Goal: Task Accomplishment & Management: Manage account settings

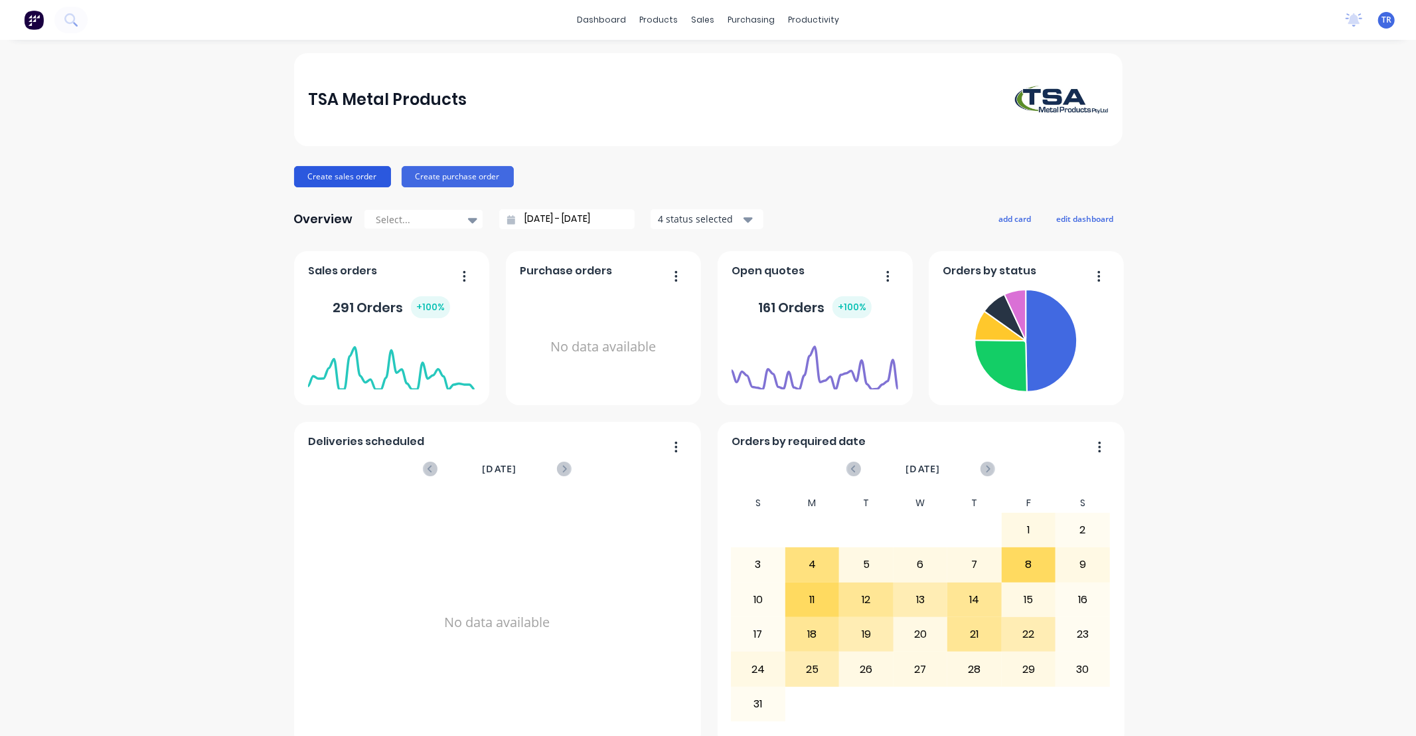
click at [351, 175] on button "Create sales order" at bounding box center [342, 176] width 97 height 21
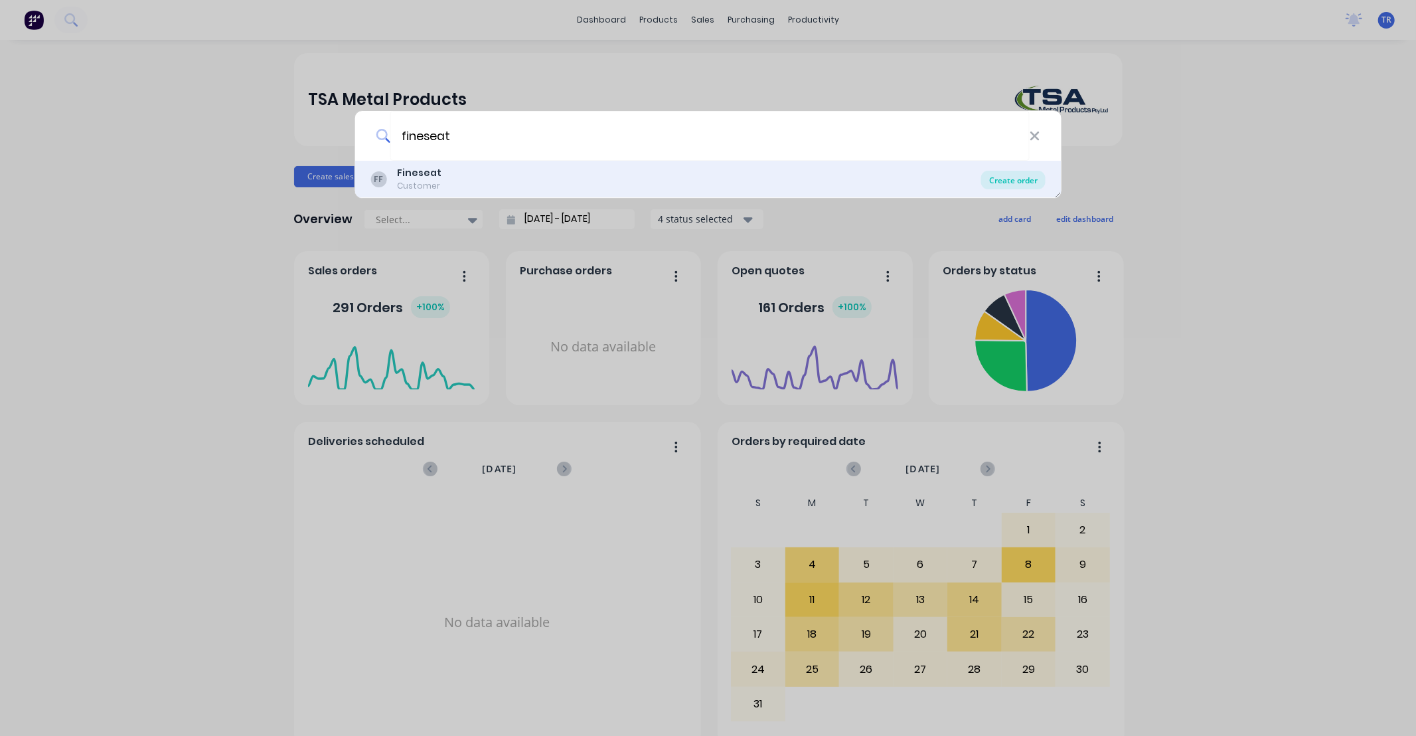
type input "fineseat"
click at [1032, 177] on div "Create order" at bounding box center [1013, 180] width 64 height 19
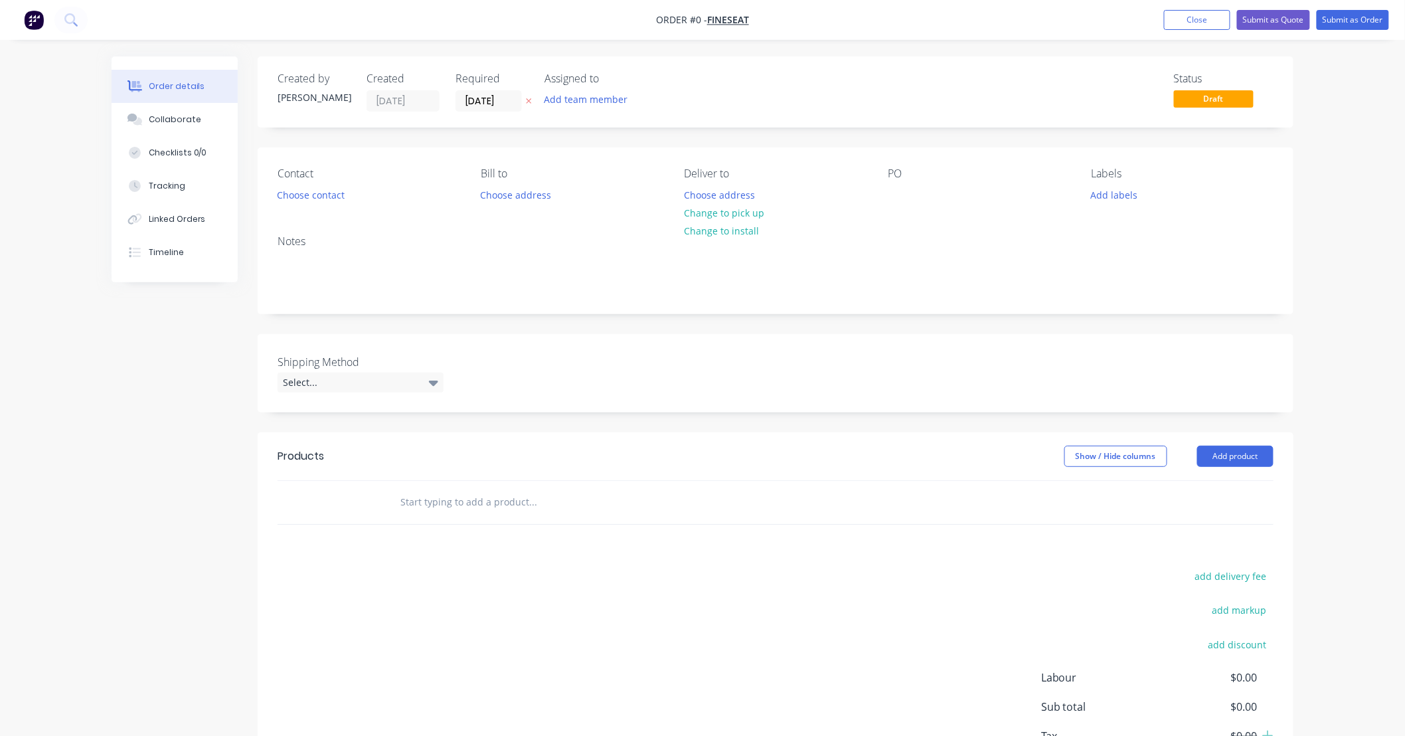
click at [542, 500] on input "text" at bounding box center [533, 502] width 266 height 27
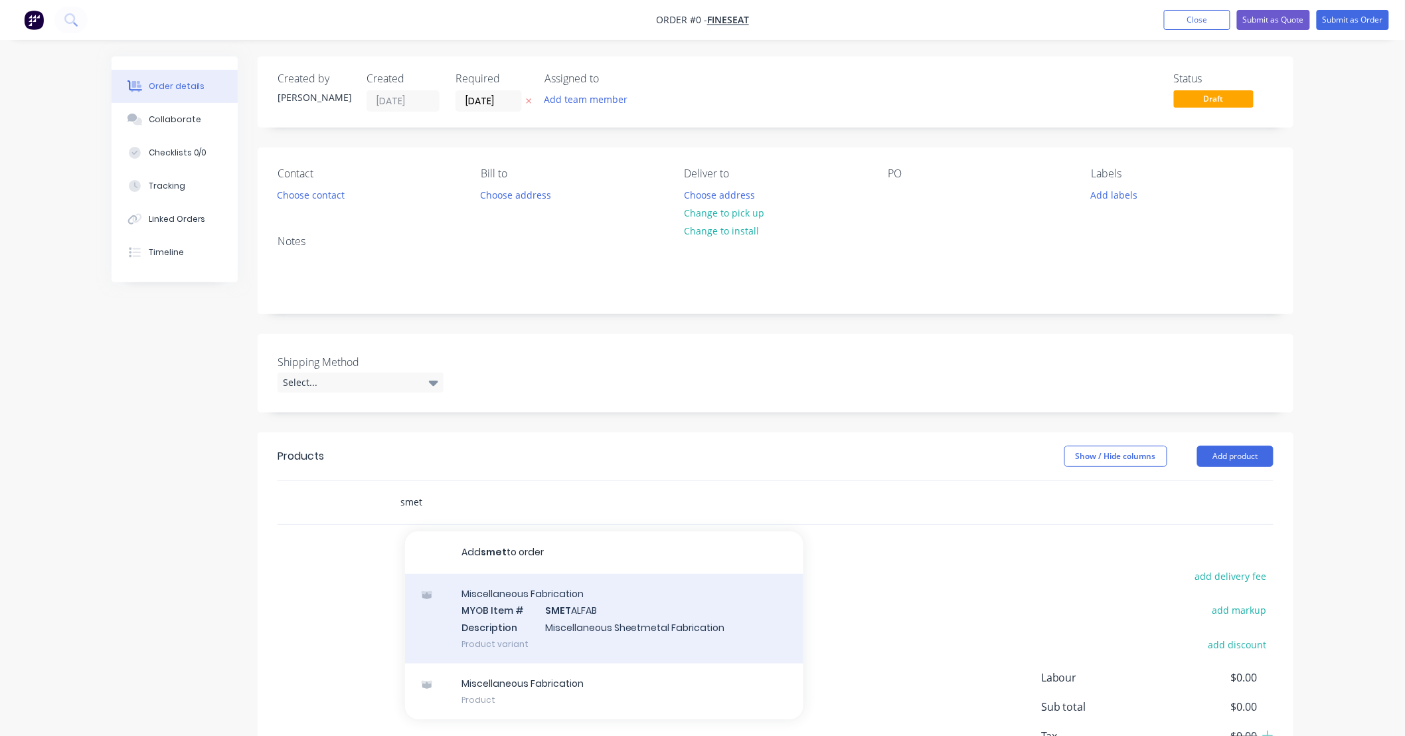
type input "smet"
click at [607, 611] on div "Miscellaneous Fabrication MYOB Item # SMET ALFAB Description Miscellaneous Shee…" at bounding box center [604, 619] width 398 height 90
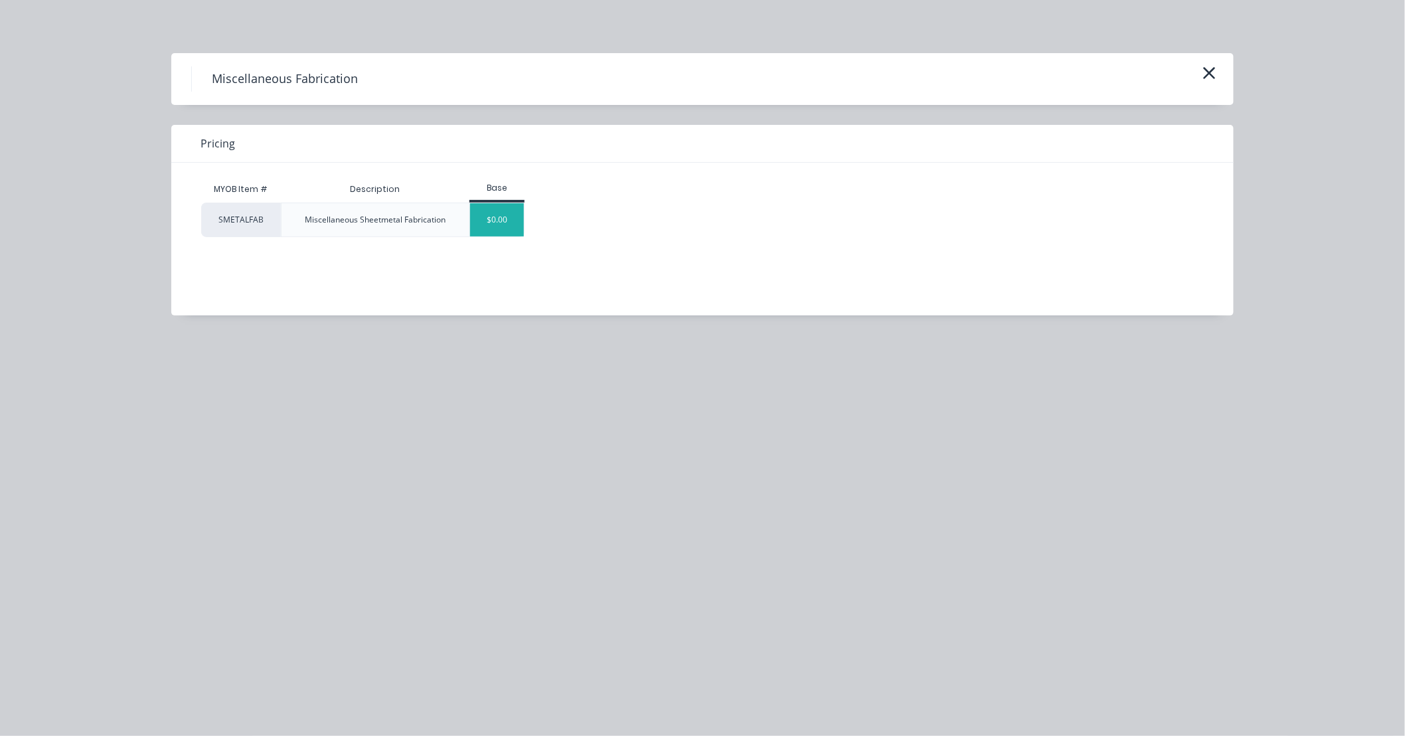
click at [503, 214] on div "$0.00" at bounding box center [497, 219] width 54 height 33
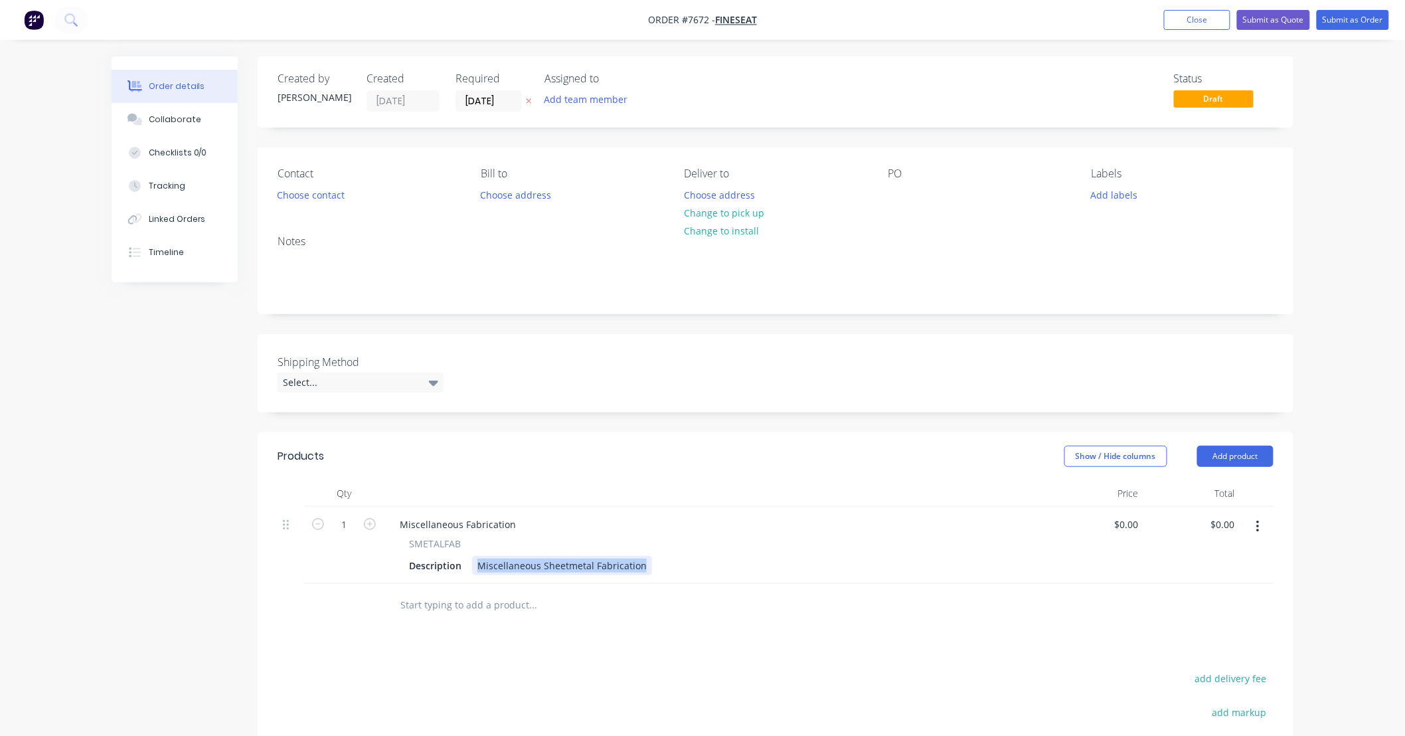
drag, startPoint x: 643, startPoint y: 560, endPoint x: 374, endPoint y: 561, distance: 268.2
click at [374, 561] on div "1 Miscellaneous Fabrication SMETALFAB Description Miscellaneous Sheetmetal Fabr…" at bounding box center [776, 545] width 996 height 77
drag, startPoint x: 576, startPoint y: 567, endPoint x: 561, endPoint y: 562, distance: 16.0
drag, startPoint x: 640, startPoint y: 566, endPoint x: 578, endPoint y: 569, distance: 62.5
click at [578, 569] on div "1200w x 1000h 2 piece sign (DU SUD)" at bounding box center [559, 565] width 175 height 19
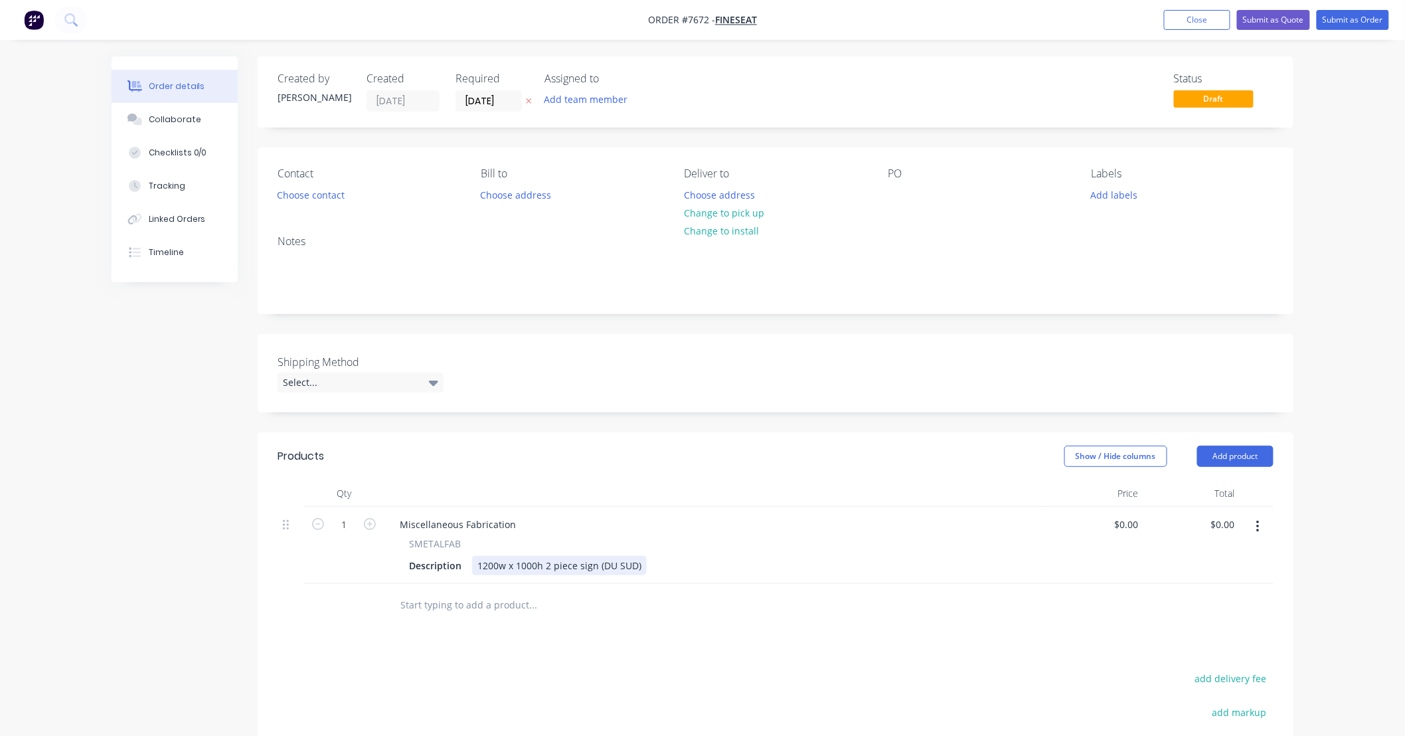
copy div "sign (DU SUD)"
drag, startPoint x: 540, startPoint y: 562, endPoint x: 547, endPoint y: 563, distance: 6.8
click at [542, 562] on div "1200w x 1000h 2 piece sign (DU SUD)" at bounding box center [559, 565] width 175 height 19
click at [561, 560] on div "1200w x 1000h sign (DU SUD) 2 piece sign (DU SUD)" at bounding box center [592, 565] width 241 height 19
click at [664, 564] on div "1200w x 1000h (DU SUD) 2 piece sign, back plate powder coated in grey to match …" at bounding box center [678, 565] width 412 height 19
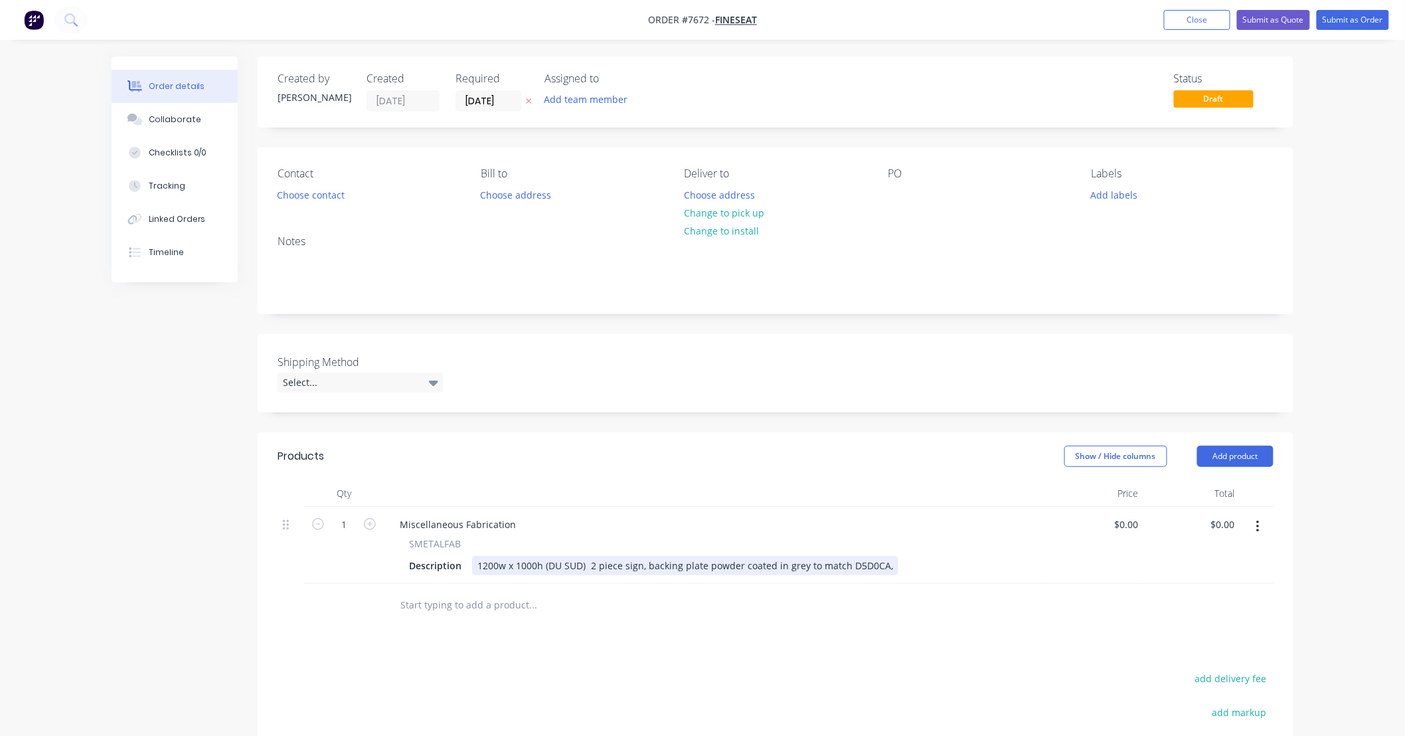
click at [884, 560] on div "1200w x 1000h (DU SUD) 2 piece sign, backing plate powder coated in grey to mat…" at bounding box center [685, 565] width 426 height 19
click at [698, 564] on div "1200w x 1000h (DU SUD) 2 piece sign, backing plate powder coated in grey to mat…" at bounding box center [747, 572] width 550 height 33
click at [957, 566] on div "1200w x 1000h (DU SUD) 2 piece sign, backing panel to be powder coated in grey …" at bounding box center [747, 572] width 550 height 33
click at [761, 578] on div "1200w x 1000h (DU SUD) 2 piece sign, backing panel to be powder coated in grey …" at bounding box center [747, 572] width 550 height 33
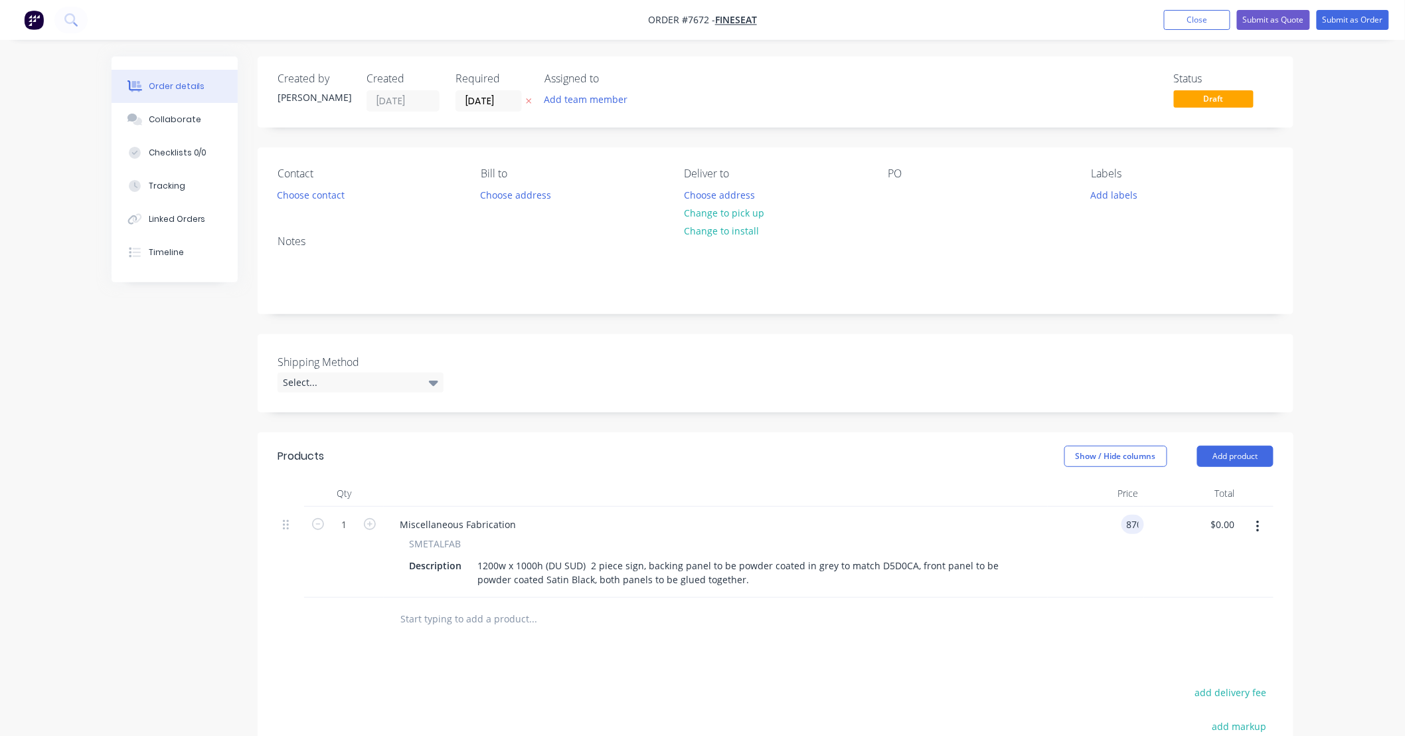
type input "$870.00"
click at [860, 619] on div at bounding box center [623, 619] width 478 height 43
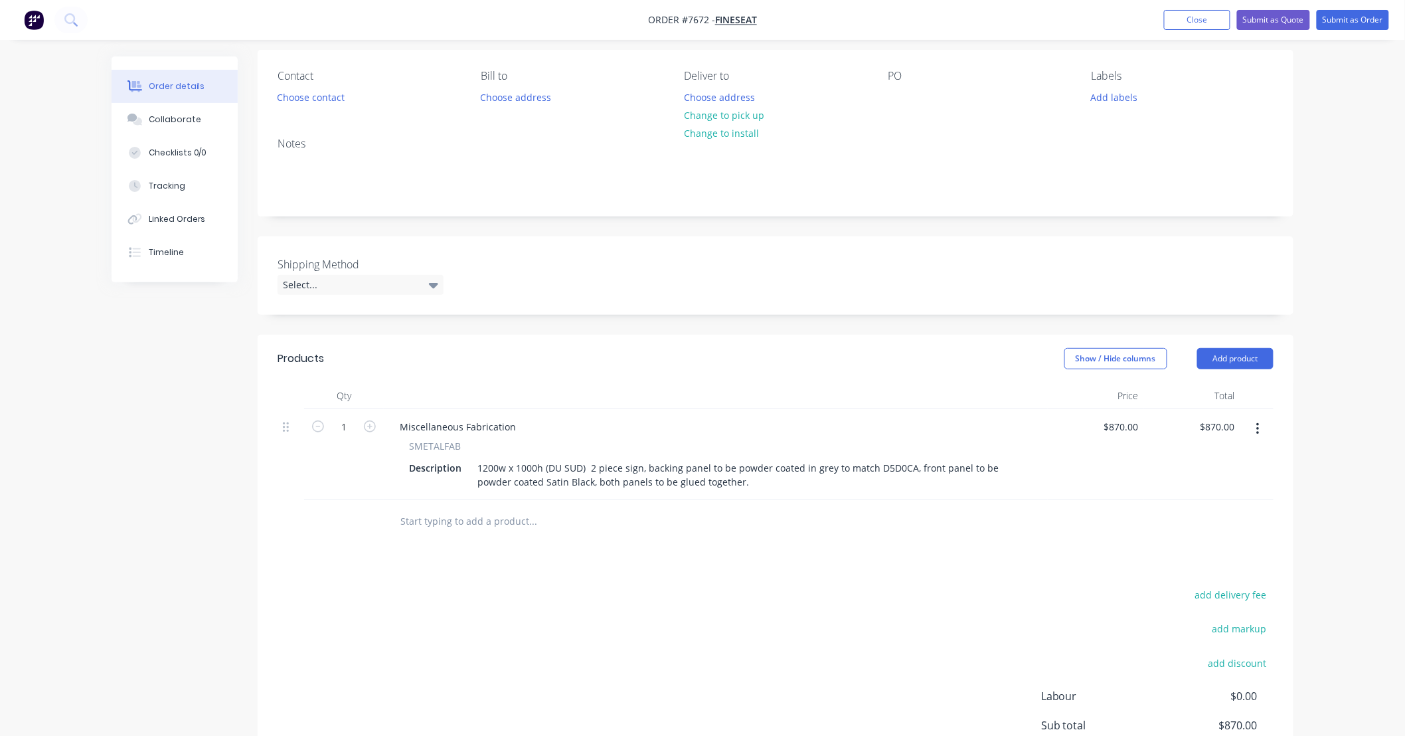
click at [807, 540] on div at bounding box center [623, 521] width 478 height 43
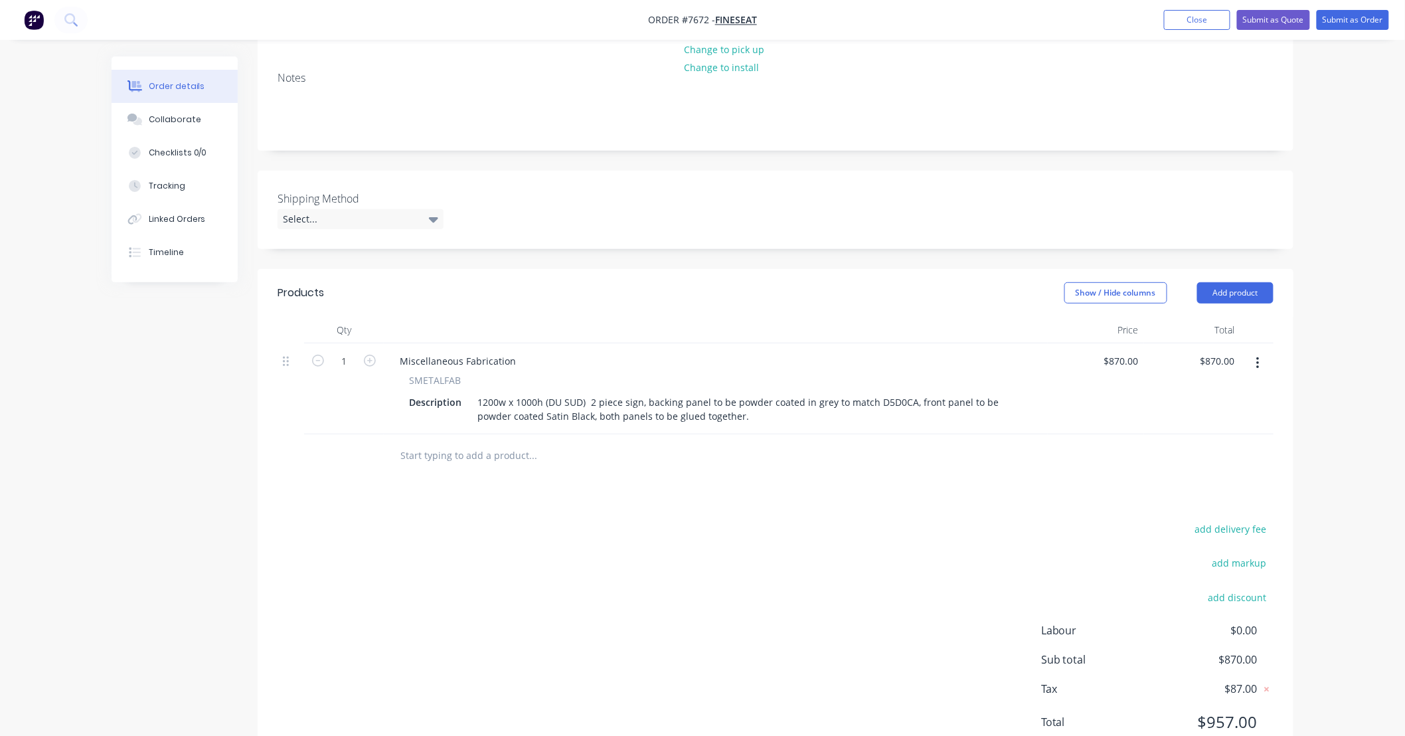
scroll to position [197, 0]
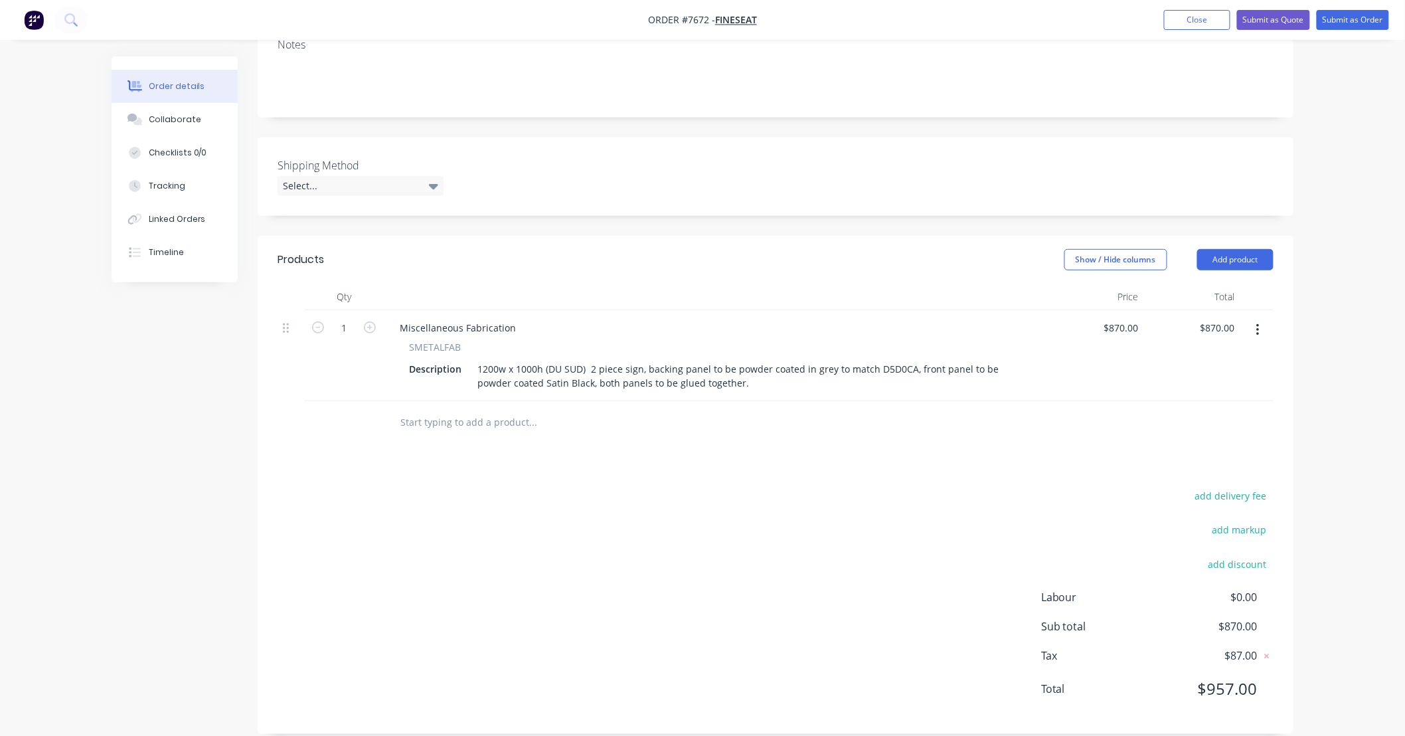
click at [511, 423] on input "text" at bounding box center [533, 422] width 266 height 27
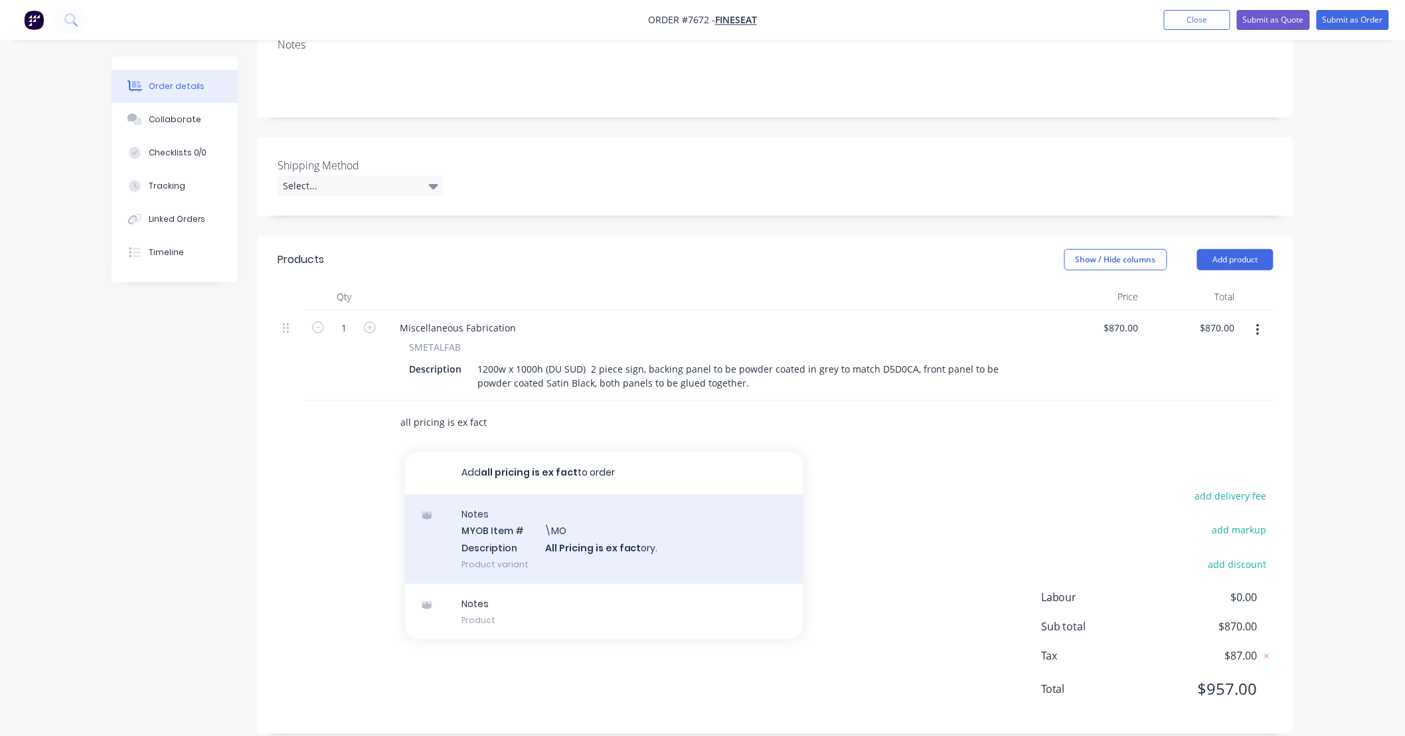
type input "all pricing is ex fact"
click at [641, 543] on div "Notes MYOB Item # \MO Description All Pricing is ex fact ory. Product variant" at bounding box center [604, 539] width 398 height 90
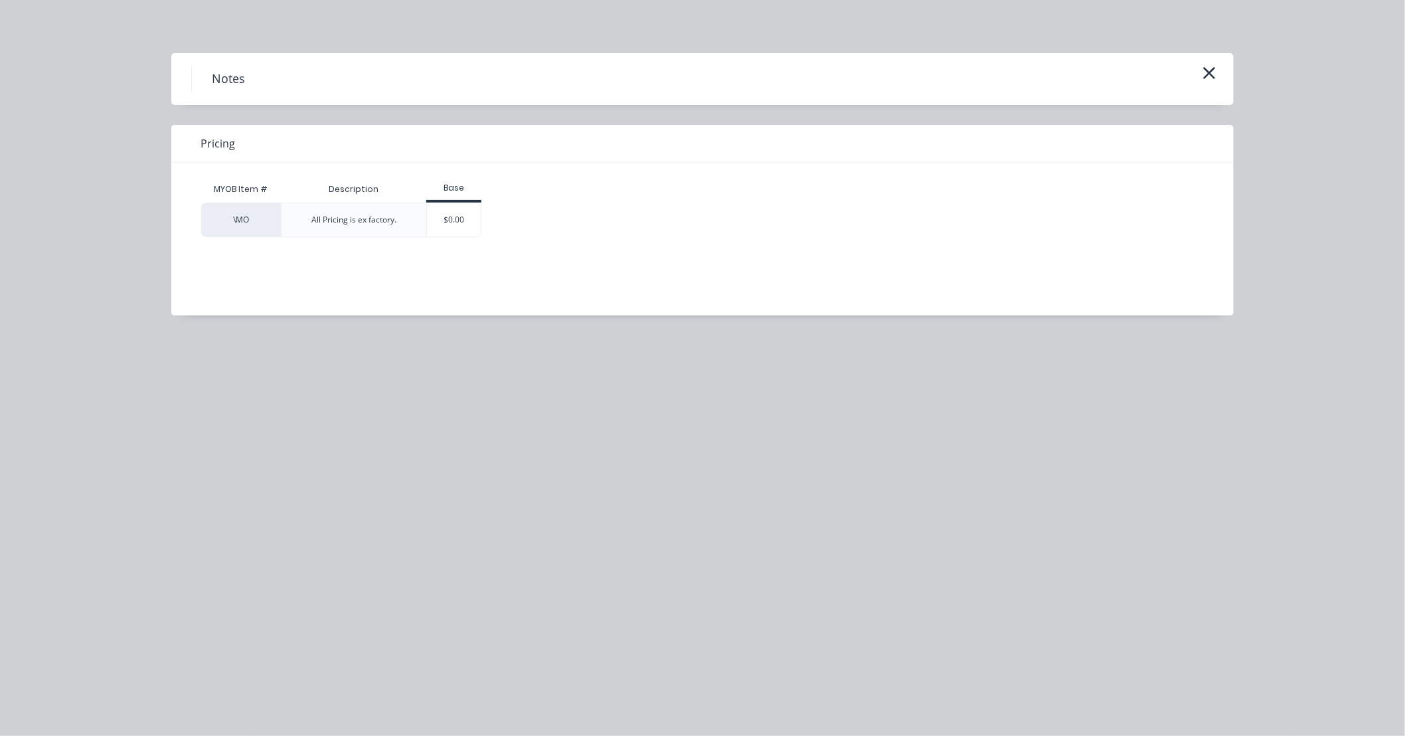
click at [481, 228] on div "\MO All Pricing is ex factory. $0.00" at bounding box center [692, 219] width 983 height 35
click at [475, 220] on div "$0.00" at bounding box center [454, 219] width 54 height 33
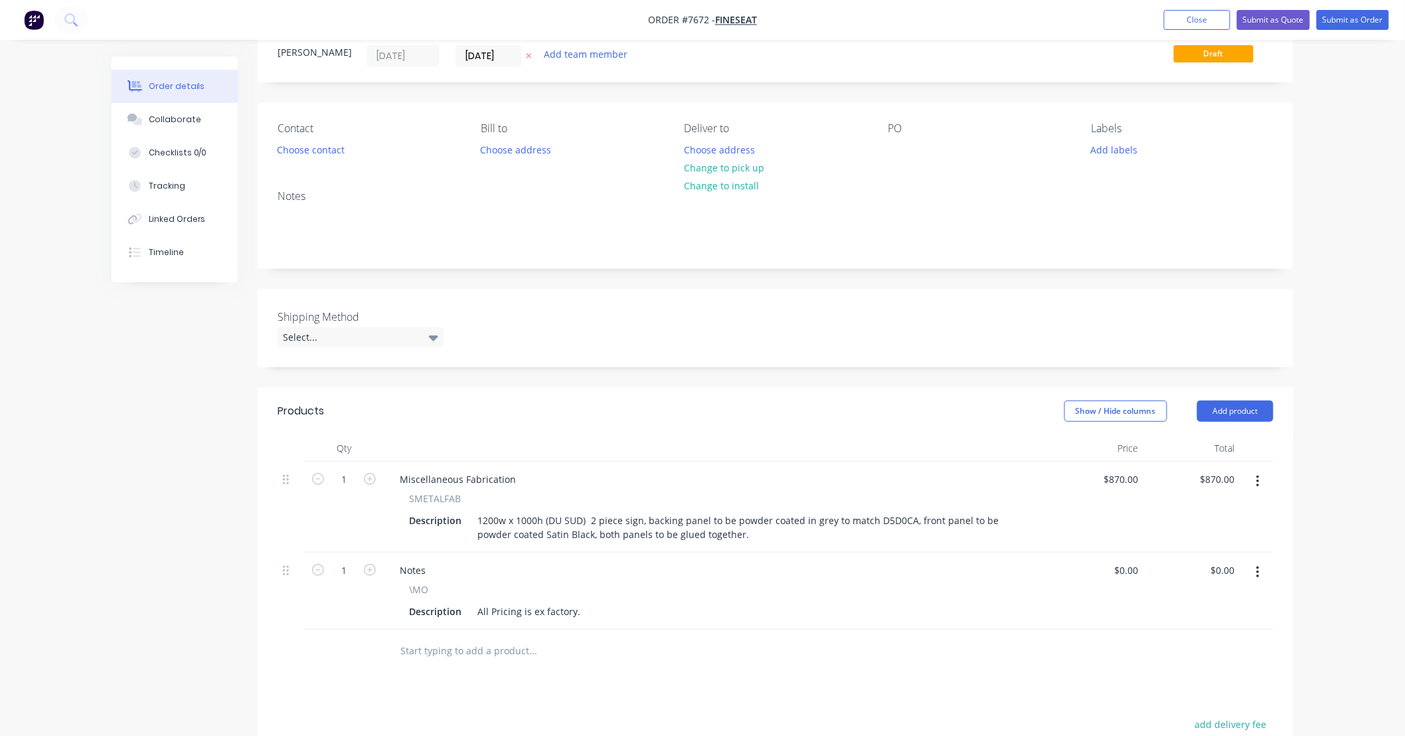
scroll to position [0, 0]
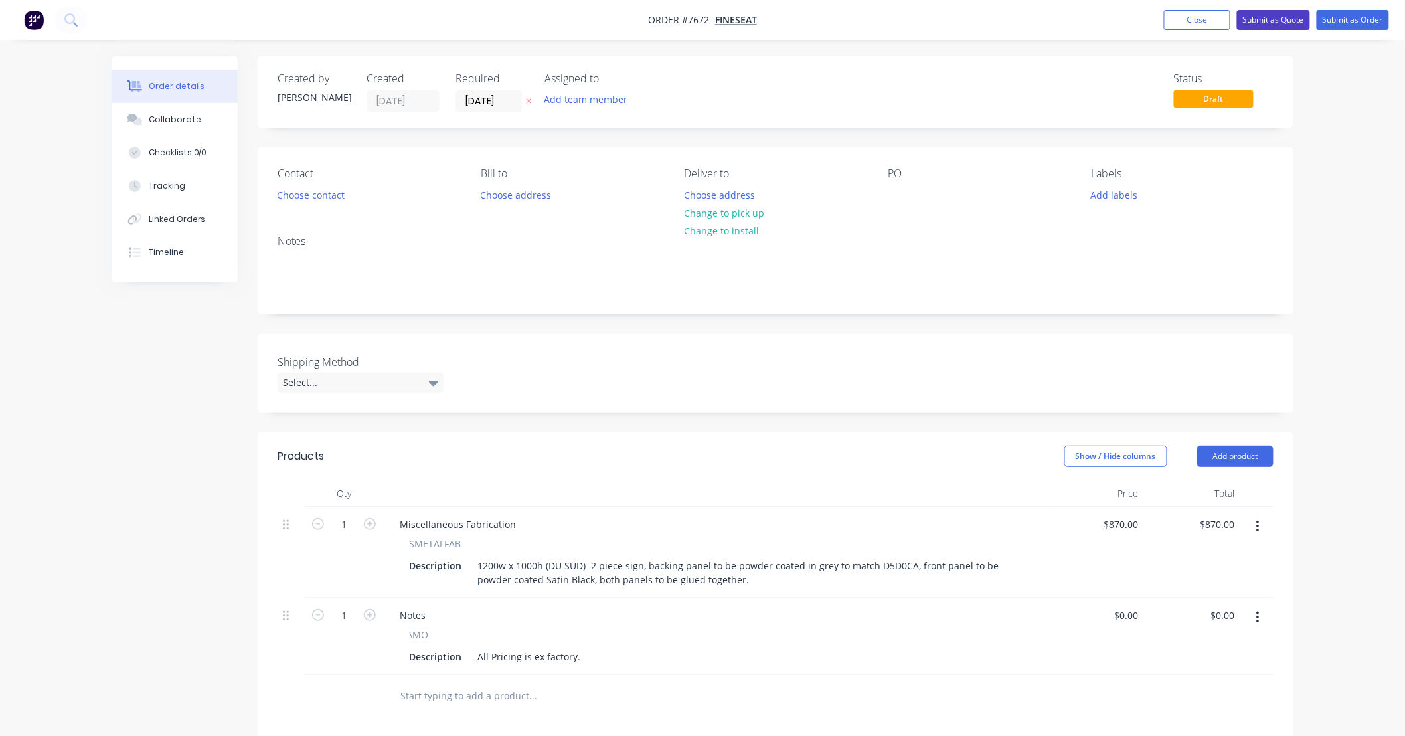
click at [1276, 17] on button "Submit as Quote" at bounding box center [1273, 20] width 73 height 20
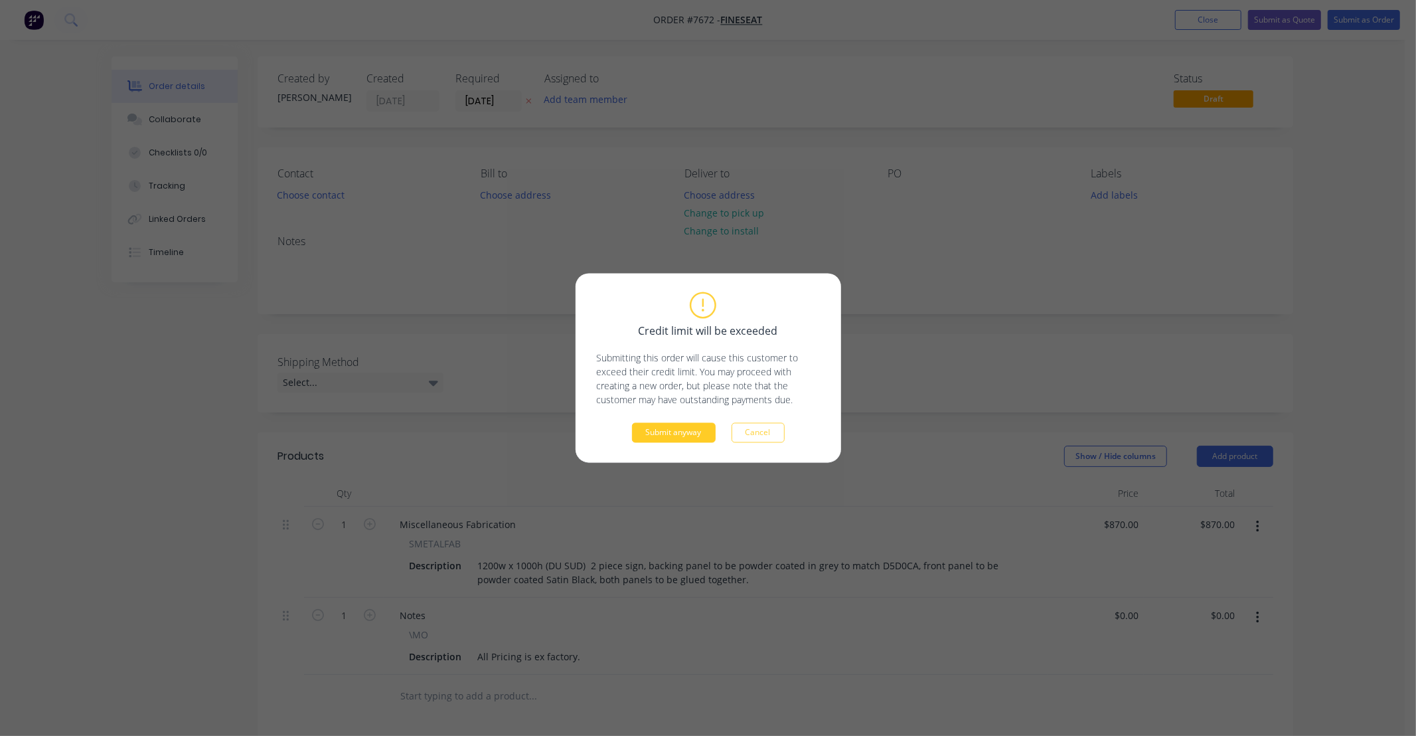
click at [673, 427] on button "Submit anyway" at bounding box center [674, 433] width 84 height 20
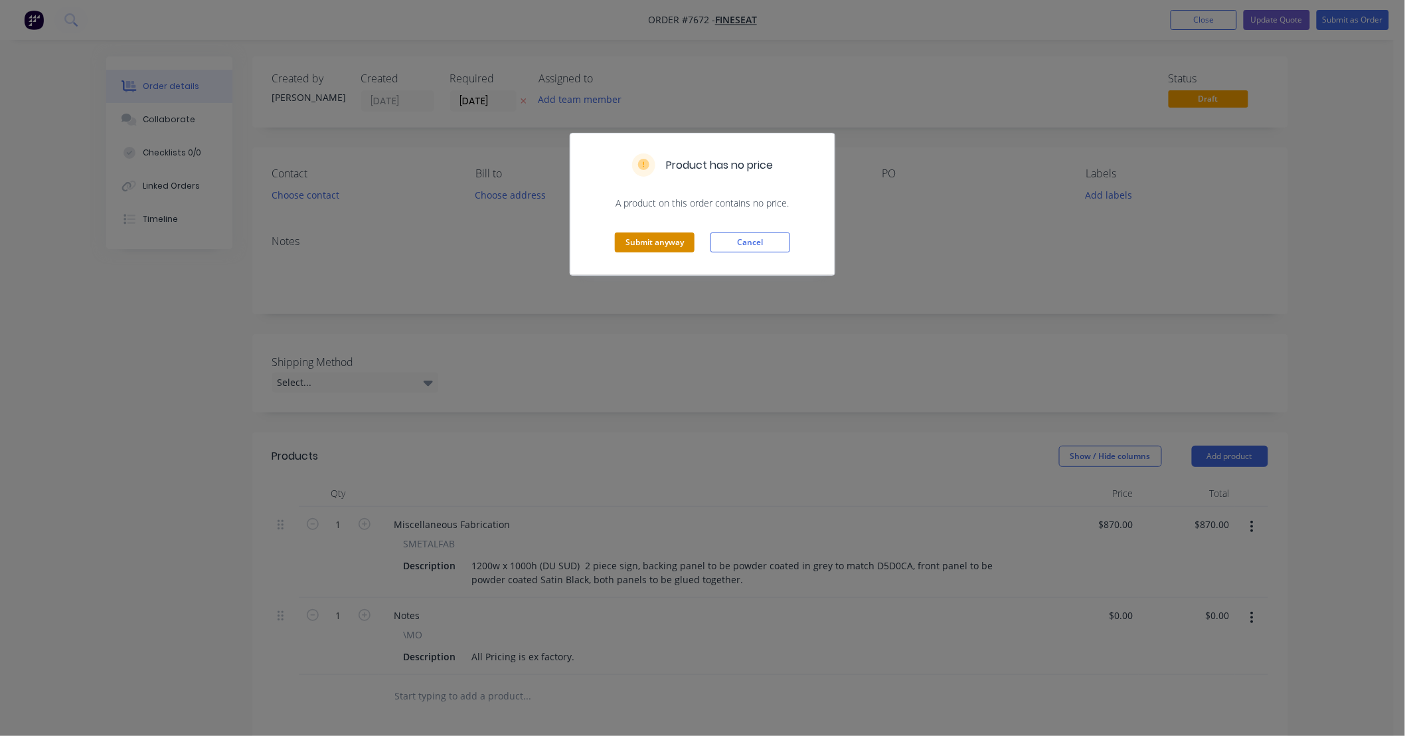
click at [679, 246] on button "Submit anyway" at bounding box center [655, 242] width 80 height 20
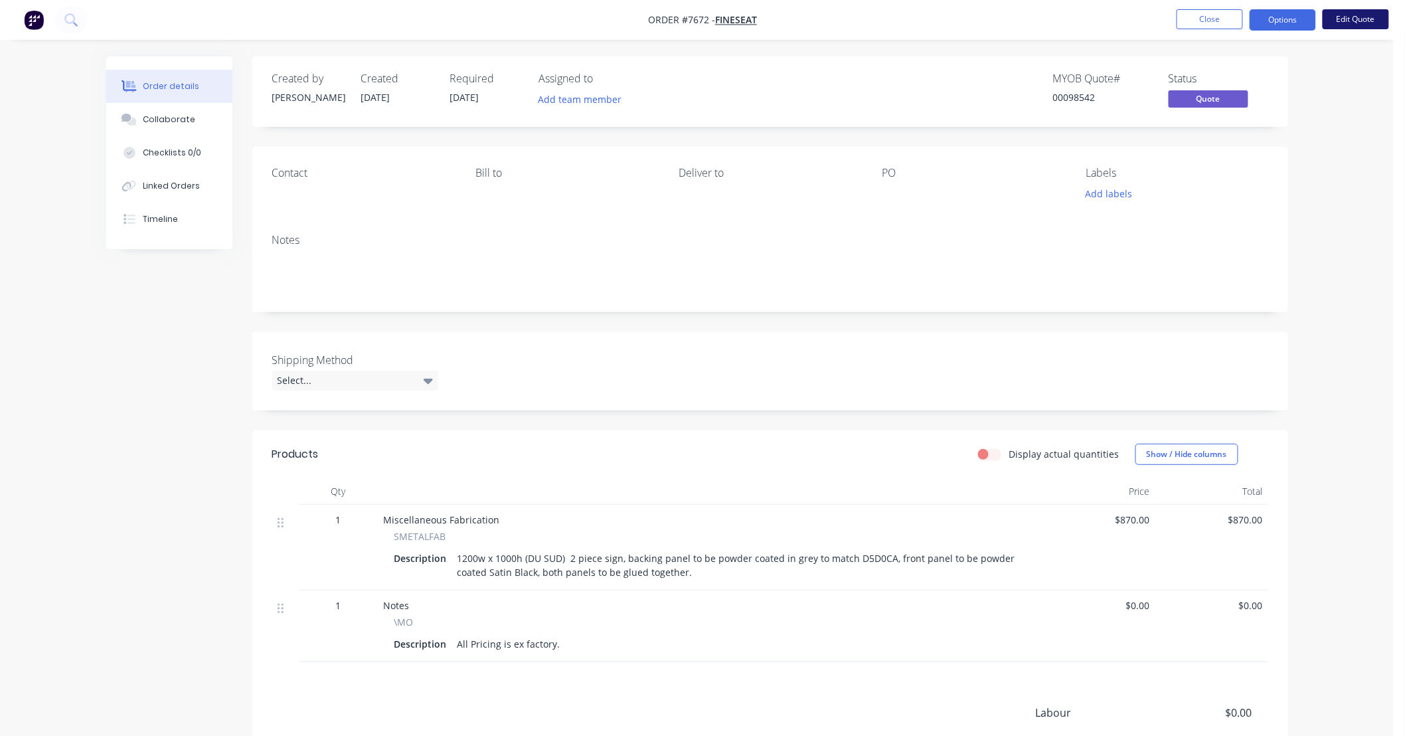
click at [1346, 14] on button "Edit Quote" at bounding box center [1356, 19] width 66 height 20
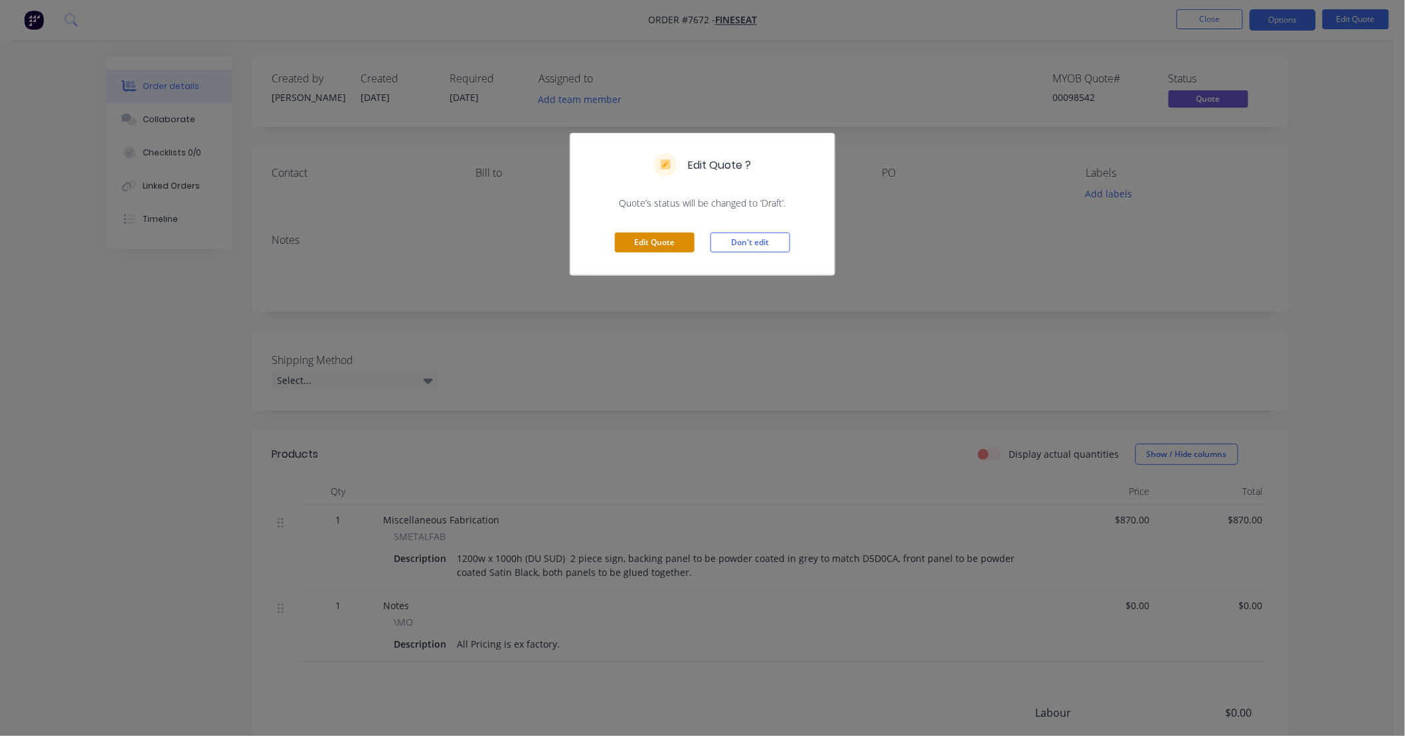
click at [651, 238] on button "Edit Quote" at bounding box center [655, 242] width 80 height 20
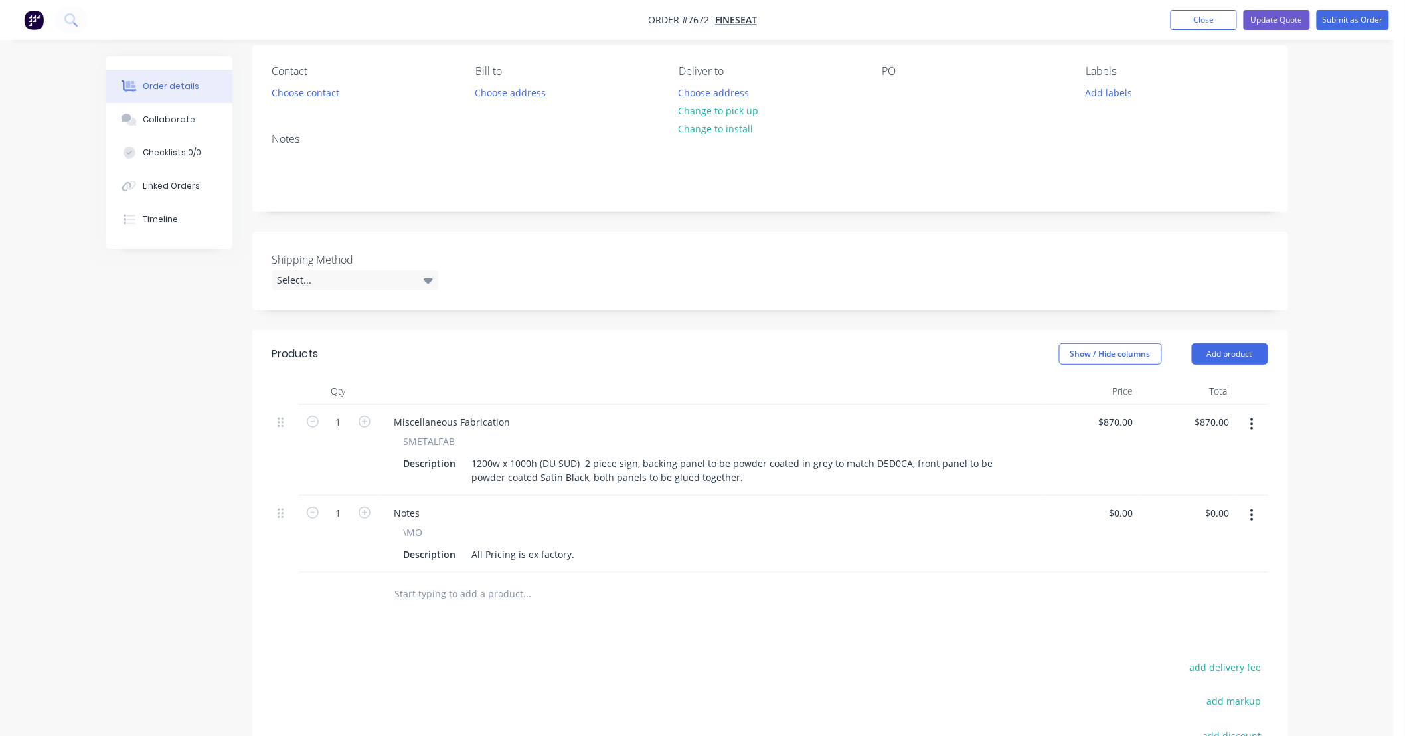
scroll to position [290, 0]
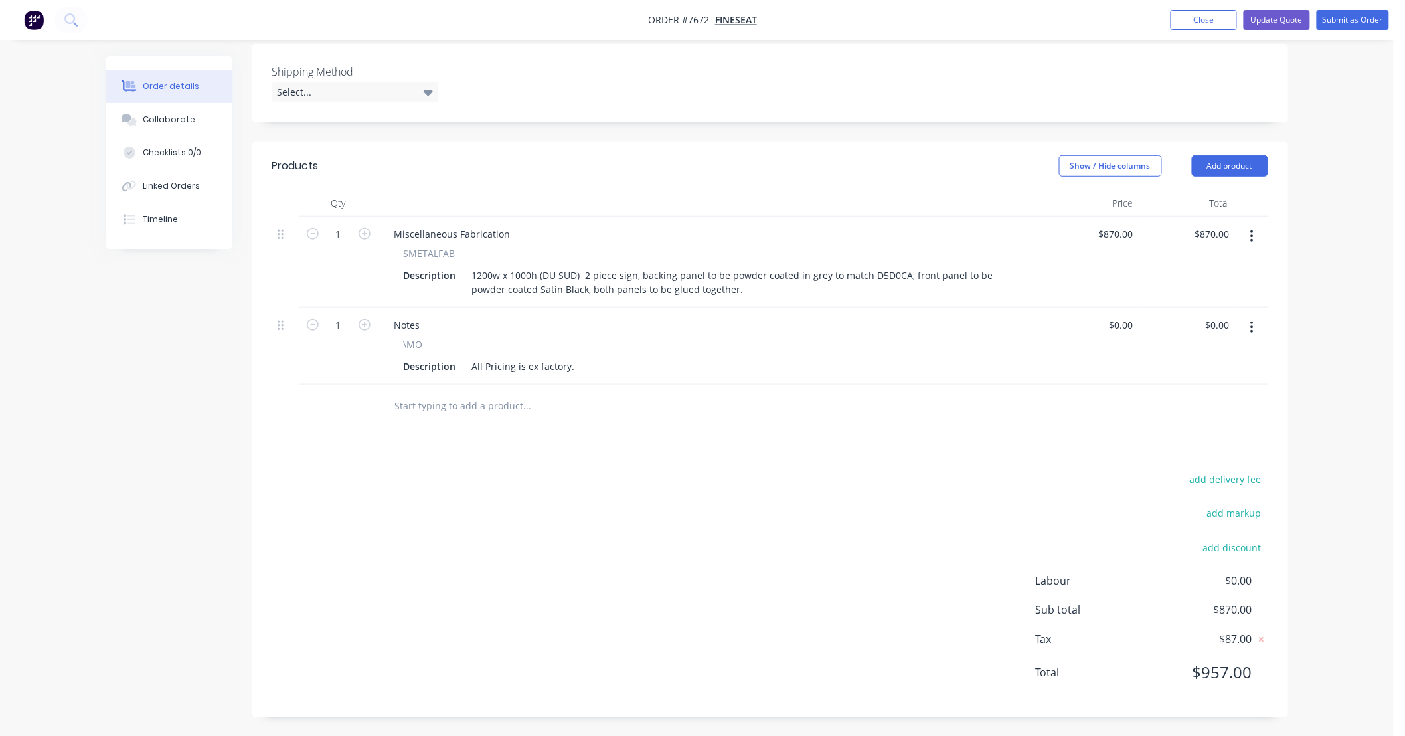
click at [505, 406] on input "text" at bounding box center [527, 405] width 266 height 27
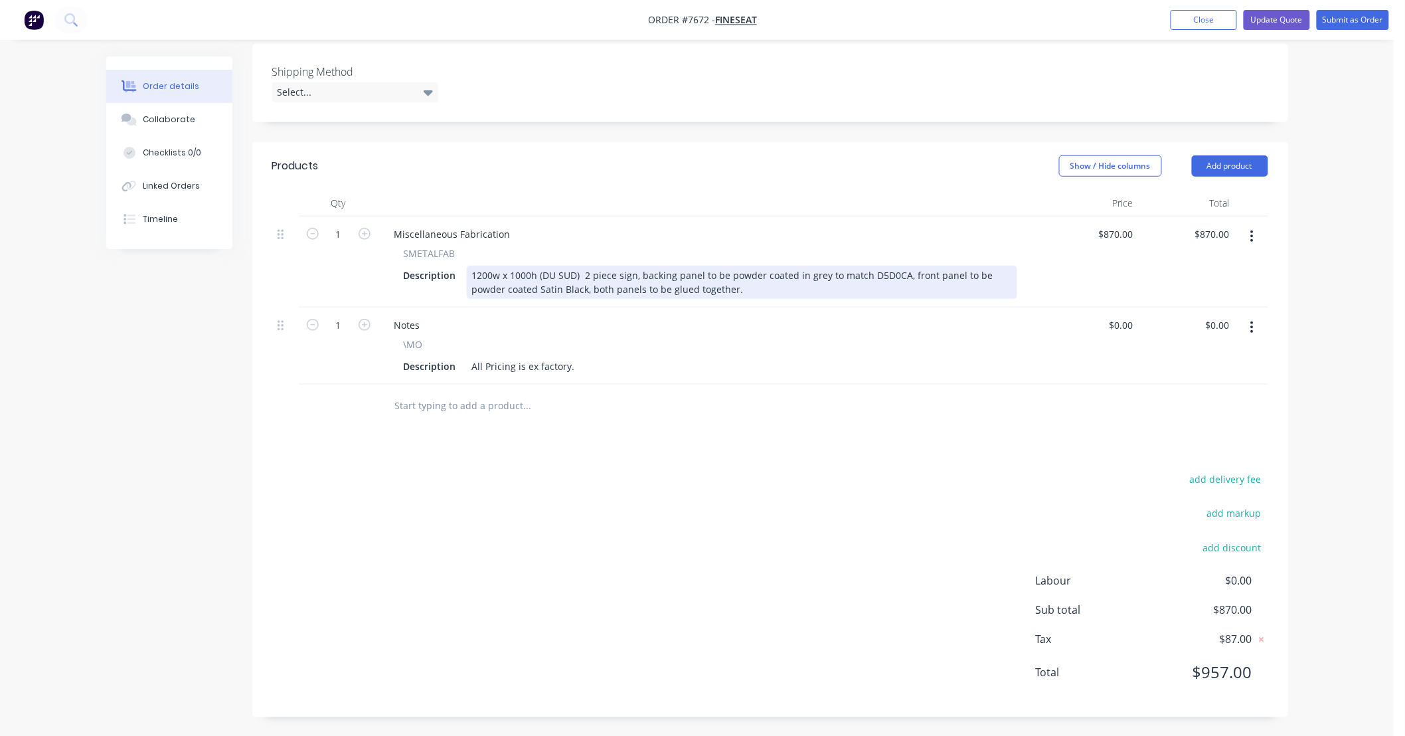
click at [753, 289] on div "1200w x 1000h (DU SUD) 2 piece sign, backing panel to be powder coated in grey …" at bounding box center [742, 282] width 550 height 33
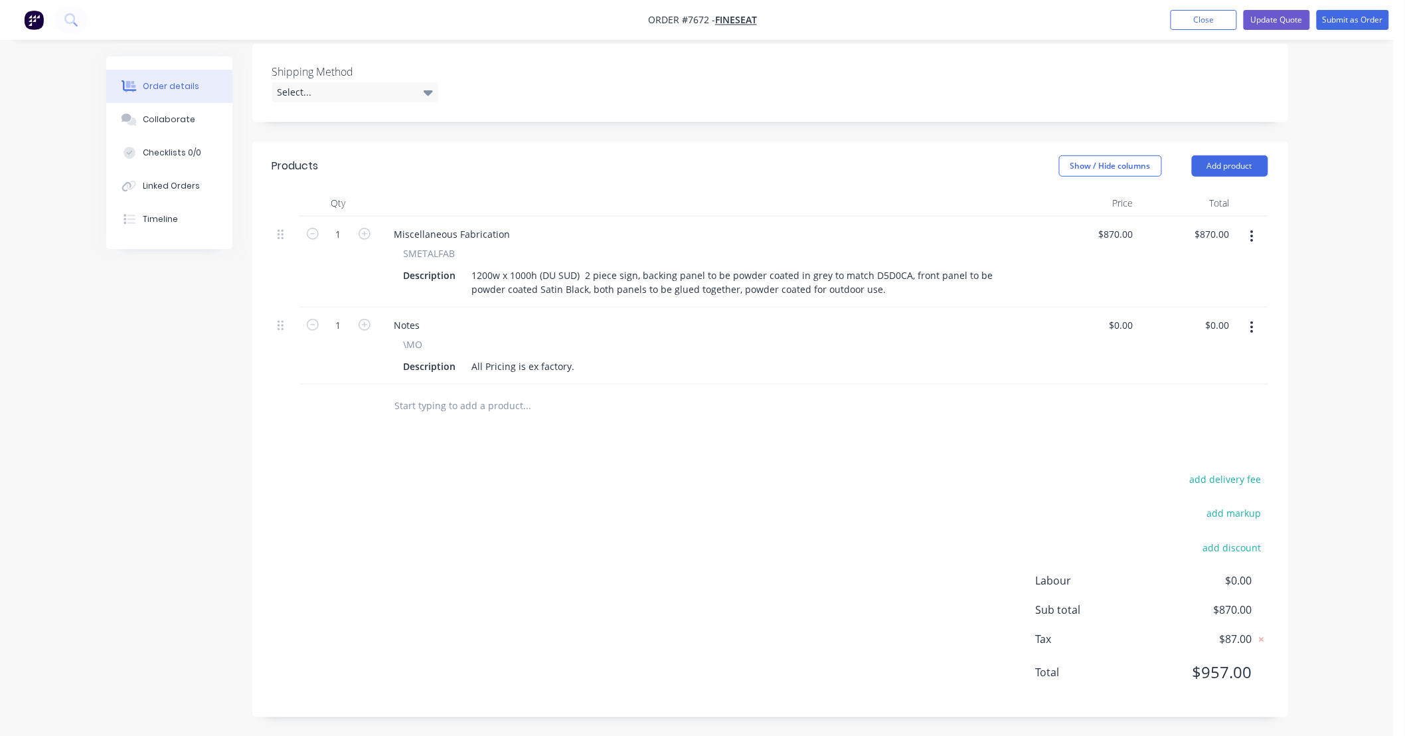
click at [619, 396] on input "text" at bounding box center [527, 405] width 266 height 27
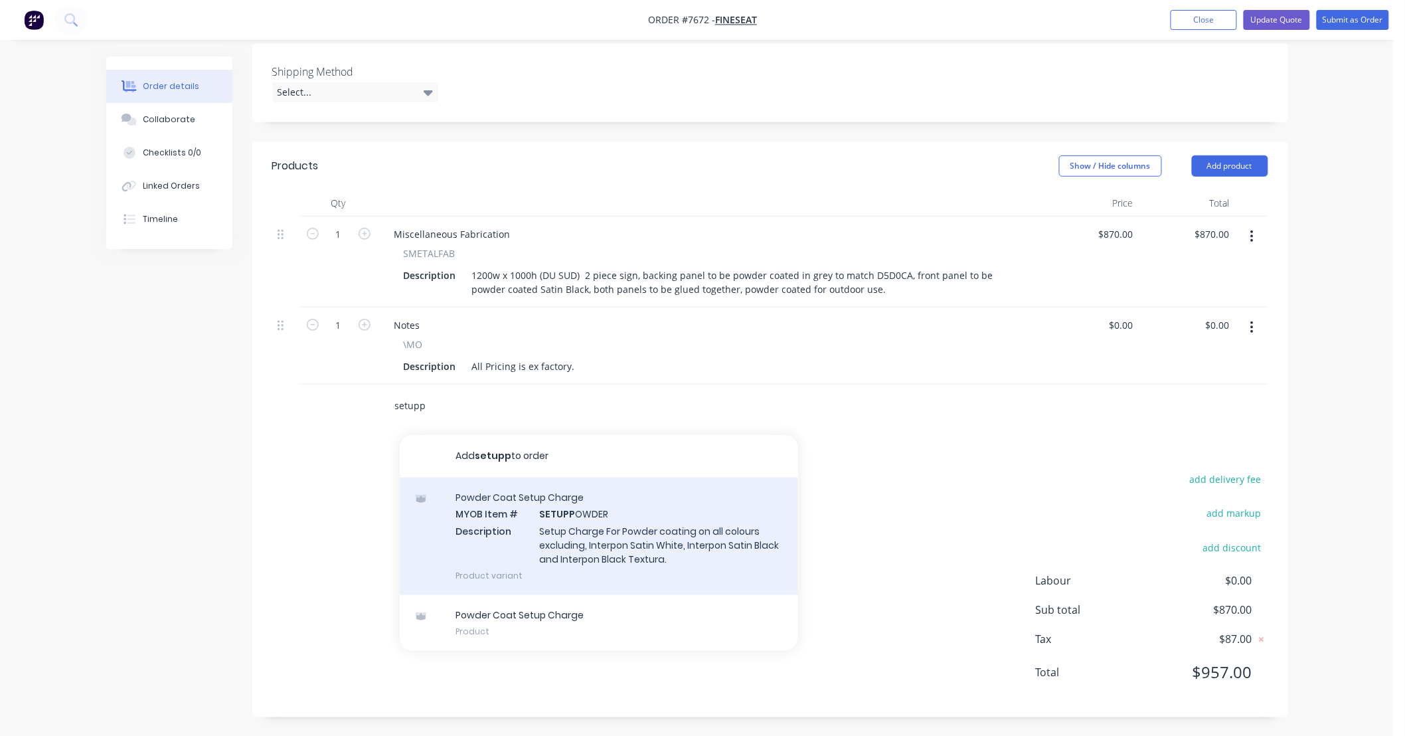
type input "setupp"
click at [714, 546] on div "Powder Coat Setup Charge MYOB Item # SETUPP OWDER Description Setup Charge For …" at bounding box center [599, 536] width 398 height 118
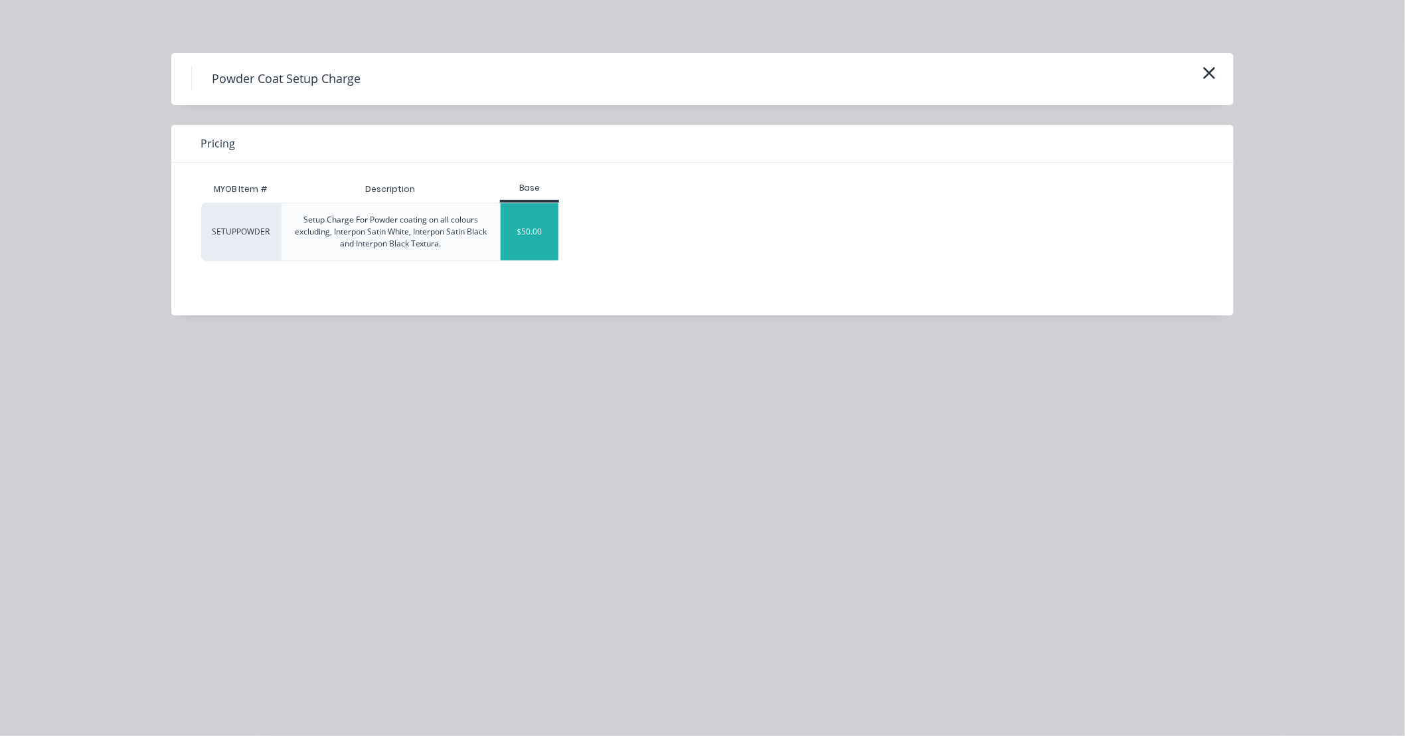
click at [544, 231] on div "$50.00" at bounding box center [530, 231] width 58 height 57
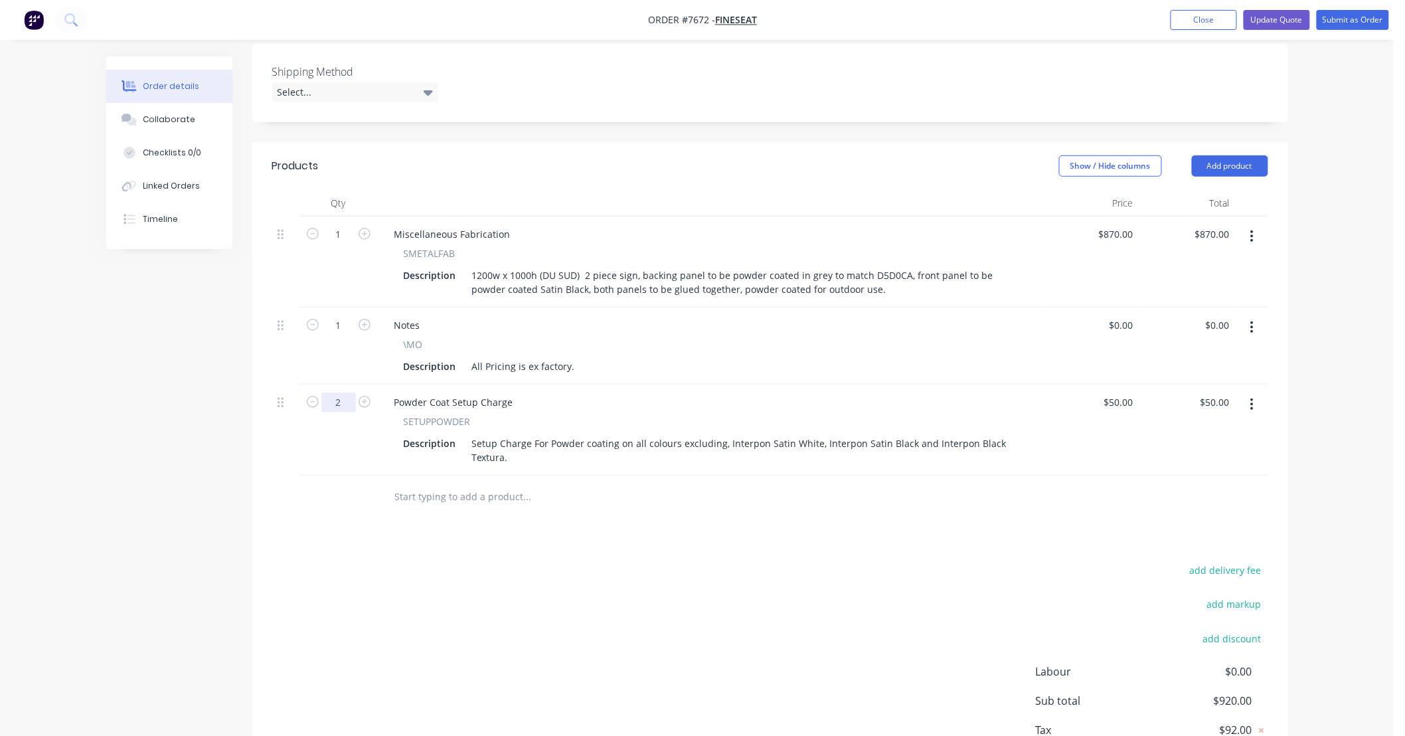
type input "2"
type input "$100.00"
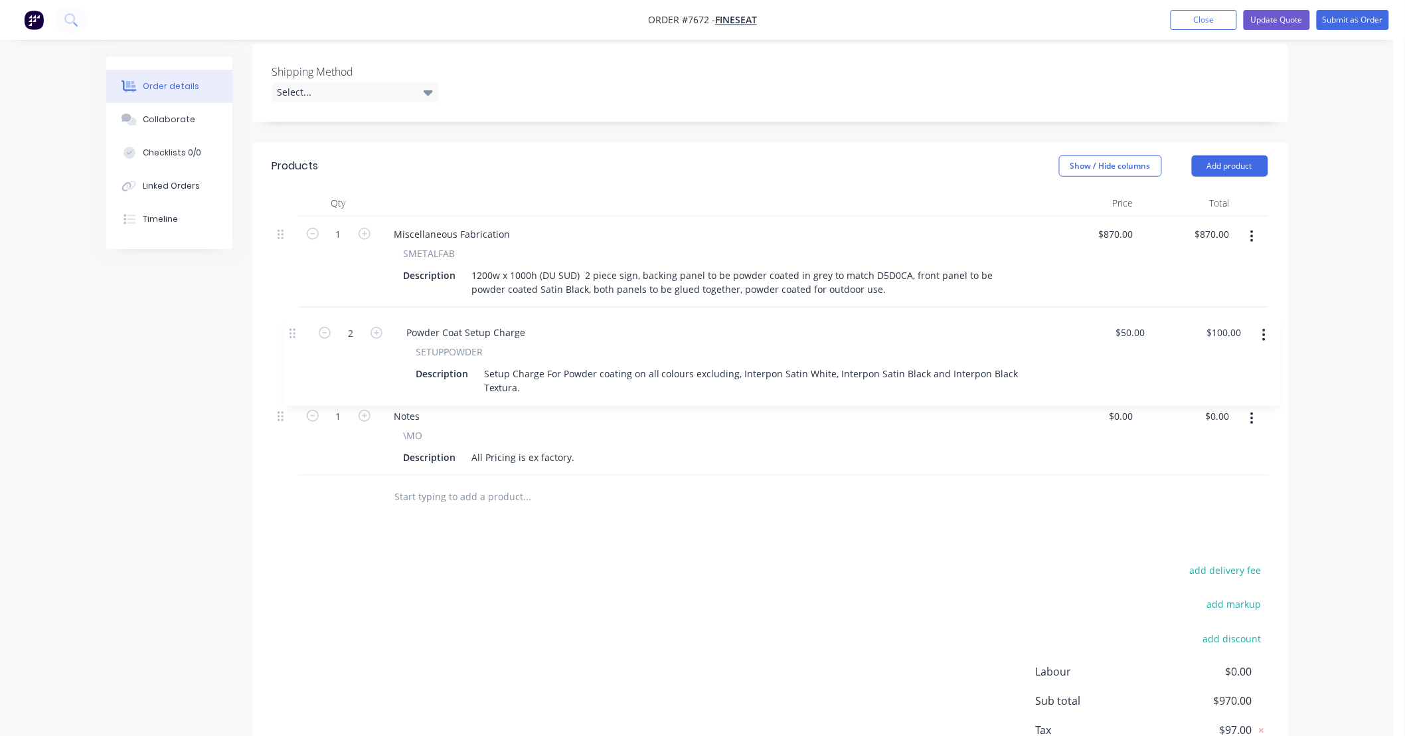
drag, startPoint x: 280, startPoint y: 403, endPoint x: 292, endPoint y: 323, distance: 80.6
click at [292, 325] on div "1 Miscellaneous Fabrication SMETALFAB Description 1200w x 1000h (DU SUD) 2 piec…" at bounding box center [770, 345] width 996 height 259
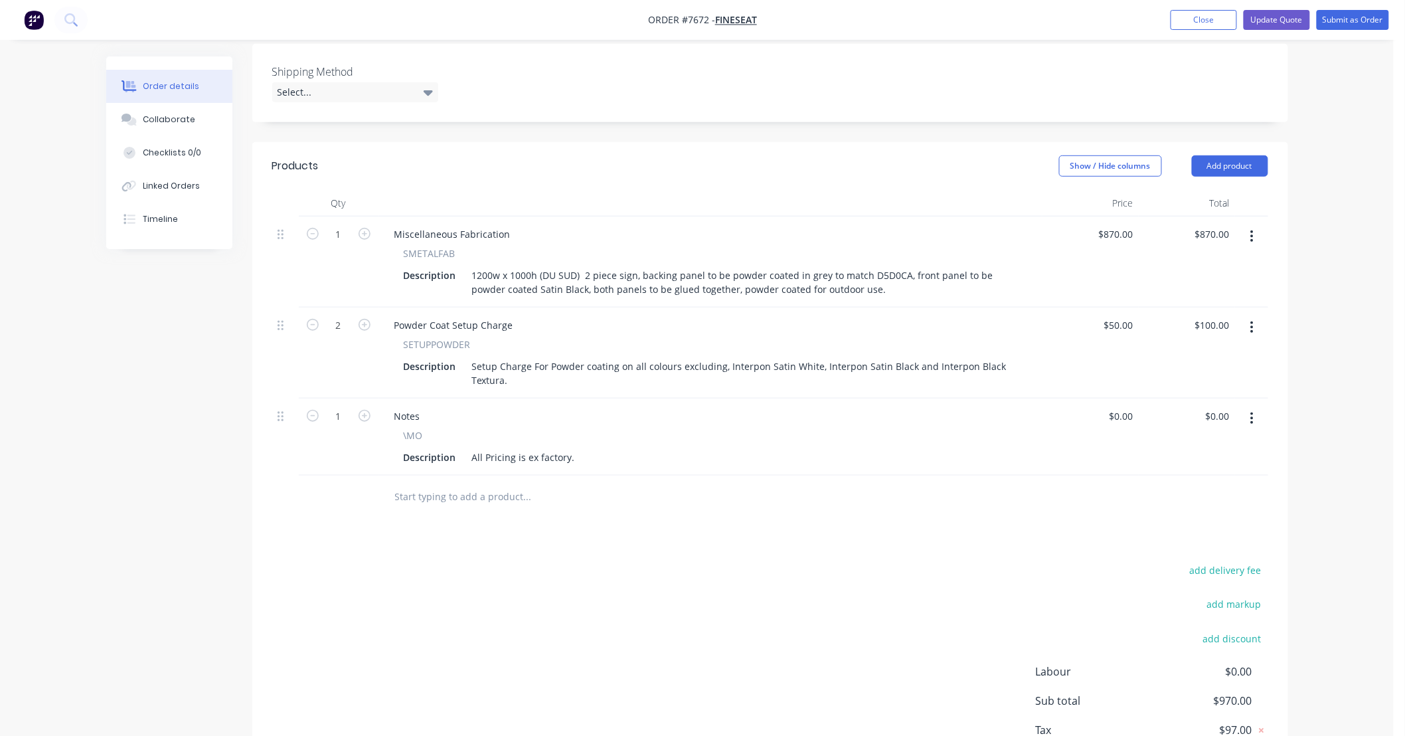
click at [554, 572] on div "add delivery fee add markup add discount Labour $0.00 Sub total $970.00 Tax $97…" at bounding box center [770, 674] width 996 height 227
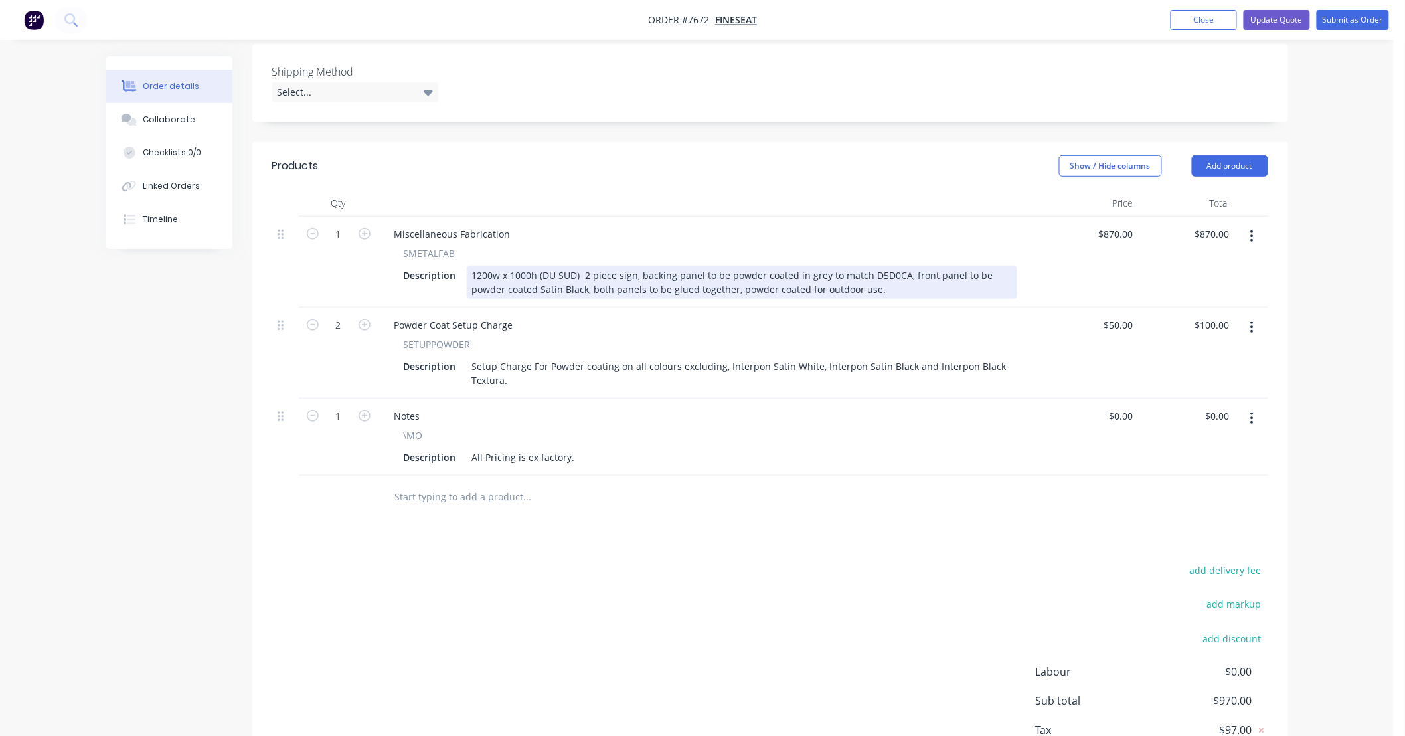
click at [562, 284] on div "1200w x 1000h (DU SUD) 2 piece sign, backing panel to be powder coated in grey …" at bounding box center [742, 282] width 550 height 33
click at [914, 291] on div "1200w x 1000h (DU SUD) 2 piece sign, backing panel to be powder coated in grey …" at bounding box center [742, 282] width 550 height 33
click at [778, 283] on div "1200w x 1000h (DU SUD) 2 piece sign, backing panel to be powder coated in grey …" at bounding box center [742, 282] width 550 height 33
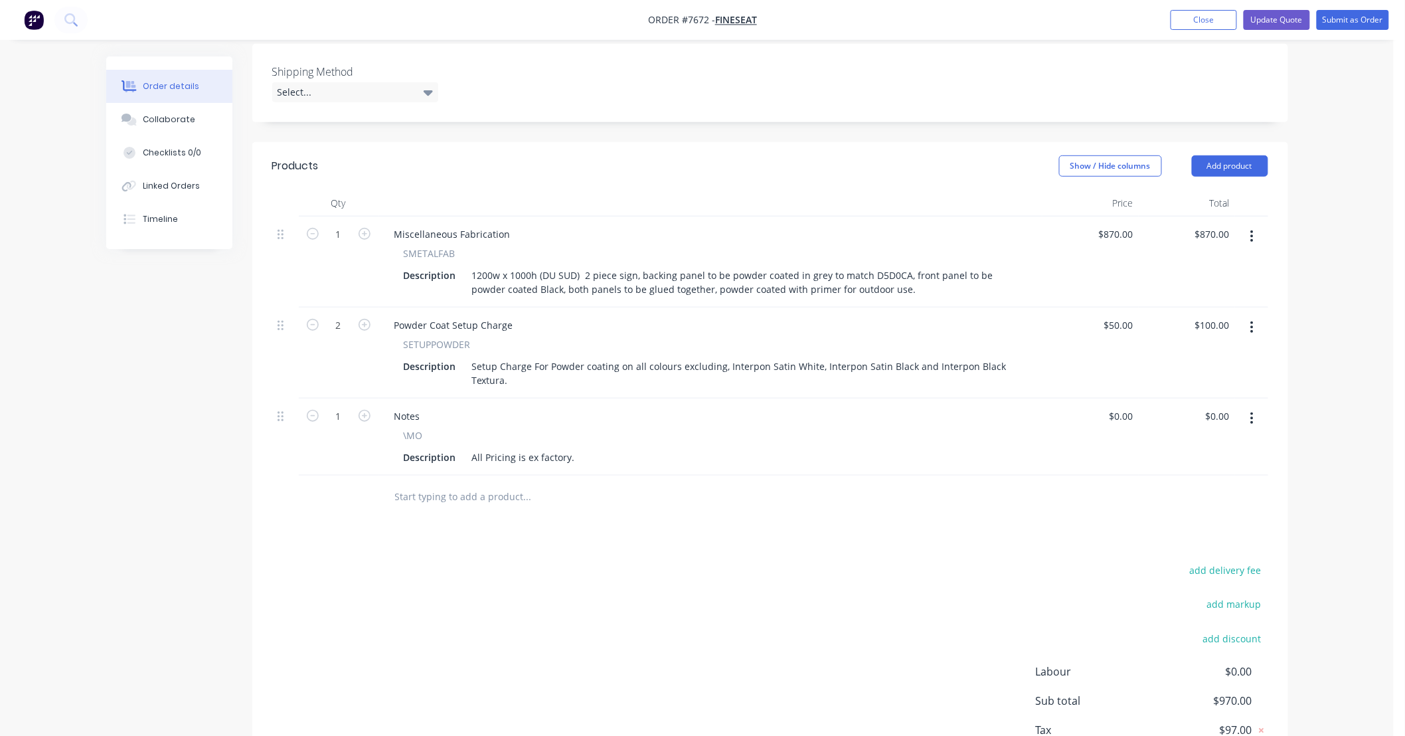
click at [828, 544] on div "Products Show / Hide columns Add product Qty Price Total 1 Miscellaneous Fabric…" at bounding box center [770, 475] width 1036 height 666
click at [826, 547] on div "Products Show / Hide columns Add product Qty Price Total 1 Miscellaneous Fabric…" at bounding box center [770, 475] width 1036 height 666
click at [661, 559] on div "Products Show / Hide columns Add product Qty Price Total 1 Miscellaneous Fabric…" at bounding box center [770, 475] width 1036 height 666
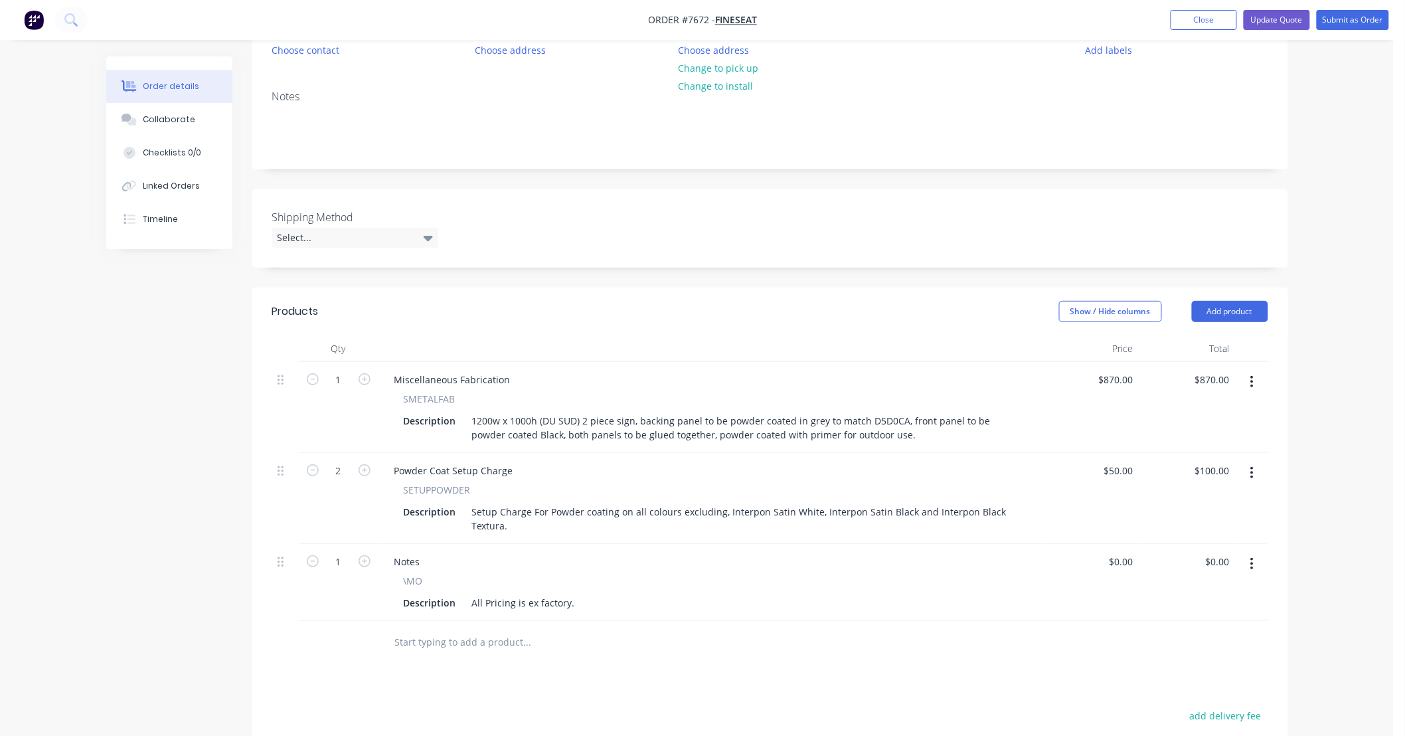
scroll to position [0, 0]
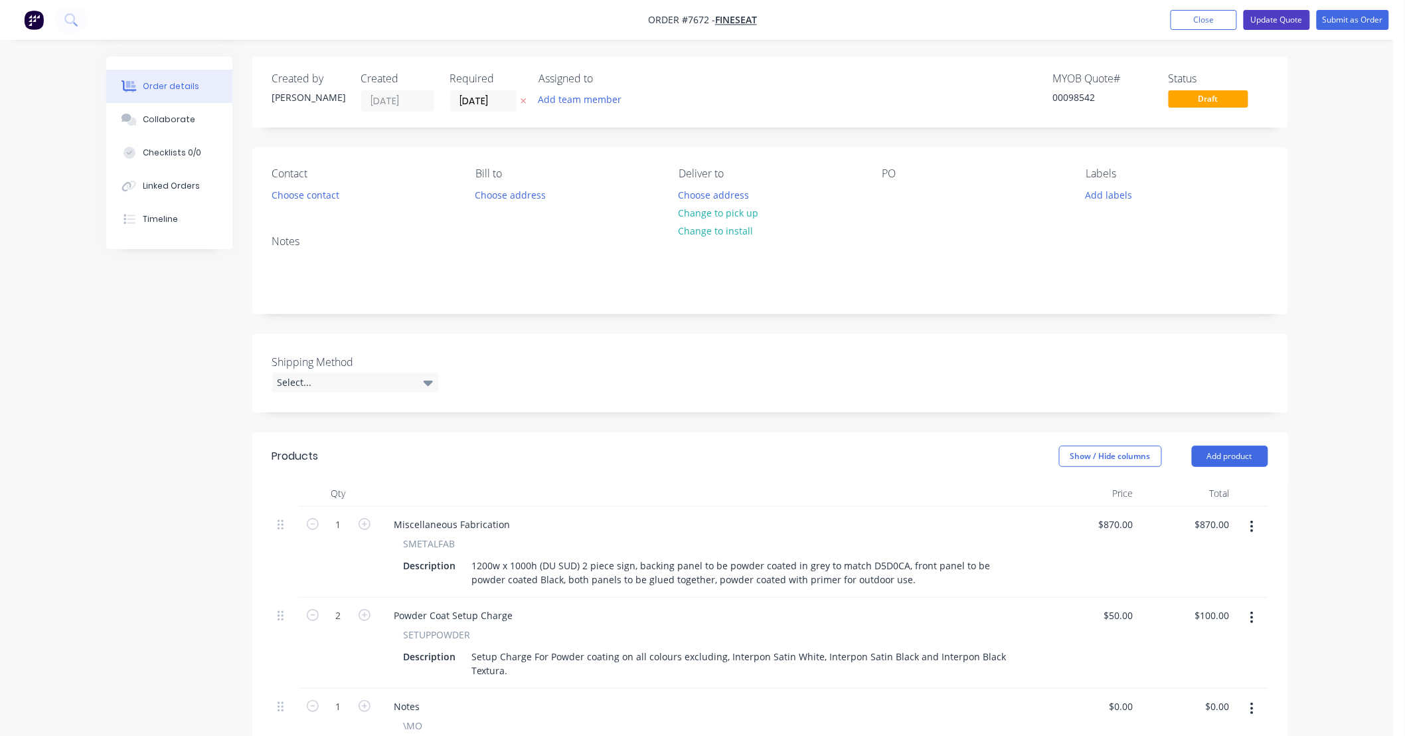
click at [1278, 19] on button "Update Quote" at bounding box center [1277, 20] width 66 height 20
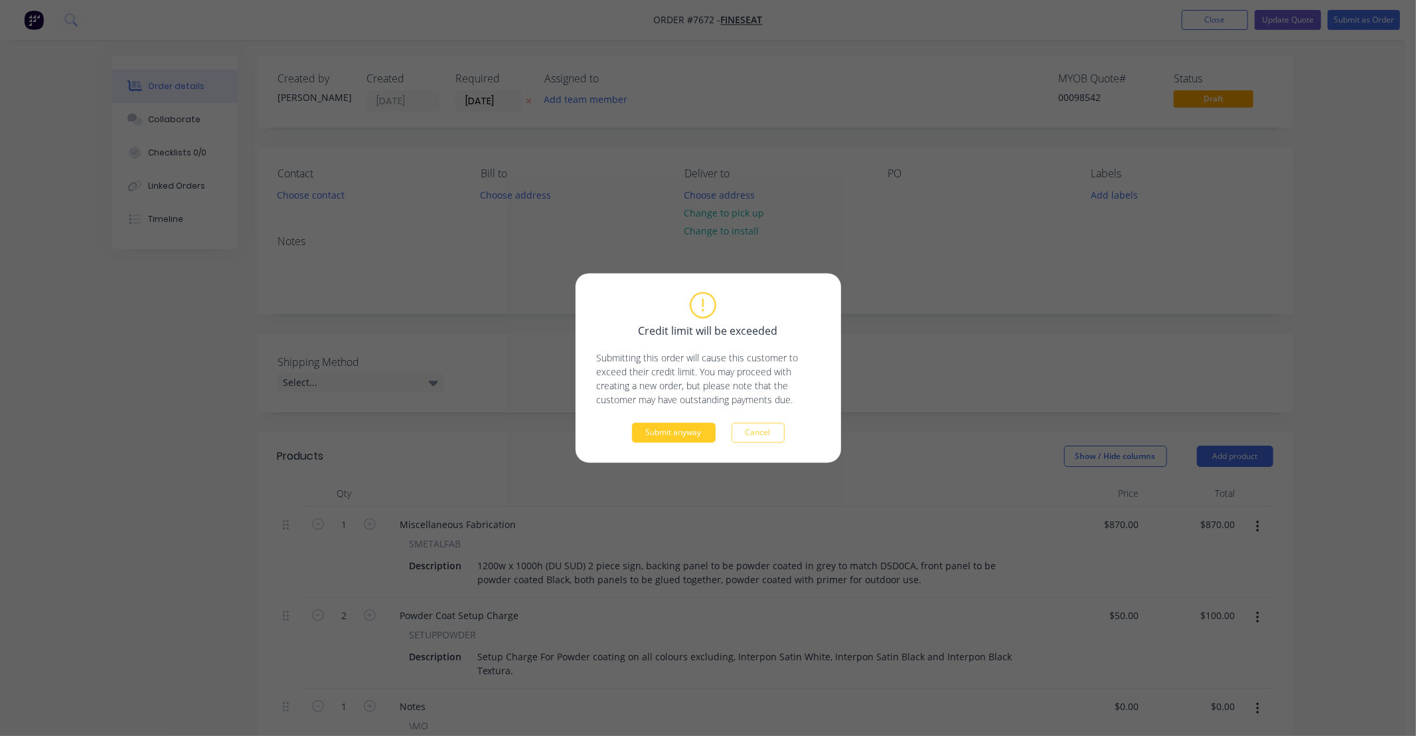
click at [700, 438] on button "Submit anyway" at bounding box center [674, 433] width 84 height 20
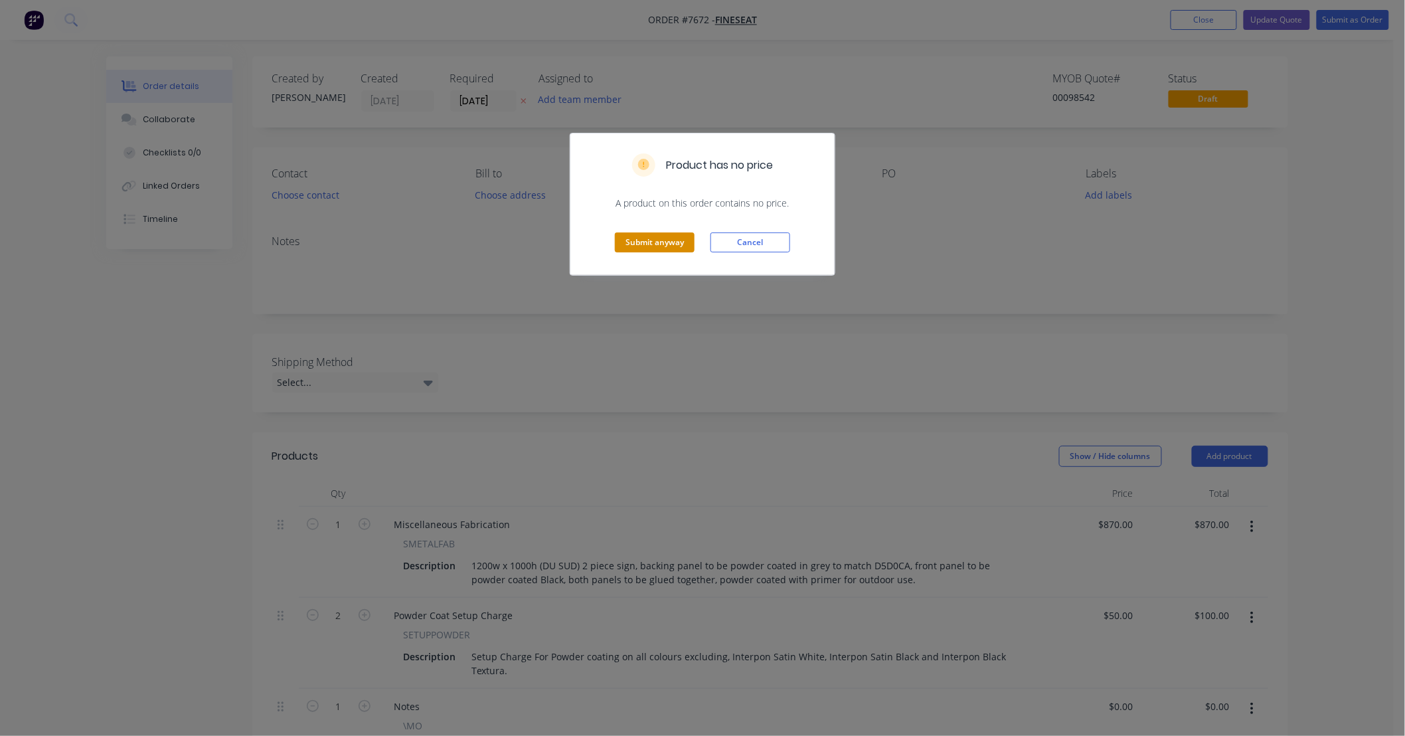
click at [659, 239] on button "Submit anyway" at bounding box center [655, 242] width 80 height 20
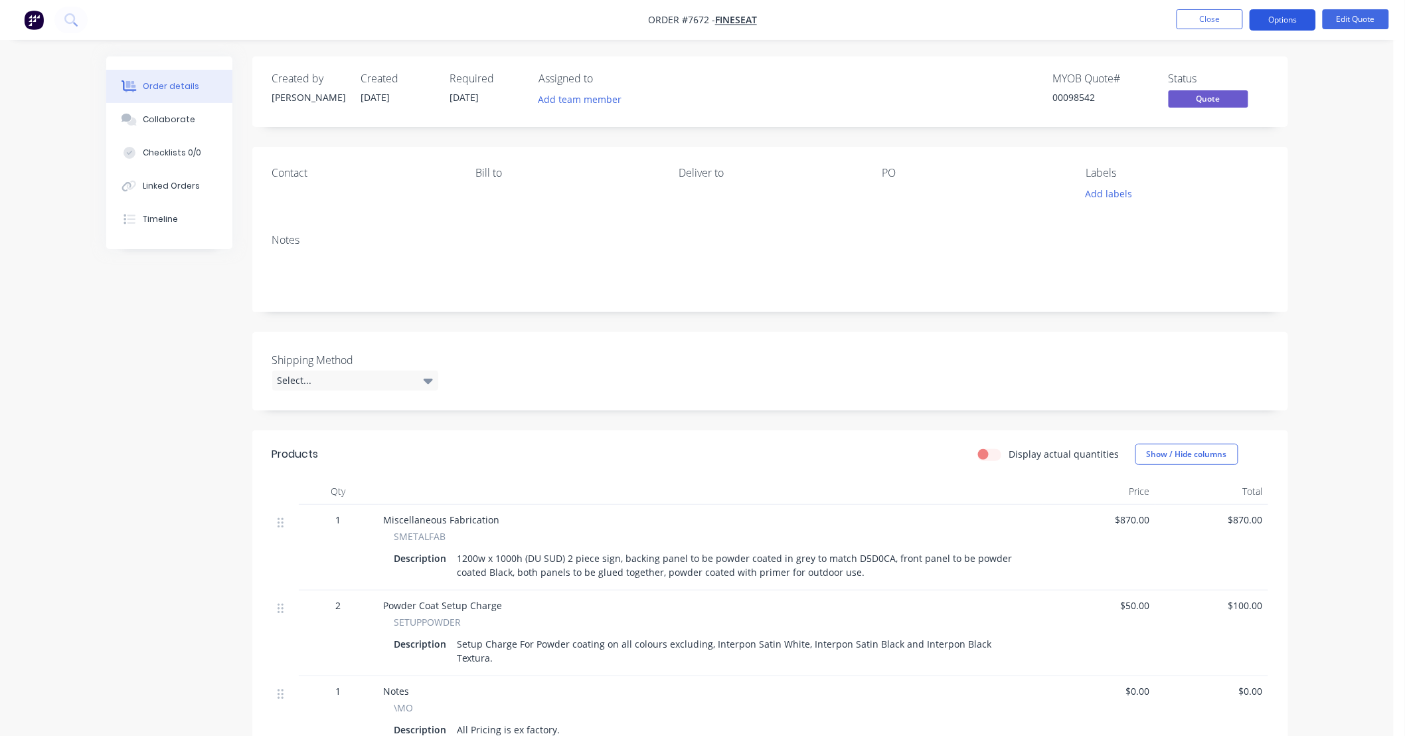
click at [1266, 18] on button "Options" at bounding box center [1282, 19] width 66 height 21
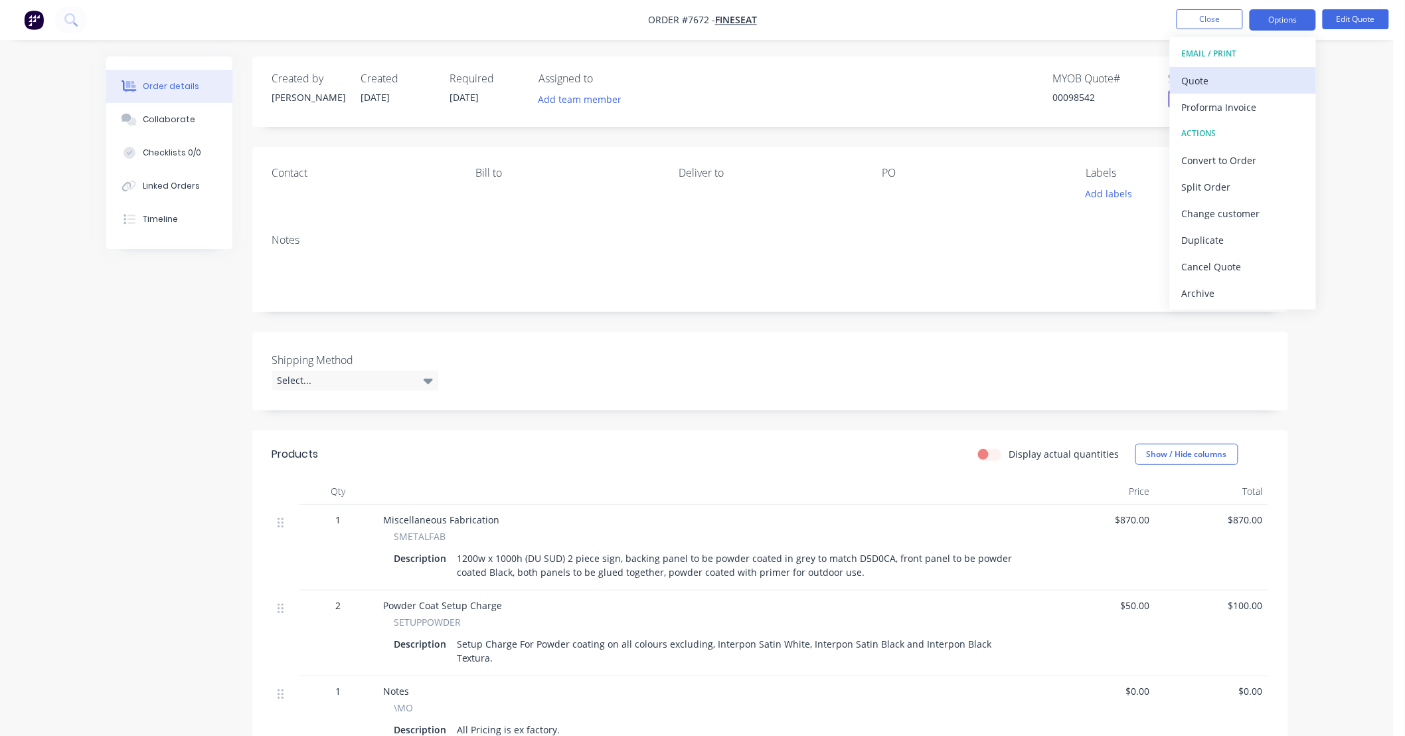
click at [1224, 78] on div "Quote" at bounding box center [1243, 80] width 122 height 19
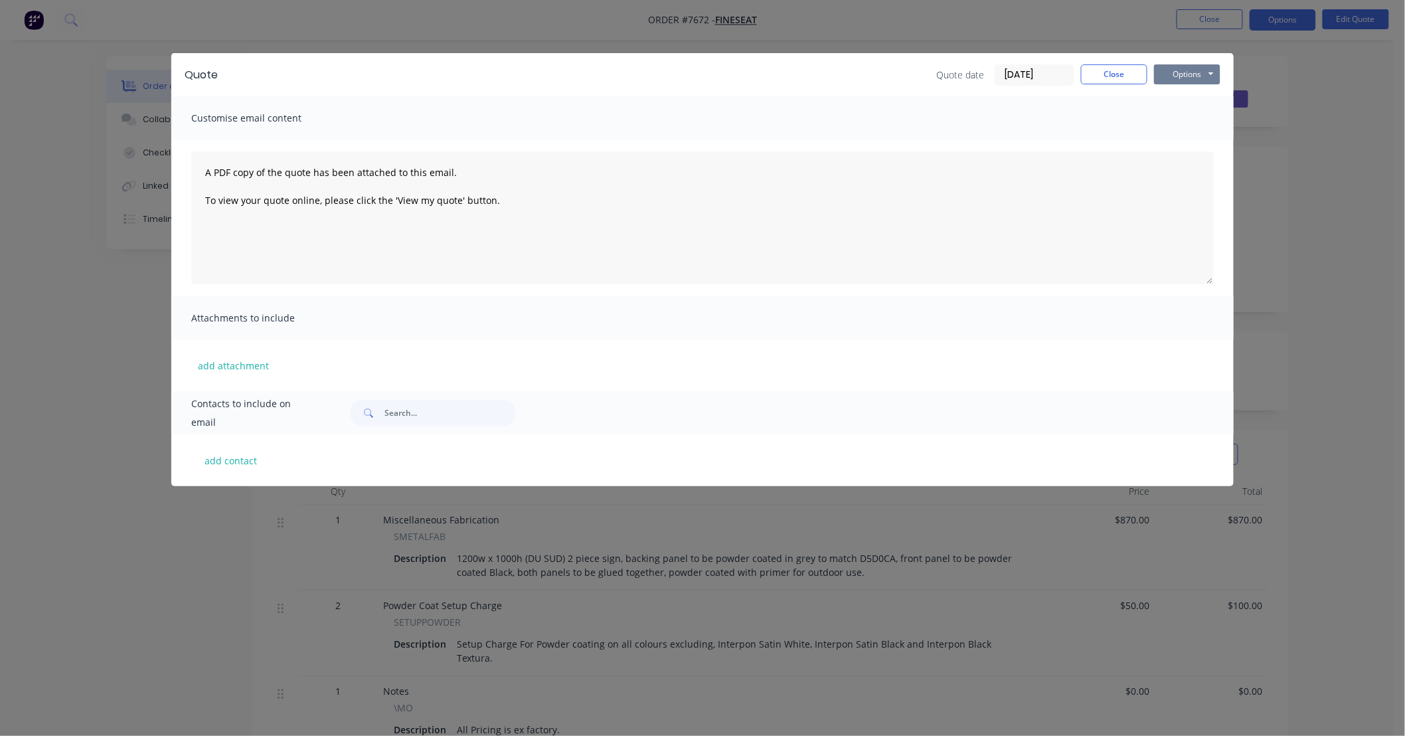
click at [1191, 72] on button "Options" at bounding box center [1187, 74] width 66 height 20
click at [1192, 92] on button "Preview" at bounding box center [1196, 98] width 85 height 22
click at [1133, 72] on button "Close" at bounding box center [1114, 74] width 66 height 20
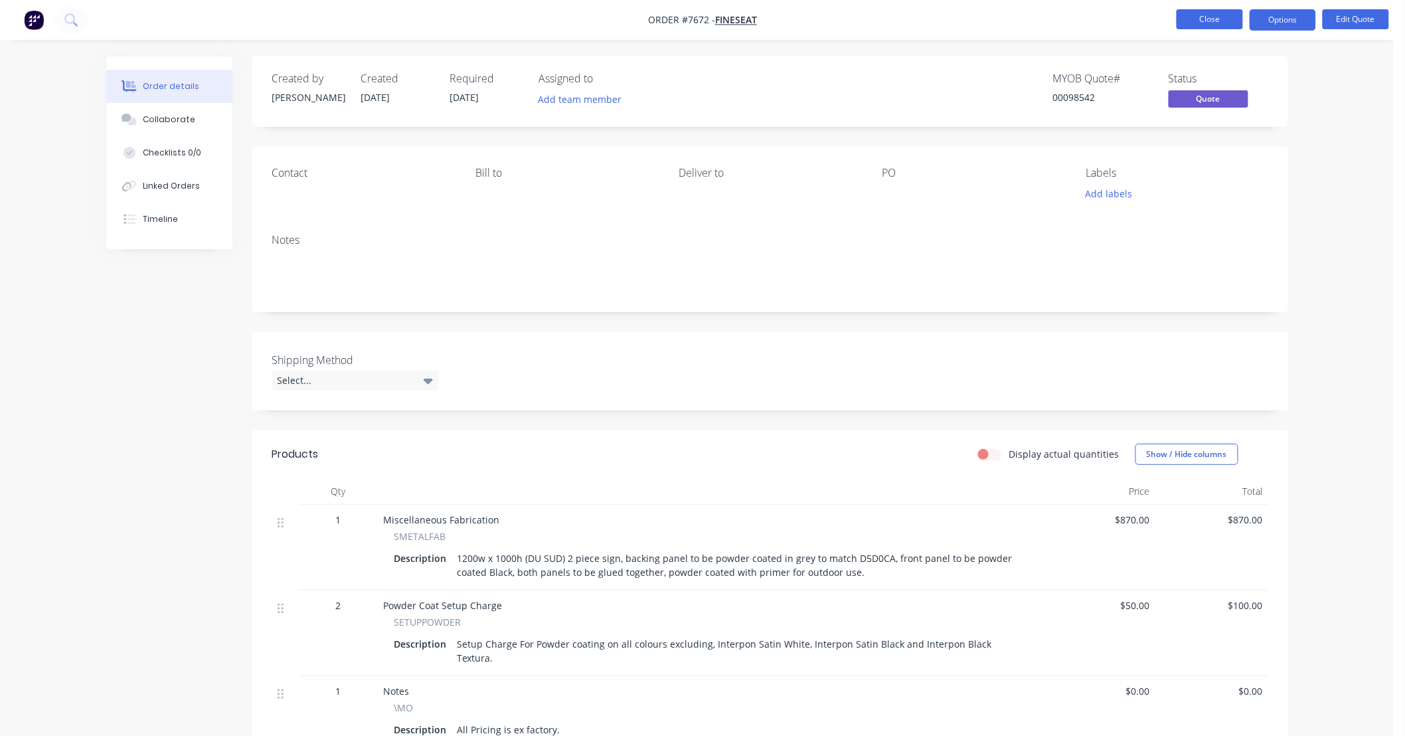
click at [1198, 21] on button "Close" at bounding box center [1209, 19] width 66 height 20
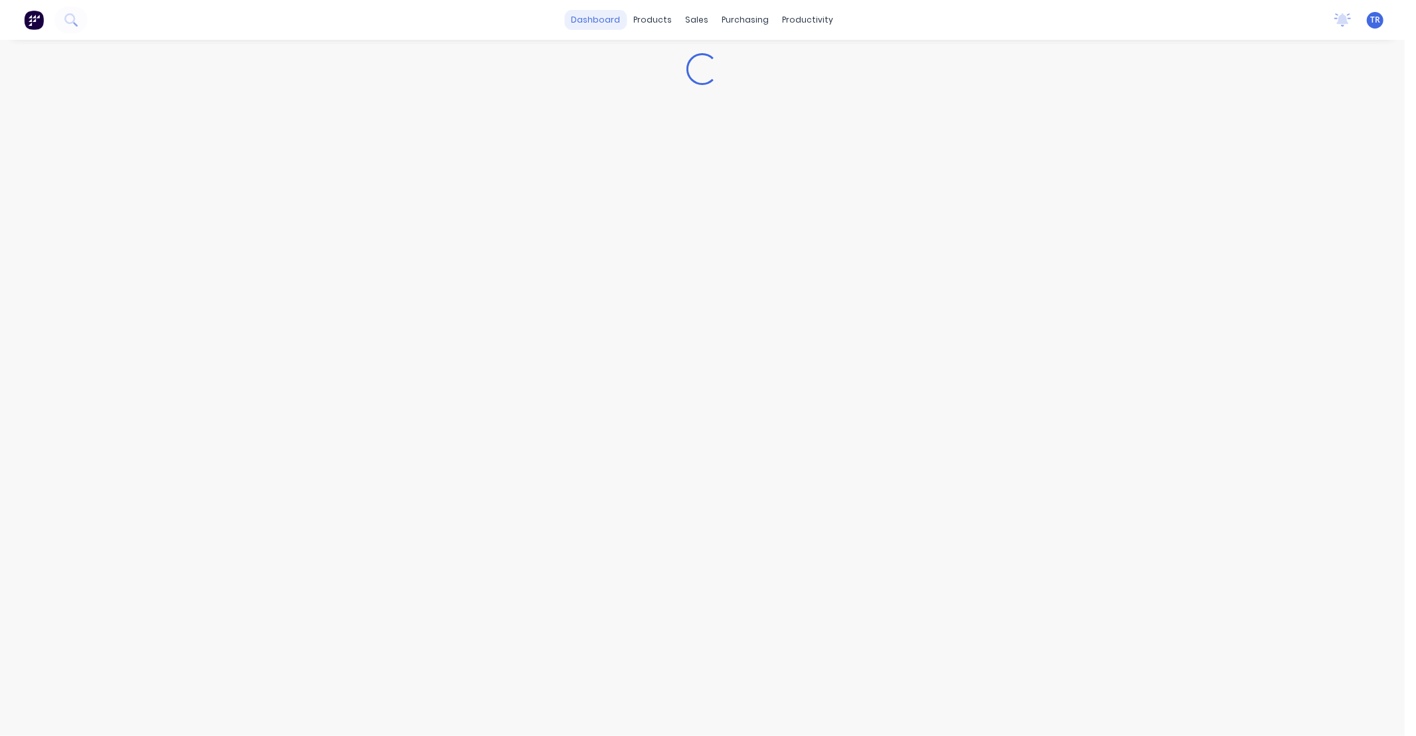
click at [604, 21] on link "dashboard" at bounding box center [596, 20] width 62 height 20
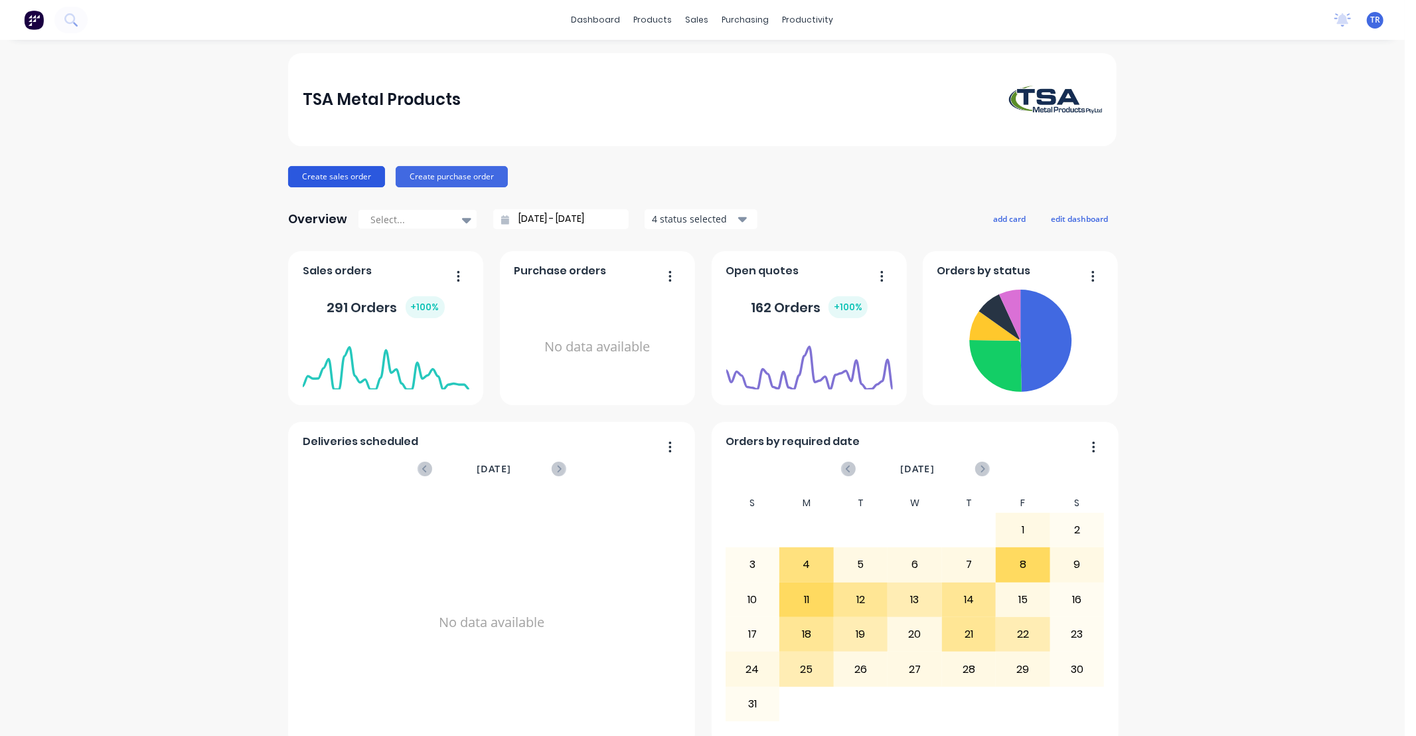
click at [329, 173] on button "Create sales order" at bounding box center [336, 176] width 97 height 21
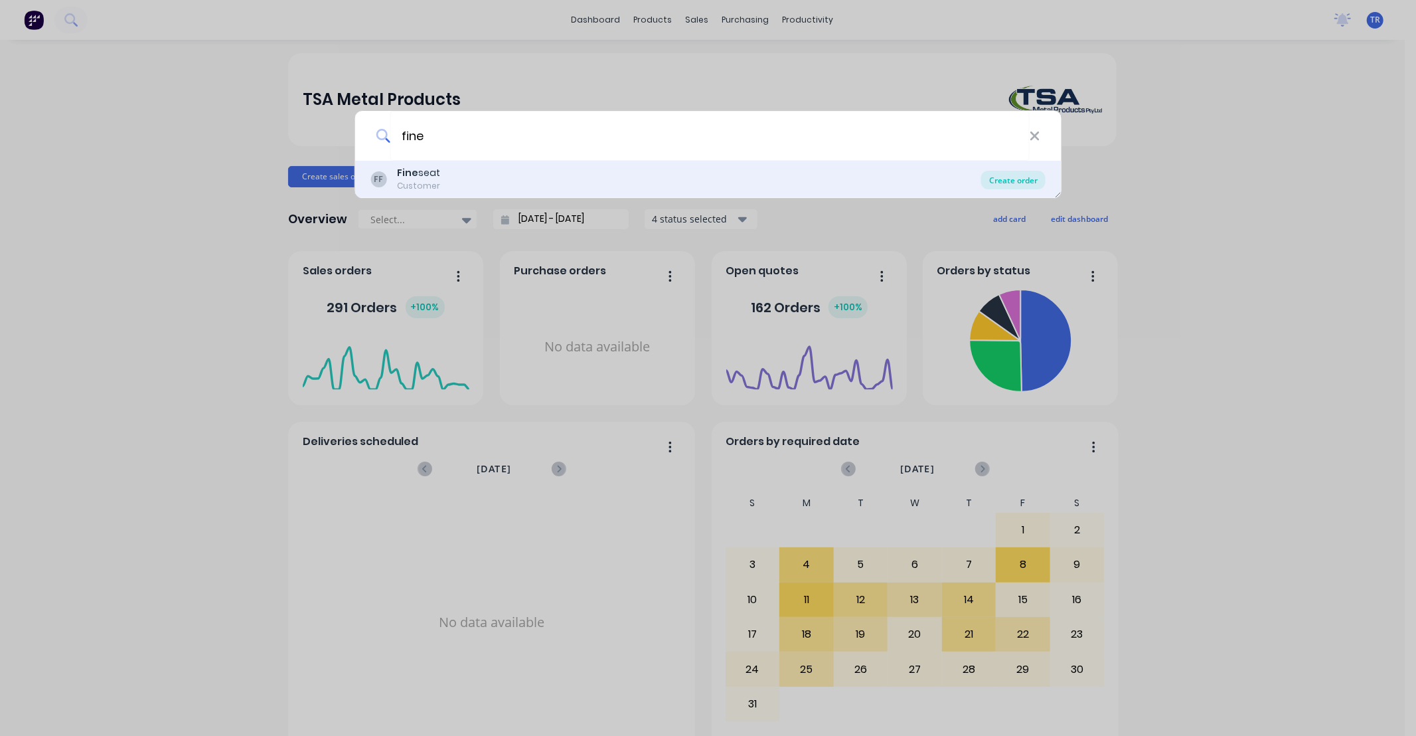
type input "fine"
click at [1014, 179] on div "Create order" at bounding box center [1013, 180] width 64 height 19
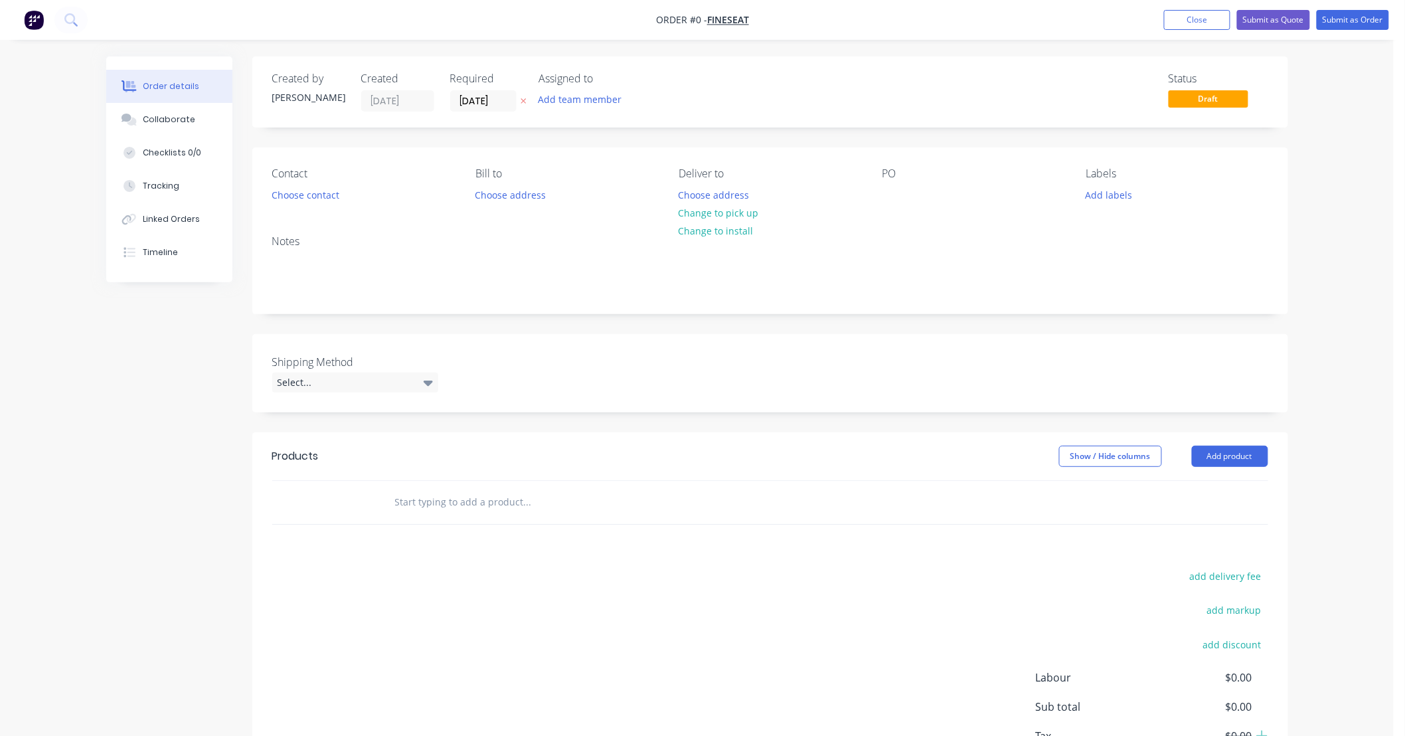
click at [1338, 414] on div "Order details Collaborate Checklists 0/0 Tracking Linked Orders Timeline Order …" at bounding box center [697, 417] width 1394 height 834
click at [1315, 343] on div "Order details Collaborate Checklists 0/0 Tracking Linked Orders Timeline Order …" at bounding box center [697, 417] width 1394 height 834
drag, startPoint x: 521, startPoint y: 503, endPoint x: 532, endPoint y: 502, distance: 10.7
click at [521, 503] on input "text" at bounding box center [527, 502] width 266 height 27
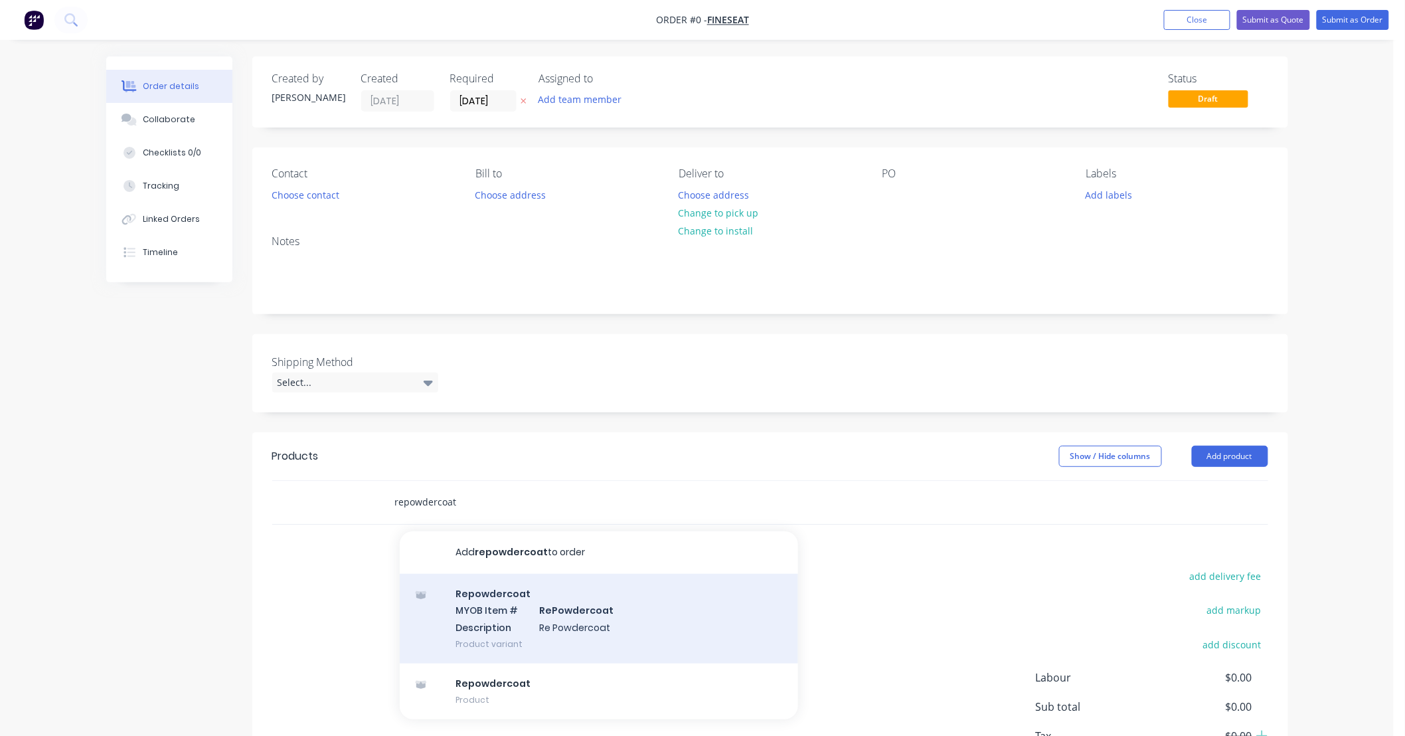
type input "repowdercoat"
click at [625, 616] on div "Repowdercoat MYOB Item # RePowdercoat Description Re Powdercoat Product variant" at bounding box center [599, 619] width 398 height 90
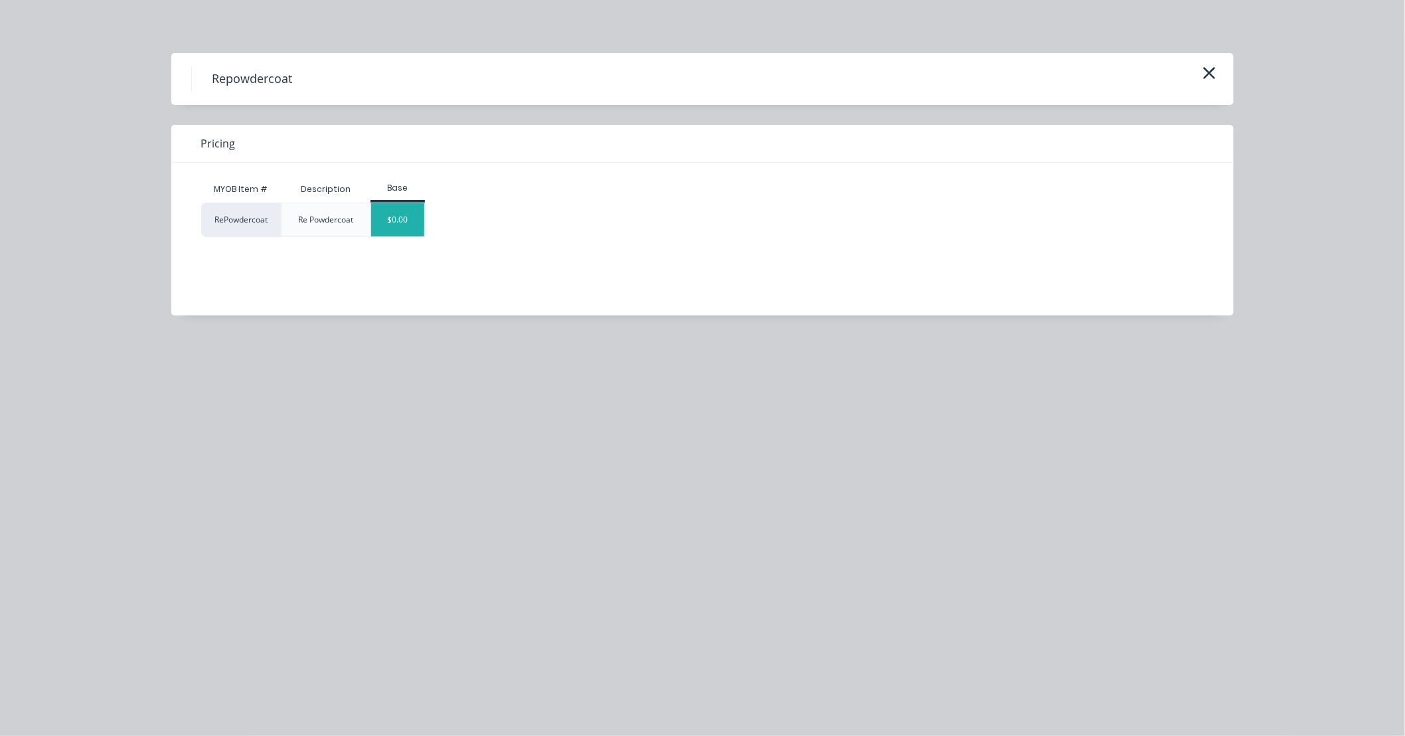
click at [414, 221] on div "$0.00" at bounding box center [398, 219] width 54 height 33
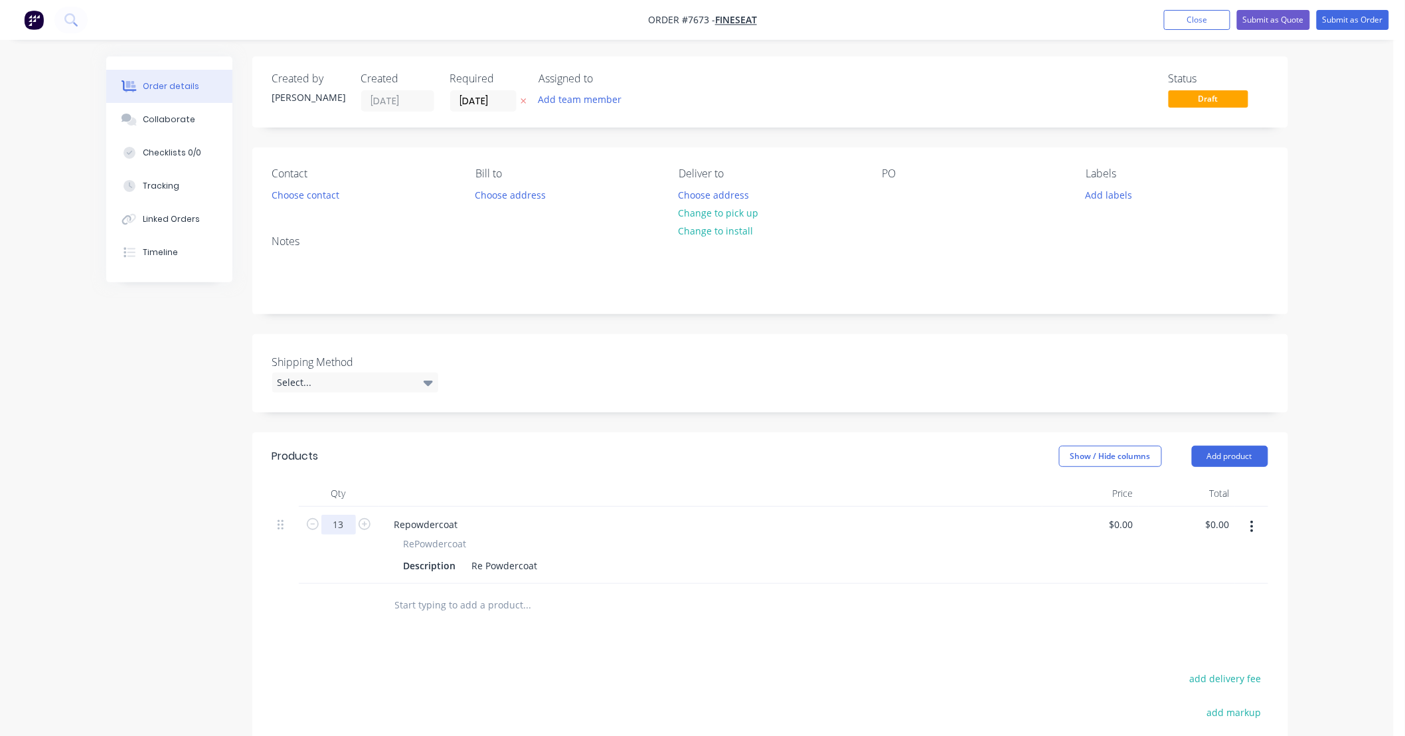
type input "13"
click at [639, 642] on div "Products Show / Hide columns Add product Qty Price Total 13 Repowdercoat RePowd…" at bounding box center [770, 674] width 1036 height 484
click at [538, 565] on div "Re Powdercoat" at bounding box center [505, 565] width 76 height 19
type input "$50.00"
type input "$650.00"
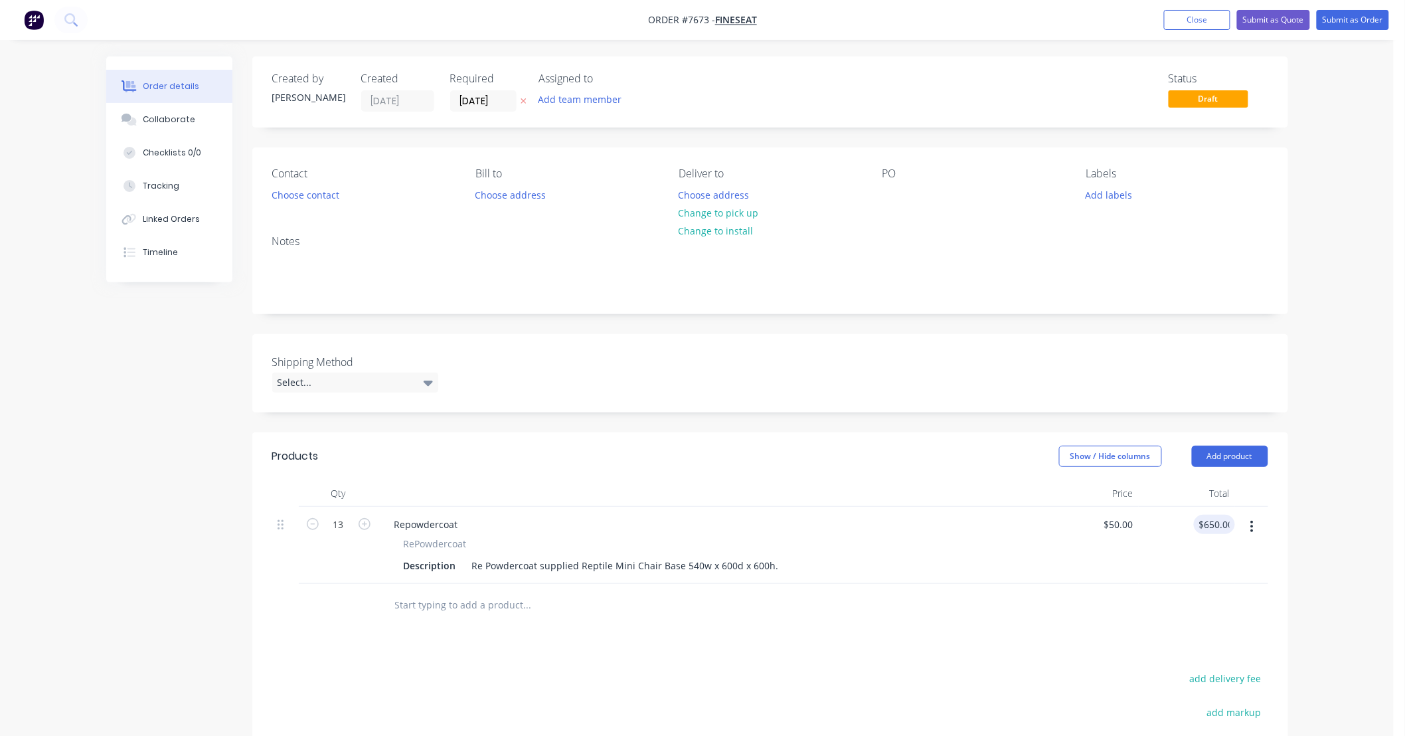
click at [941, 625] on div at bounding box center [770, 605] width 996 height 43
click at [485, 603] on input "text" at bounding box center [527, 605] width 266 height 27
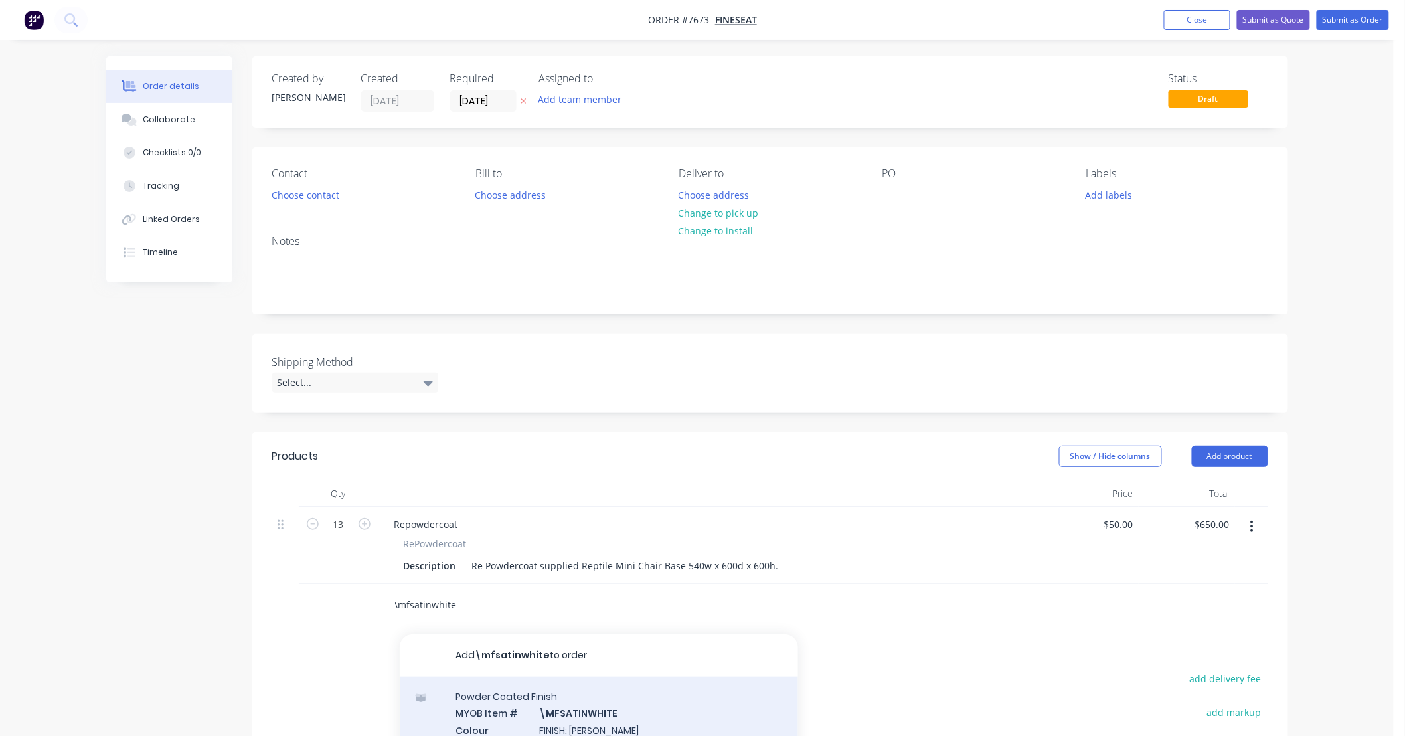
type input "\mfsatinwhite"
click at [639, 719] on div "Powder Coated Finish MYOB Item # \MFSATINWHITE Colour FINISH: Satin White Produ…" at bounding box center [599, 722] width 398 height 90
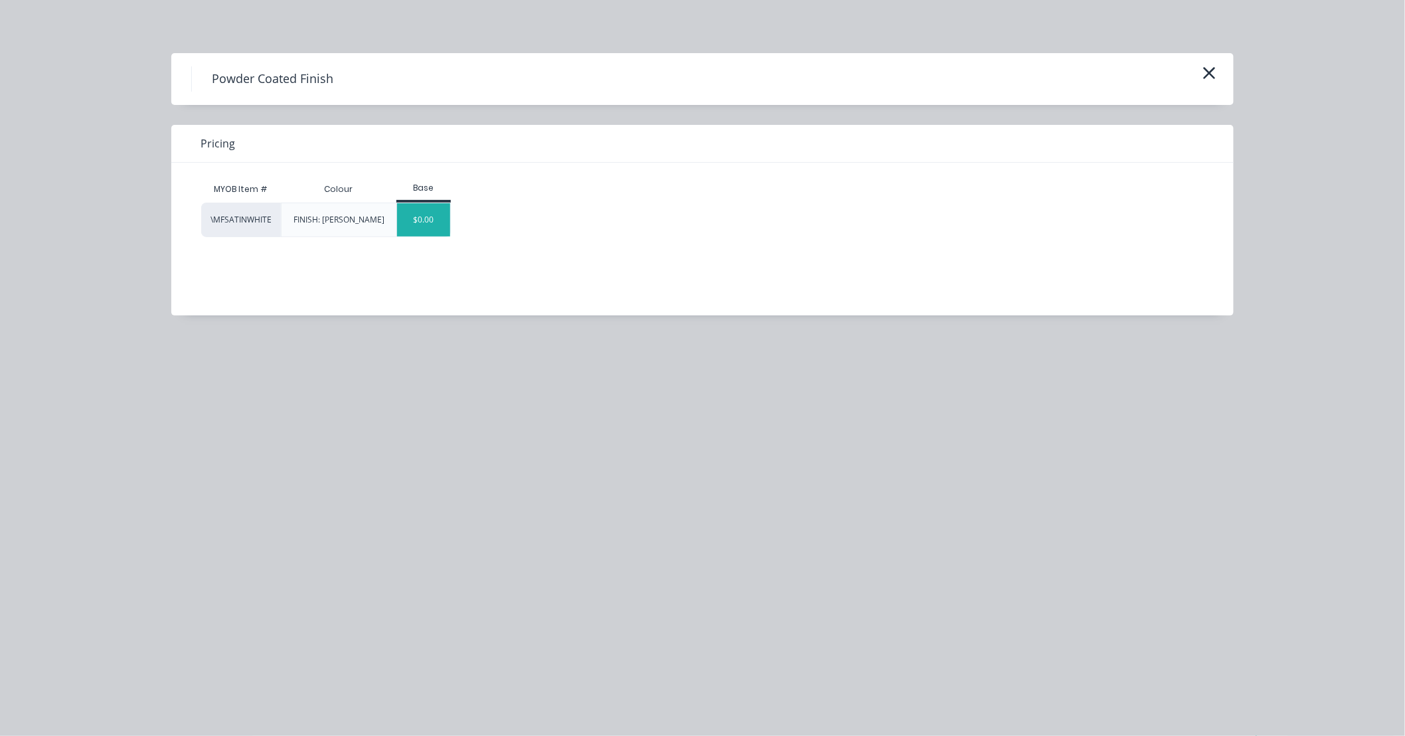
click at [437, 222] on div "$0.00" at bounding box center [424, 219] width 54 height 33
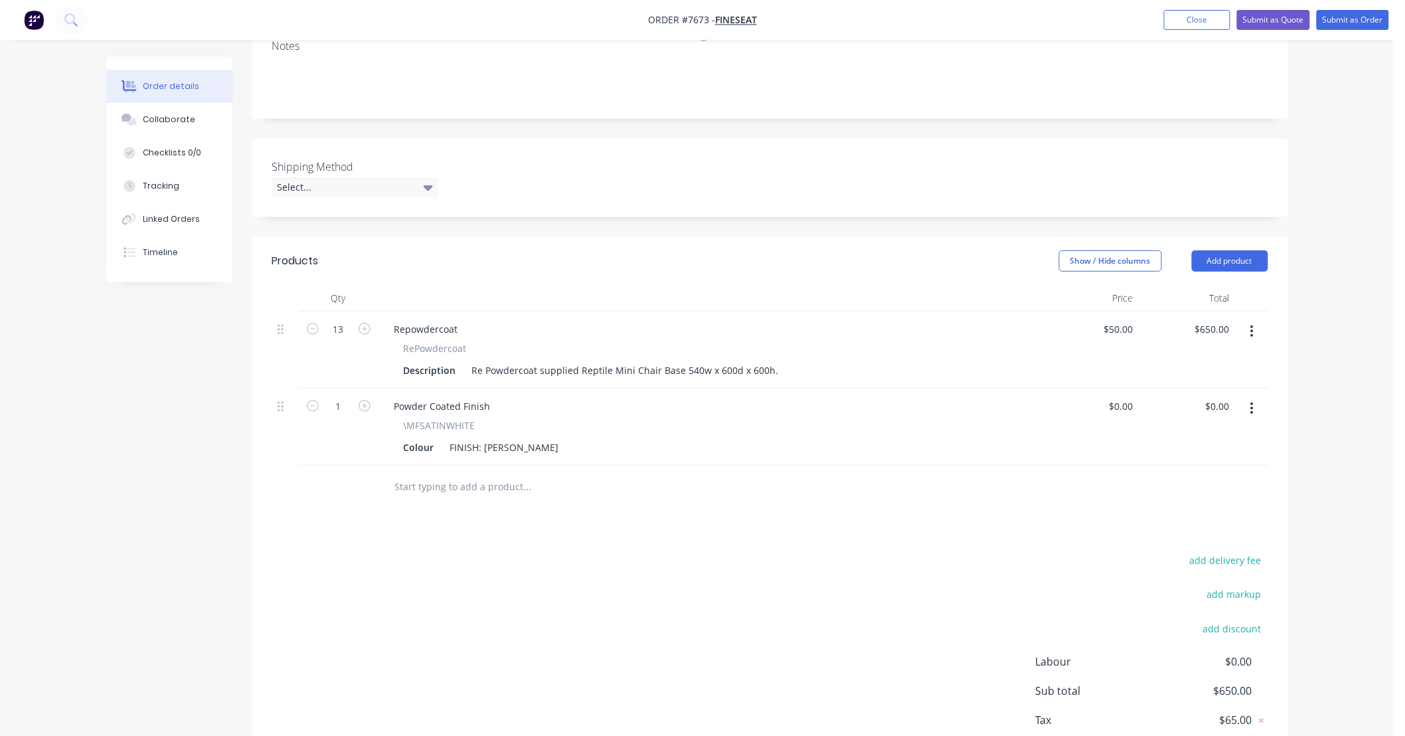
scroll to position [277, 0]
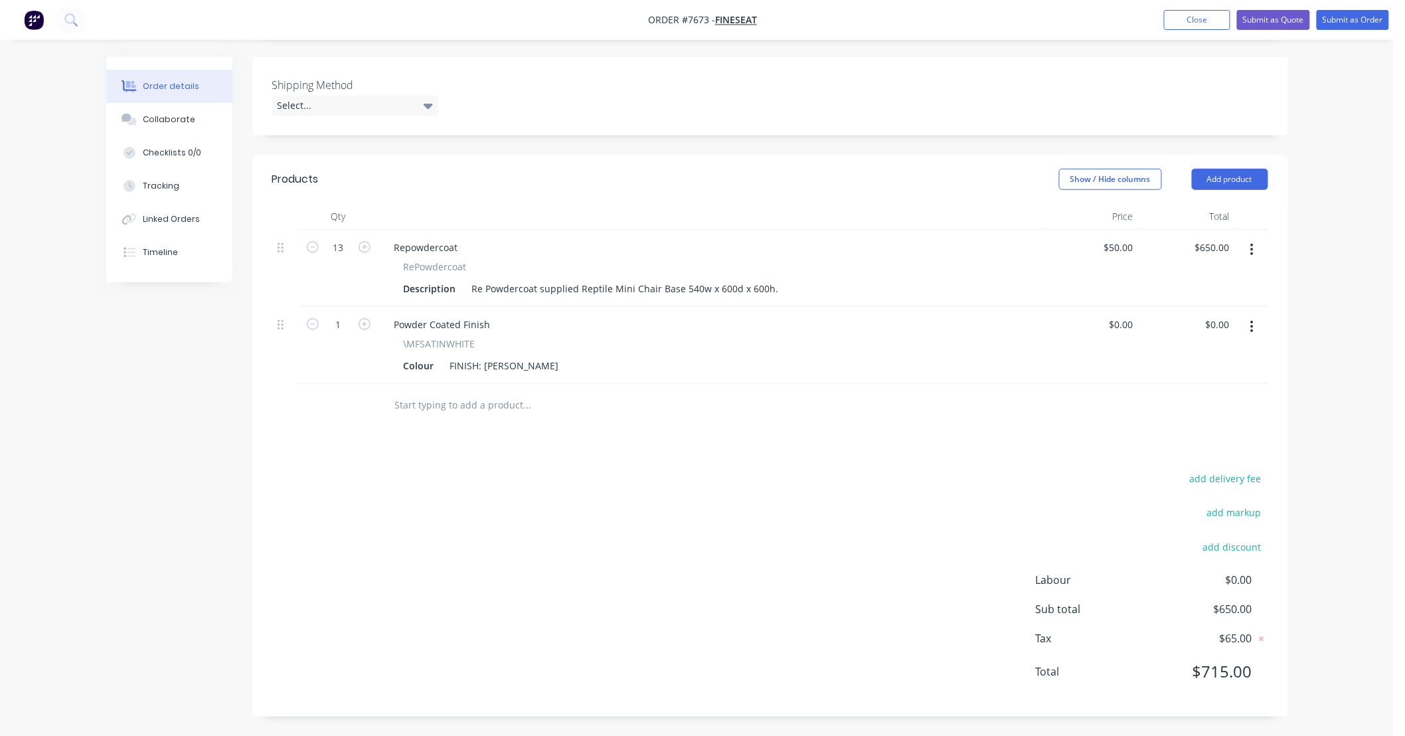
click at [506, 398] on input "text" at bounding box center [527, 405] width 266 height 27
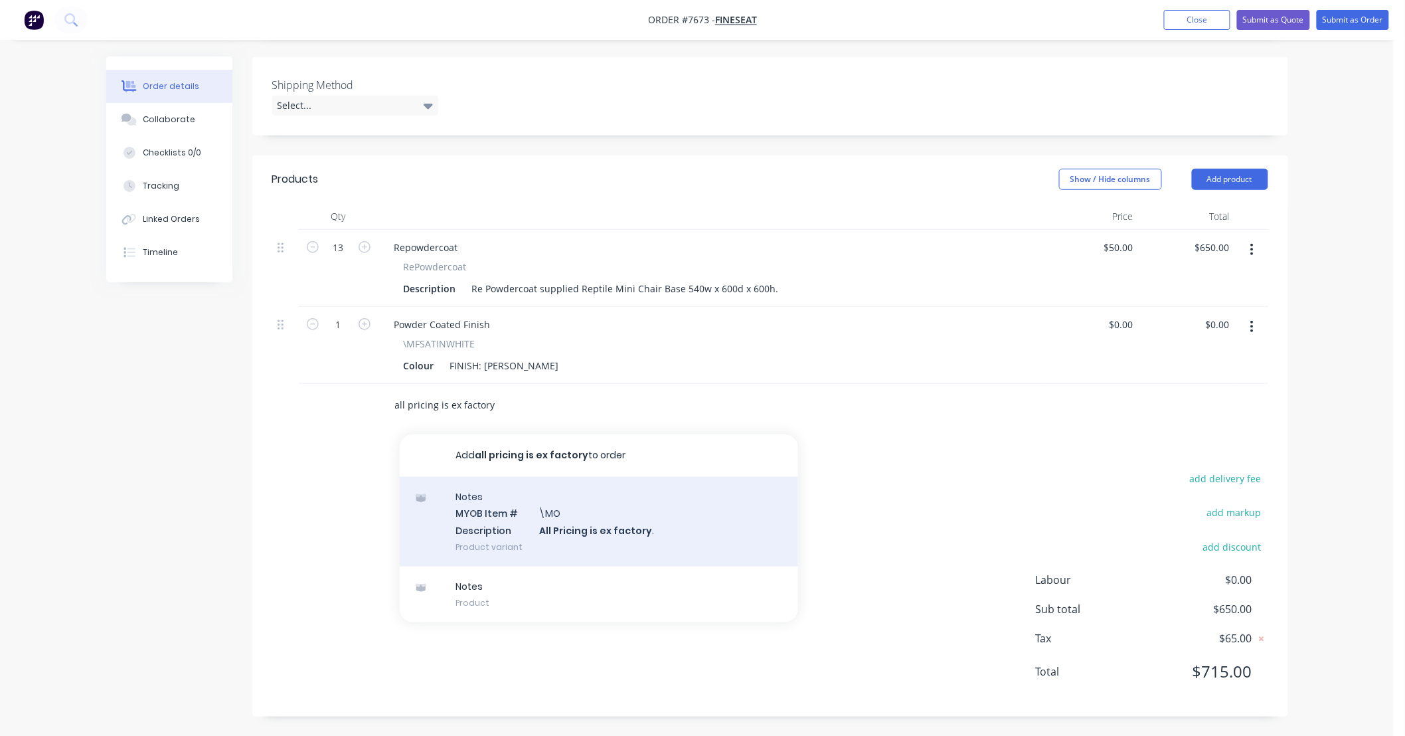
type input "all pricing is ex factory"
click at [695, 526] on div "Notes MYOB Item # \MO Description All Pricing is ex factory . Product variant" at bounding box center [599, 522] width 398 height 90
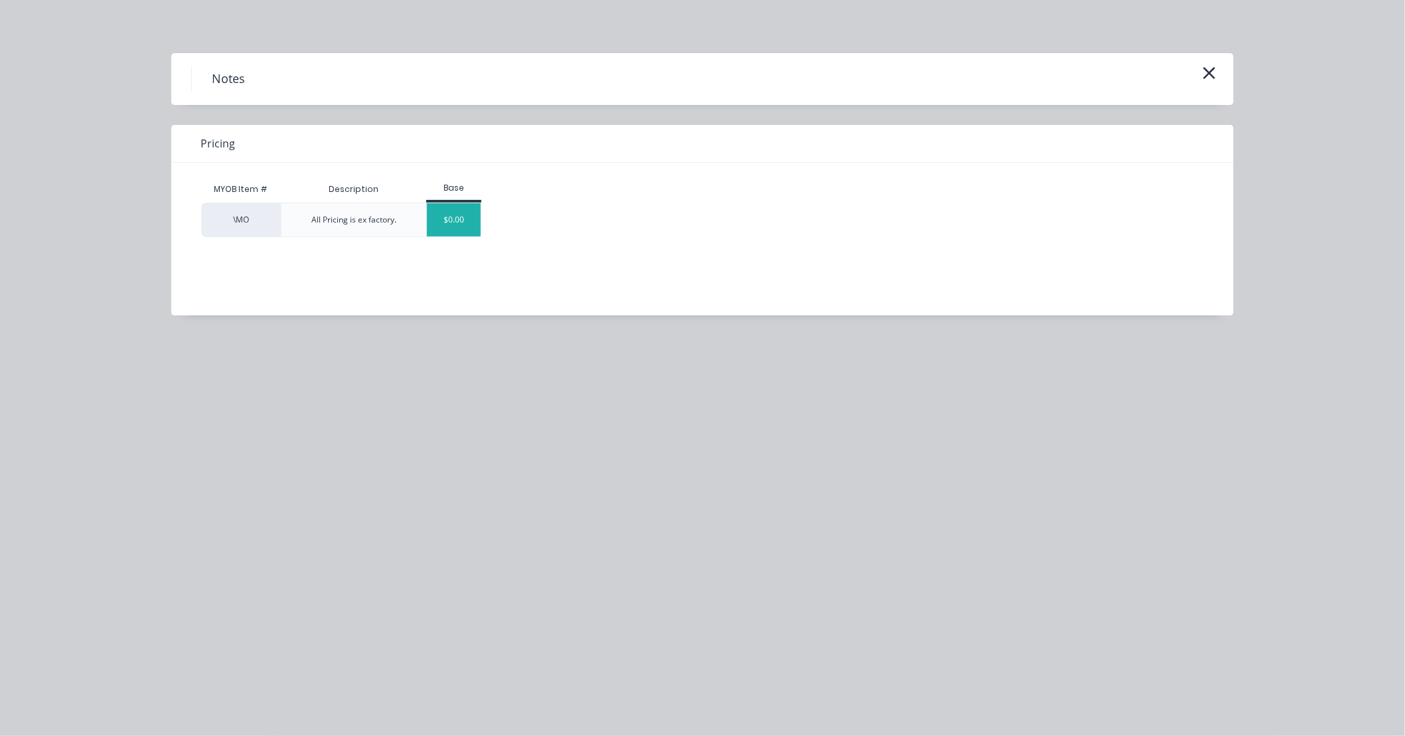
click at [448, 213] on div "$0.00" at bounding box center [454, 219] width 54 height 33
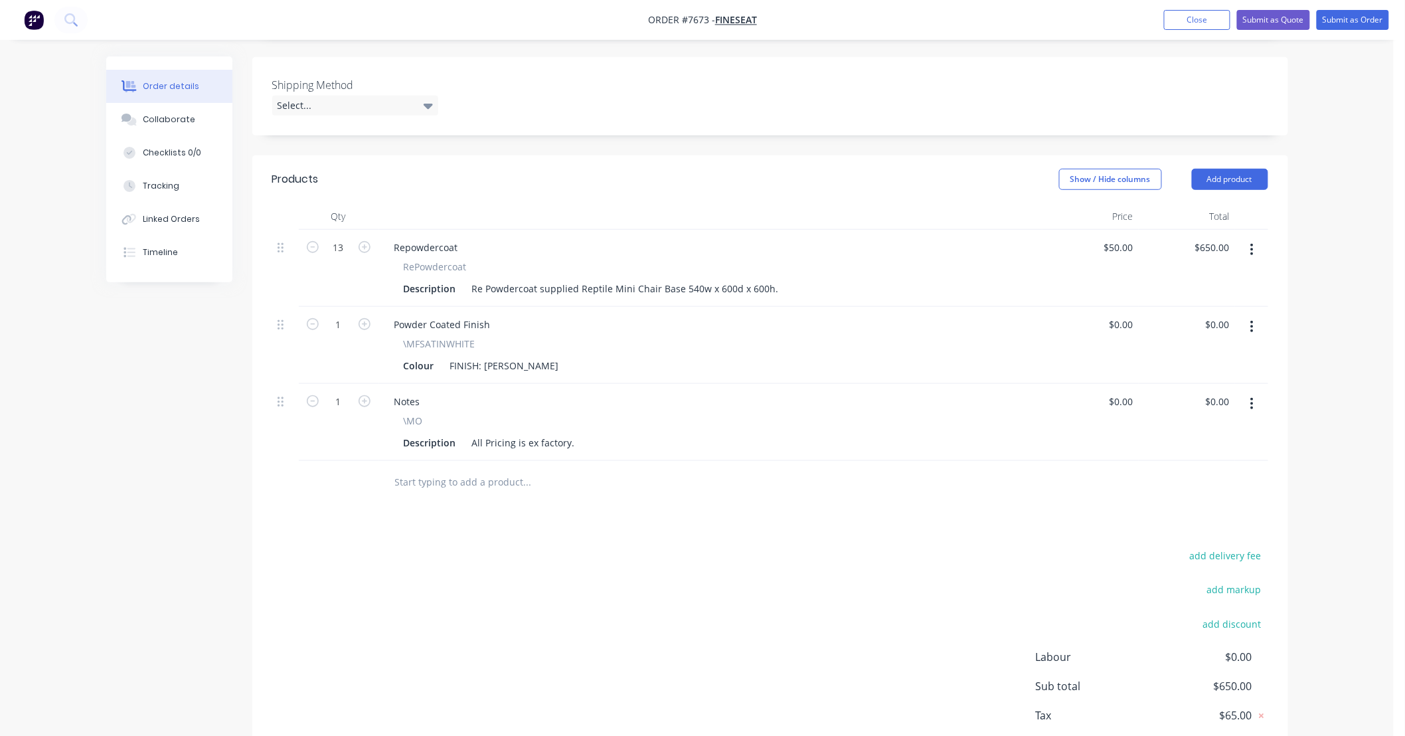
click at [682, 591] on div "add delivery fee add markup add discount Labour $0.00 Sub total $650.00 Tax $65…" at bounding box center [770, 659] width 996 height 227
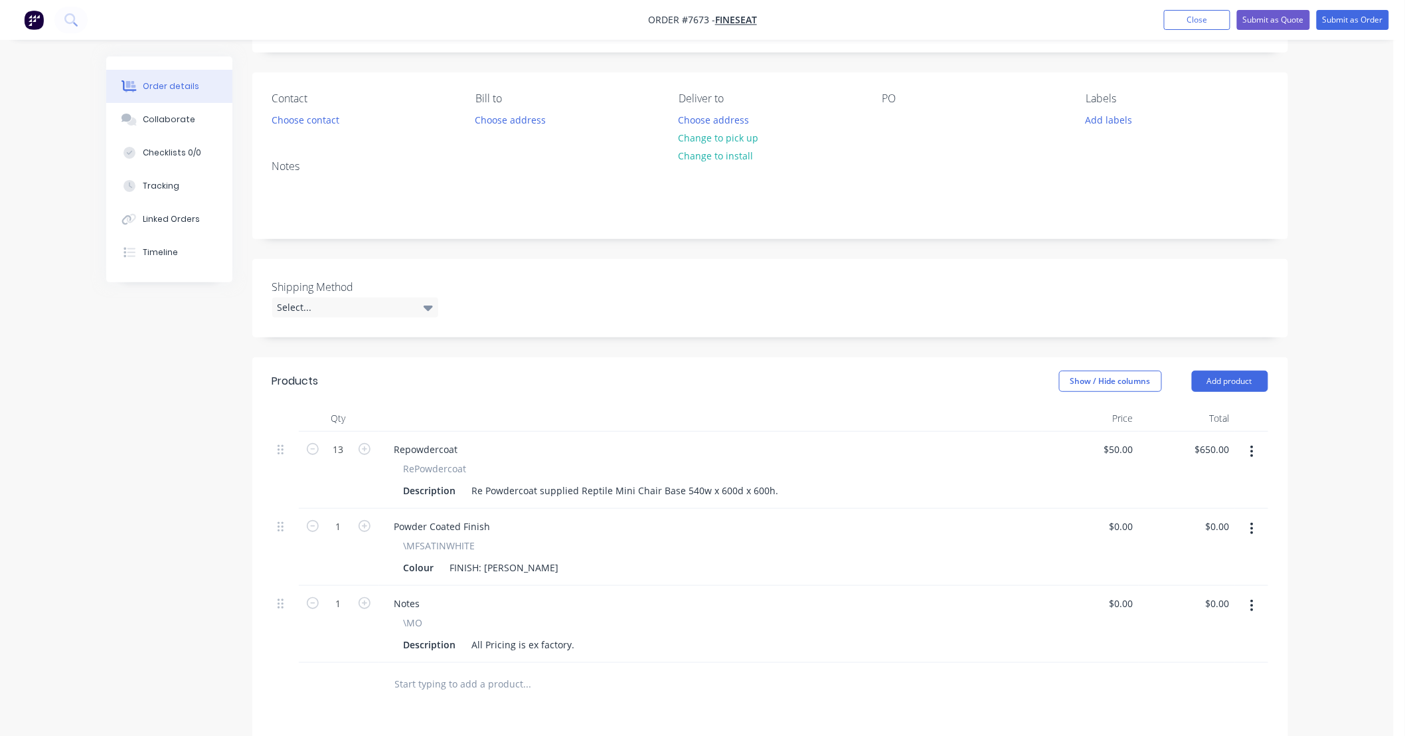
scroll to position [58, 0]
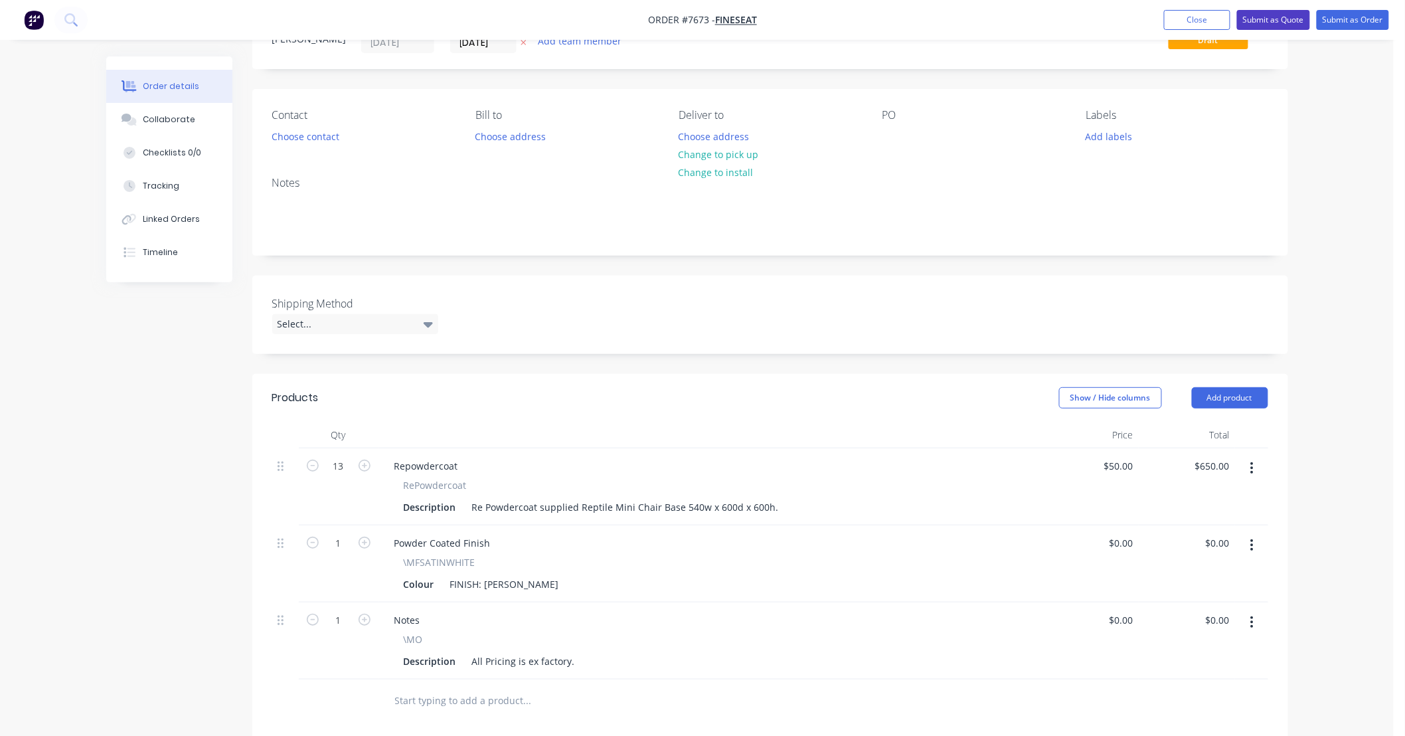
click at [1289, 15] on button "Submit as Quote" at bounding box center [1273, 20] width 73 height 20
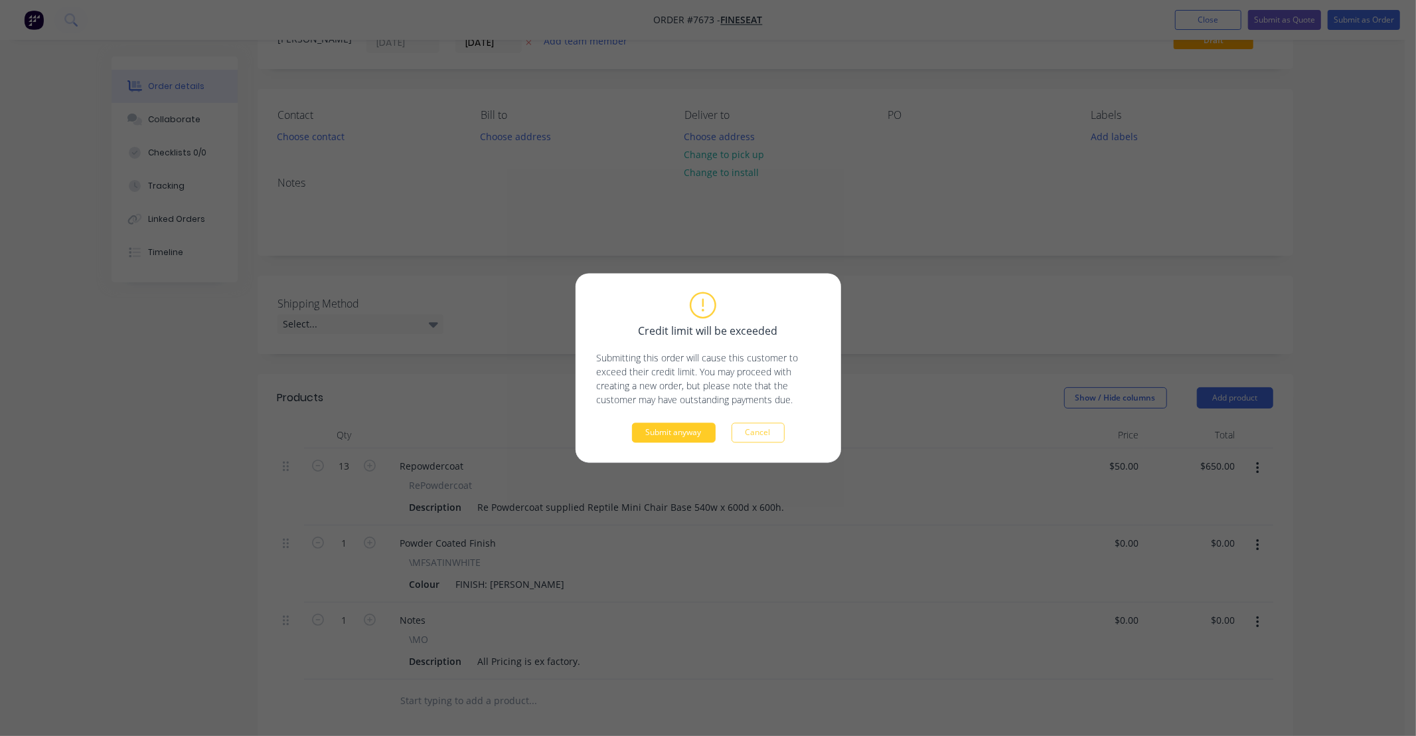
click at [702, 428] on button "Submit anyway" at bounding box center [674, 433] width 84 height 20
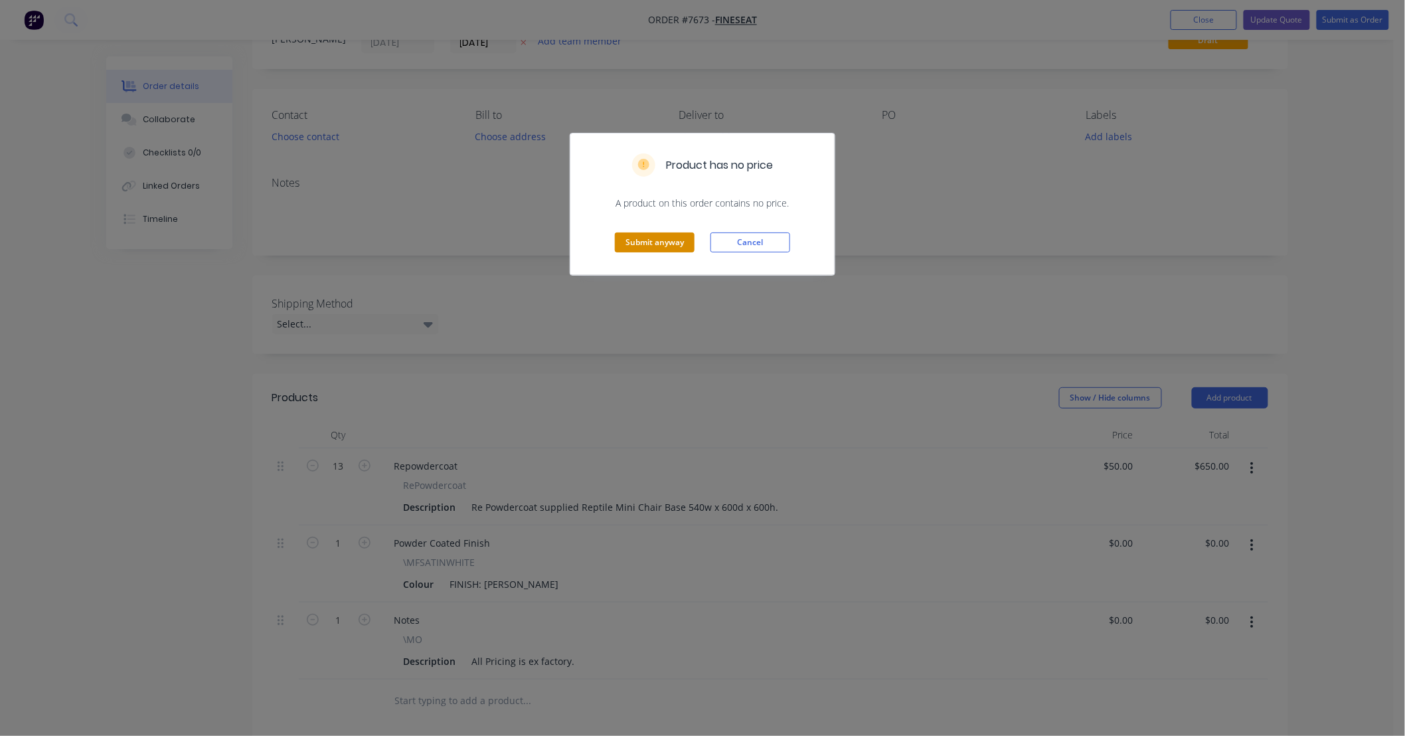
click at [648, 236] on button "Submit anyway" at bounding box center [655, 242] width 80 height 20
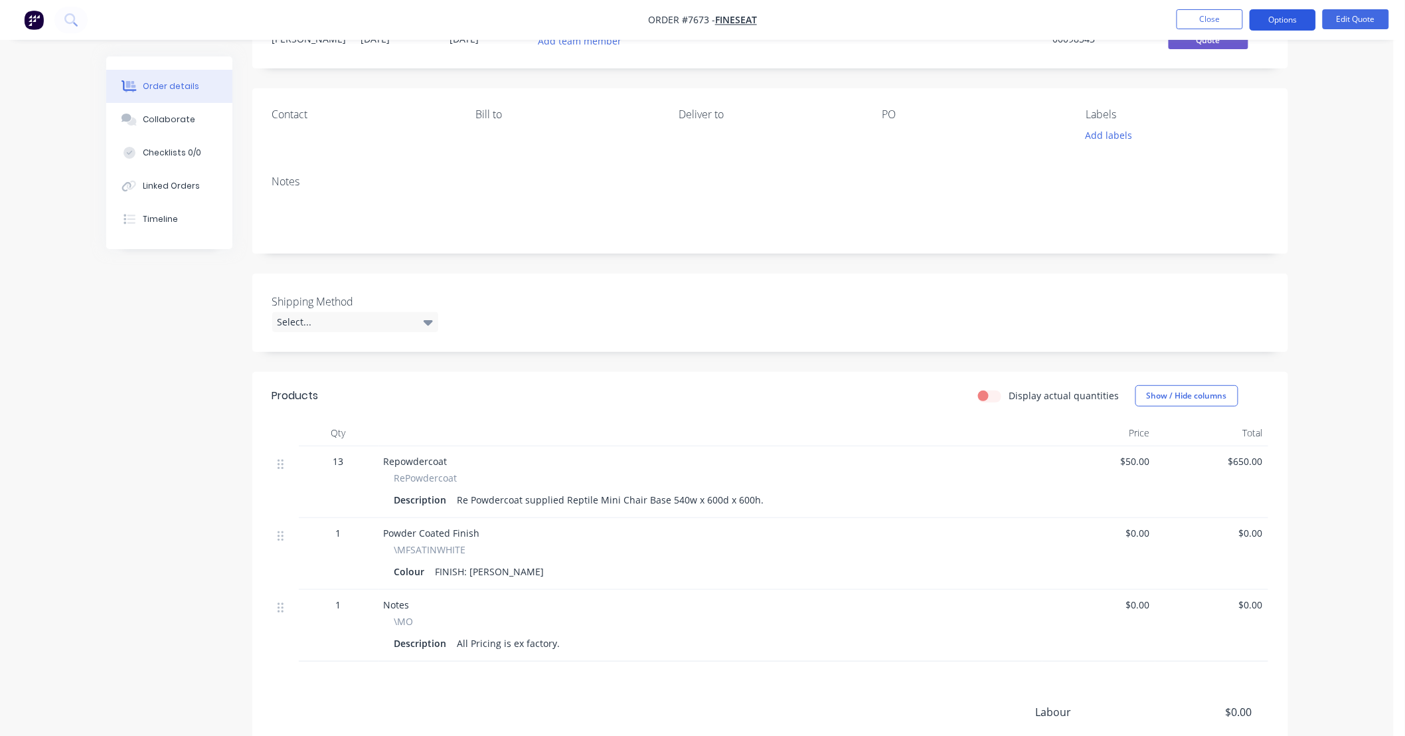
click at [1283, 20] on button "Options" at bounding box center [1282, 19] width 66 height 21
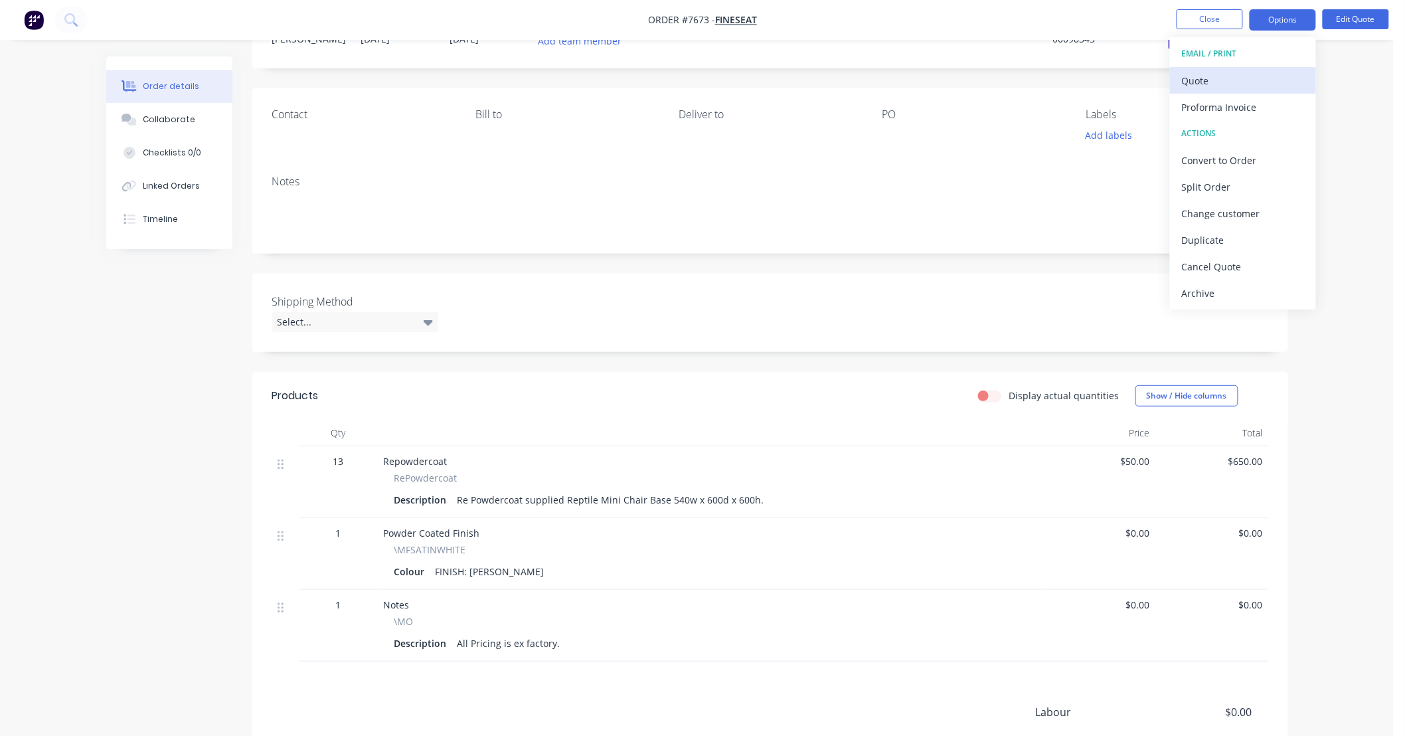
click at [1237, 78] on div "Quote" at bounding box center [1243, 80] width 122 height 19
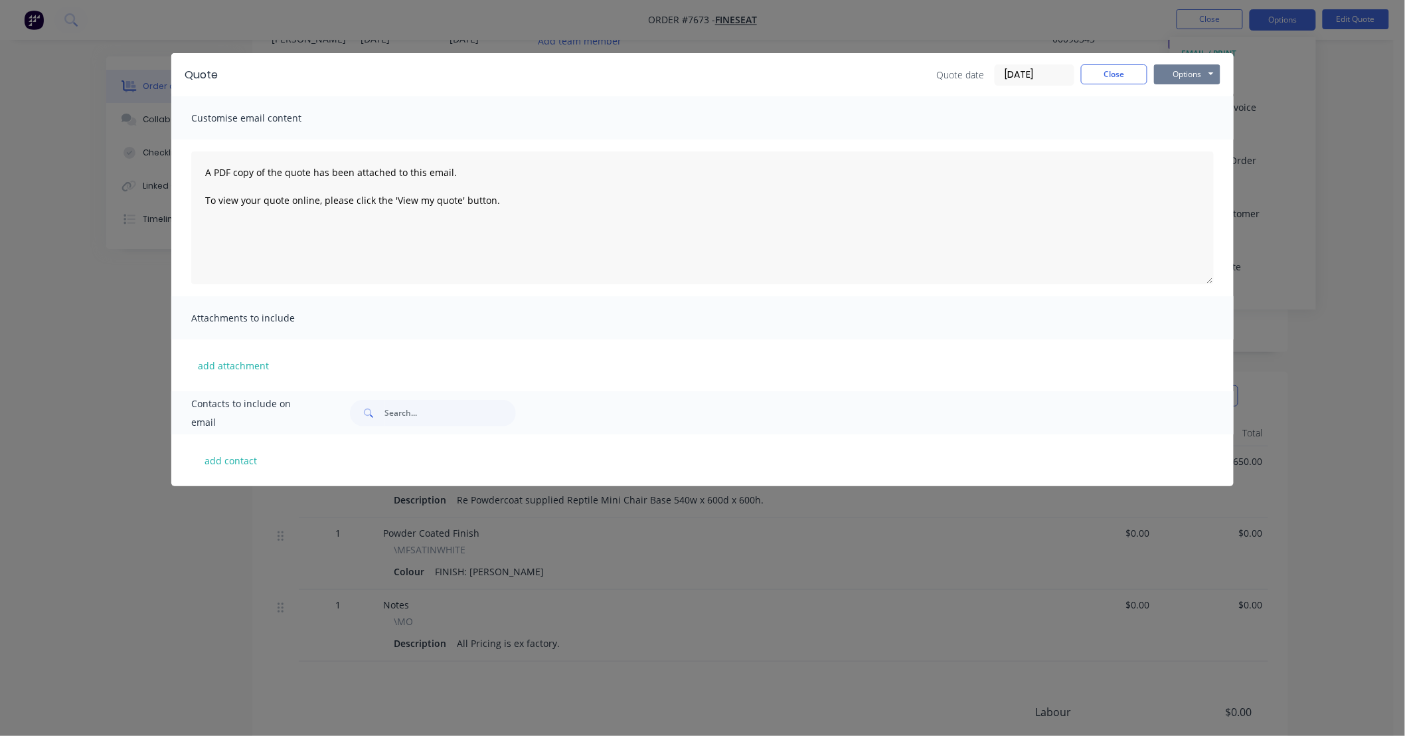
click at [1192, 74] on button "Options" at bounding box center [1187, 74] width 66 height 20
click at [1206, 98] on button "Preview" at bounding box center [1196, 98] width 85 height 22
click at [1122, 78] on button "Close" at bounding box center [1114, 74] width 66 height 20
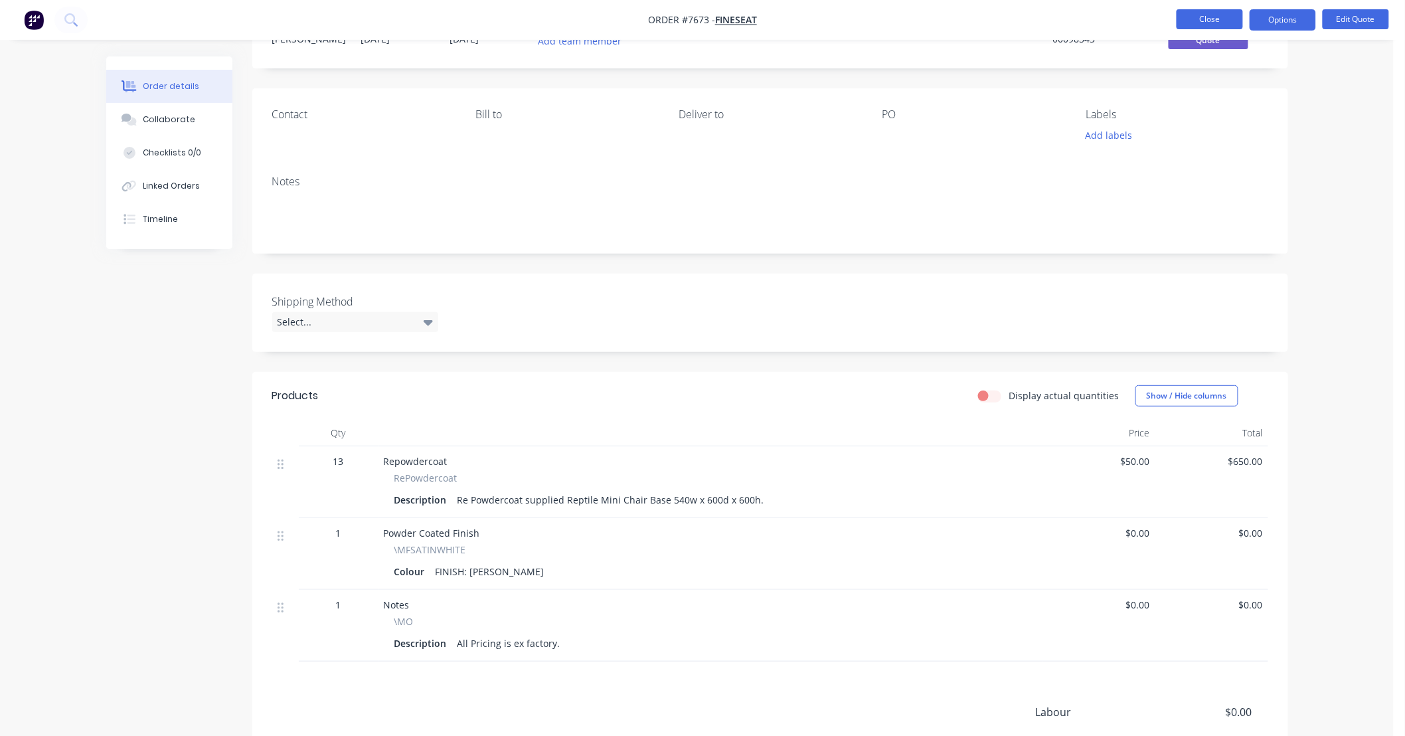
click at [1206, 22] on button "Close" at bounding box center [1209, 19] width 66 height 20
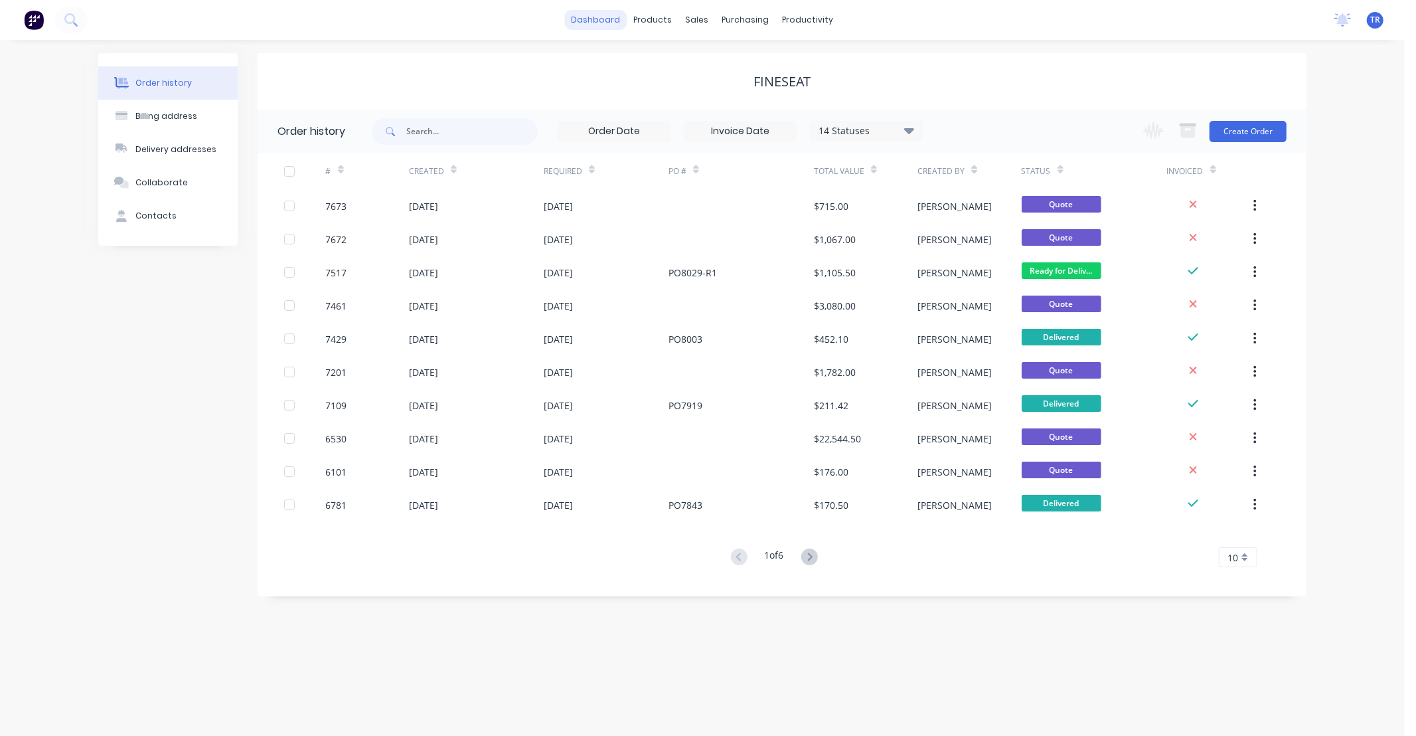
click at [621, 20] on link "dashboard" at bounding box center [596, 20] width 62 height 20
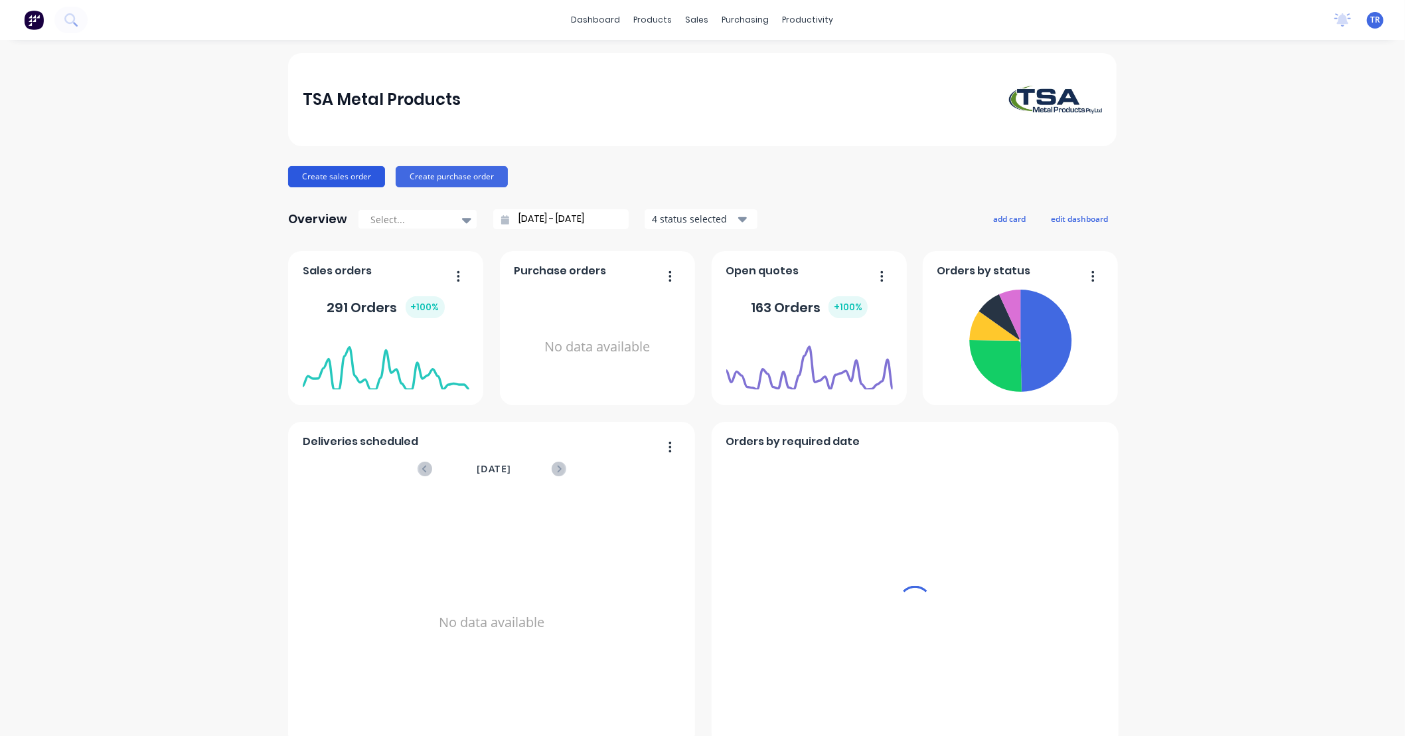
click at [353, 178] on button "Create sales order" at bounding box center [336, 176] width 97 height 21
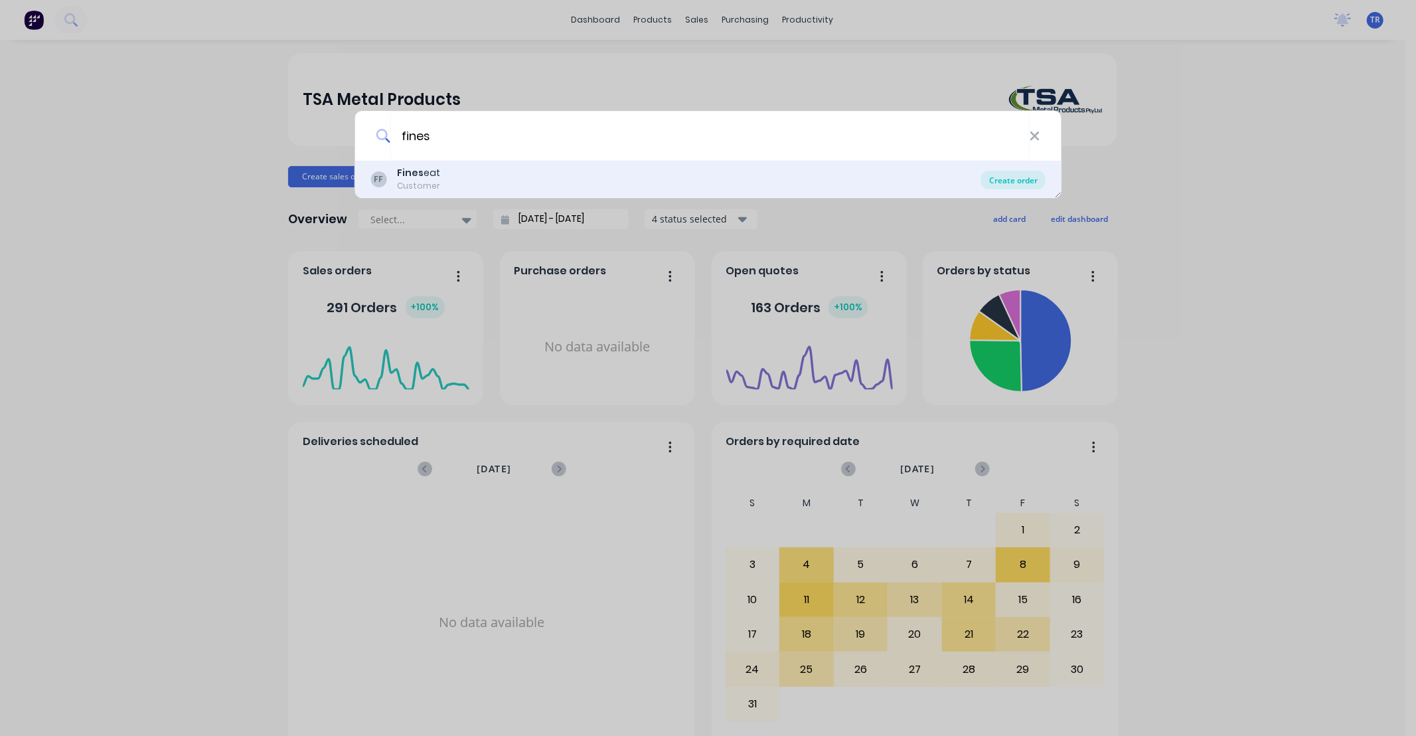
type input "fines"
click at [999, 181] on div "Create order" at bounding box center [1013, 180] width 64 height 19
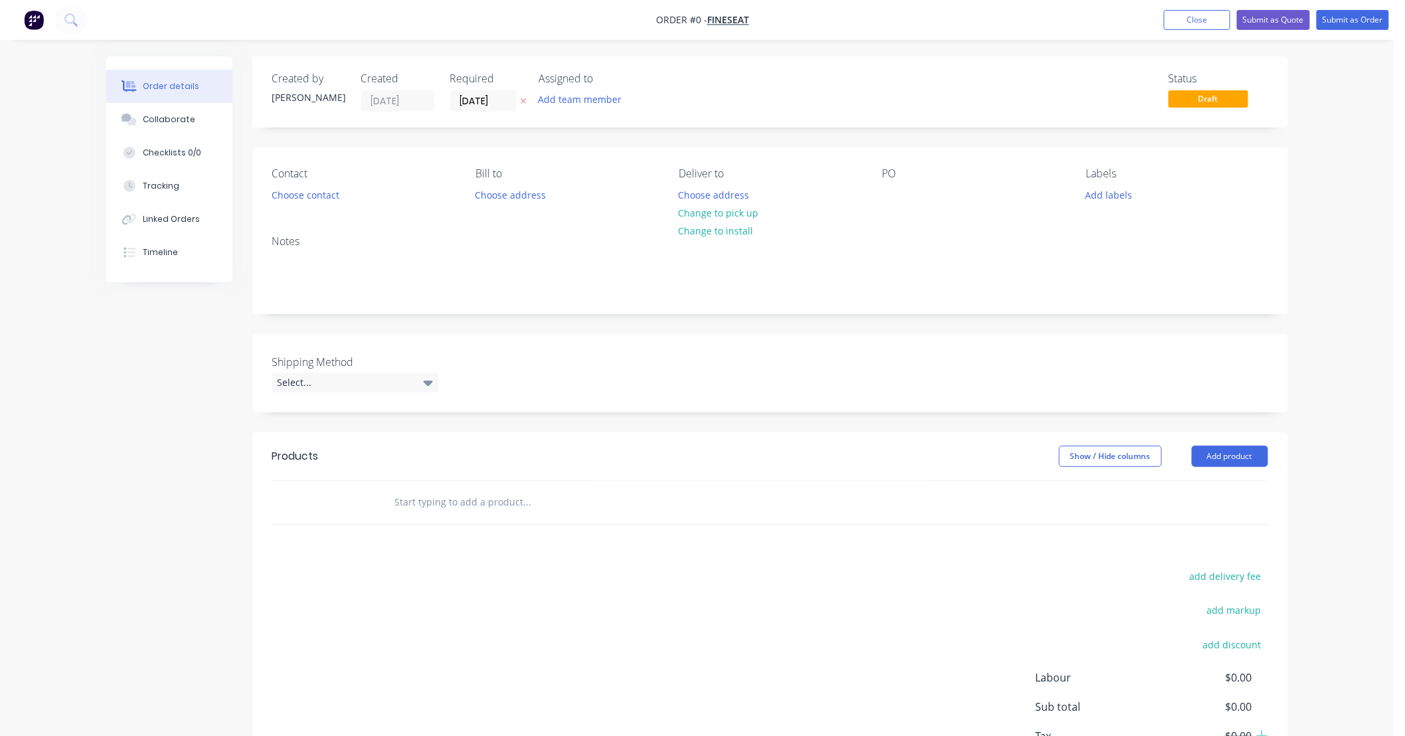
click at [460, 502] on input "text" at bounding box center [527, 502] width 266 height 27
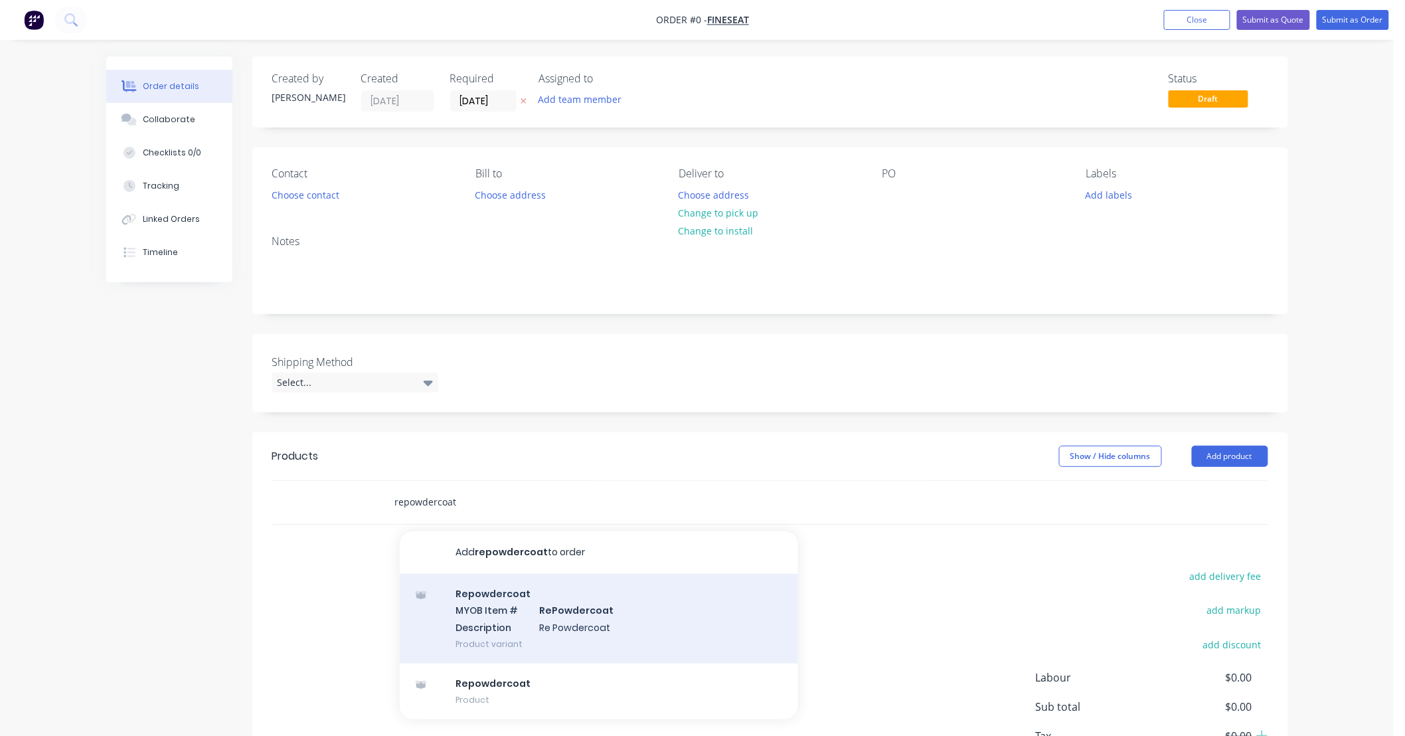
type input "repowdercoat"
click at [595, 613] on div "Repowdercoat MYOB Item # RePowdercoat Description Re Powdercoat Product variant" at bounding box center [599, 619] width 398 height 90
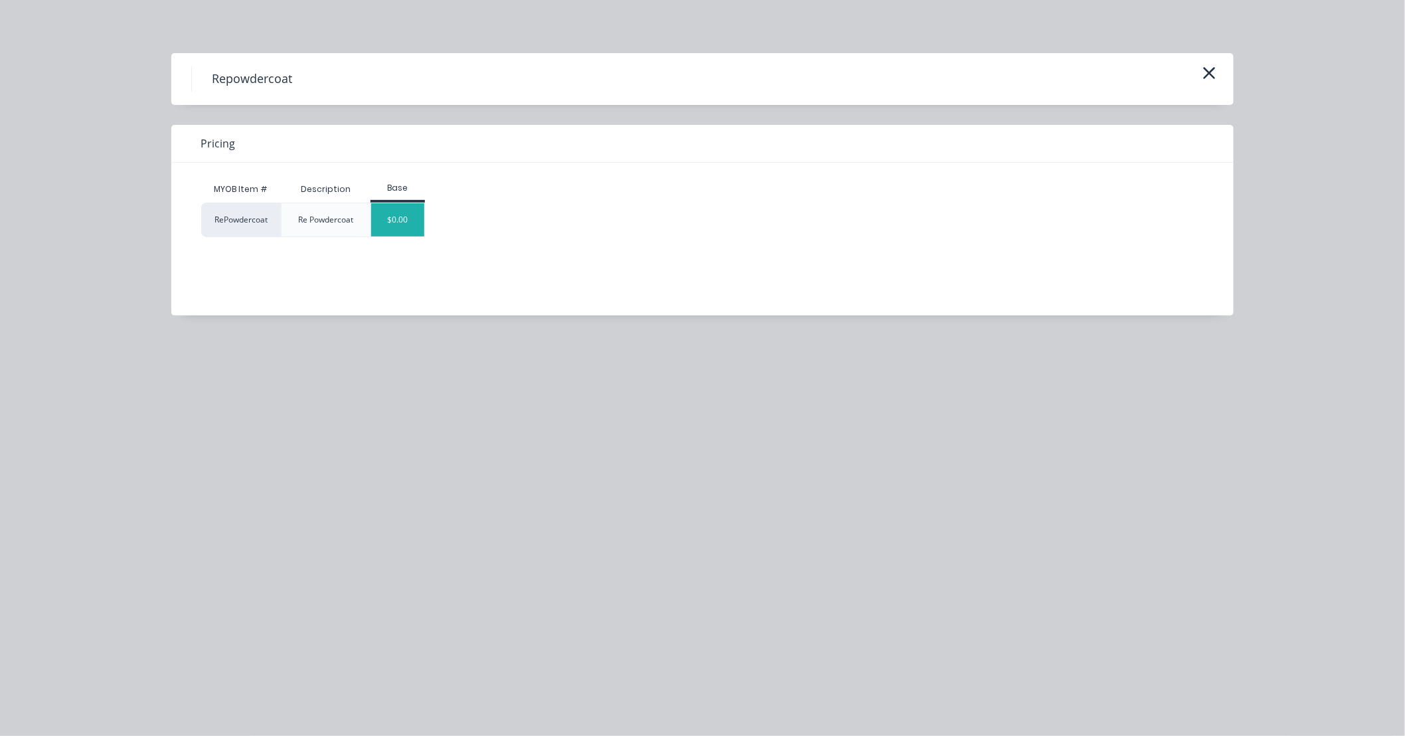
click at [396, 221] on div "$0.00" at bounding box center [398, 219] width 54 height 33
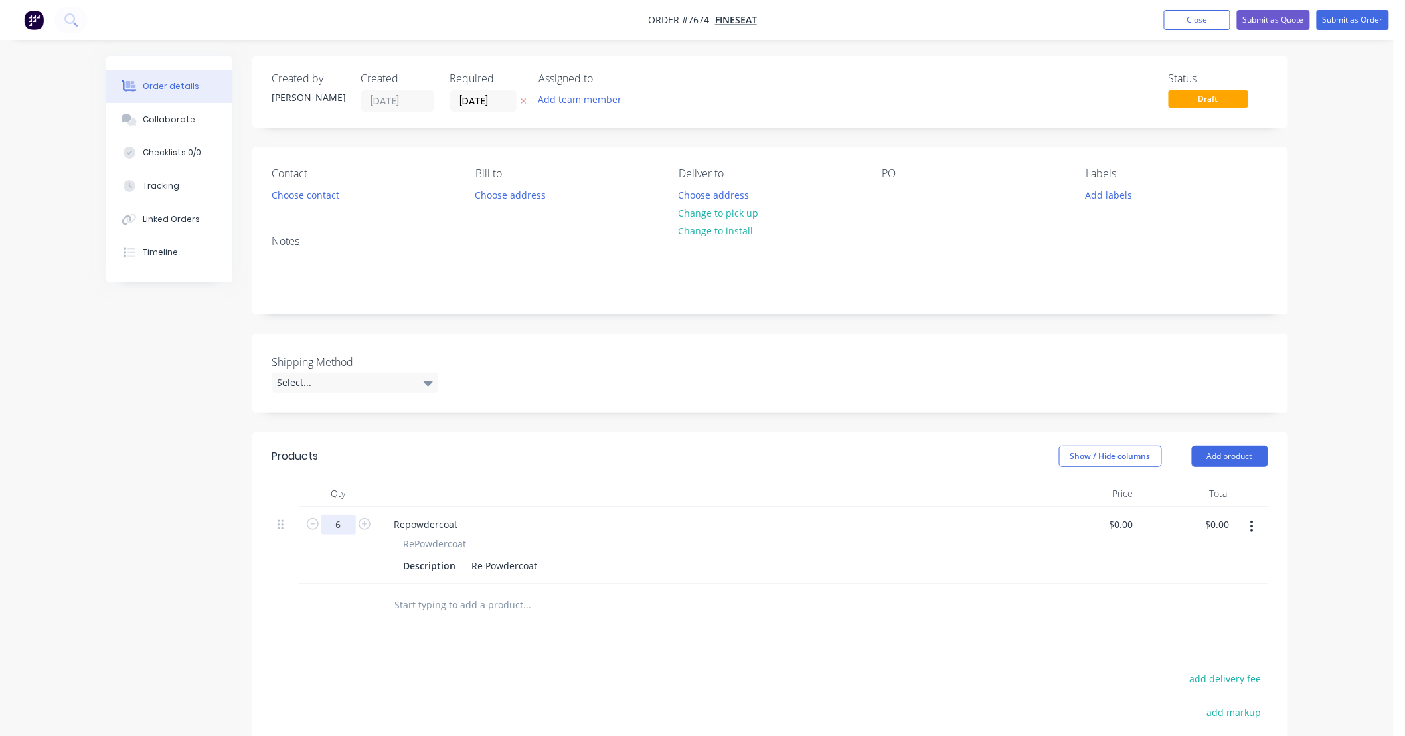
type input "6"
click at [539, 563] on div "Re Powdercoat" at bounding box center [505, 565] width 76 height 19
drag, startPoint x: 713, startPoint y: 566, endPoint x: 752, endPoint y: 570, distance: 38.7
click at [714, 566] on div "Re Powdercoat supplied Marina Mini Counter Stool Base" at bounding box center [598, 565] width 262 height 19
click at [714, 561] on div "Re Powdercoat supplied Marina Mini Counter Stool Base" at bounding box center [598, 565] width 262 height 19
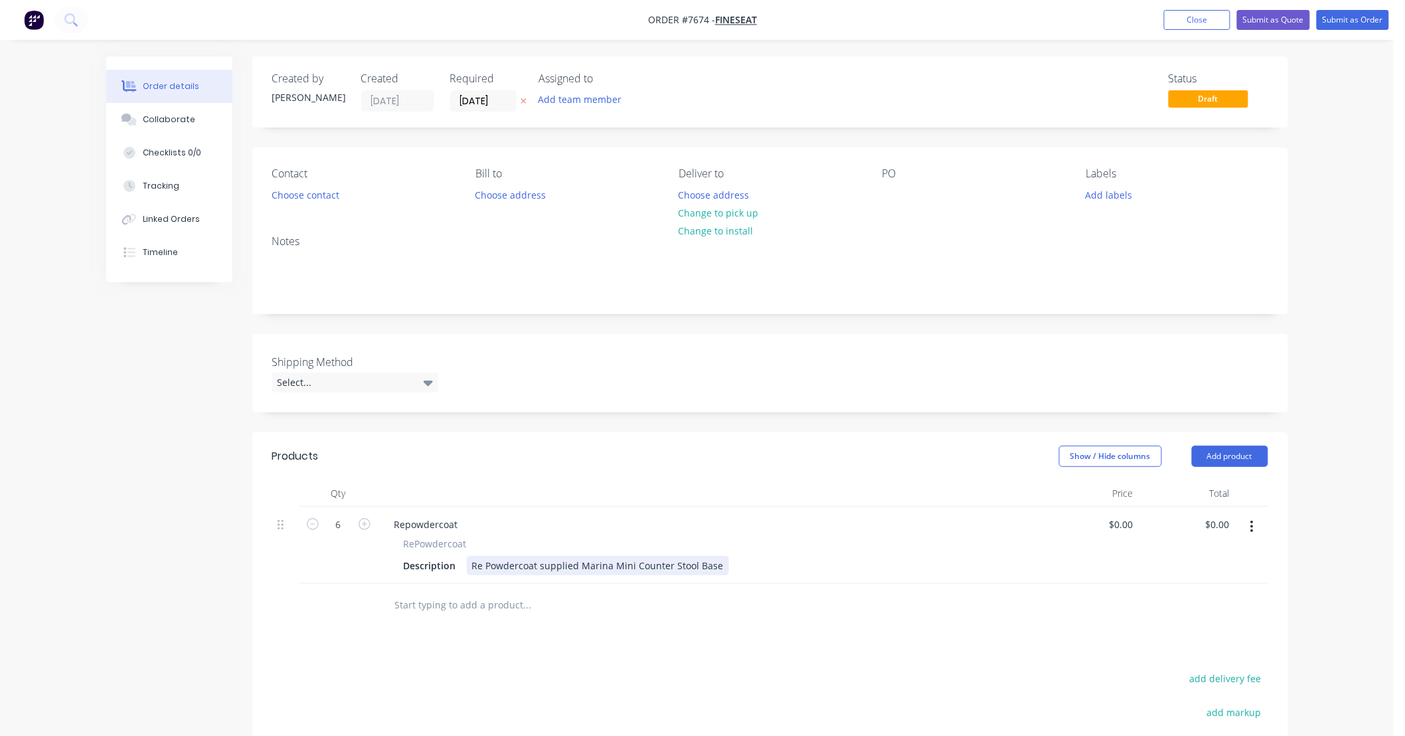
click at [719, 564] on div "Re Powdercoat supplied Marina Mini Counter Stool Base" at bounding box center [598, 565] width 262 height 19
type input "$65.00"
type input "$390.00"
click at [1050, 609] on div at bounding box center [770, 605] width 996 height 43
click at [1076, 613] on div at bounding box center [770, 605] width 996 height 43
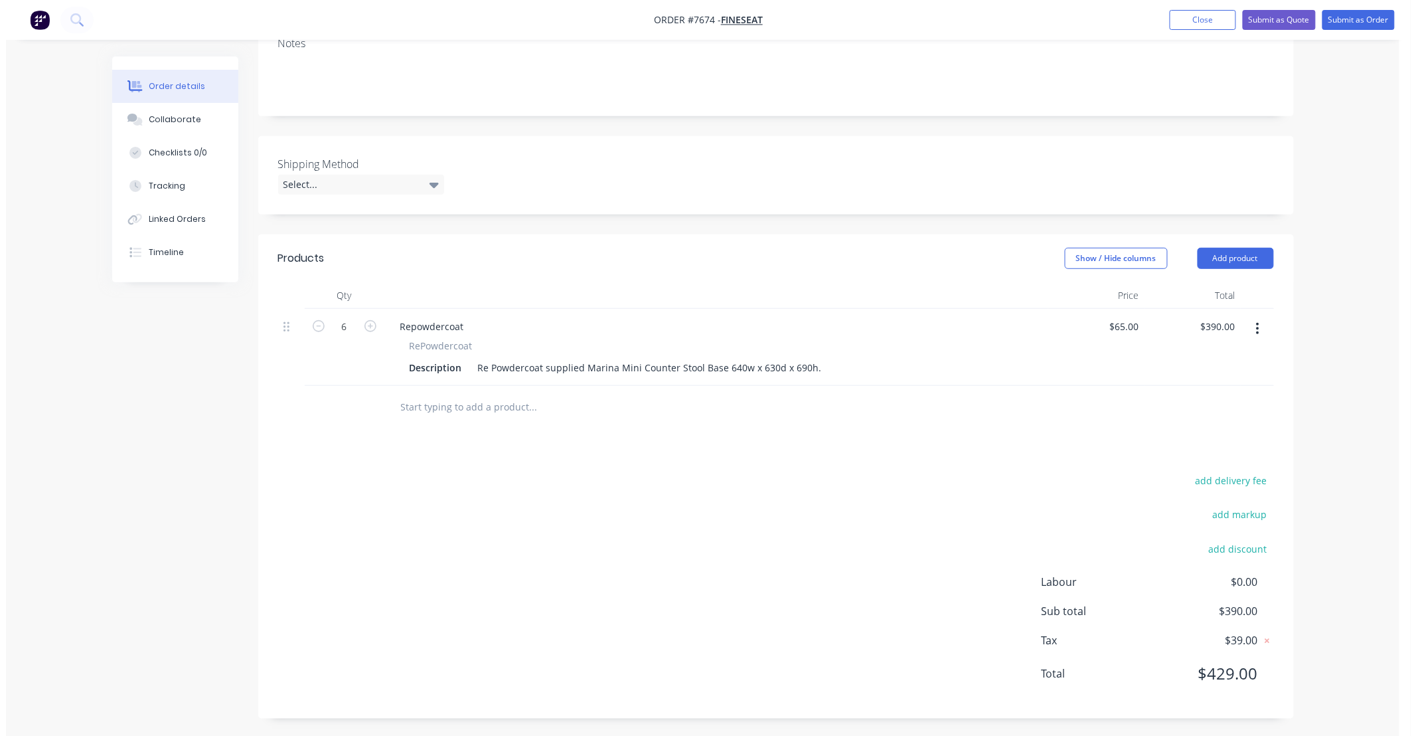
scroll to position [200, 0]
click at [515, 400] on input "text" at bounding box center [527, 405] width 266 height 27
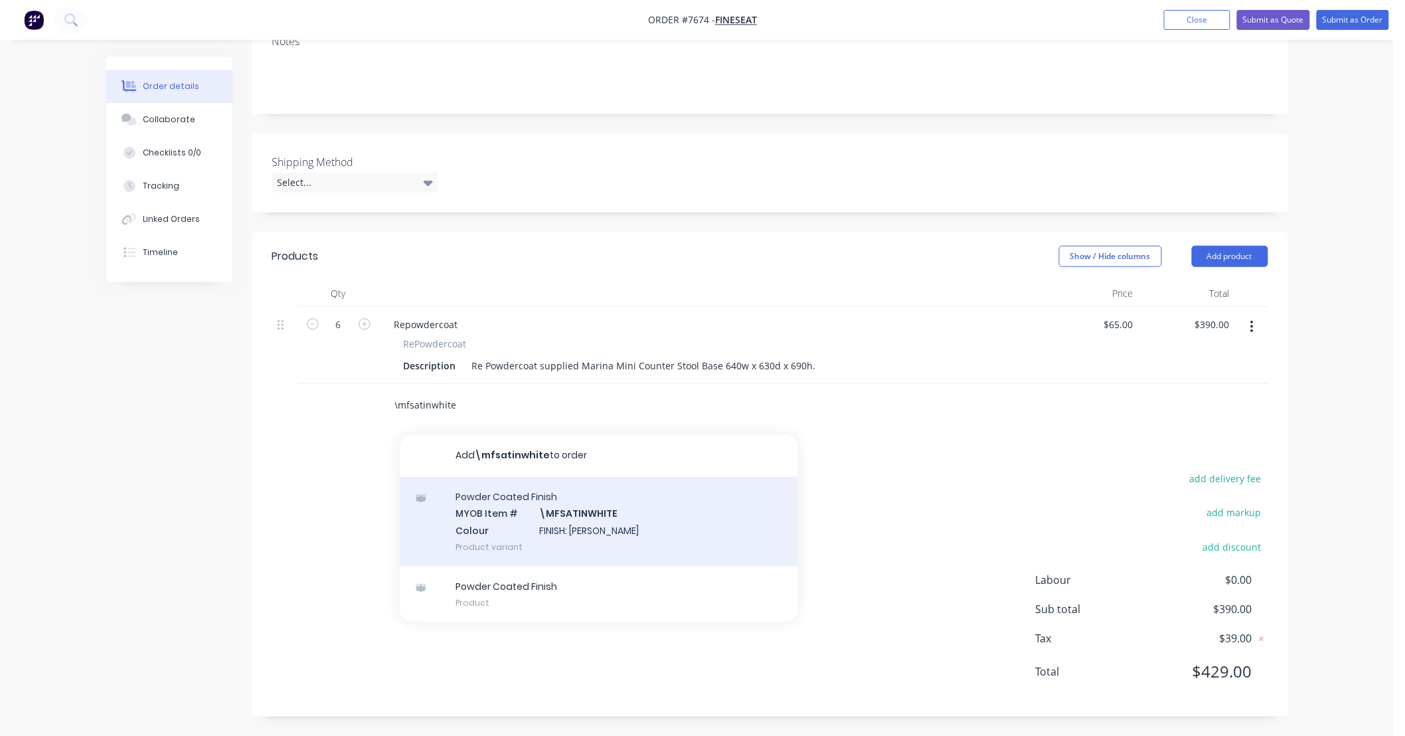
type input "\mfsatinwhite"
click at [644, 512] on div "Powder Coated Finish MYOB Item # \MFSATINWHITE Colour FINISH: Satin White Produ…" at bounding box center [599, 522] width 398 height 90
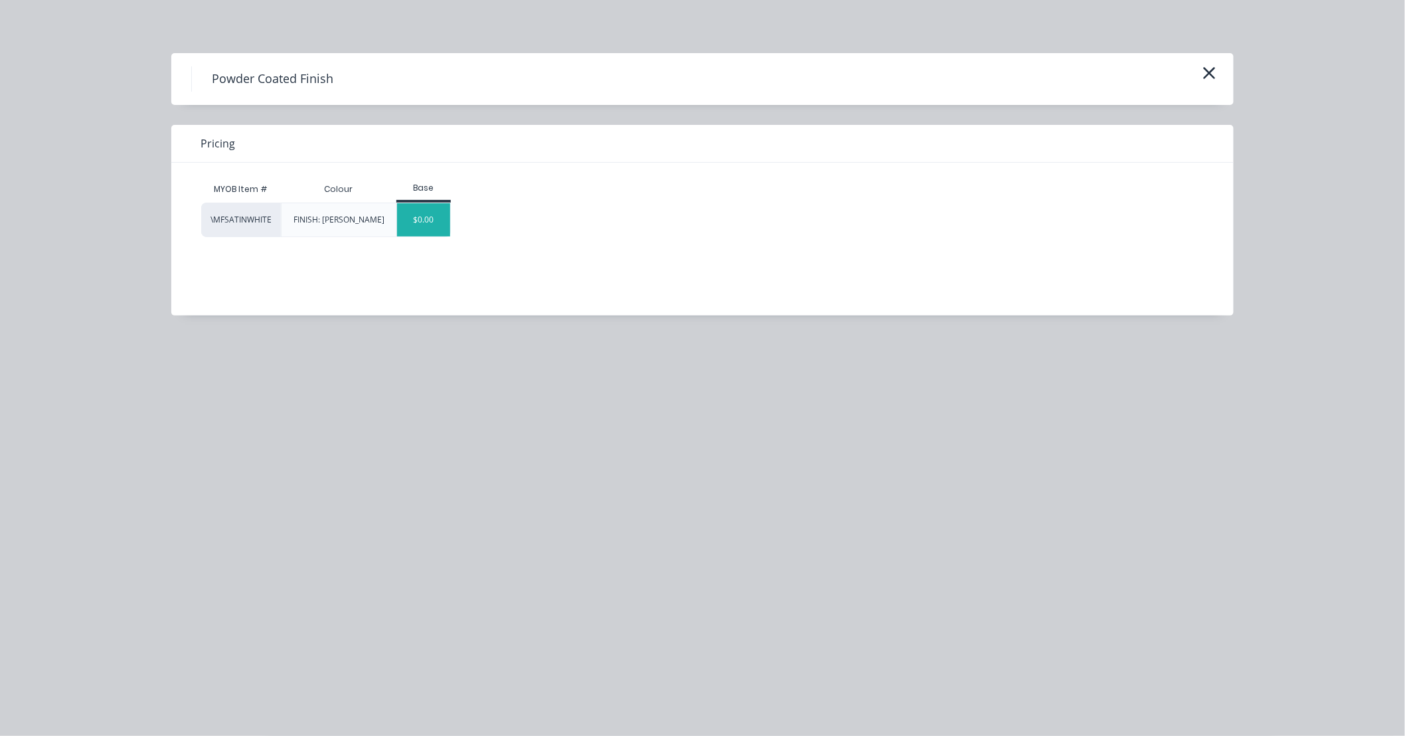
click at [419, 222] on div "$0.00" at bounding box center [424, 219] width 54 height 33
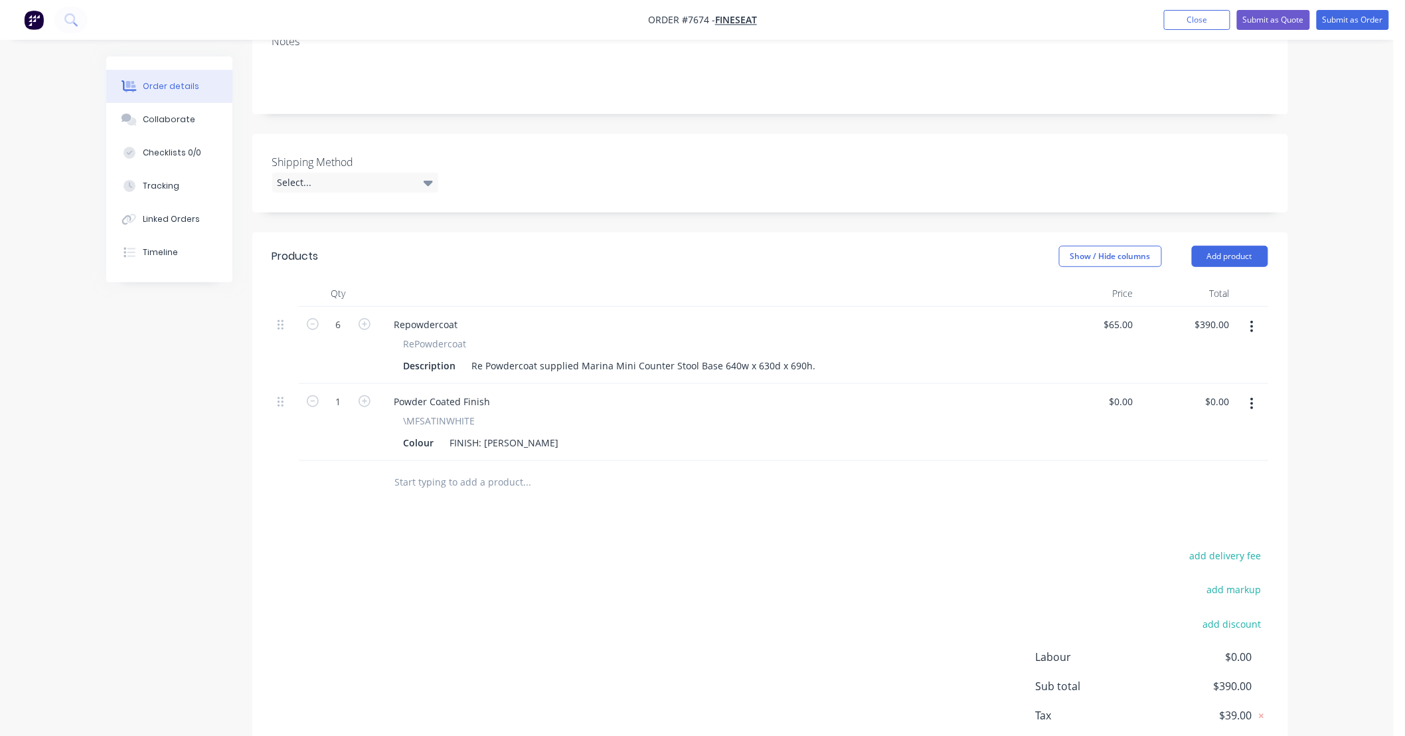
click at [515, 483] on input "text" at bounding box center [527, 482] width 266 height 27
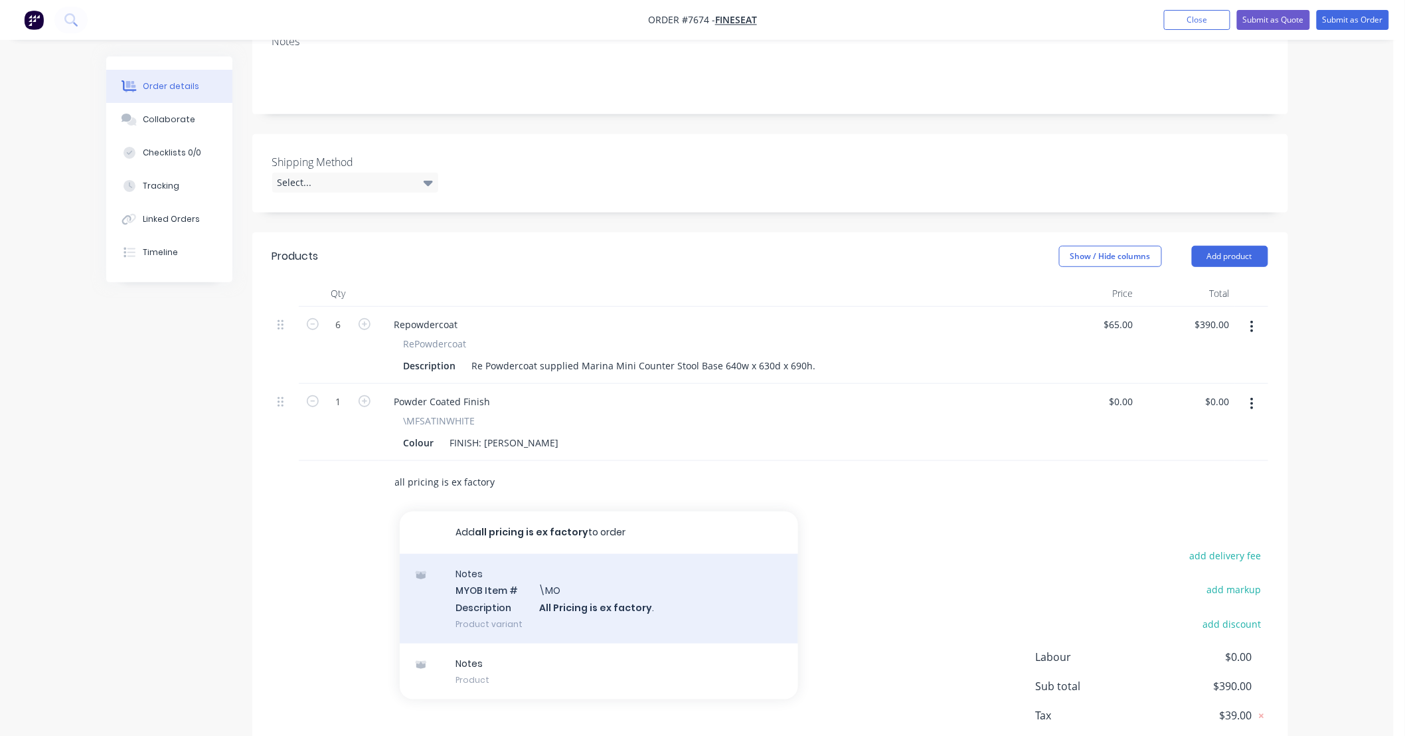
type input "all pricing is ex factory"
click at [654, 588] on div "Notes MYOB Item # \MO Description All Pricing is ex factory . Product variant" at bounding box center [599, 599] width 398 height 90
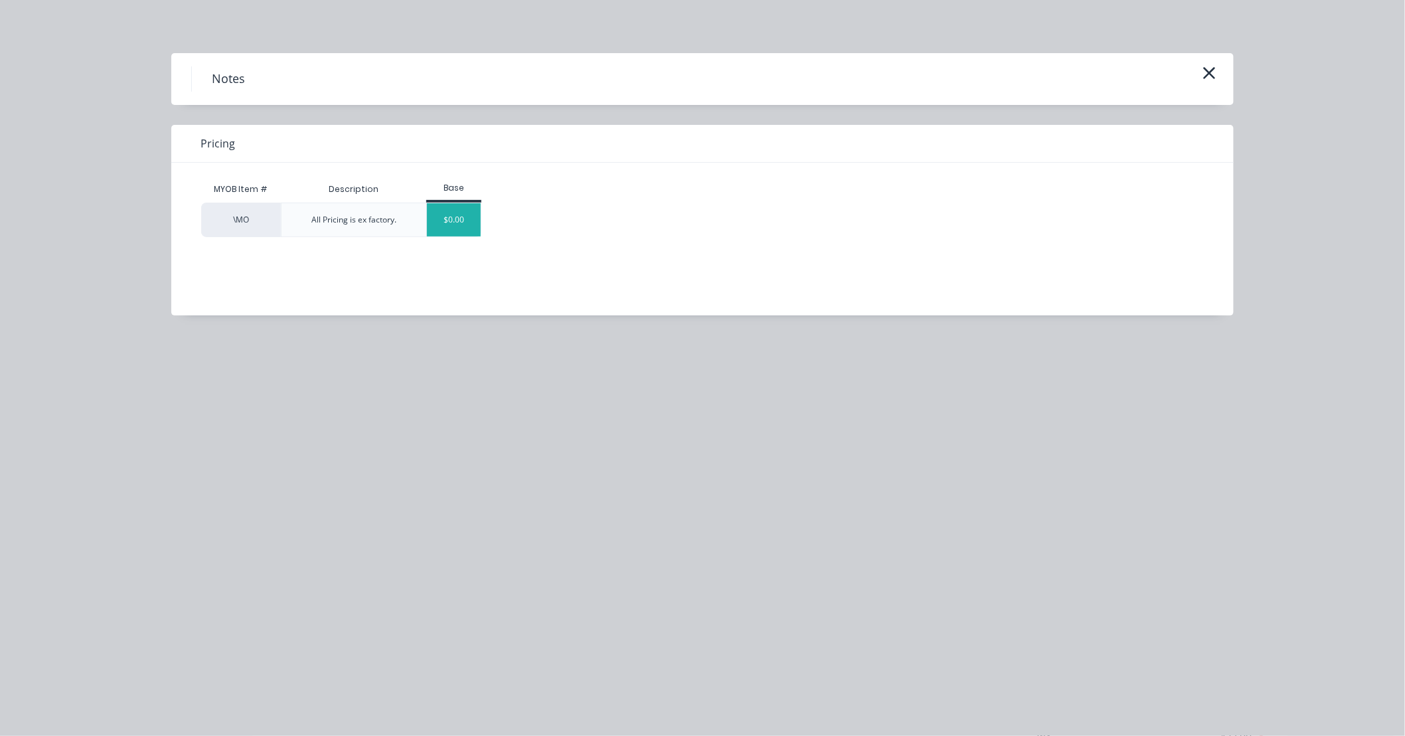
click at [459, 224] on div "$0.00" at bounding box center [454, 219] width 54 height 33
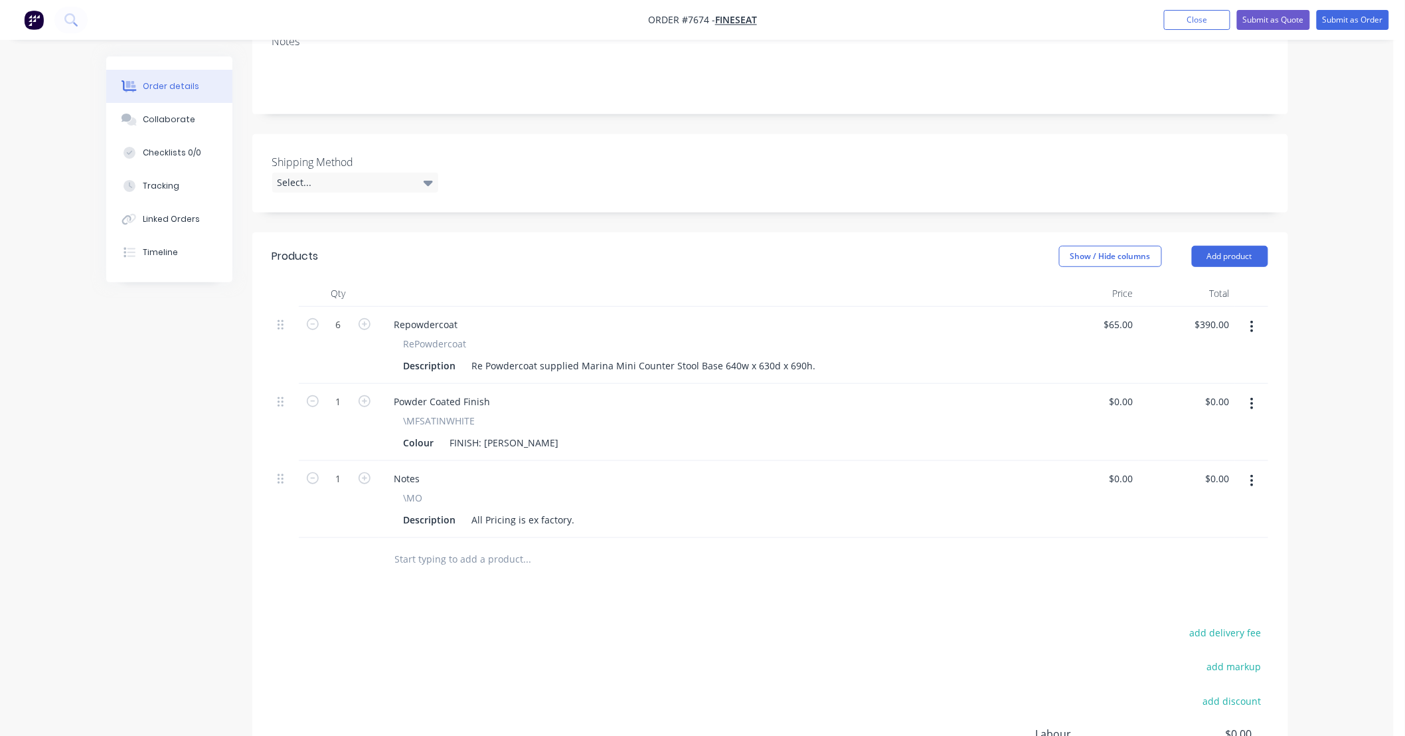
click at [1365, 524] on div "Order details Collaborate Checklists 0/0 Tracking Linked Orders Timeline Order …" at bounding box center [697, 345] width 1394 height 1090
click at [1293, 13] on button "Submit as Quote" at bounding box center [1273, 20] width 73 height 20
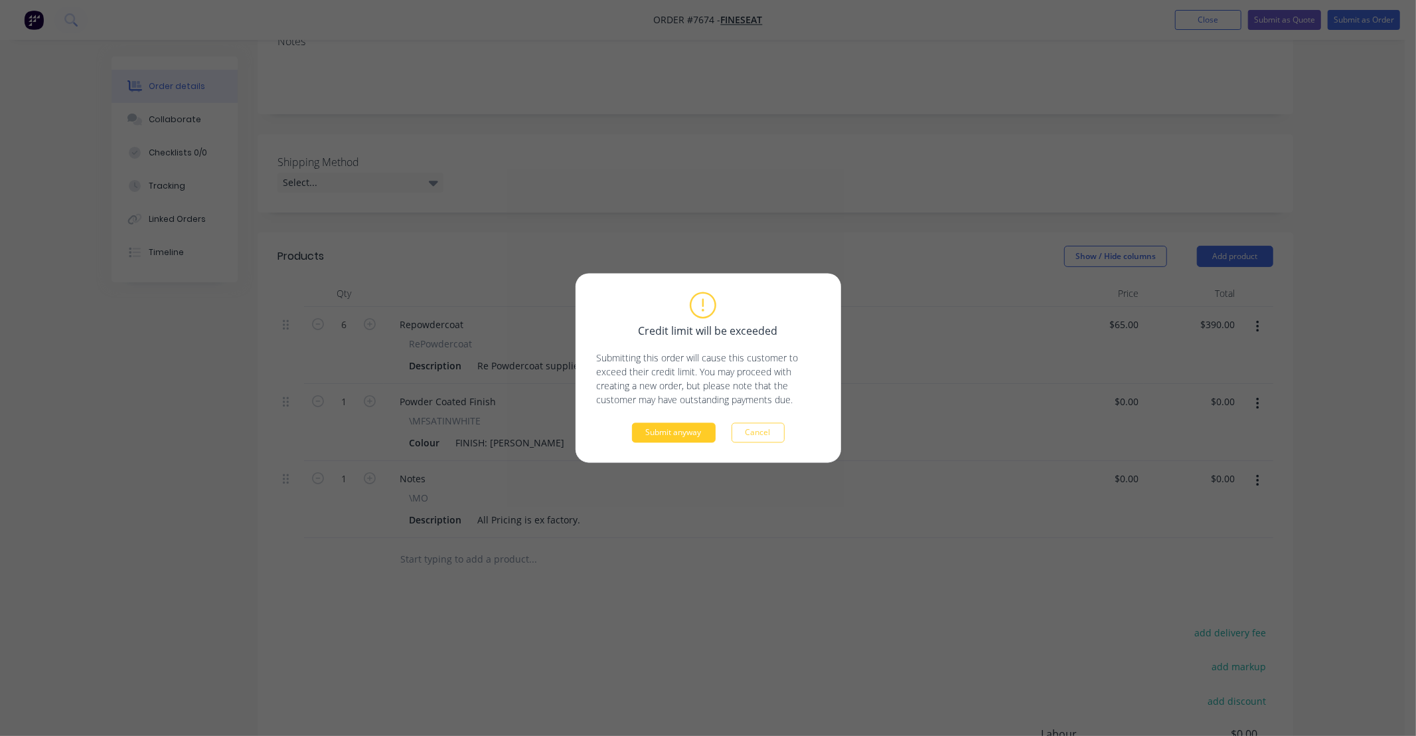
click at [691, 434] on button "Submit anyway" at bounding box center [674, 433] width 84 height 20
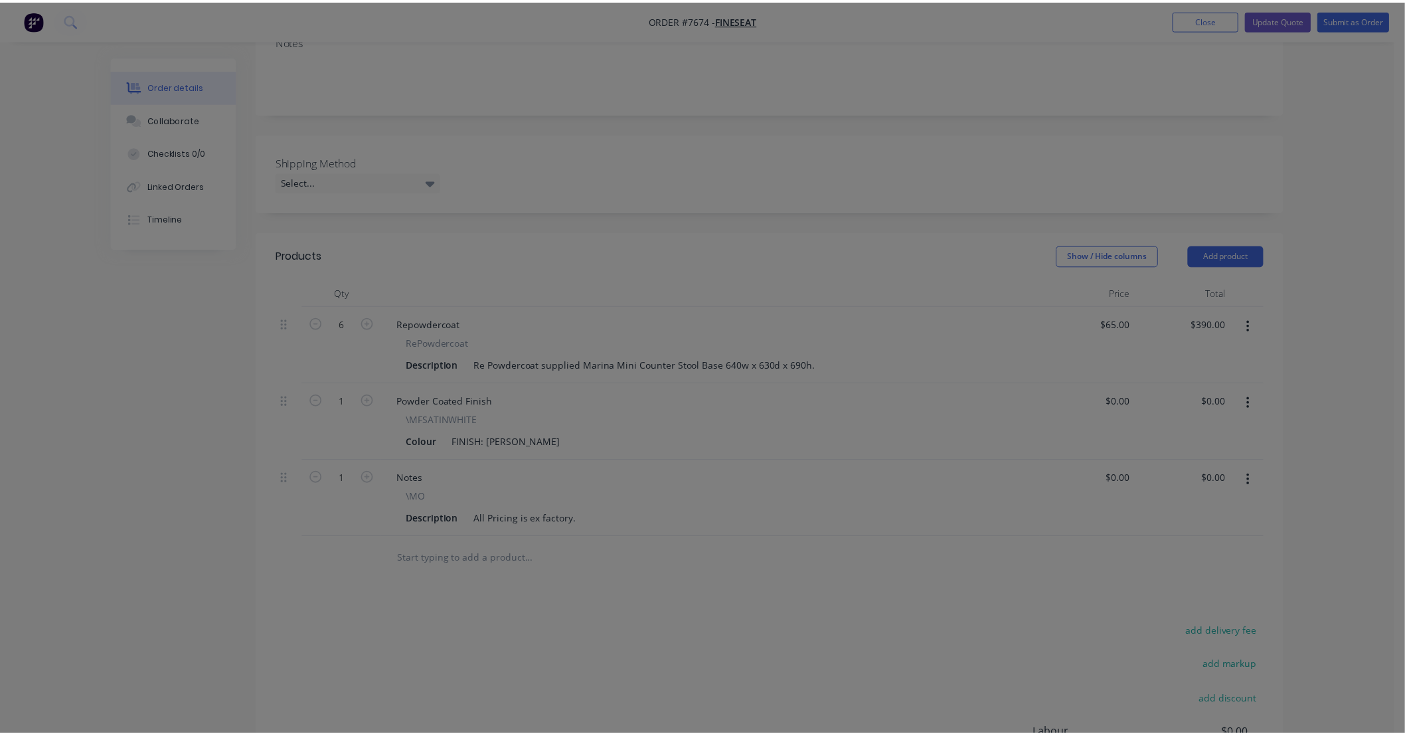
scroll to position [191, 0]
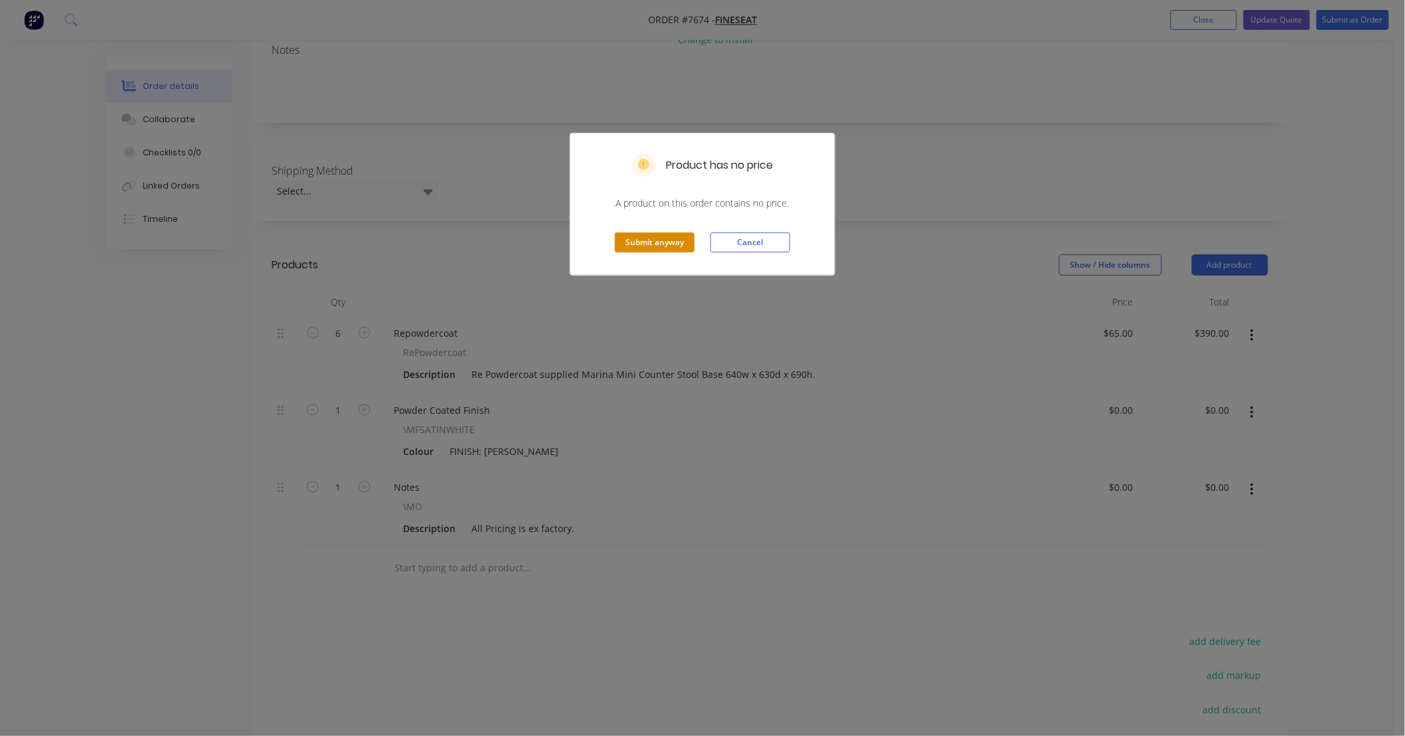
click at [668, 241] on button "Submit anyway" at bounding box center [655, 242] width 80 height 20
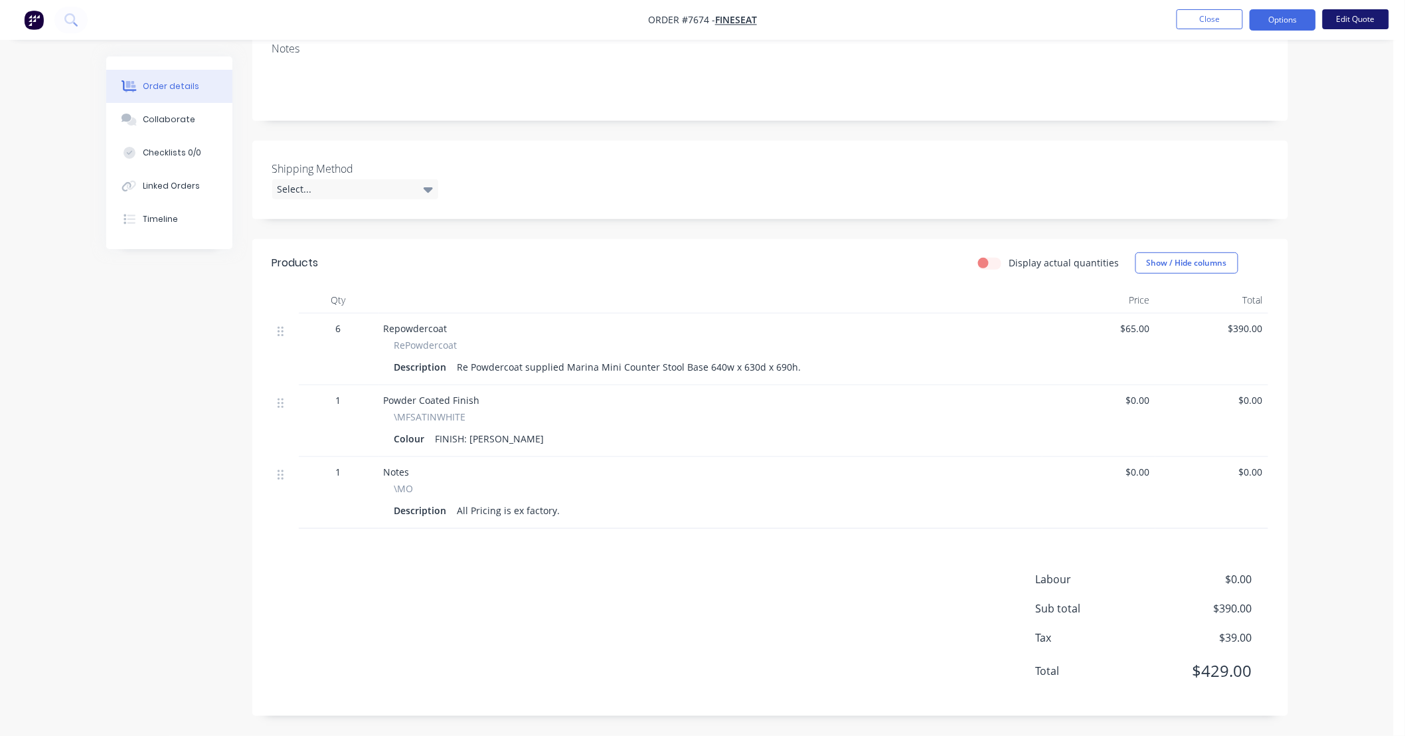
click at [1359, 18] on button "Edit Quote" at bounding box center [1356, 19] width 66 height 20
click at [1278, 18] on button "Options" at bounding box center [1282, 19] width 66 height 21
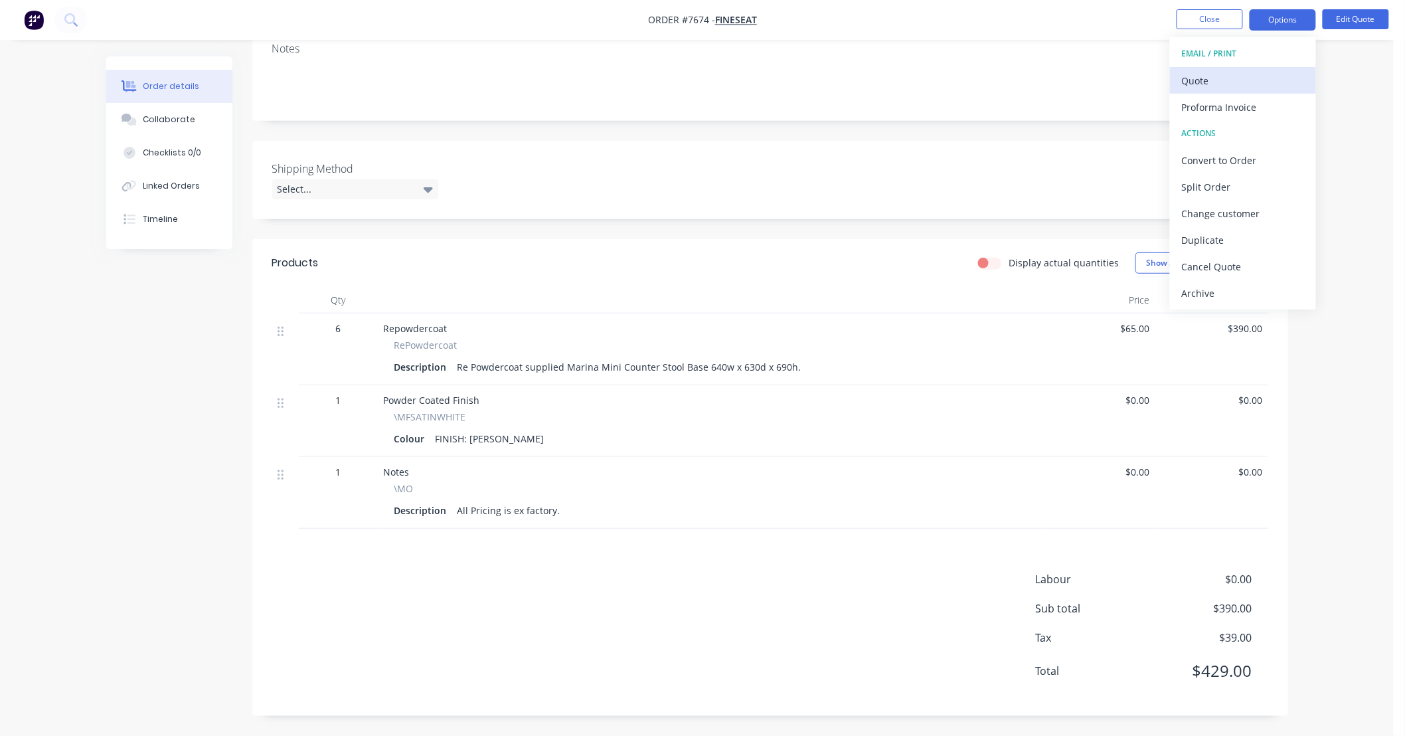
click at [1231, 81] on div "Quote" at bounding box center [1243, 80] width 122 height 19
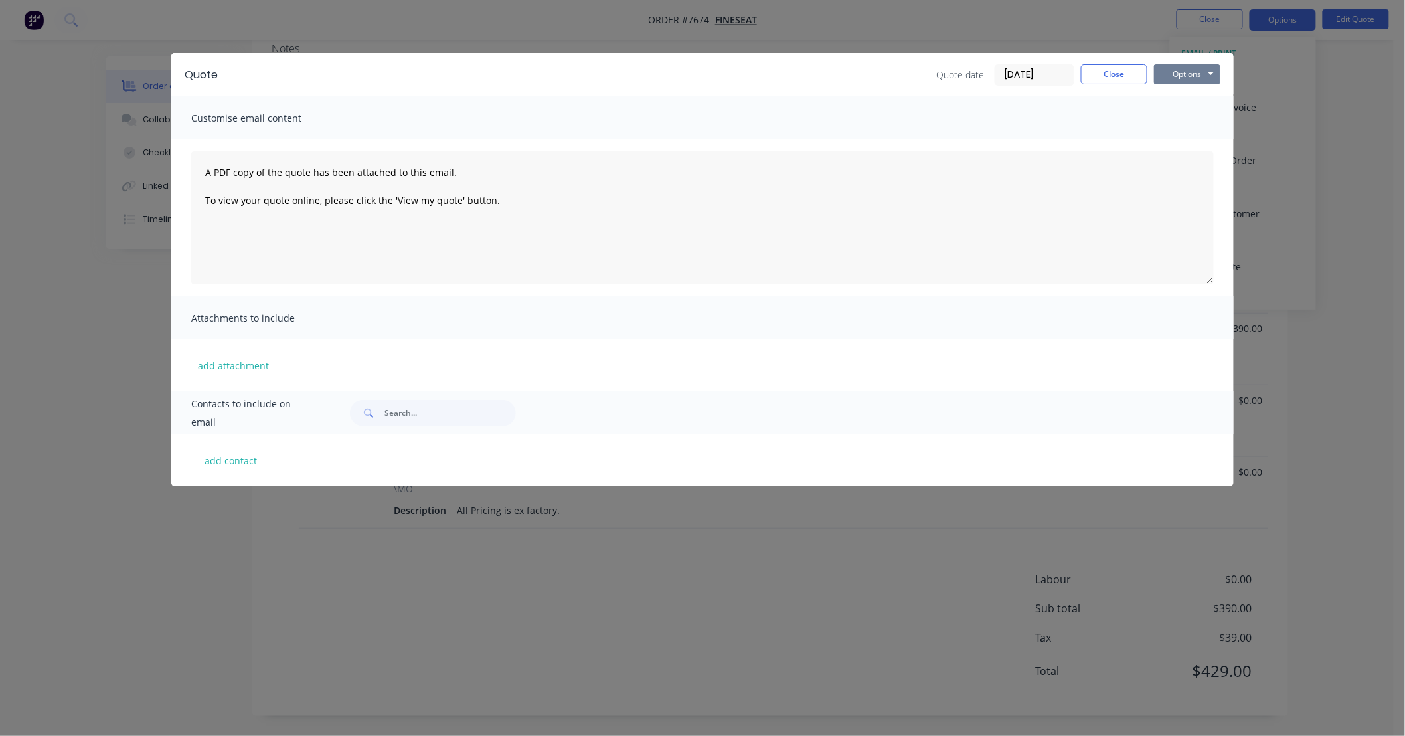
click at [1202, 74] on button "Options" at bounding box center [1187, 74] width 66 height 20
click at [1206, 96] on button "Preview" at bounding box center [1196, 98] width 85 height 22
click at [1113, 71] on button "Close" at bounding box center [1114, 74] width 66 height 20
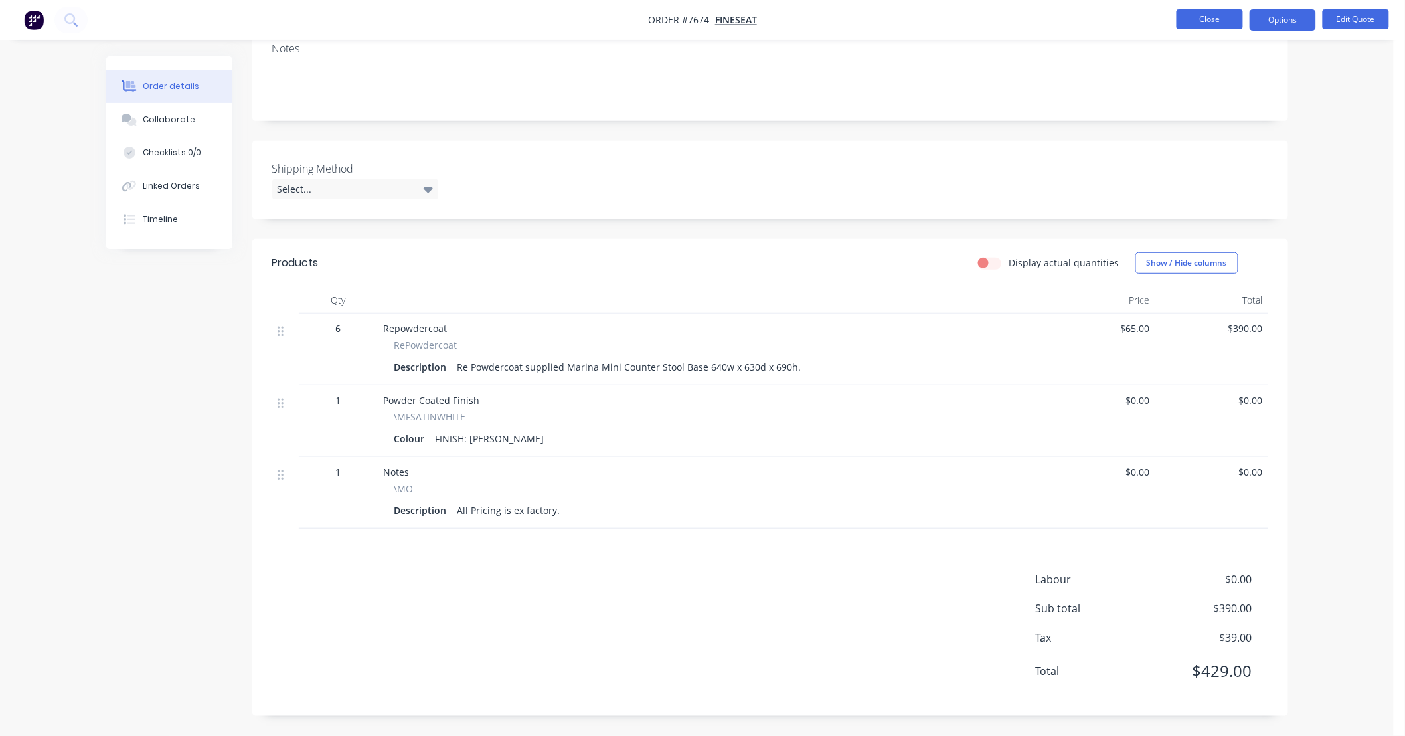
click at [1193, 23] on button "Close" at bounding box center [1209, 19] width 66 height 20
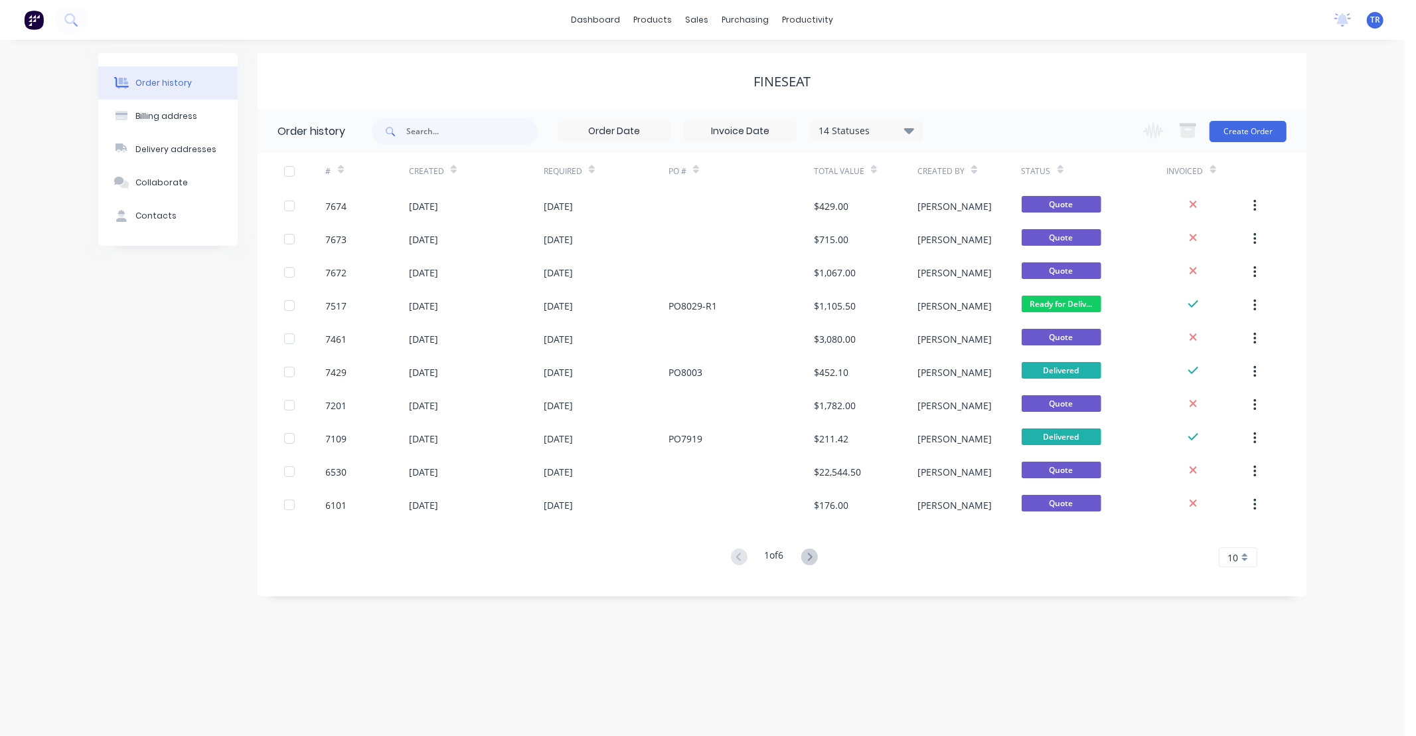
click at [912, 647] on div "Order history Billing address Delivery addresses Collaborate Contacts Fineseat …" at bounding box center [702, 388] width 1405 height 696
click at [690, 20] on div "sales" at bounding box center [697, 20] width 37 height 20
click at [609, 20] on link "dashboard" at bounding box center [596, 20] width 62 height 20
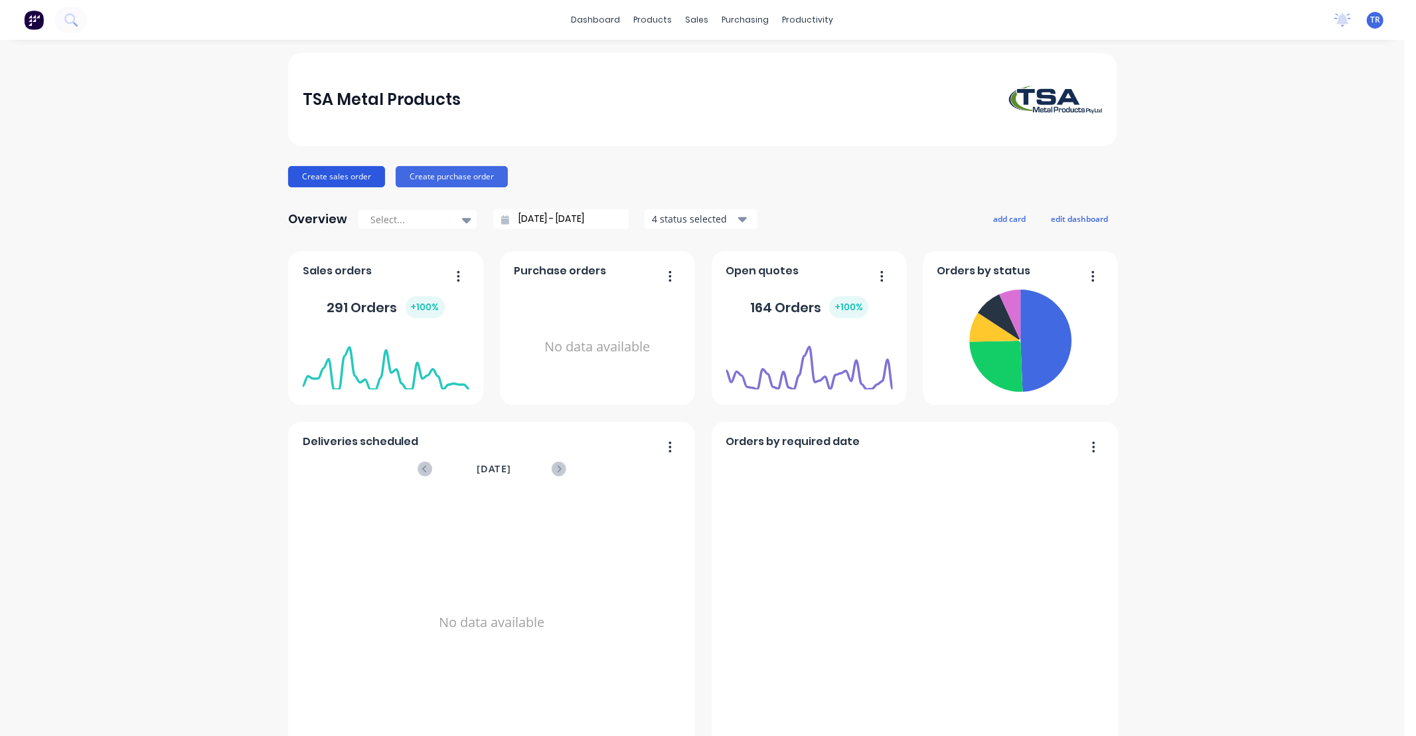
click at [341, 173] on button "Create sales order" at bounding box center [336, 176] width 97 height 21
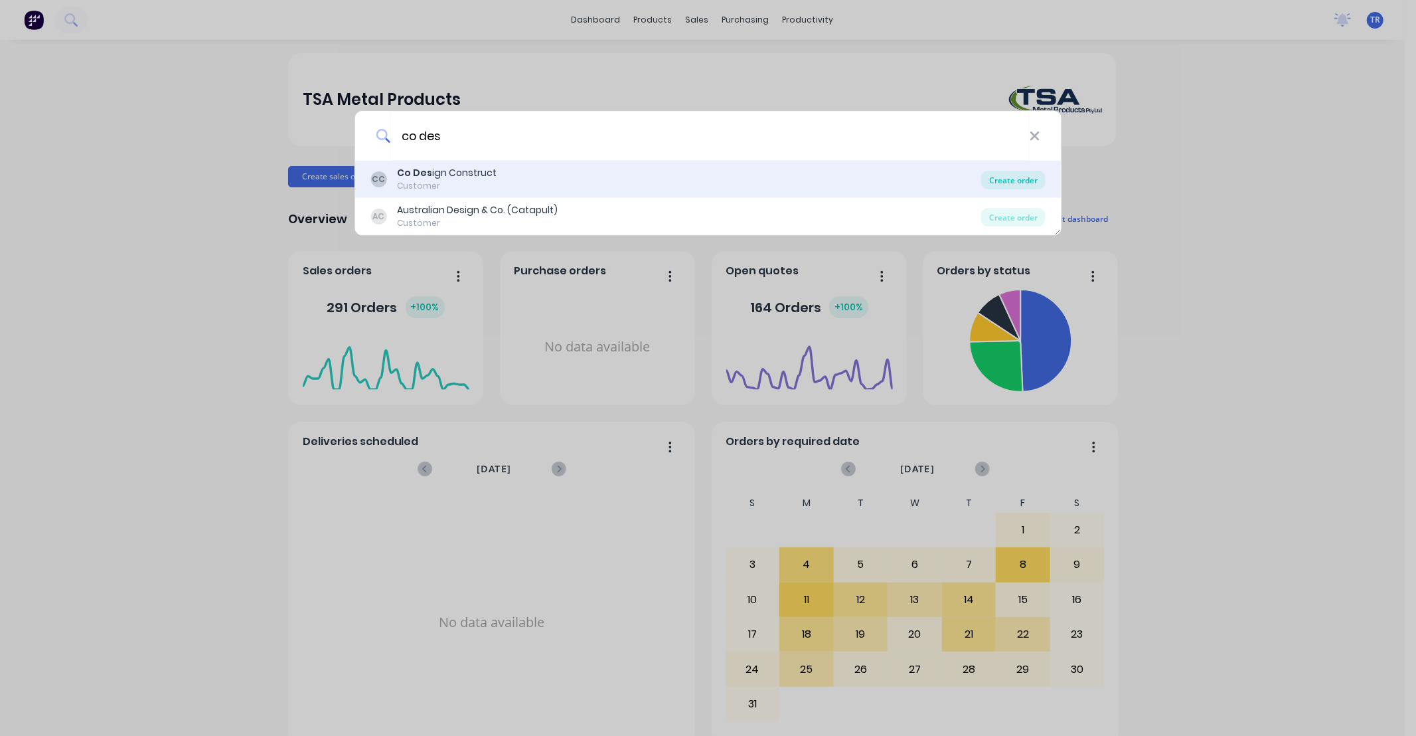
type input "co des"
click at [1012, 177] on div "Create order" at bounding box center [1013, 180] width 64 height 19
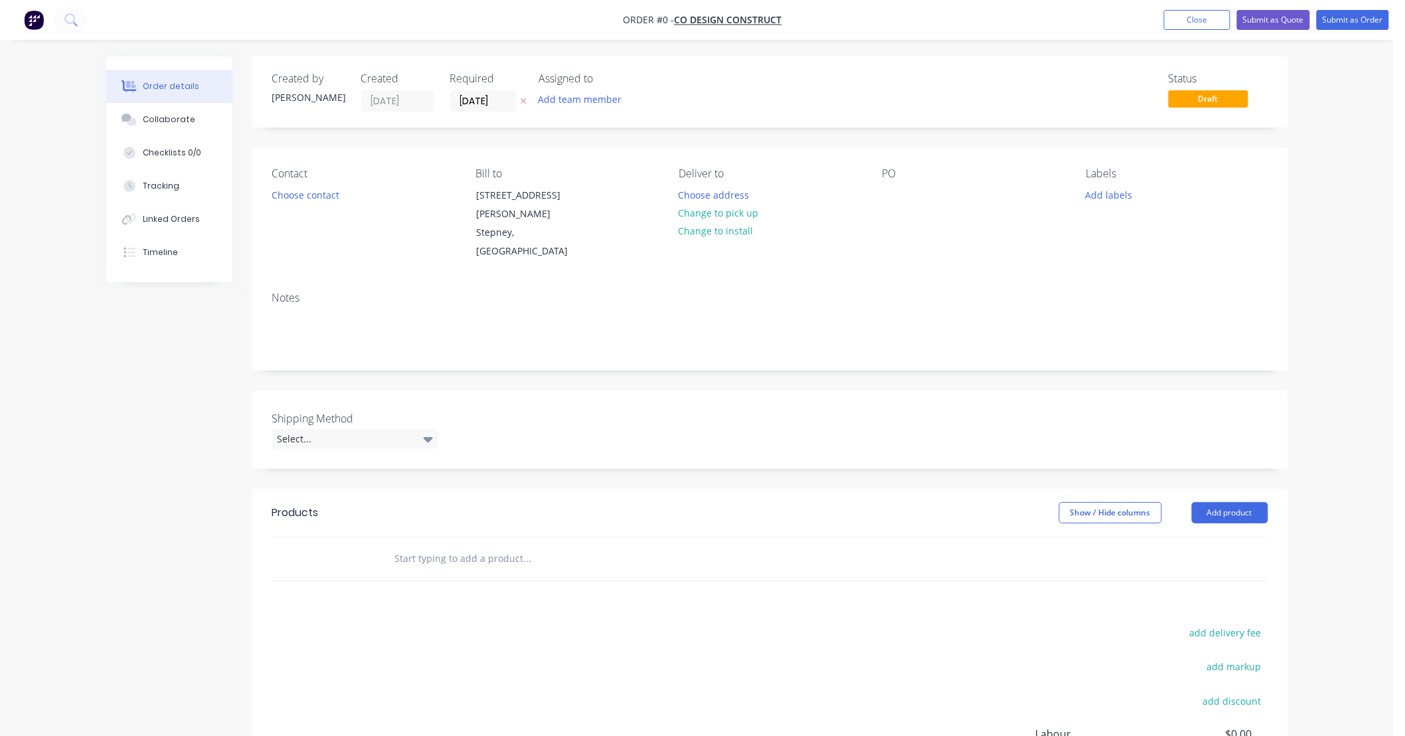
click at [1320, 349] on div "Order details Collaborate Checklists 0/0 Tracking Linked Orders Timeline Order …" at bounding box center [697, 445] width 1394 height 890
click at [479, 545] on input "text" at bounding box center [527, 558] width 266 height 27
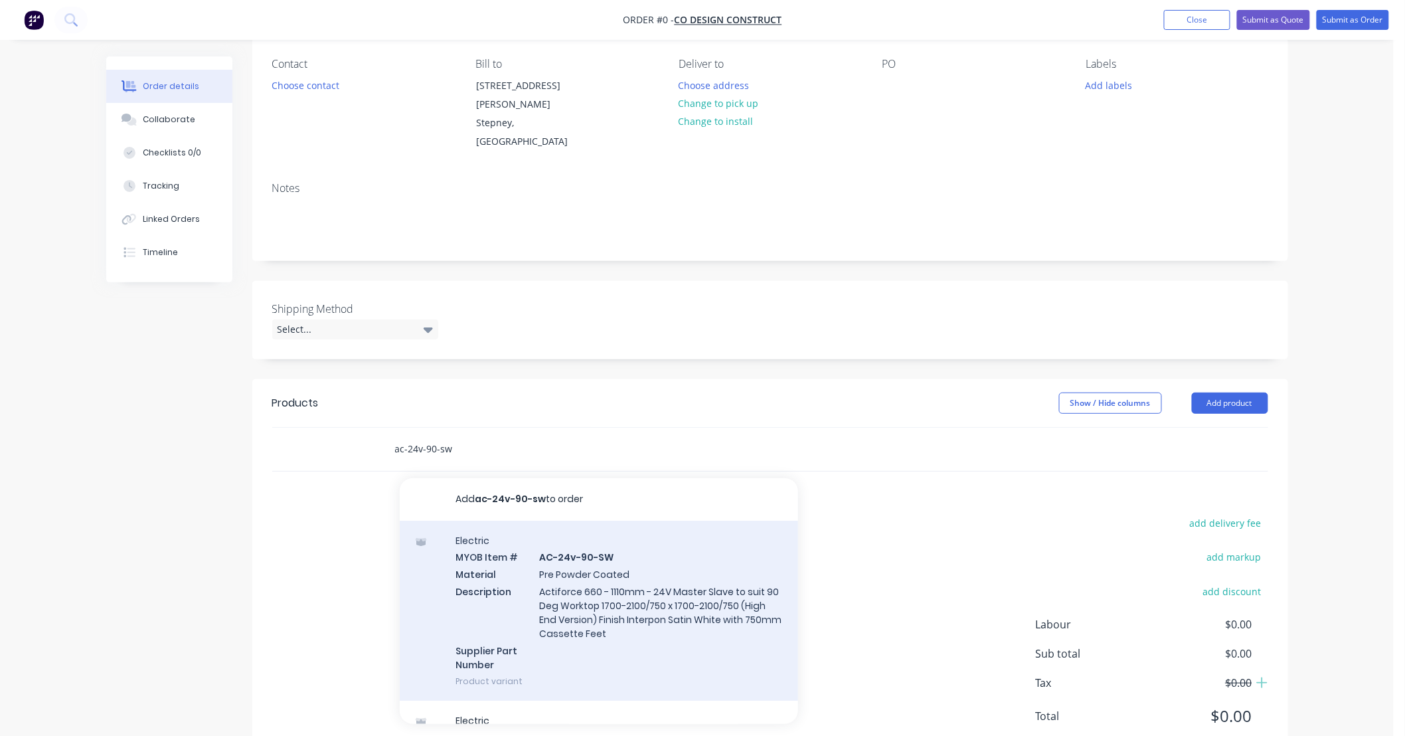
scroll to position [135, 0]
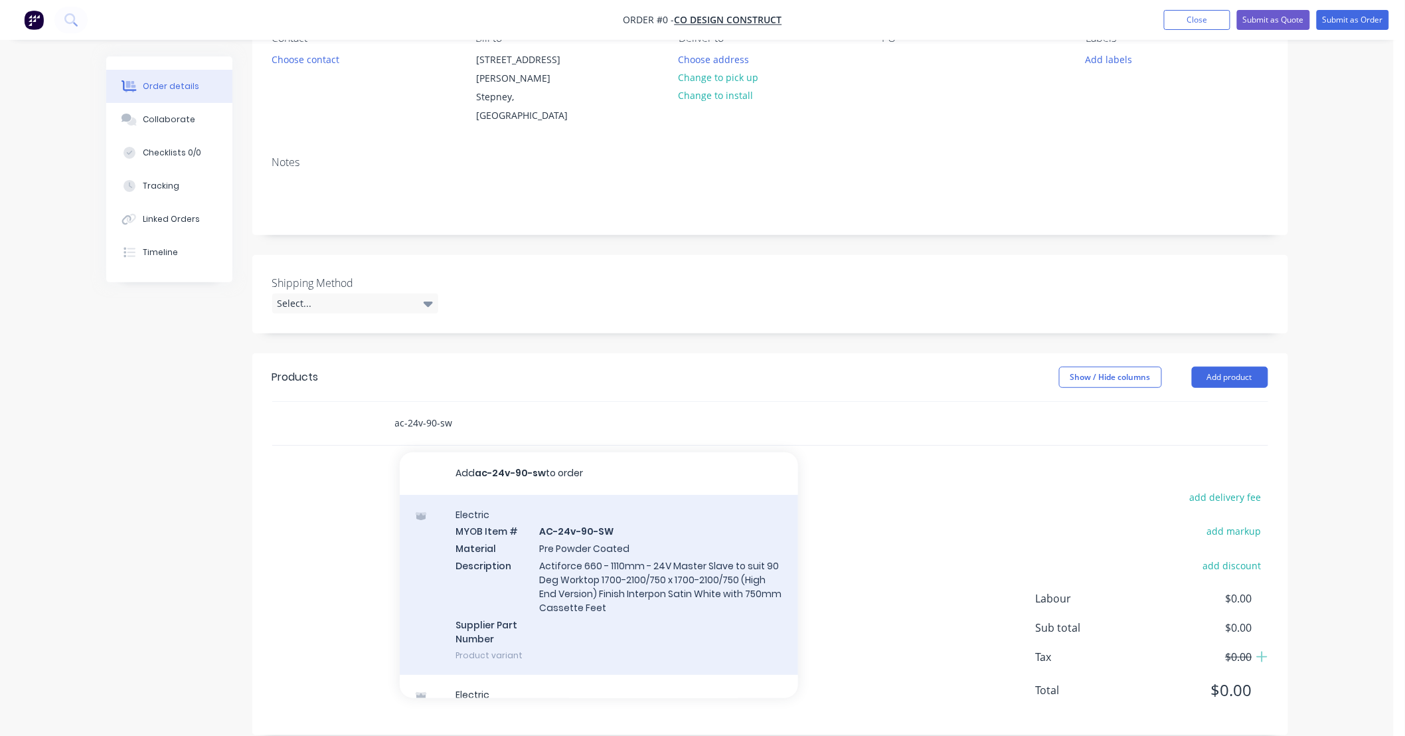
type input "ac-24v-90-sw"
click at [690, 546] on div "Electric MYOB Item # AC-24v-90-SW Material Pre Powder Coated Description Actifo…" at bounding box center [599, 585] width 398 height 180
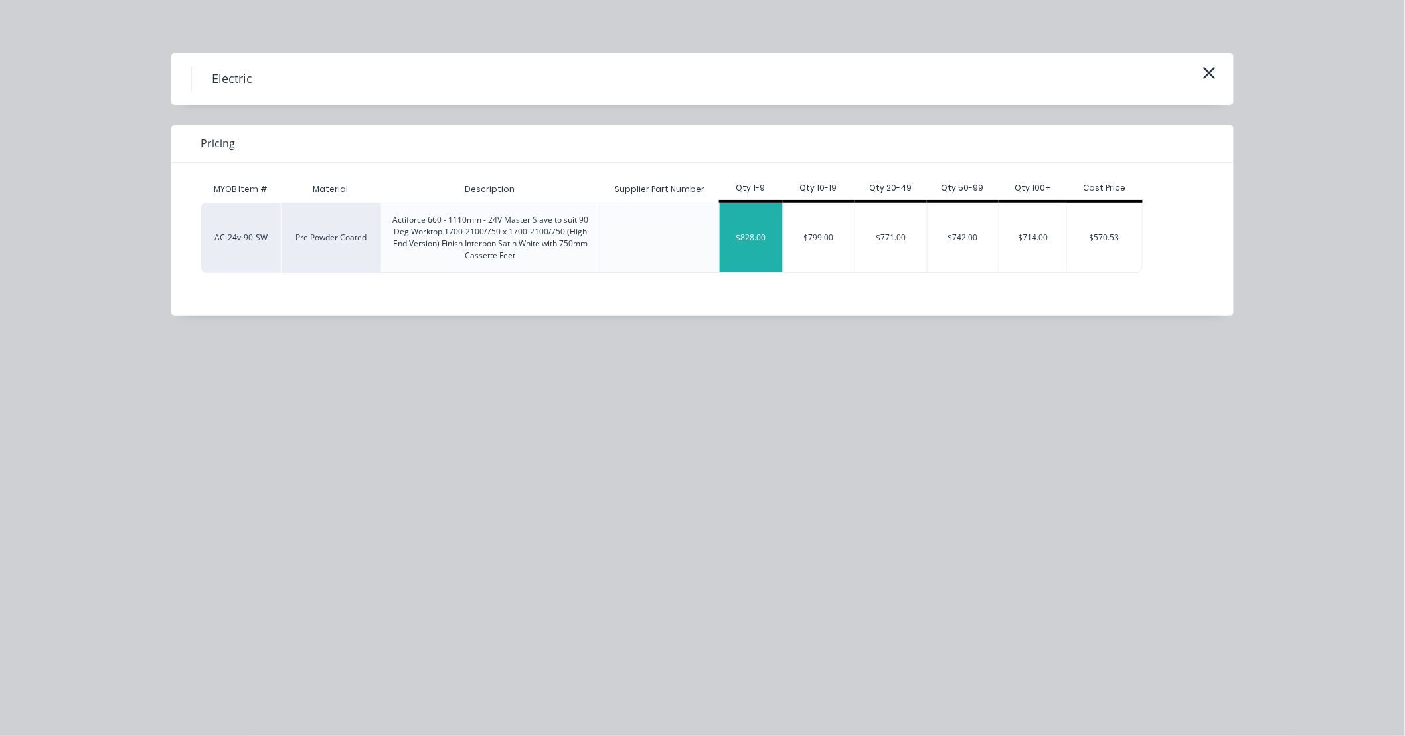
click at [757, 242] on div "$828.00" at bounding box center [751, 237] width 63 height 69
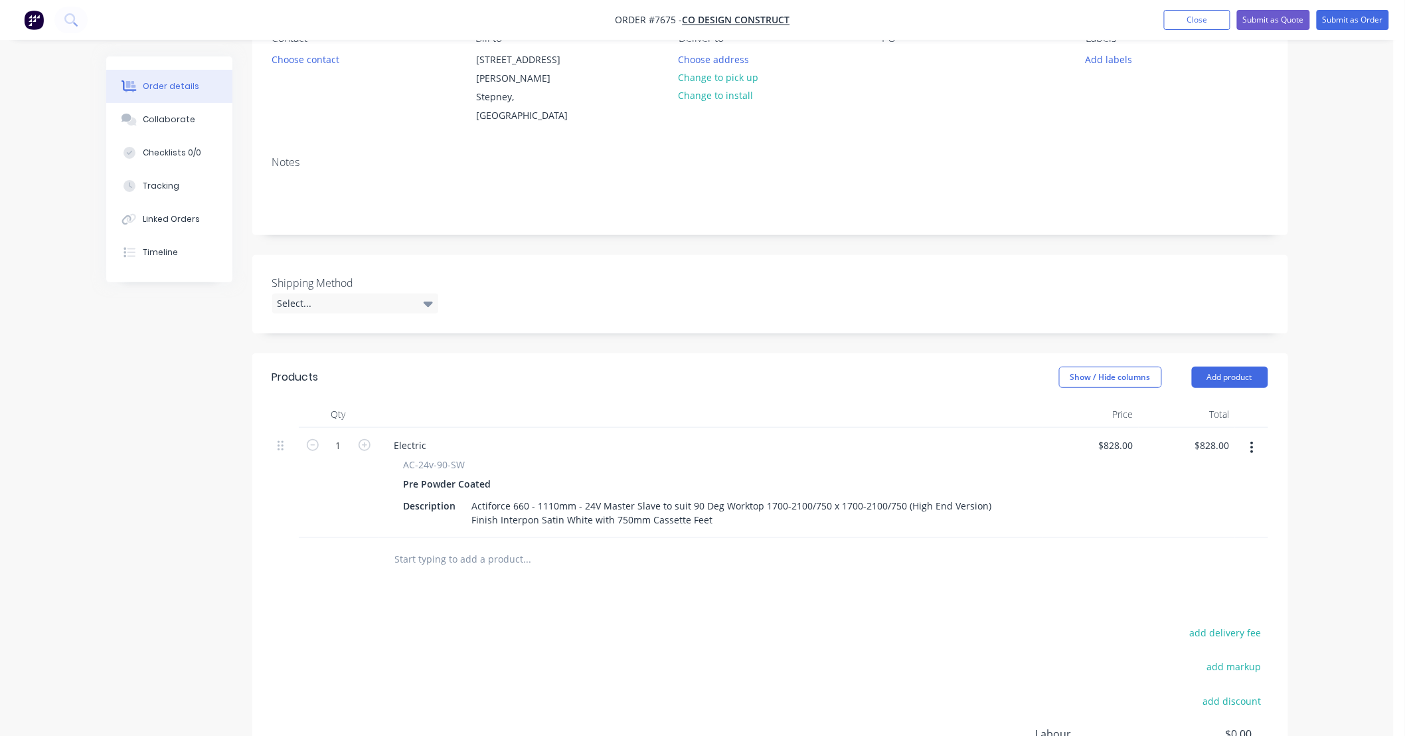
click at [479, 546] on input "text" at bounding box center [527, 559] width 266 height 27
type input "om"
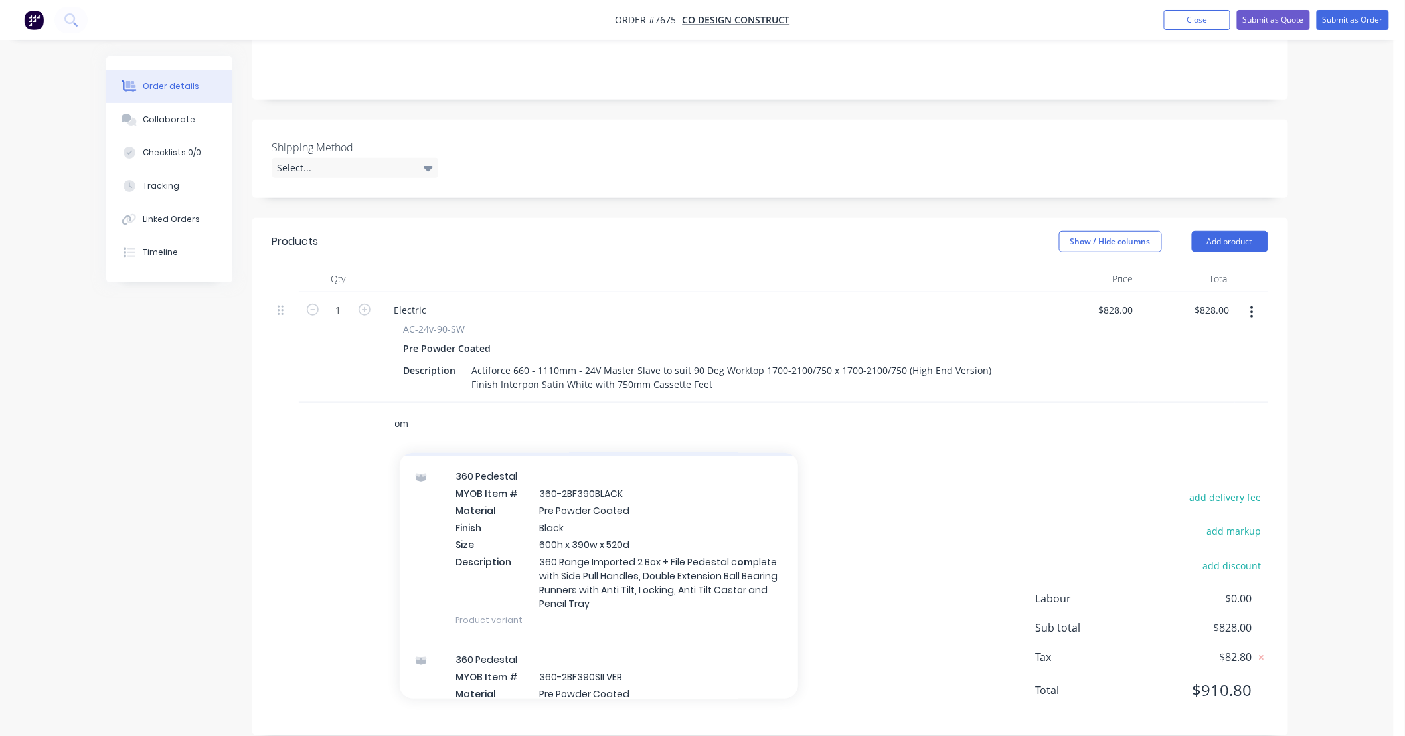
scroll to position [688, 0]
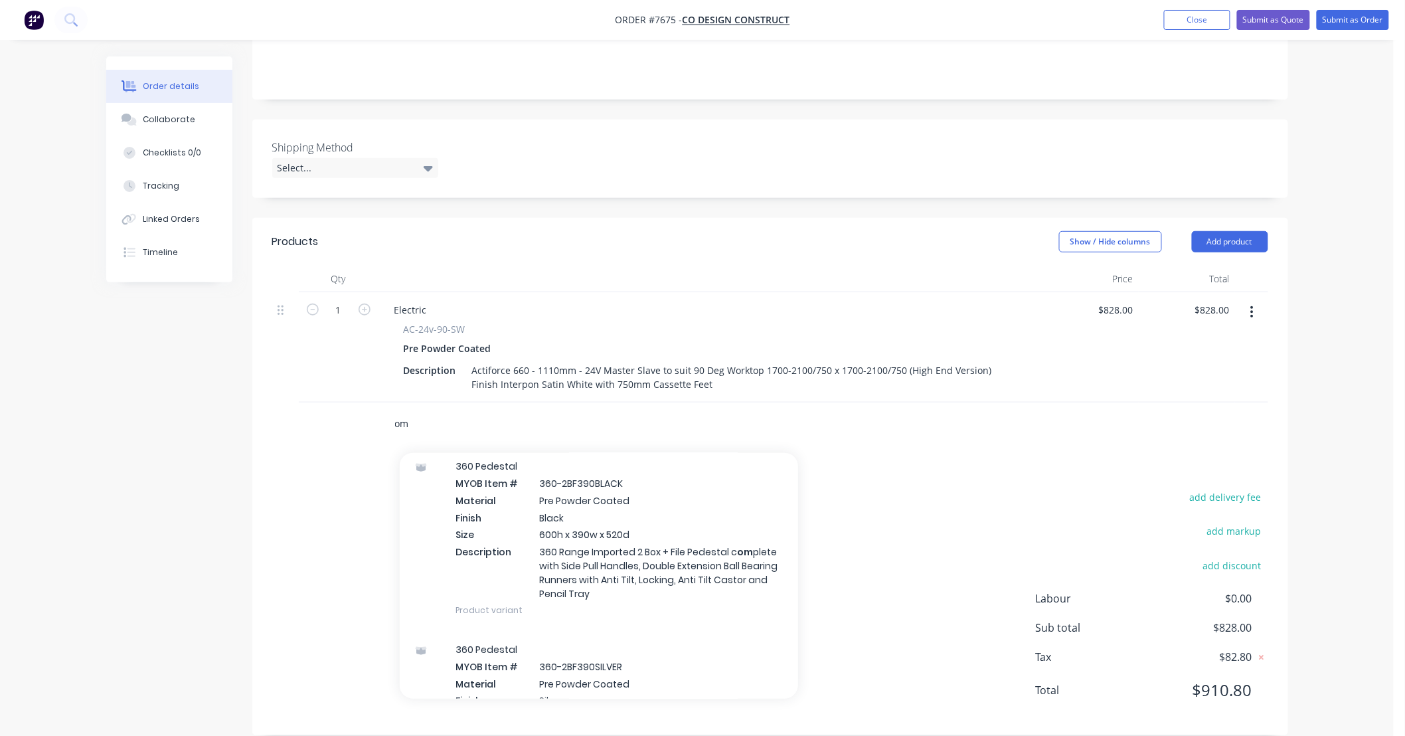
drag, startPoint x: 401, startPoint y: 406, endPoint x: 368, endPoint y: 406, distance: 32.5
click at [368, 406] on div "om Add om to order Notes MYOB Item # \CONFIRMED2 Description Date Advised to Cu…" at bounding box center [770, 423] width 996 height 43
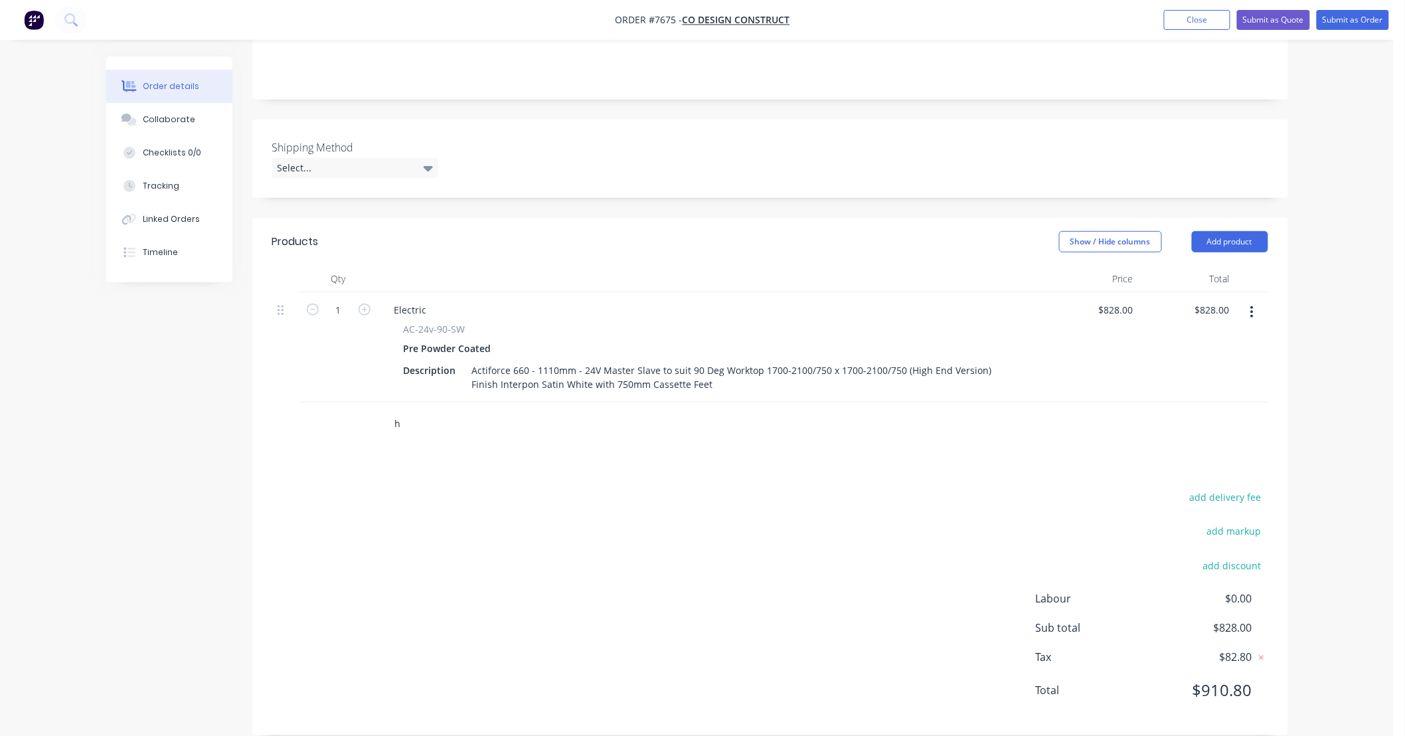
type input "ha"
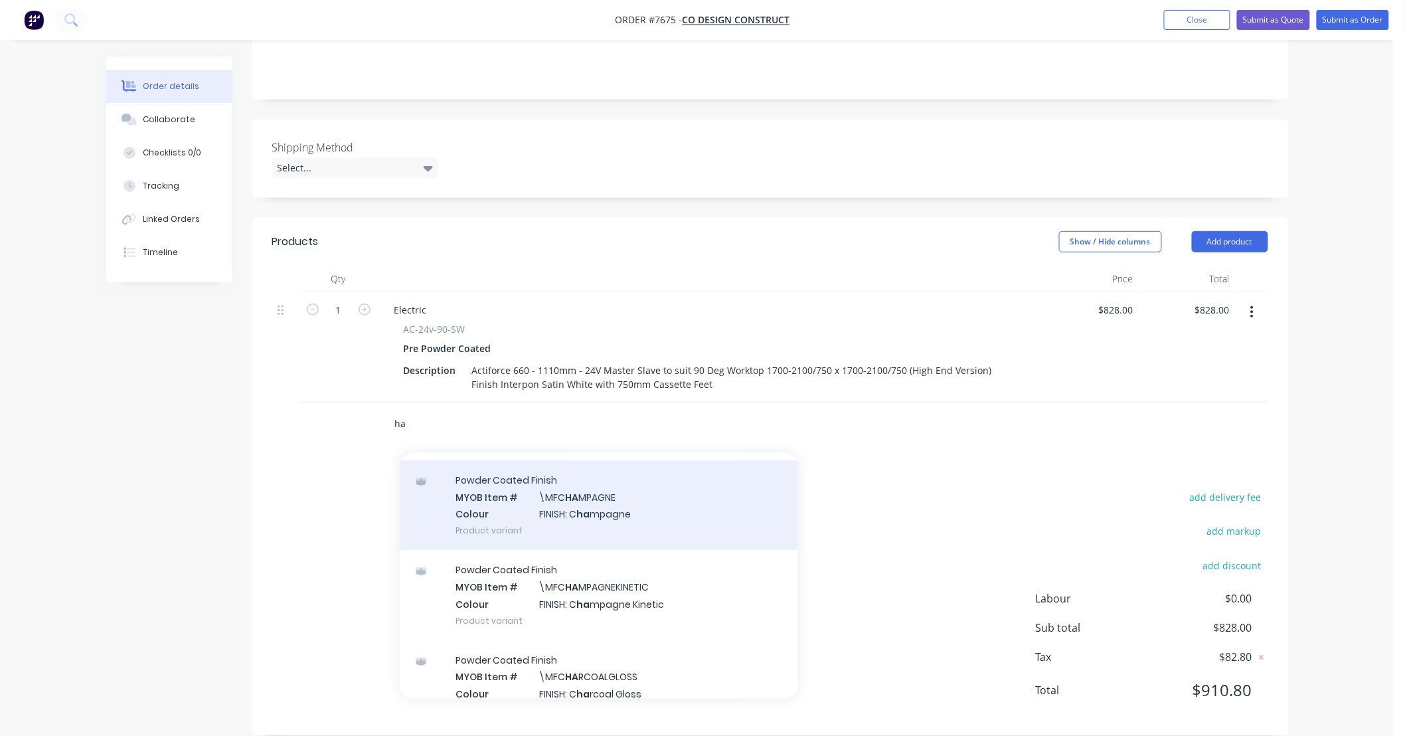
scroll to position [393, 0]
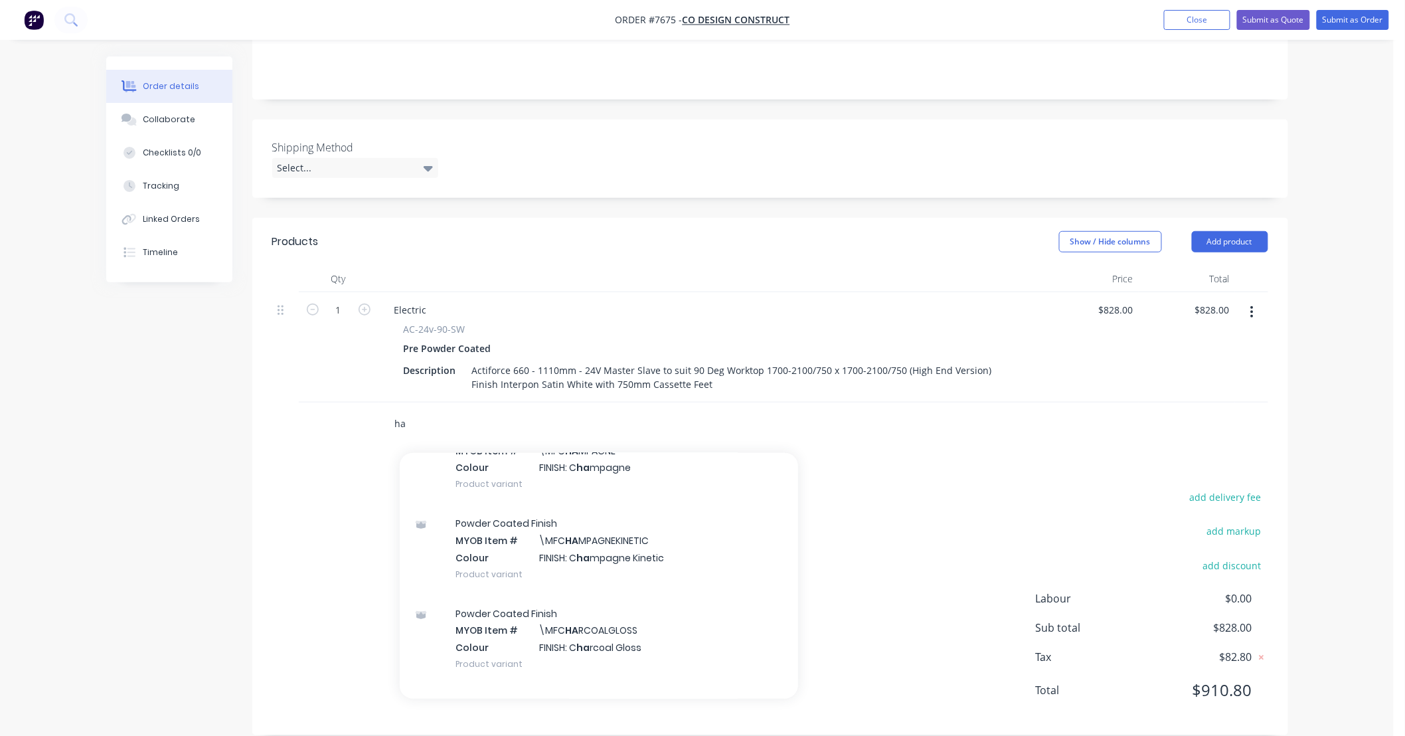
drag, startPoint x: 363, startPoint y: 402, endPoint x: 341, endPoint y: 402, distance: 21.9
click at [343, 402] on div "ha Add ha to order Powder Coated Finish MYOB Item # \M1 Colour Quotation based …" at bounding box center [770, 423] width 996 height 43
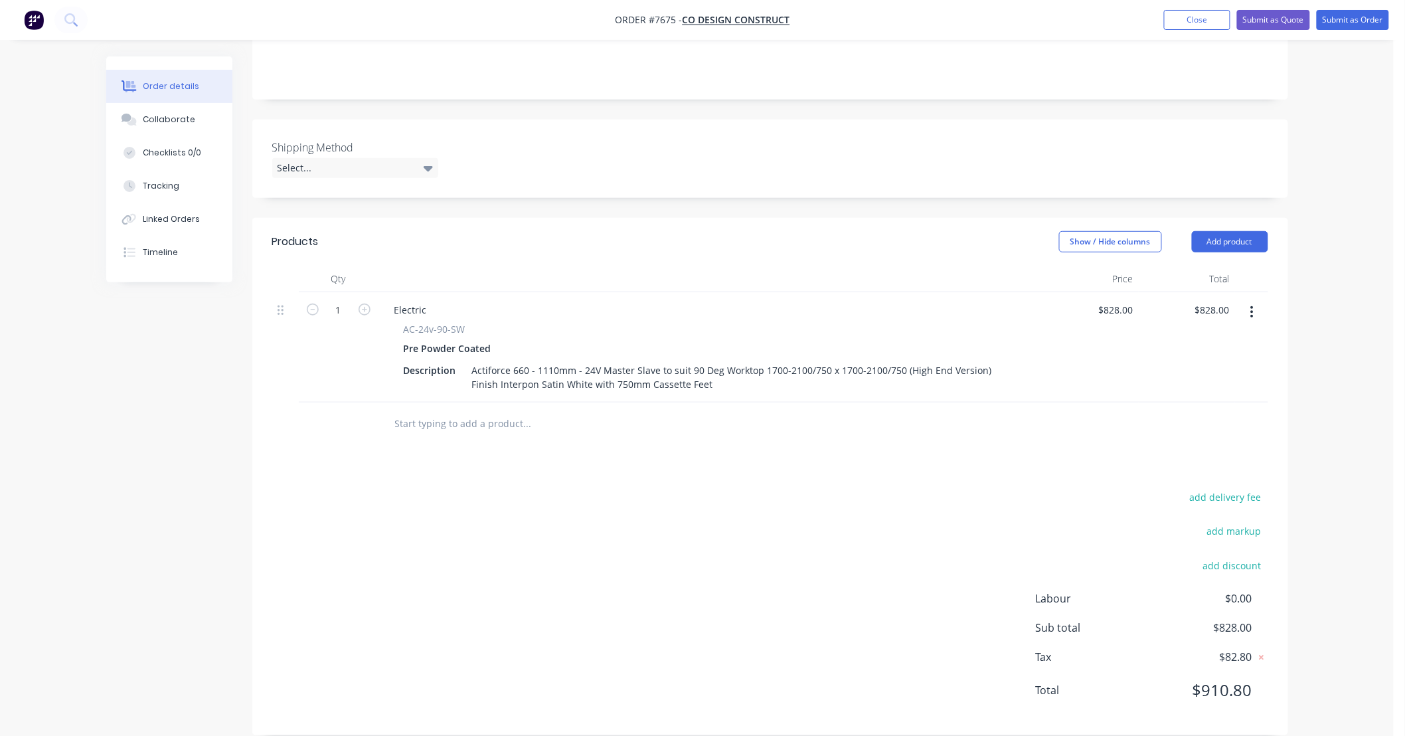
click at [602, 515] on div "add delivery fee add markup add discount Labour $0.00 Sub total $828.00 Tax $82…" at bounding box center [770, 601] width 996 height 227
click at [509, 410] on input "text" at bounding box center [527, 423] width 266 height 27
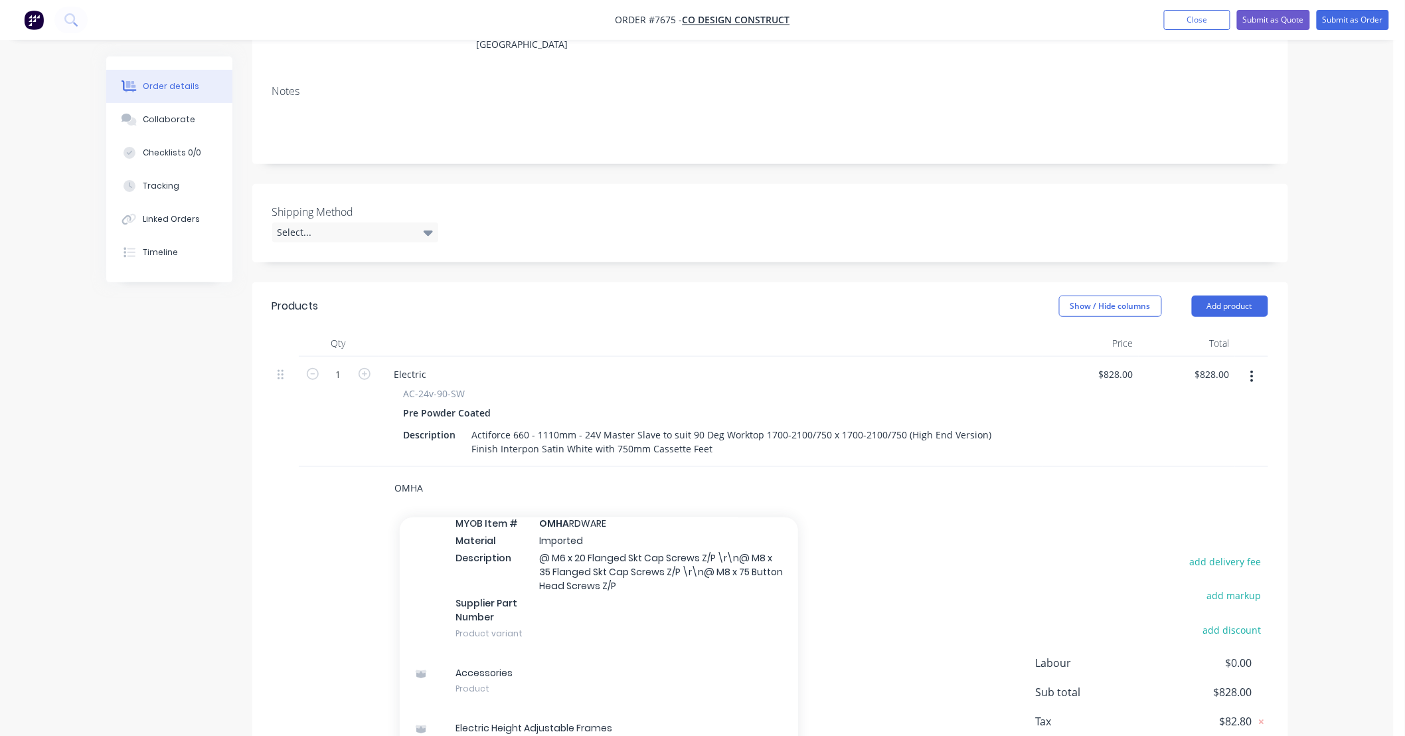
scroll to position [173, 0]
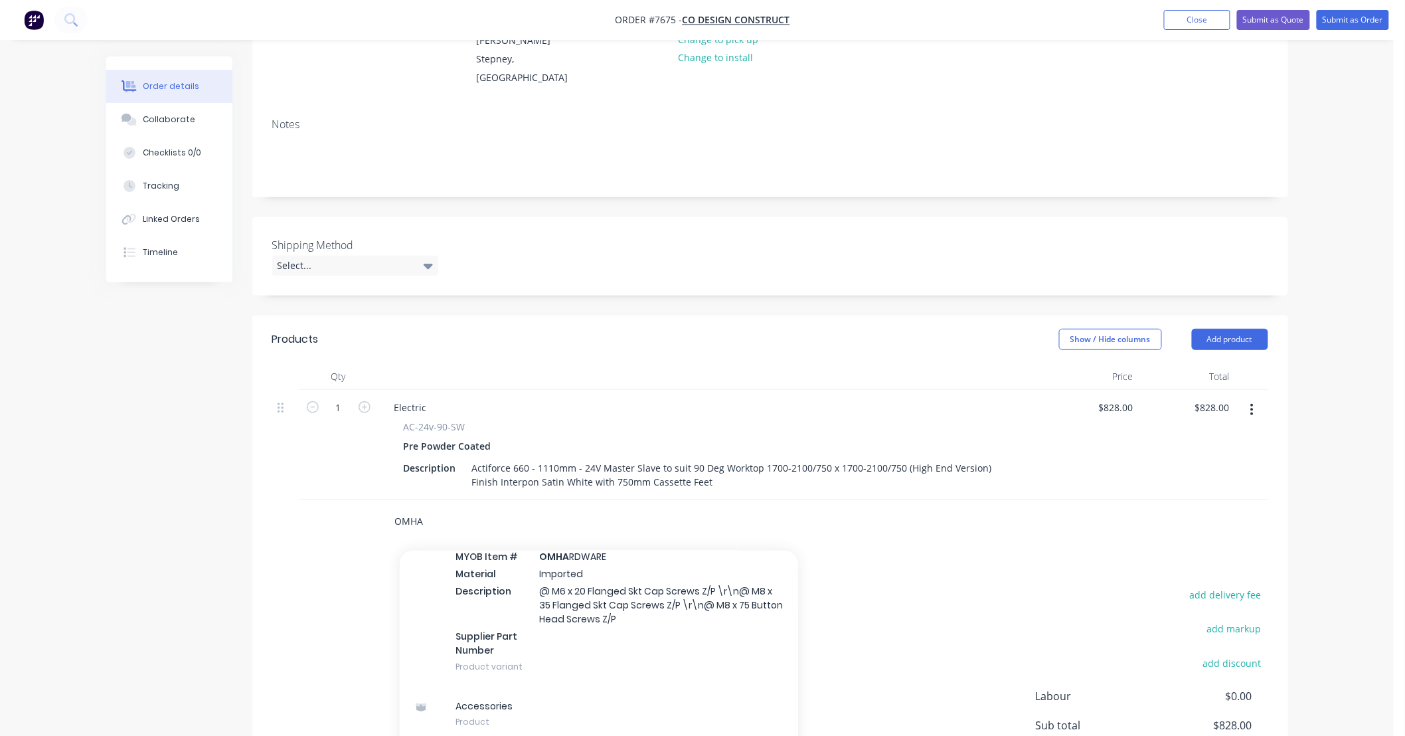
type input "OMHA"
click at [885, 539] on div "Products Show / Hide columns Add product Qty Price Total 1 Electric AC-24v-90-S…" at bounding box center [770, 573] width 1036 height 517
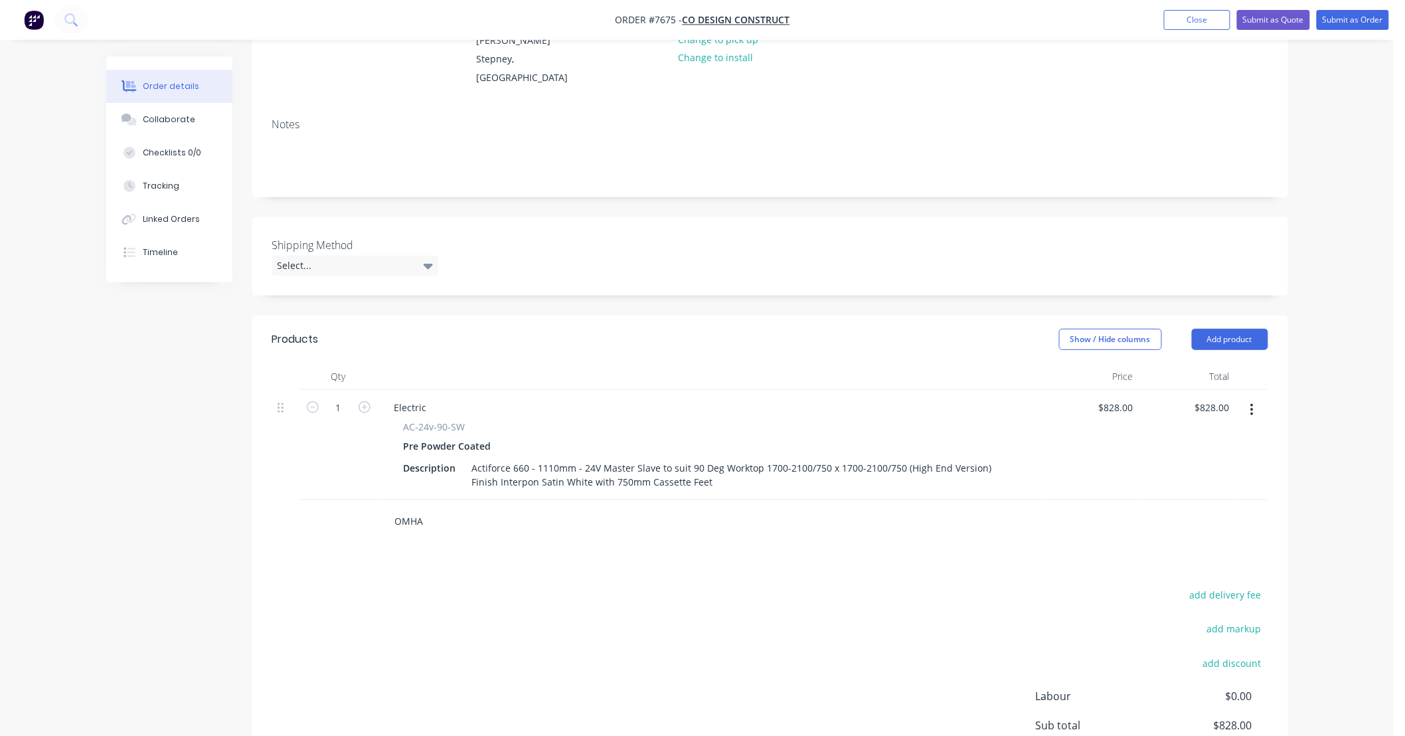
drag, startPoint x: 428, startPoint y: 505, endPoint x: 309, endPoint y: 509, distance: 118.9
click at [309, 509] on div "OMHA" at bounding box center [770, 521] width 996 height 43
click at [633, 587] on div "add delivery fee add markup add discount Labour $0.00 Sub total $828.00 Tax $82…" at bounding box center [770, 699] width 996 height 227
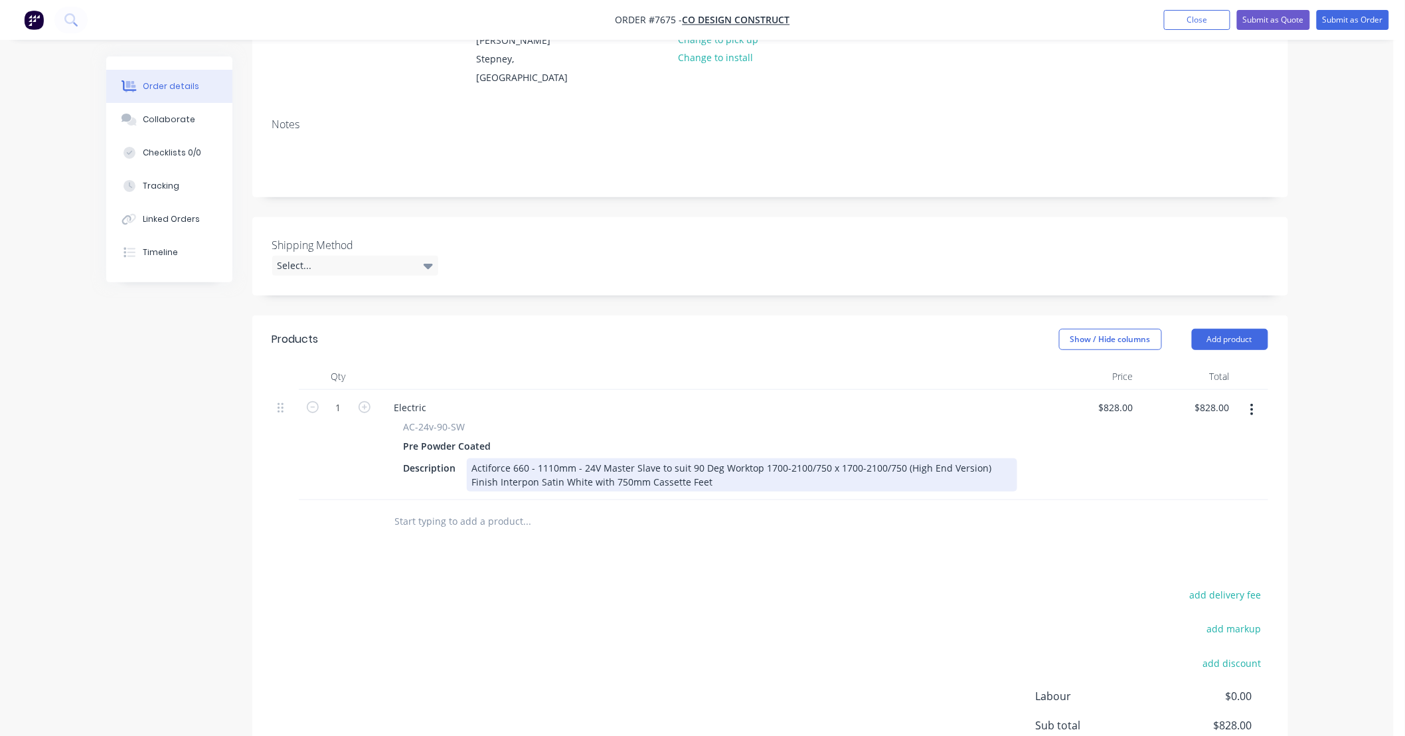
drag, startPoint x: 714, startPoint y: 462, endPoint x: 817, endPoint y: 473, distance: 102.8
click at [718, 461] on div "Actiforce 660 - 1110mm - 24V Master Slave to suit 90 Deg Worktop 1700-2100/750 …" at bounding box center [742, 474] width 550 height 33
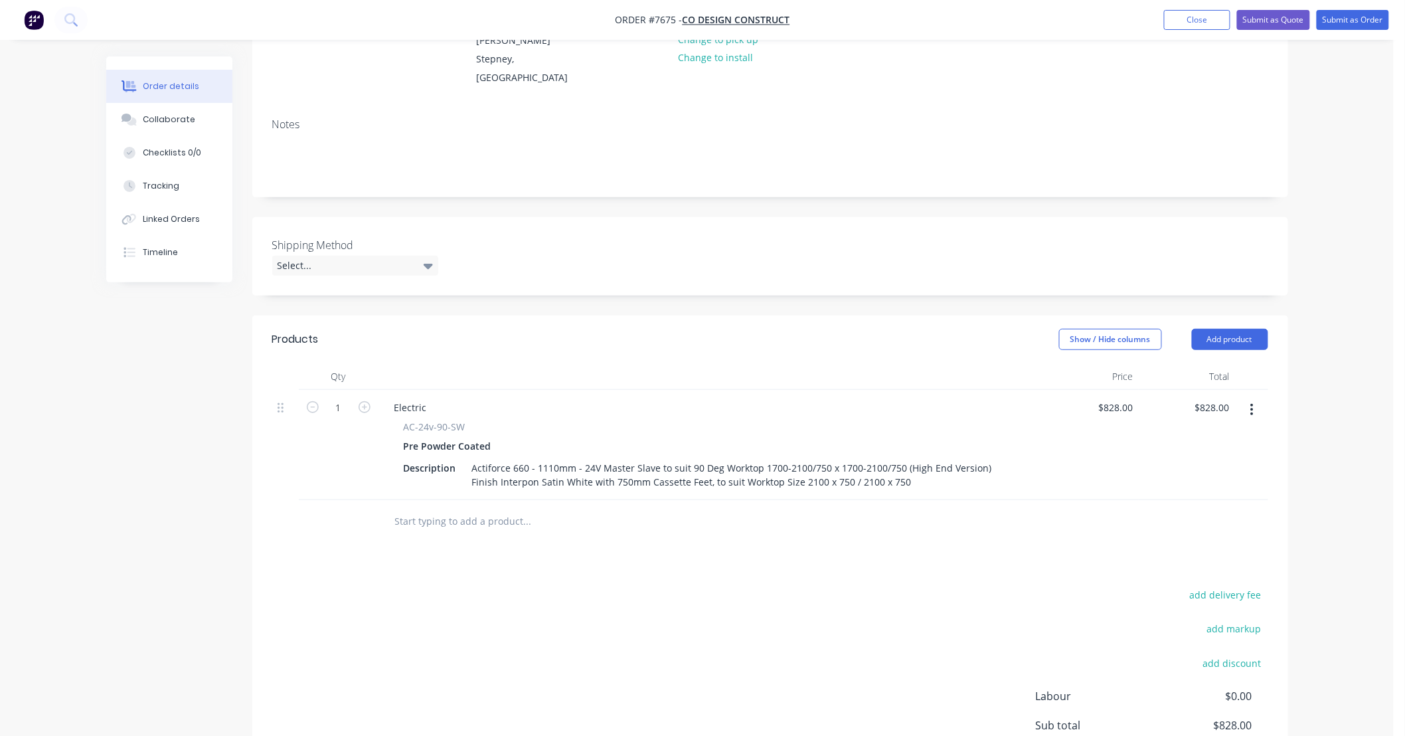
click at [892, 534] on div "Products Show / Hide columns Add product Qty Price Total 1 Electric AC-24v-90-S…" at bounding box center [770, 573] width 1036 height 517
click at [932, 533] on div "Products Show / Hide columns Add product Qty Price Total 1 Electric AC-24v-90-S…" at bounding box center [770, 573] width 1036 height 517
type input "$600.00"
click at [1118, 534] on div "Products Show / Hide columns Add product Qty Price Total 1 Electric AC-24v-90-S…" at bounding box center [770, 573] width 1036 height 517
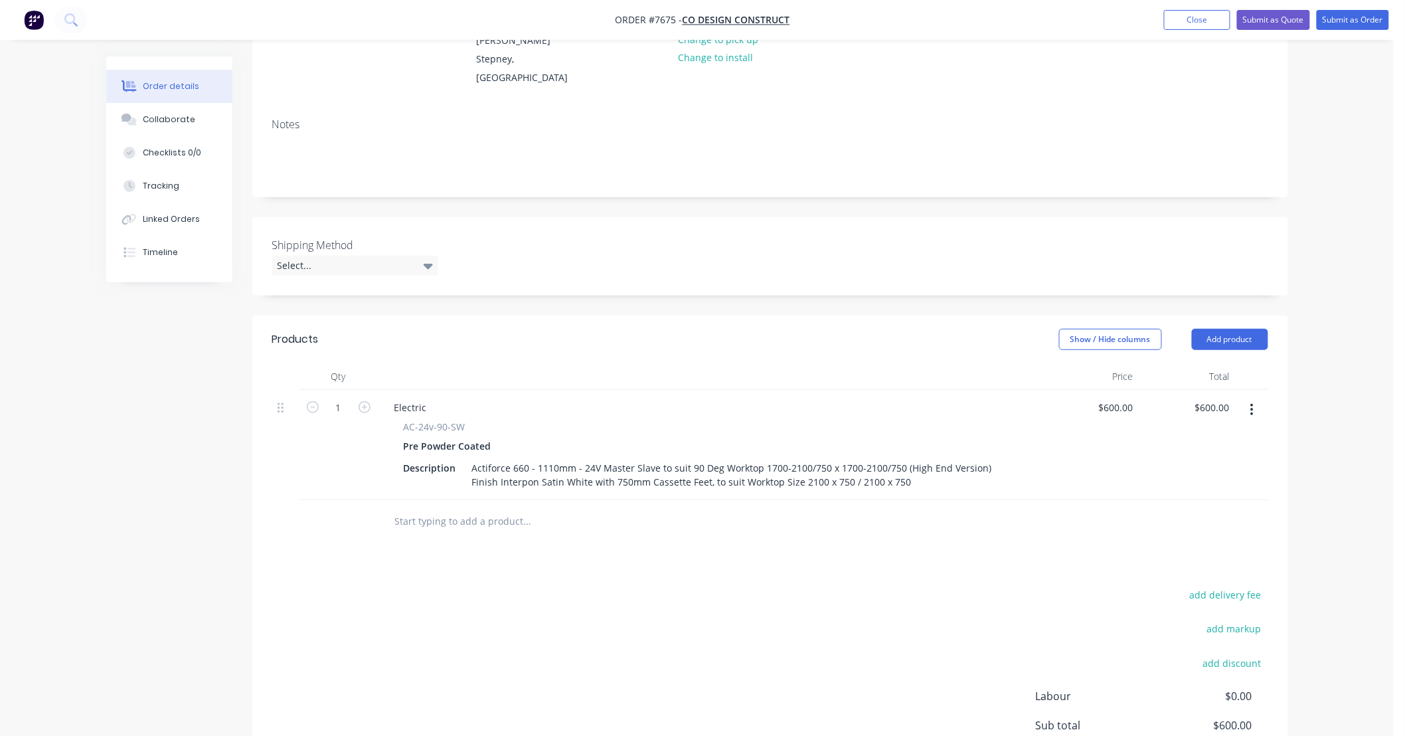
click at [629, 544] on div "Products Show / Hide columns Add product Qty Price Total 1 Electric AC-24v-90-S…" at bounding box center [770, 573] width 1036 height 517
click at [533, 508] on input "text" at bounding box center [527, 521] width 266 height 27
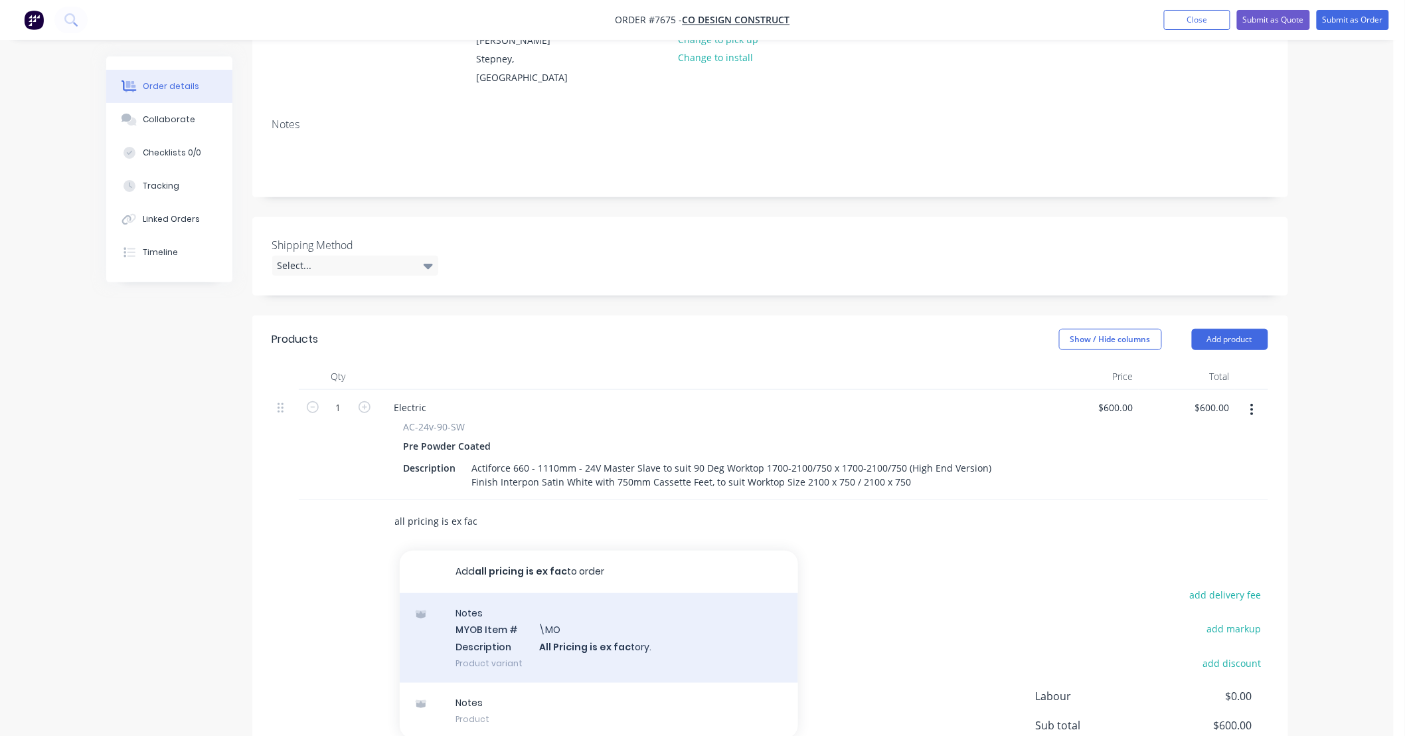
type input "all pricing is ex fac"
click at [637, 608] on div "Notes MYOB Item # \MO Description All Pricing is ex fac tory. Product variant" at bounding box center [599, 638] width 398 height 90
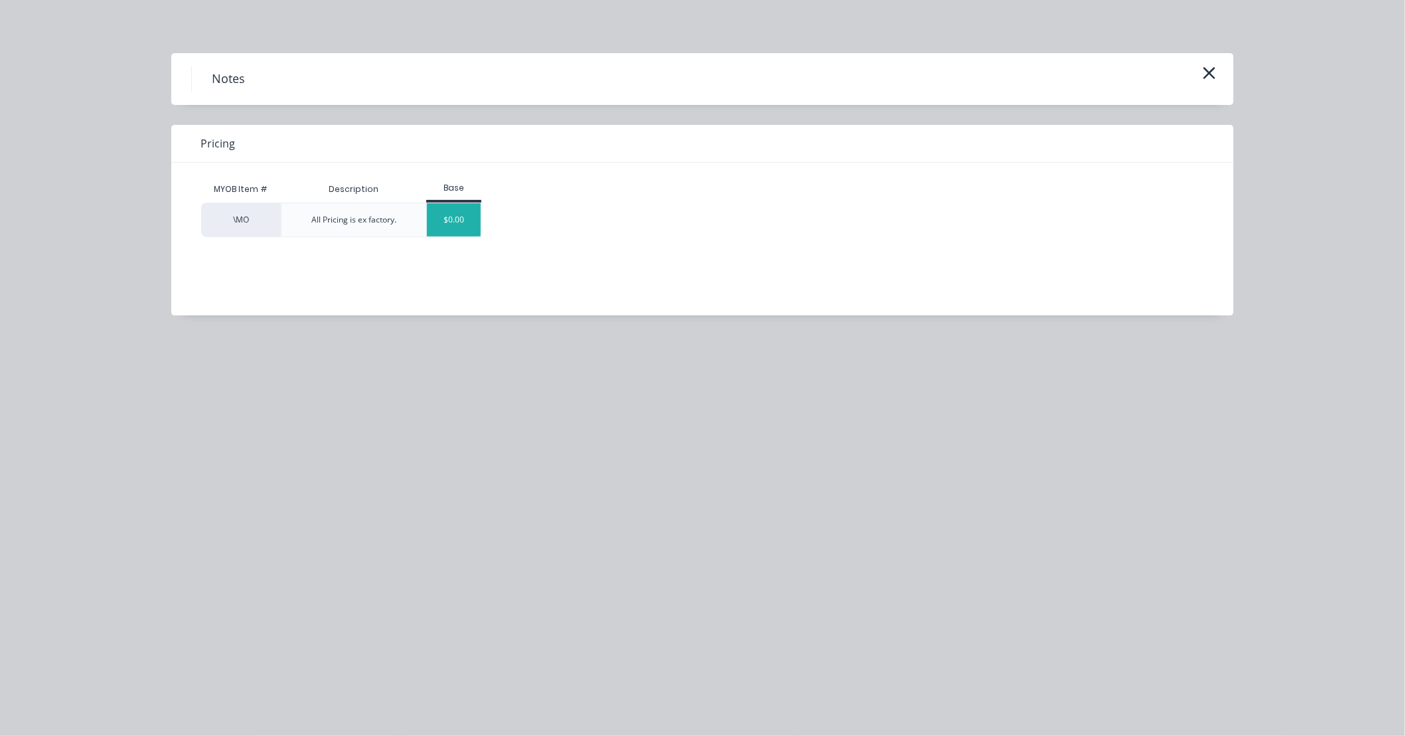
click at [459, 228] on div "$0.00" at bounding box center [454, 219] width 54 height 33
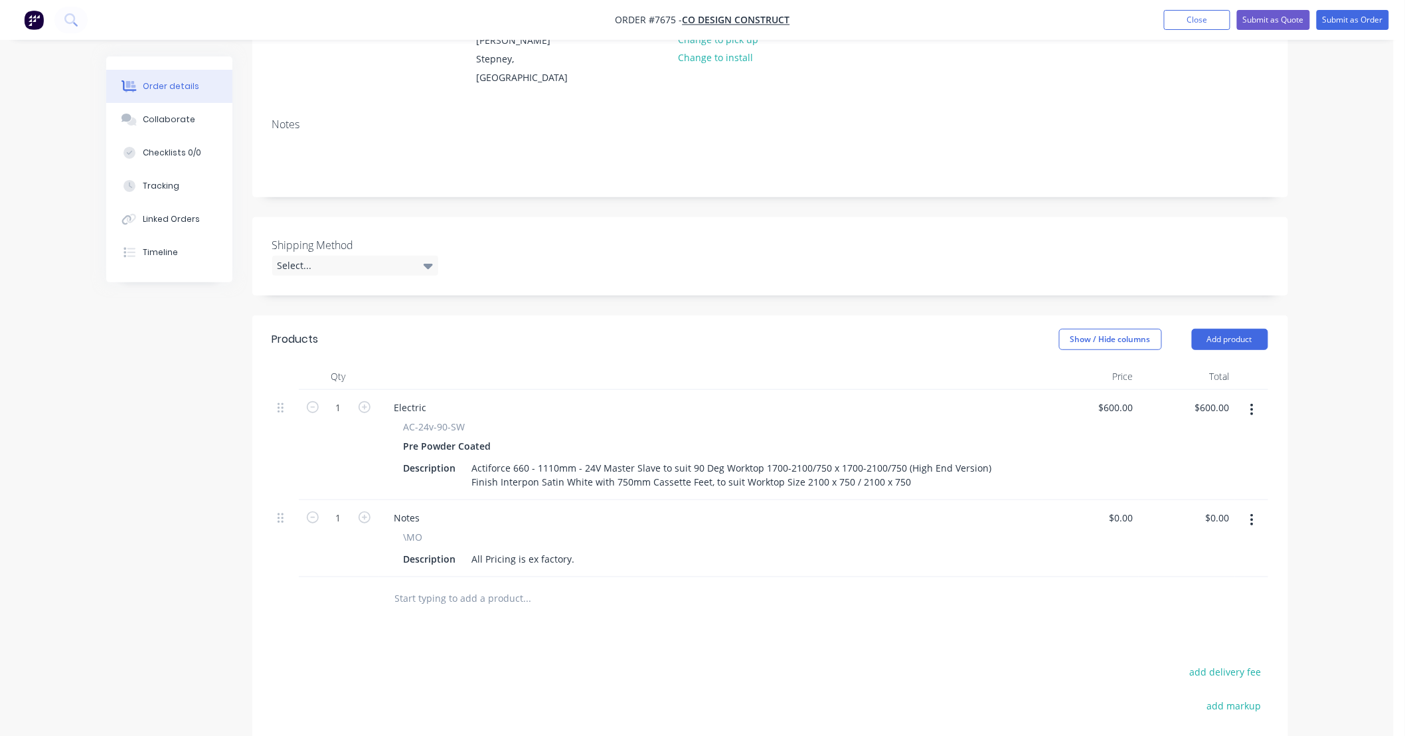
click at [897, 641] on div "Products Show / Hide columns Add product Qty Price Total 1 Electric AC-24v-90-S…" at bounding box center [770, 612] width 1036 height 594
click at [1354, 469] on div "Order details Collaborate Checklists 0/0 Tracking Linked Orders Timeline Order …" at bounding box center [697, 378] width 1394 height 1103
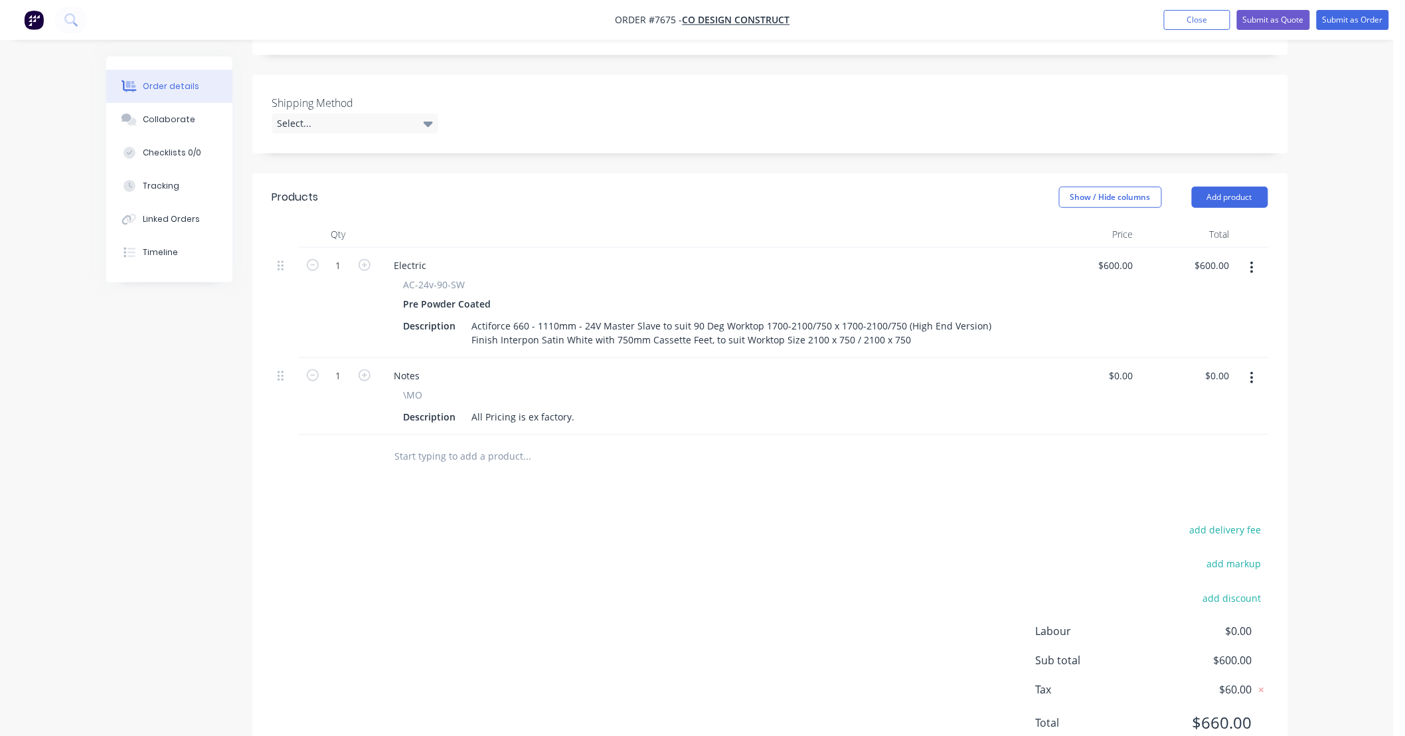
scroll to position [348, 0]
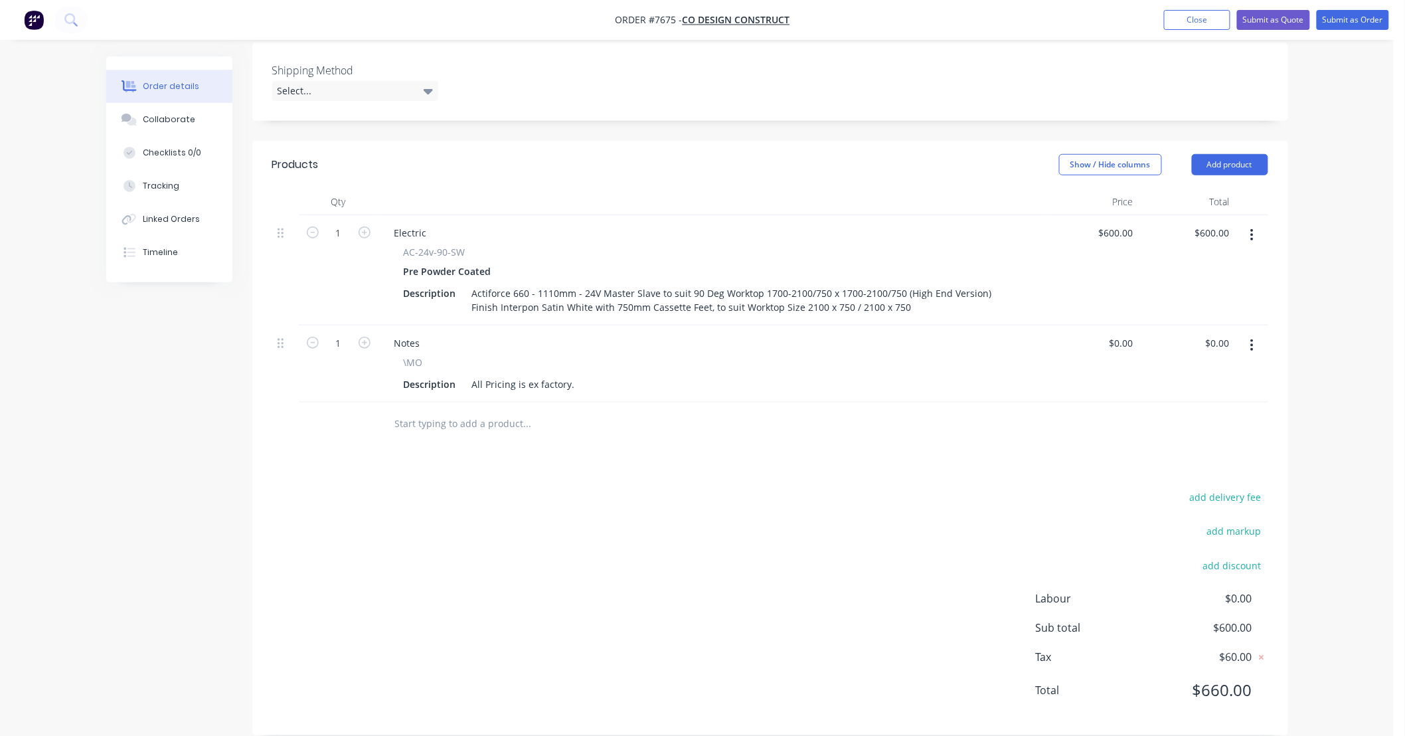
click at [891, 467] on div "Products Show / Hide columns Add product Qty Price Total 1 Electric AC-24v-90-S…" at bounding box center [770, 438] width 1036 height 594
click at [682, 488] on div "add delivery fee add markup add discount Labour $0.00 Sub total $600.00 Tax $60…" at bounding box center [770, 601] width 996 height 227
click at [563, 488] on div "add delivery fee add markup add discount Labour $0.00 Sub total $600.00 Tax $60…" at bounding box center [770, 601] width 996 height 227
click at [502, 413] on input "text" at bounding box center [527, 423] width 266 height 27
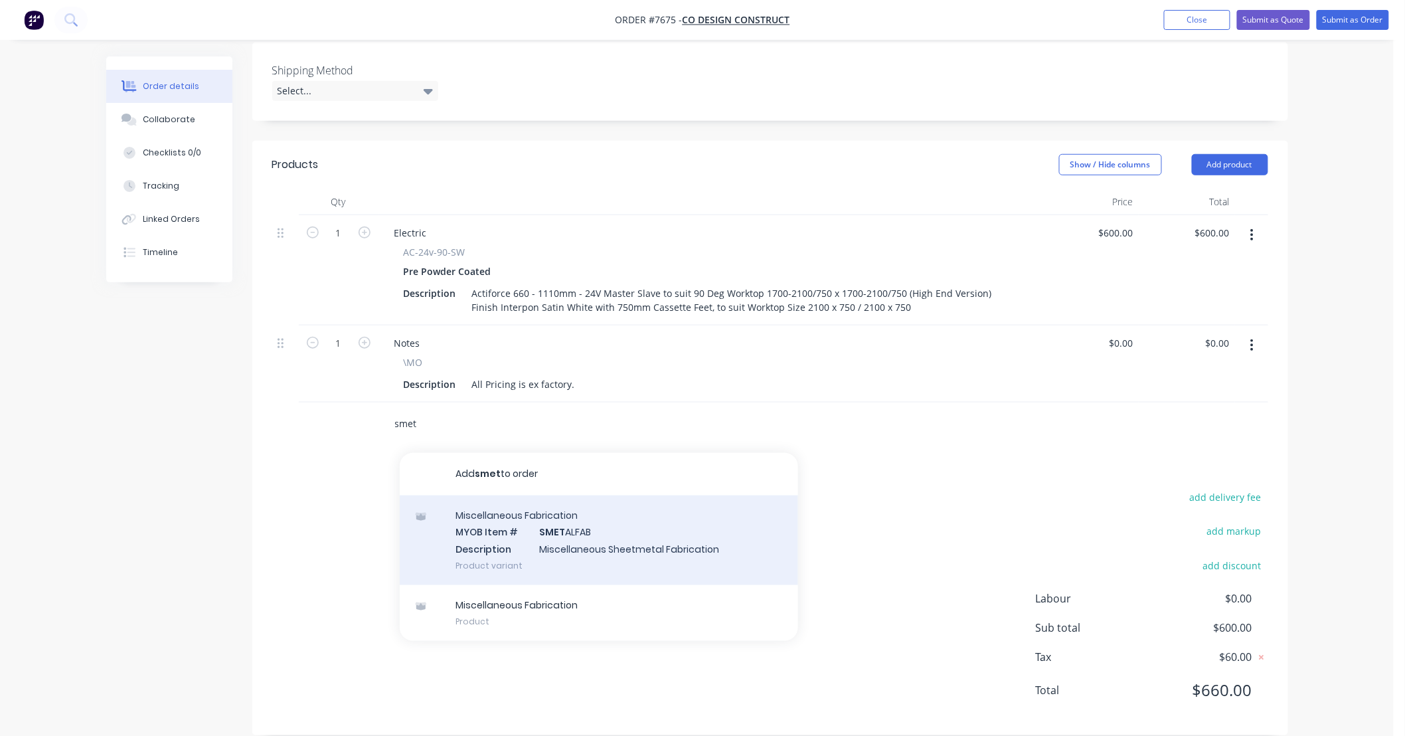
type input "smet"
click at [618, 518] on div "Miscellaneous Fabrication MYOB Item # SMET ALFAB Description Miscellaneous Shee…" at bounding box center [599, 540] width 398 height 90
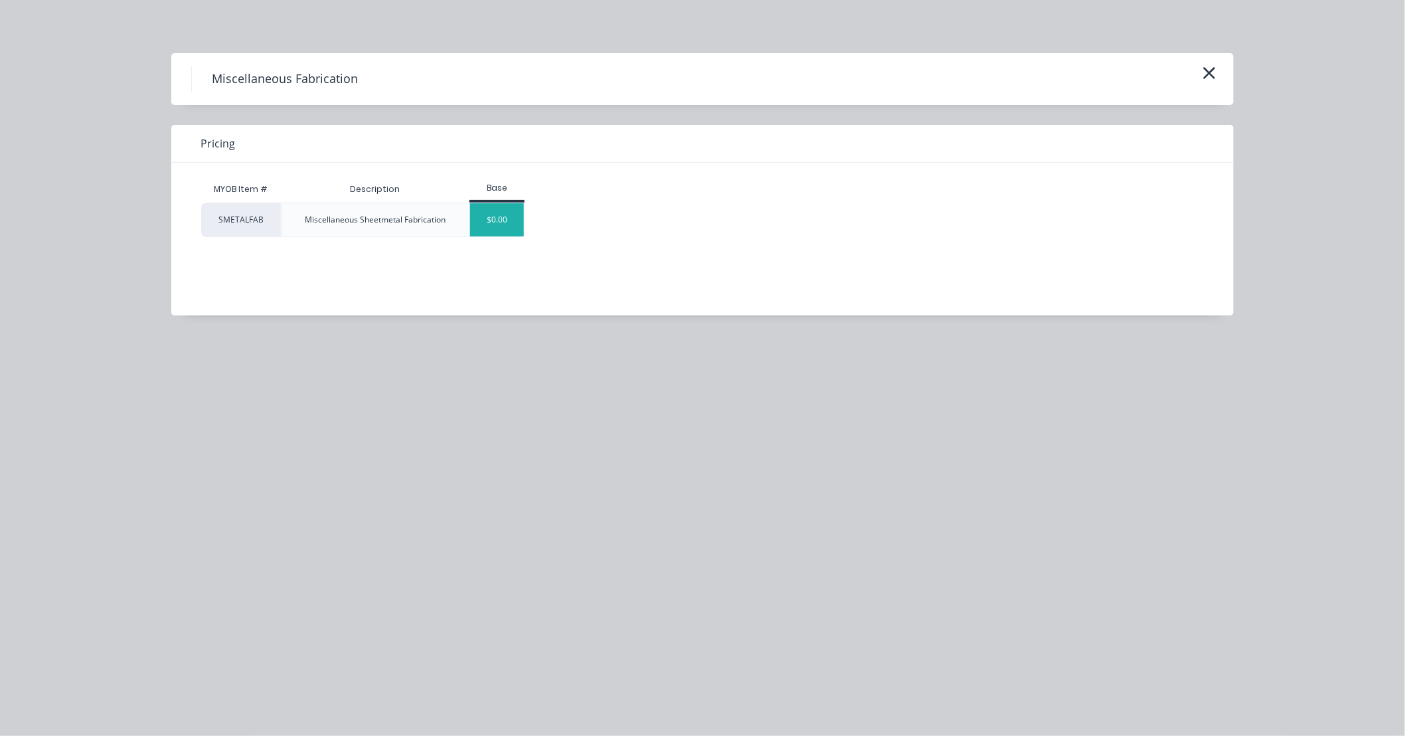
click at [487, 219] on div "$0.00" at bounding box center [497, 219] width 54 height 33
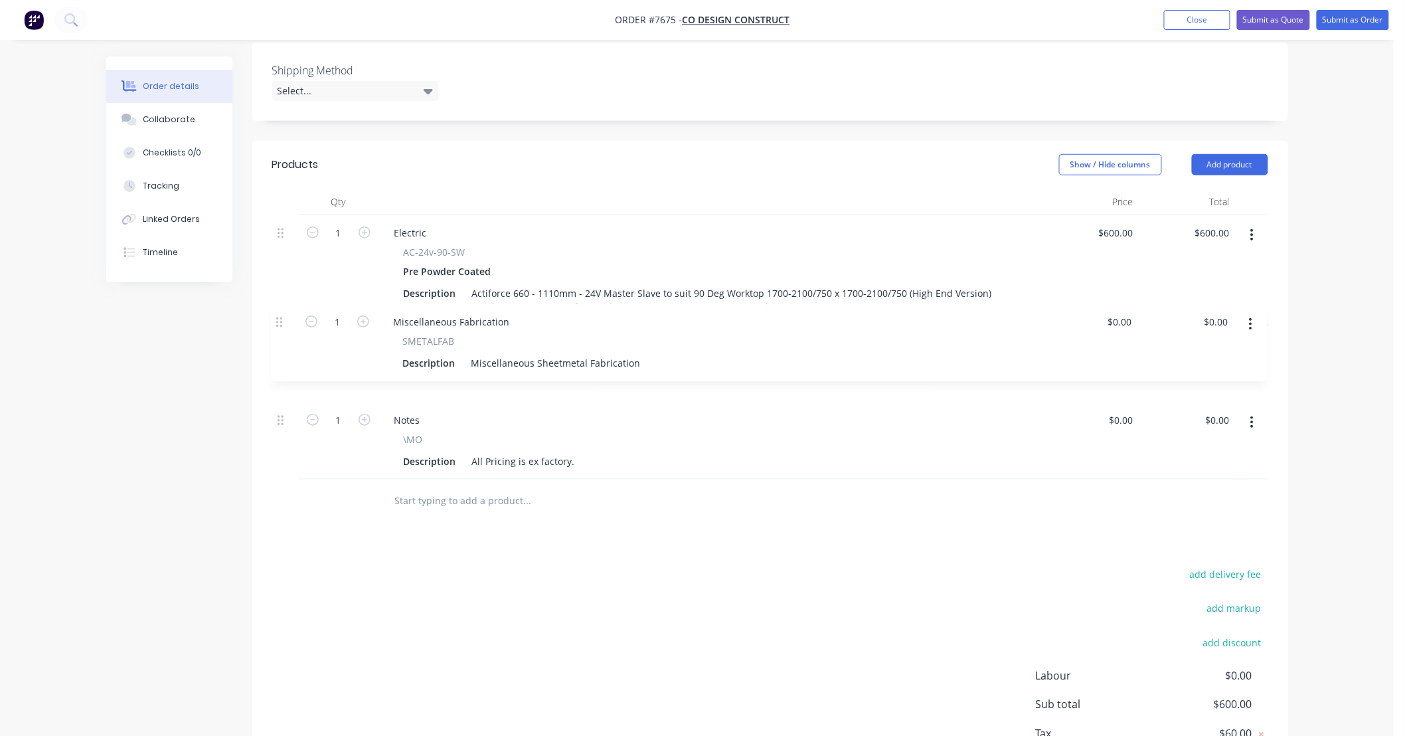
drag, startPoint x: 280, startPoint y: 401, endPoint x: 278, endPoint y: 315, distance: 85.7
click at [278, 315] on div "1 Electric AC-24v-90-SW Pre Powder Coated Description Actiforce 660 - 1110mm - …" at bounding box center [770, 347] width 996 height 264
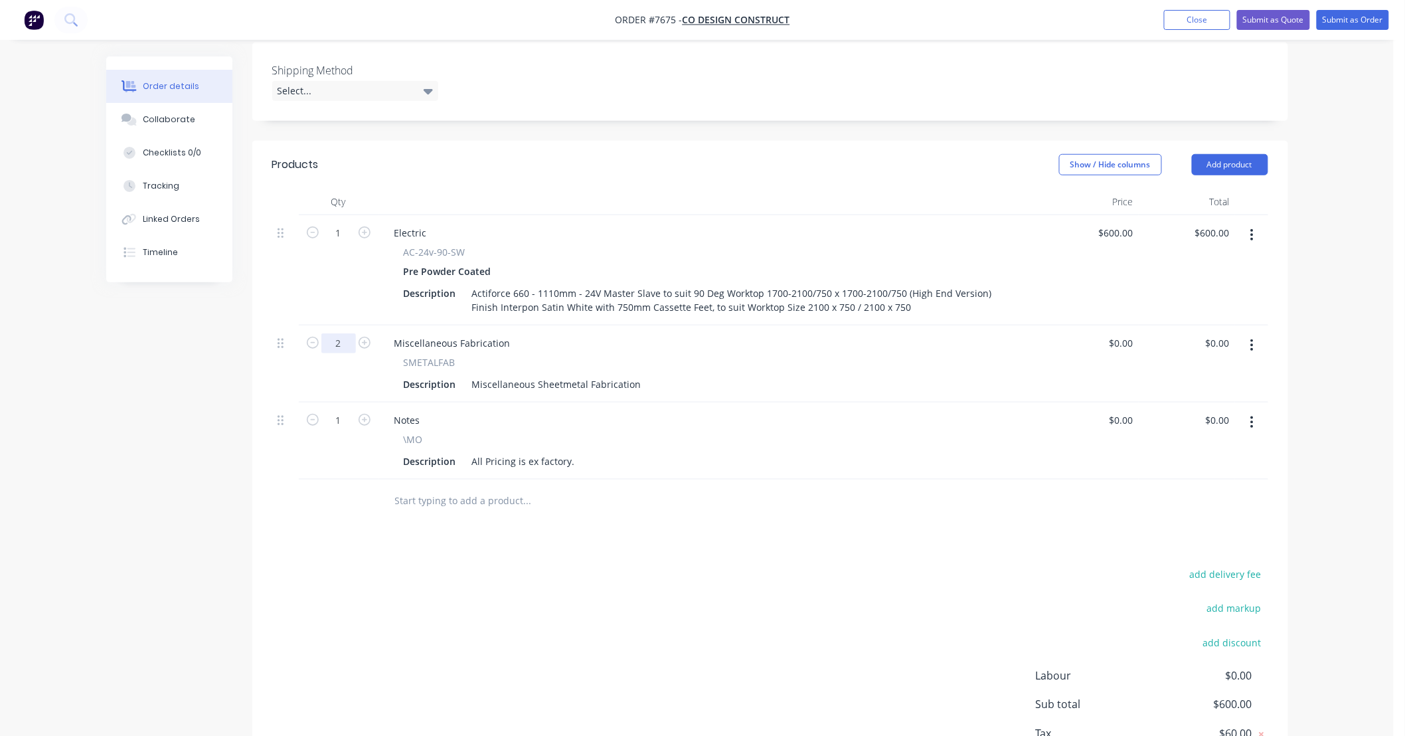
type input "2"
drag, startPoint x: 636, startPoint y: 365, endPoint x: 282, endPoint y: 348, distance: 354.3
click at [282, 347] on div "2 Miscellaneous Fabrication SMETALFAB Description Miscellaneous Sheetmetal Fabr…" at bounding box center [770, 363] width 996 height 77
drag, startPoint x: 481, startPoint y: 368, endPoint x: 505, endPoint y: 370, distance: 24.0
click at [482, 374] on div "- * Custom Height * 30h x 1400w x 77d Top Hat Stiffener" at bounding box center [597, 383] width 261 height 19
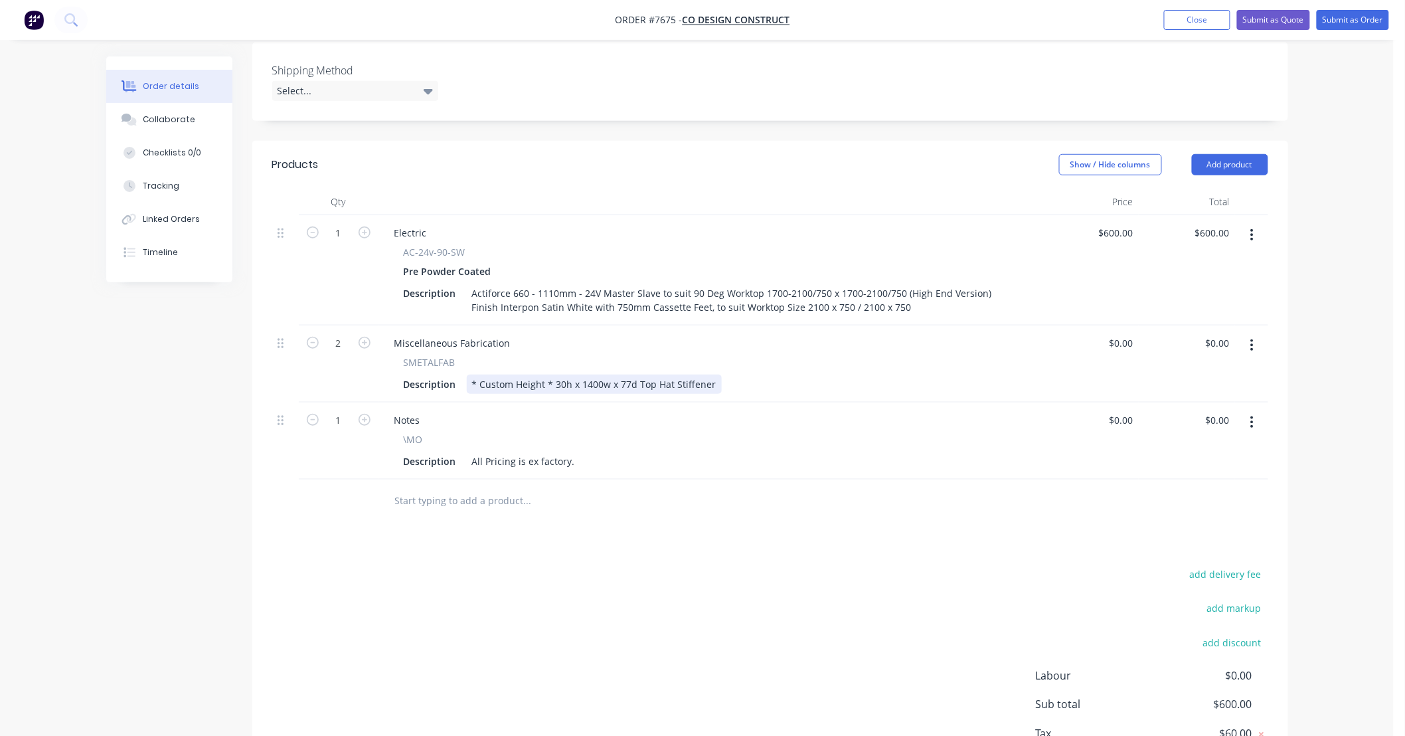
click at [765, 374] on div "Description * Custom Height * 30h x 1400w x 77d Top Hat Stiffener" at bounding box center [707, 383] width 619 height 19
type input "$0.00"
click at [534, 487] on input "text" at bounding box center [527, 500] width 266 height 27
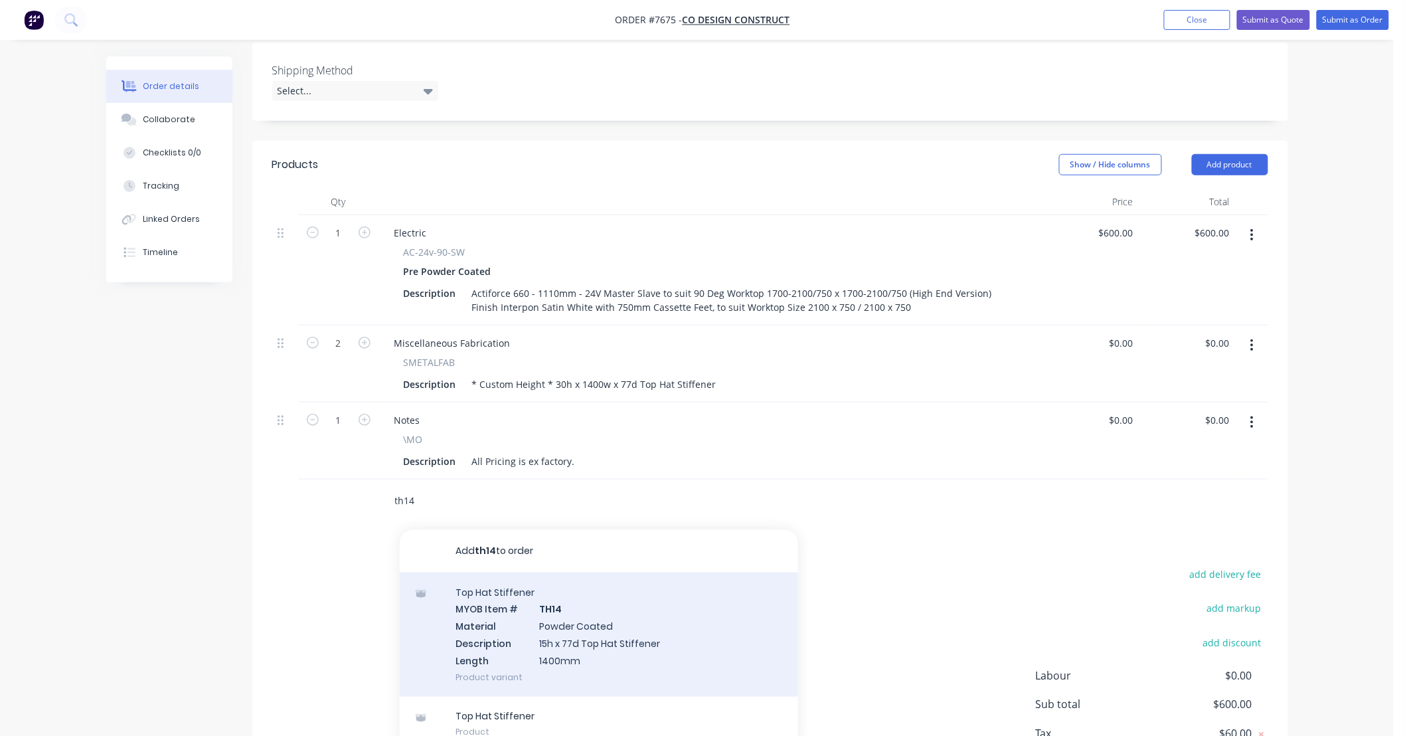
type input "th14"
click at [682, 616] on div "Top Hat Stiffener MYOB Item # TH14 Material Powder Coated Description 15h x 77d…" at bounding box center [599, 634] width 398 height 124
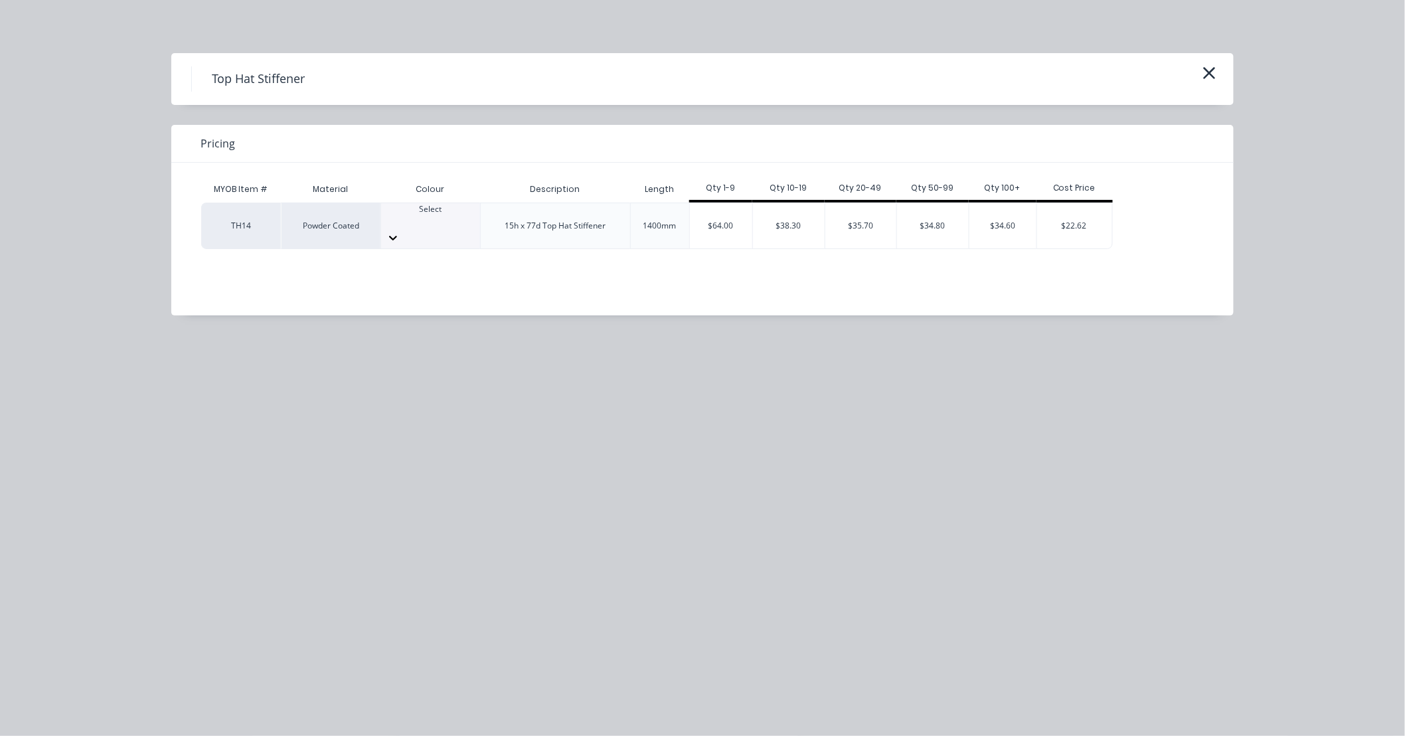
click at [720, 280] on div "MYOB Item # Material Colour Description Length Qty 1-9 Qty 10-19 Qty 20-49 Qty …" at bounding box center [692, 229] width 1042 height 133
click at [924, 451] on div "Top Hat Stiffener Pricing MYOB Item # Material Colour Description Length Qty 1-…" at bounding box center [702, 368] width 1405 height 736
click at [1213, 74] on icon "button" at bounding box center [1209, 73] width 14 height 19
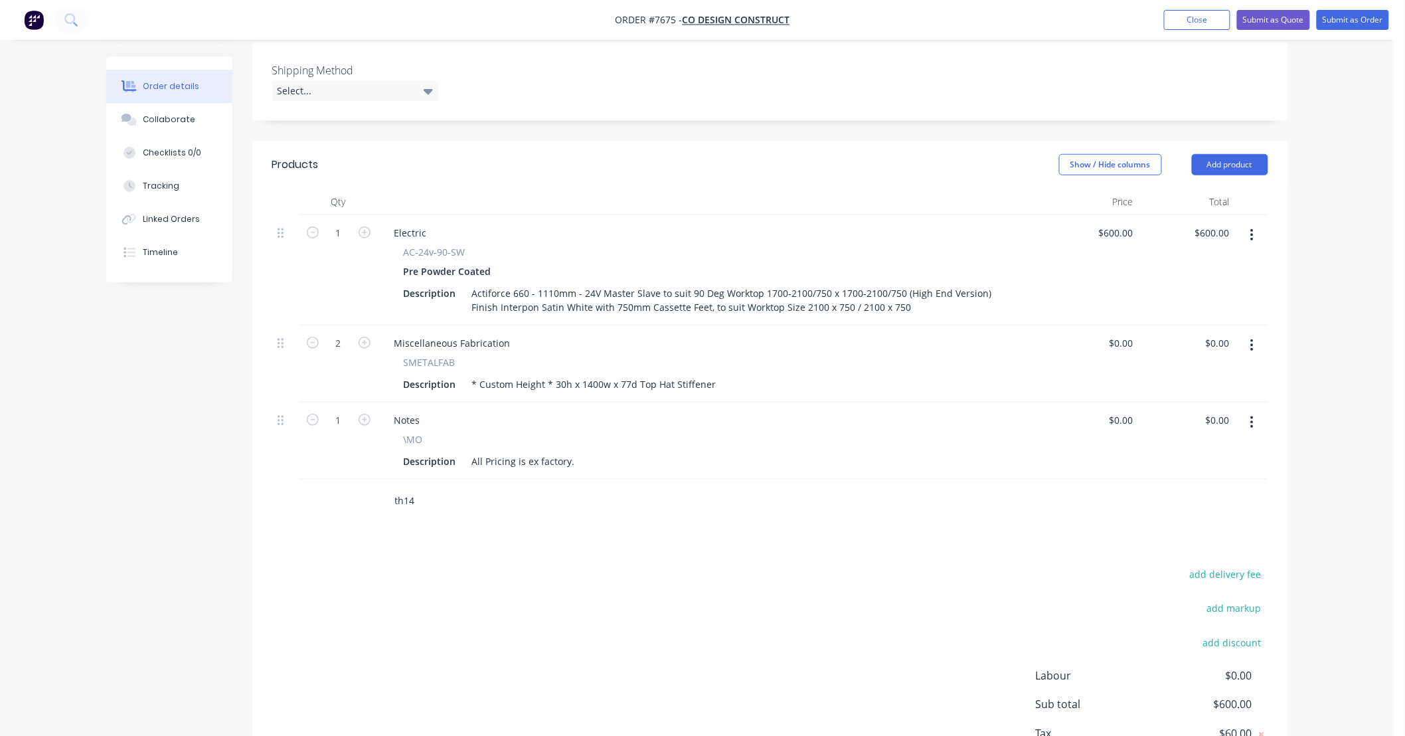
drag, startPoint x: 481, startPoint y: 486, endPoint x: 457, endPoint y: 483, distance: 24.0
click at [475, 487] on input "th14" at bounding box center [527, 500] width 266 height 27
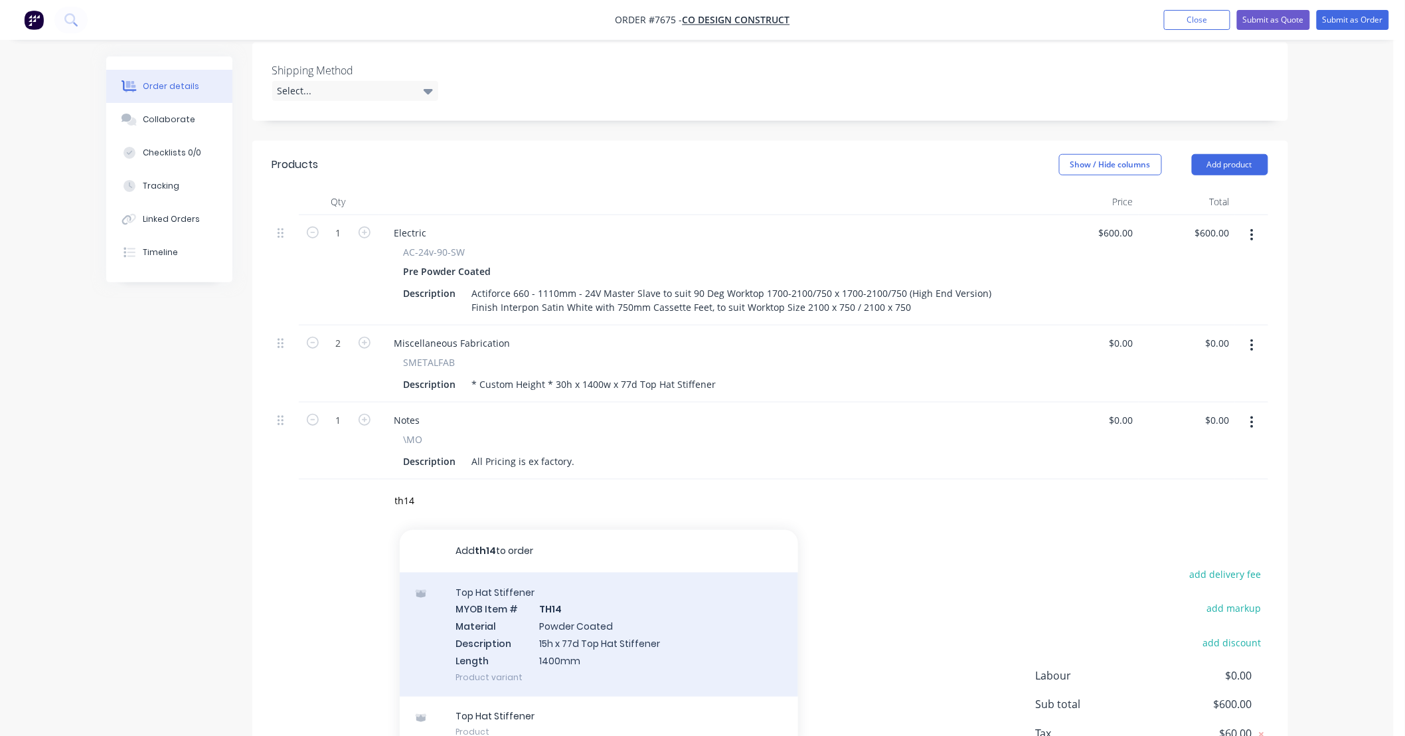
click at [583, 603] on div "Top Hat Stiffener MYOB Item # TH14 Material Powder Coated Description 15h x 77d…" at bounding box center [599, 634] width 398 height 124
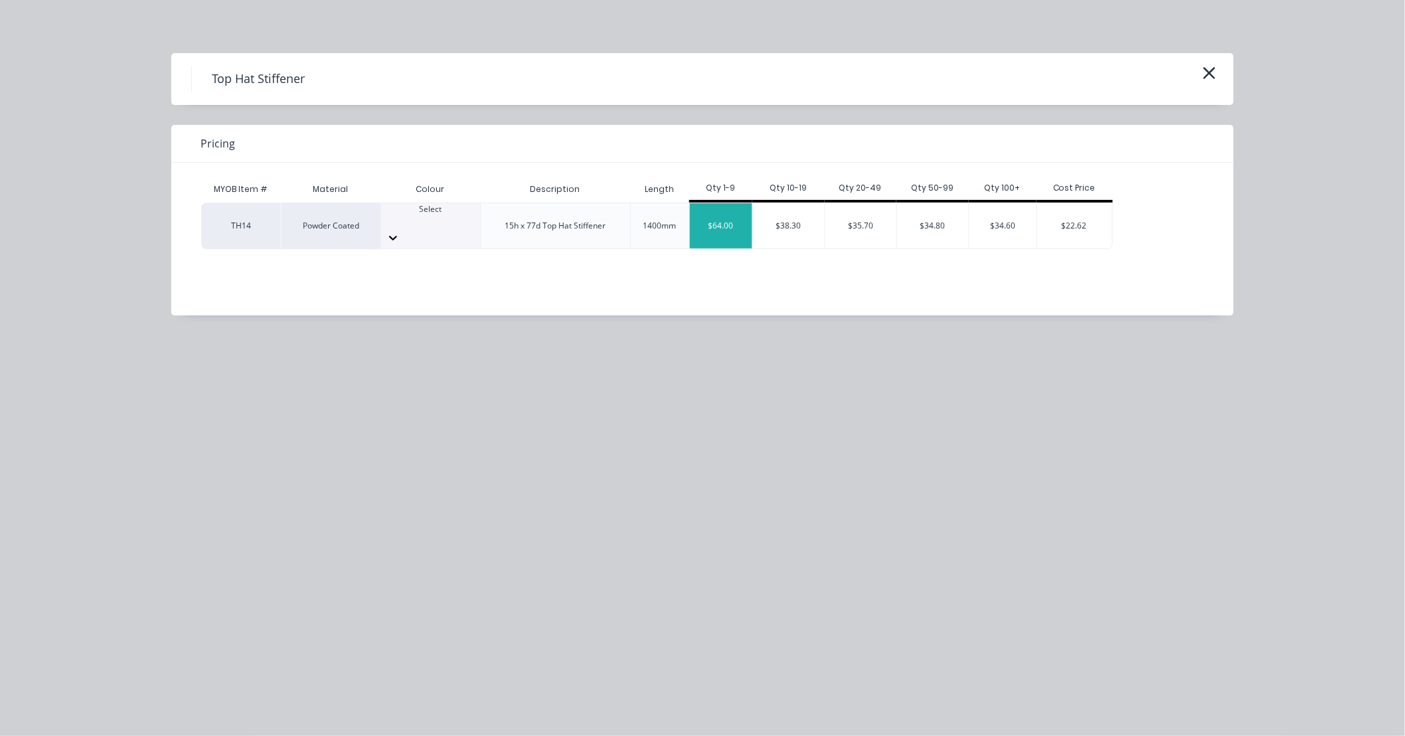
click at [725, 214] on div "$64.00" at bounding box center [721, 225] width 63 height 45
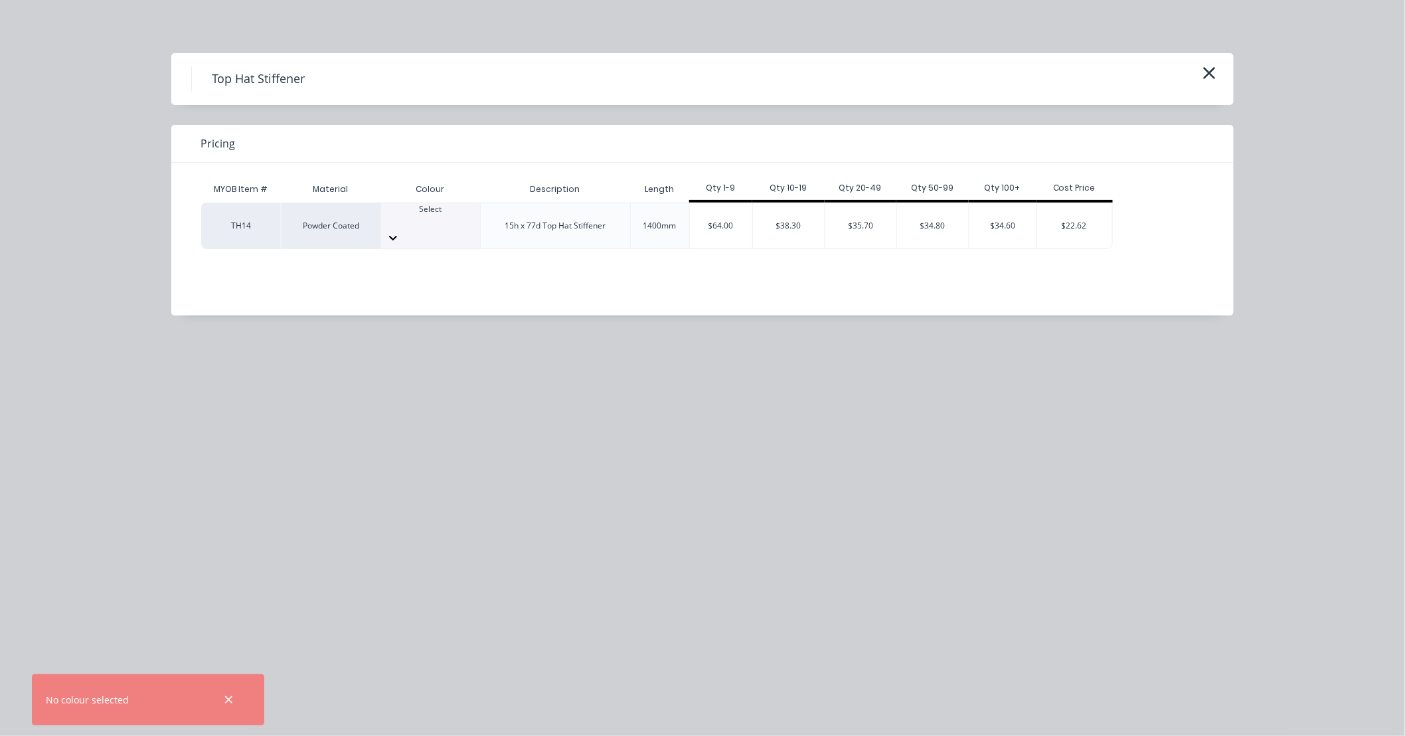
click at [400, 231] on icon at bounding box center [392, 237] width 13 height 13
type input "satin white"
click at [707, 212] on div "$64.00" at bounding box center [721, 225] width 63 height 45
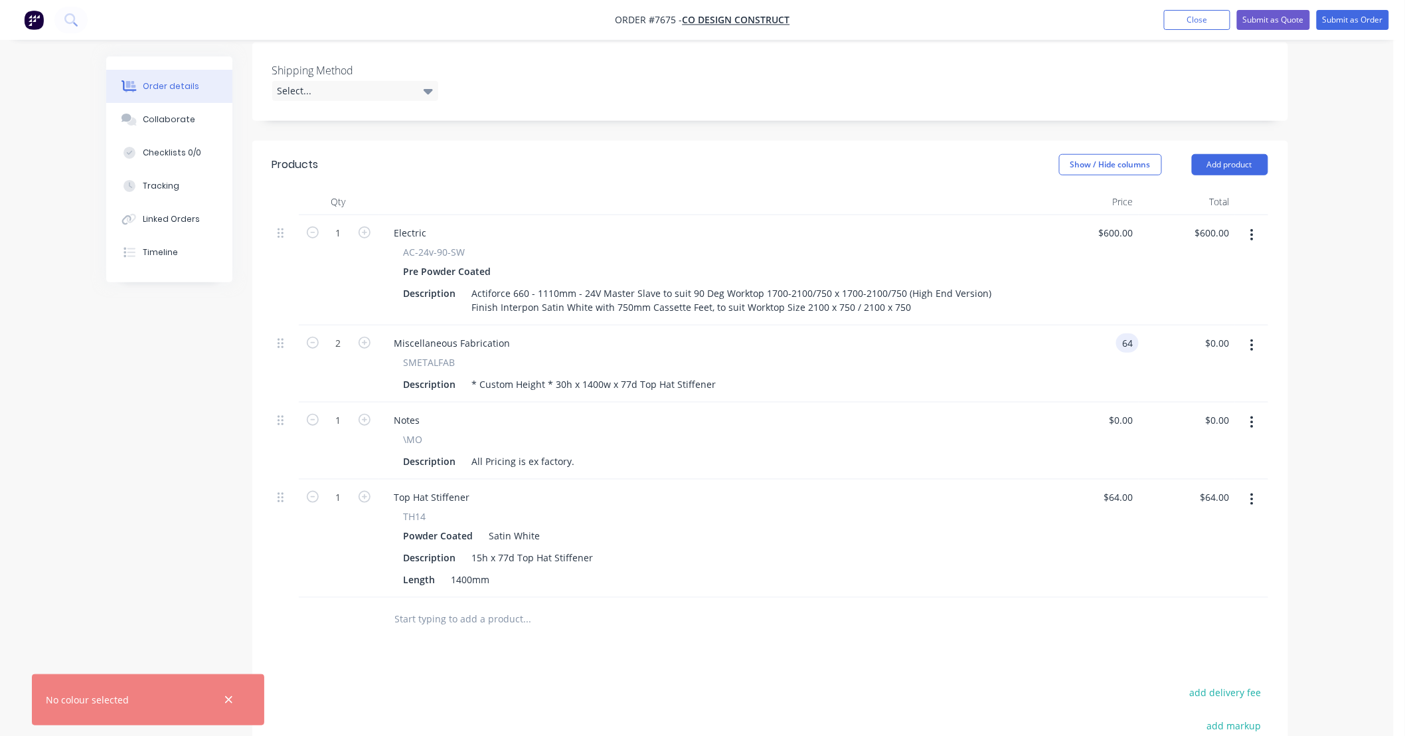
type input "$64.00"
type input "$128.00"
click at [1010, 598] on div at bounding box center [770, 619] width 996 height 43
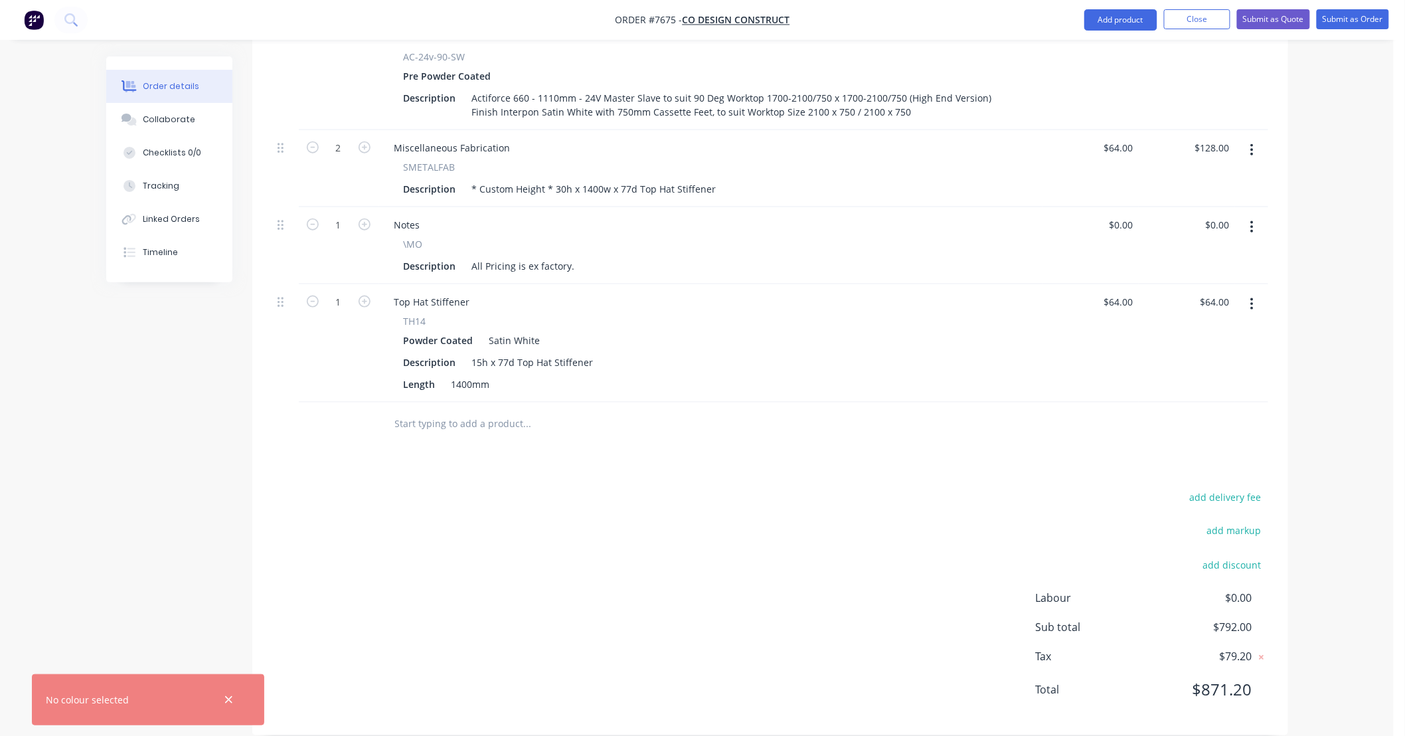
scroll to position [347, 0]
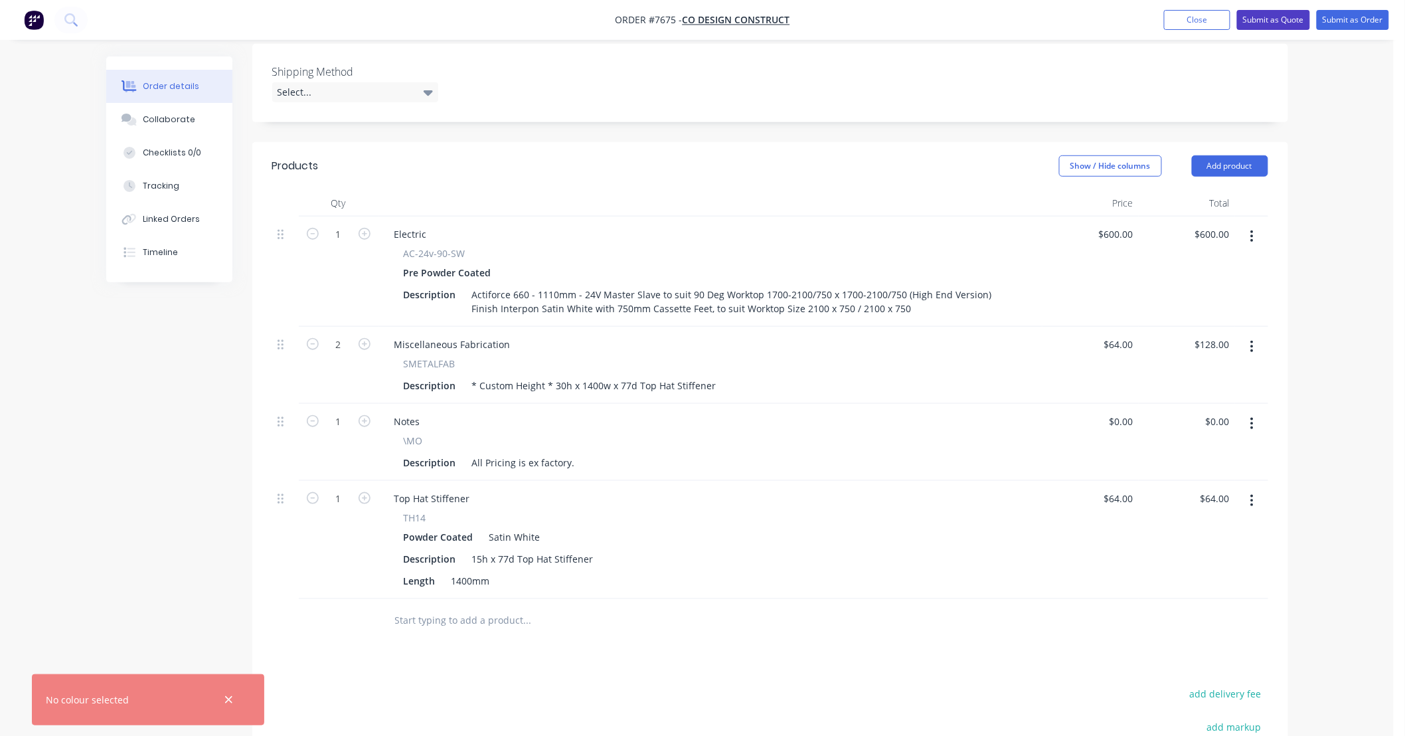
click at [1284, 21] on button "Submit as Quote" at bounding box center [1273, 20] width 73 height 20
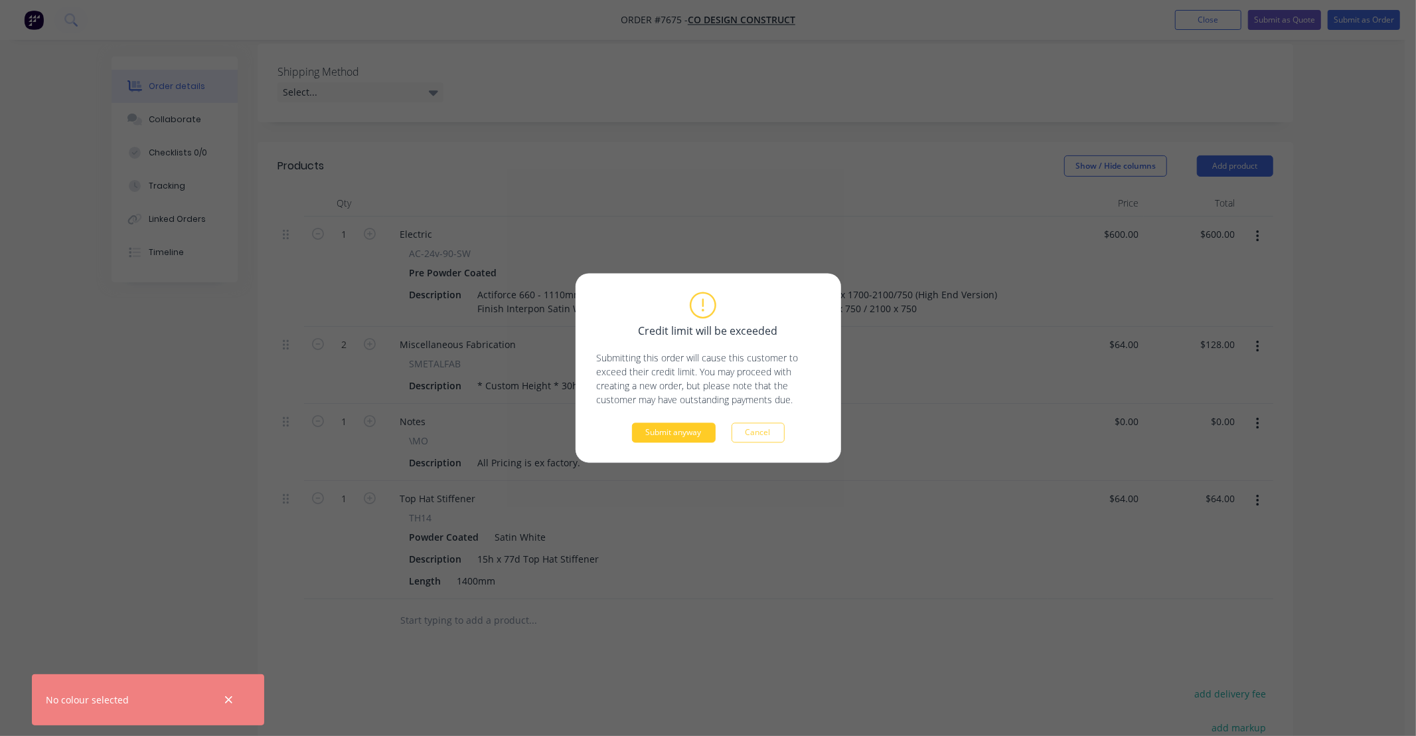
click at [668, 434] on button "Submit anyway" at bounding box center [674, 433] width 84 height 20
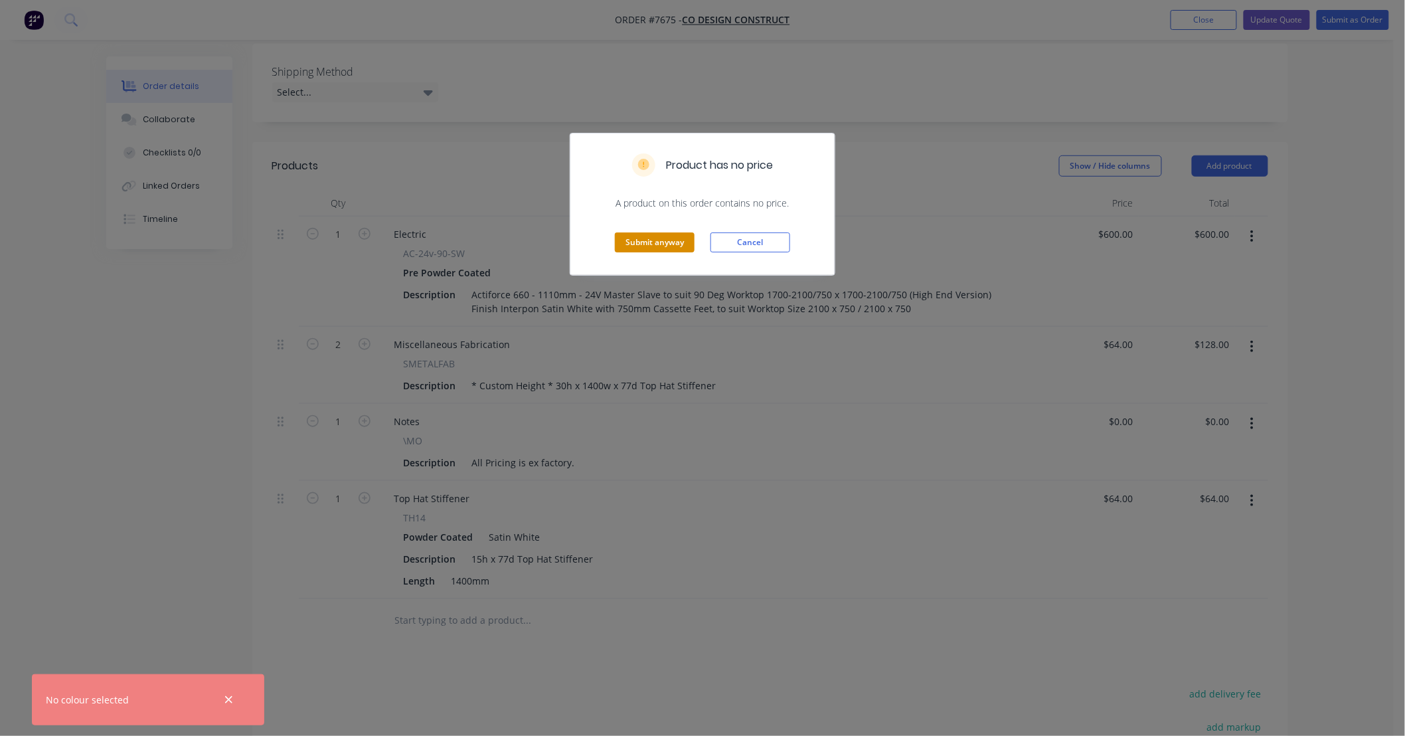
click at [649, 238] on button "Submit anyway" at bounding box center [655, 242] width 80 height 20
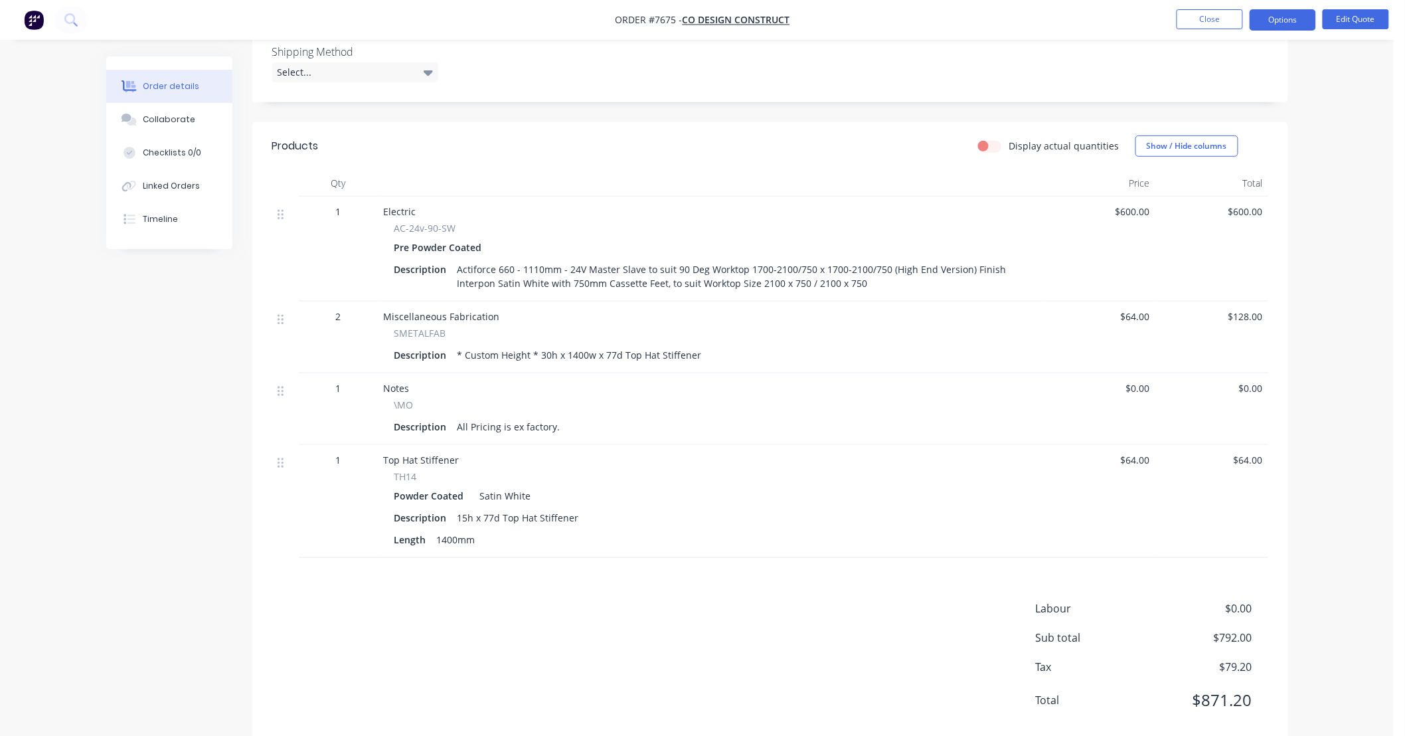
click at [1376, 213] on div "Order details Collaborate Checklists 0/0 Linked Orders Timeline Order details C…" at bounding box center [697, 216] width 1394 height 1097
click at [1372, 210] on div "Order details Collaborate Checklists 0/0 Linked Orders Timeline Order details C…" at bounding box center [697, 216] width 1394 height 1097
click at [1218, 23] on button "Close" at bounding box center [1209, 19] width 66 height 20
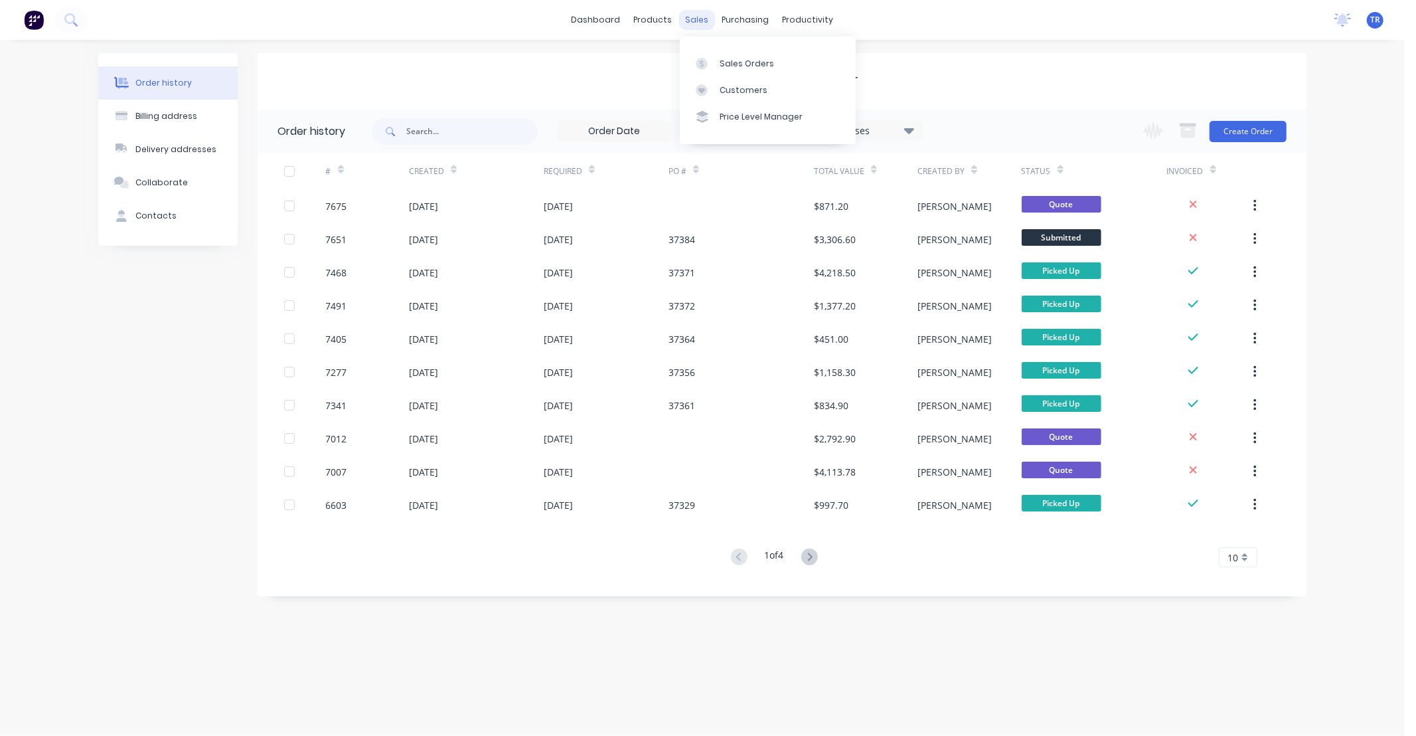
click at [692, 16] on div "sales" at bounding box center [697, 20] width 37 height 20
click at [737, 60] on div "Sales Orders" at bounding box center [747, 64] width 54 height 12
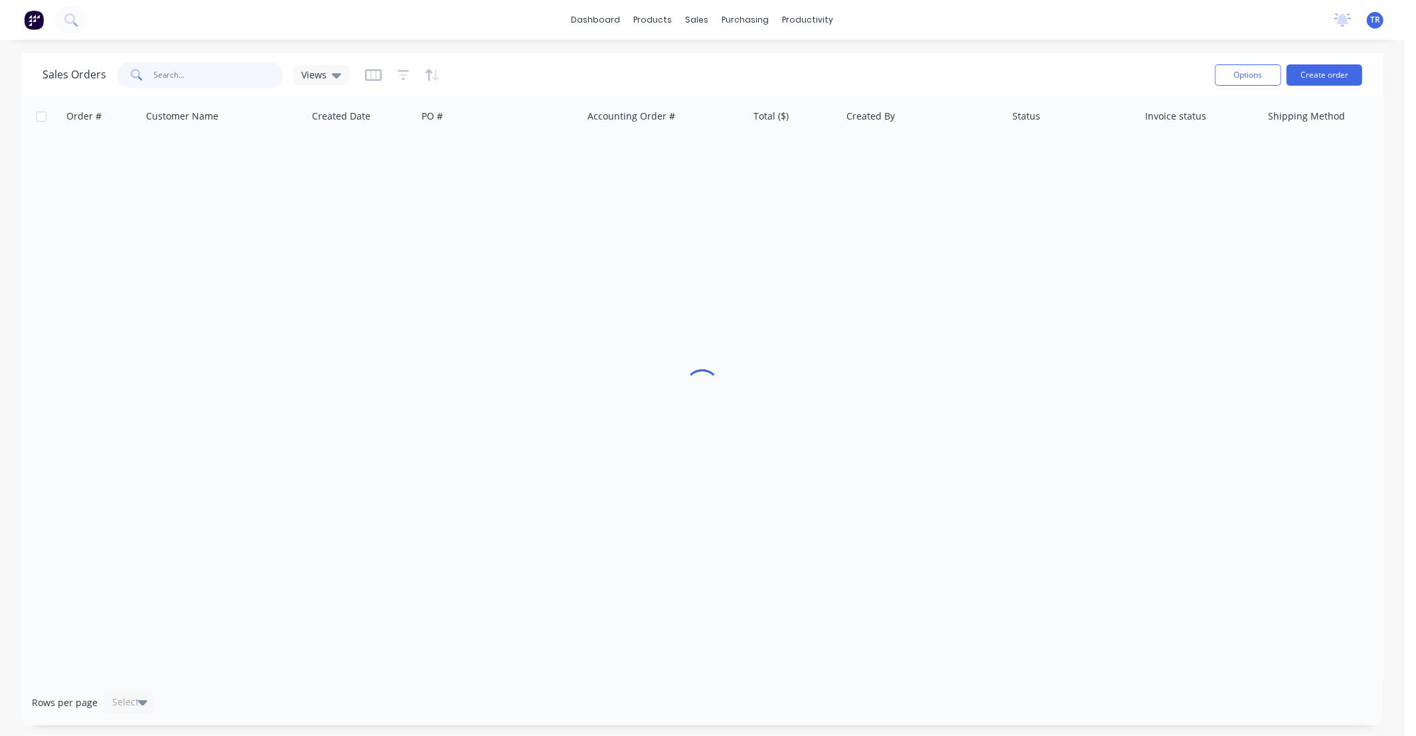
click at [222, 74] on input "text" at bounding box center [218, 75] width 129 height 27
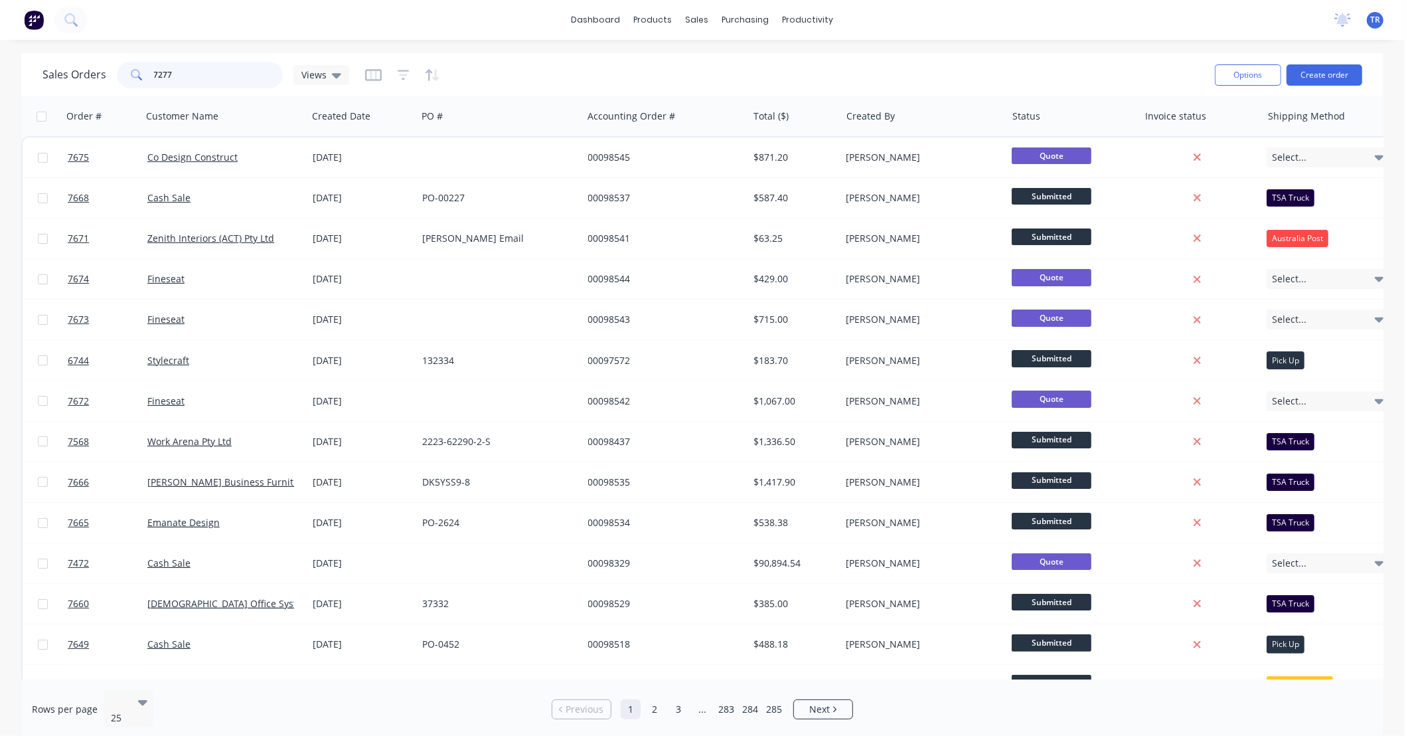
type input "7277"
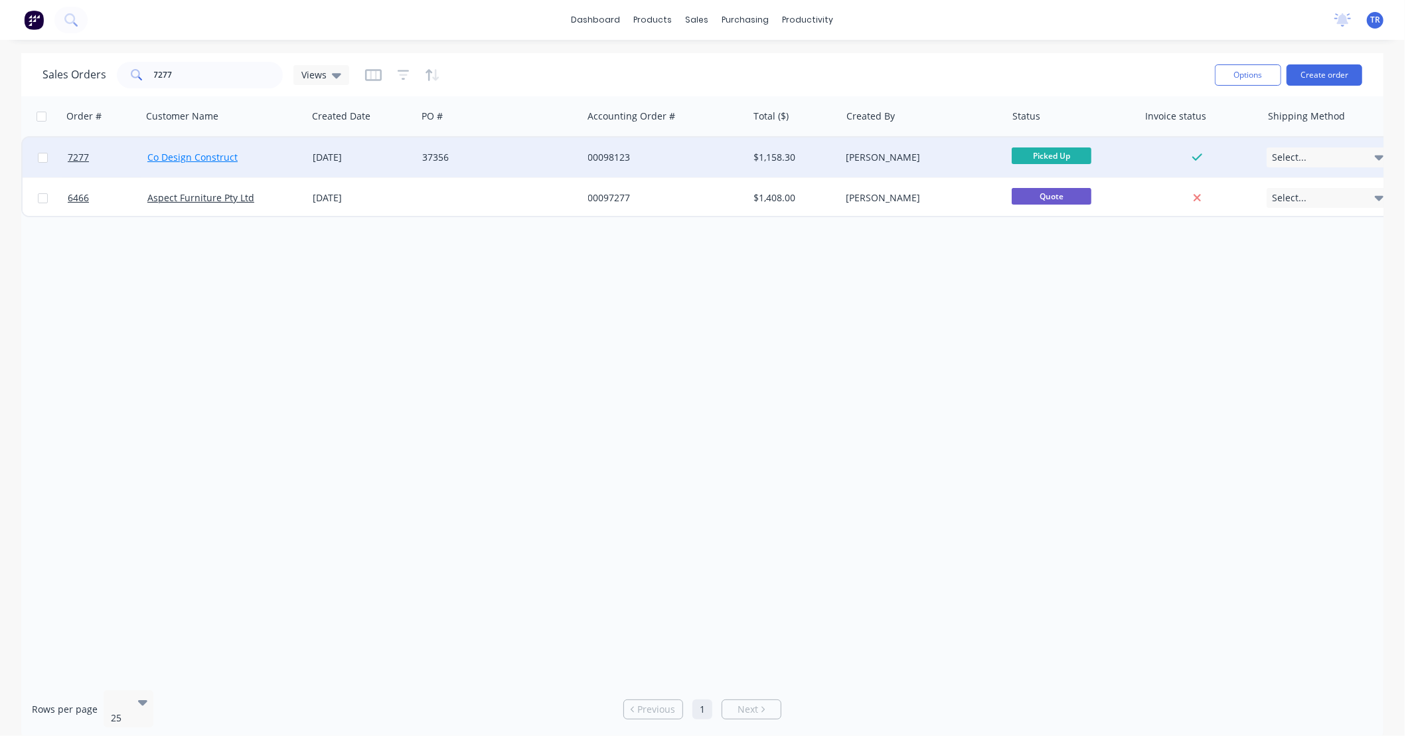
click at [223, 157] on link "Co Design Construct" at bounding box center [192, 157] width 90 height 13
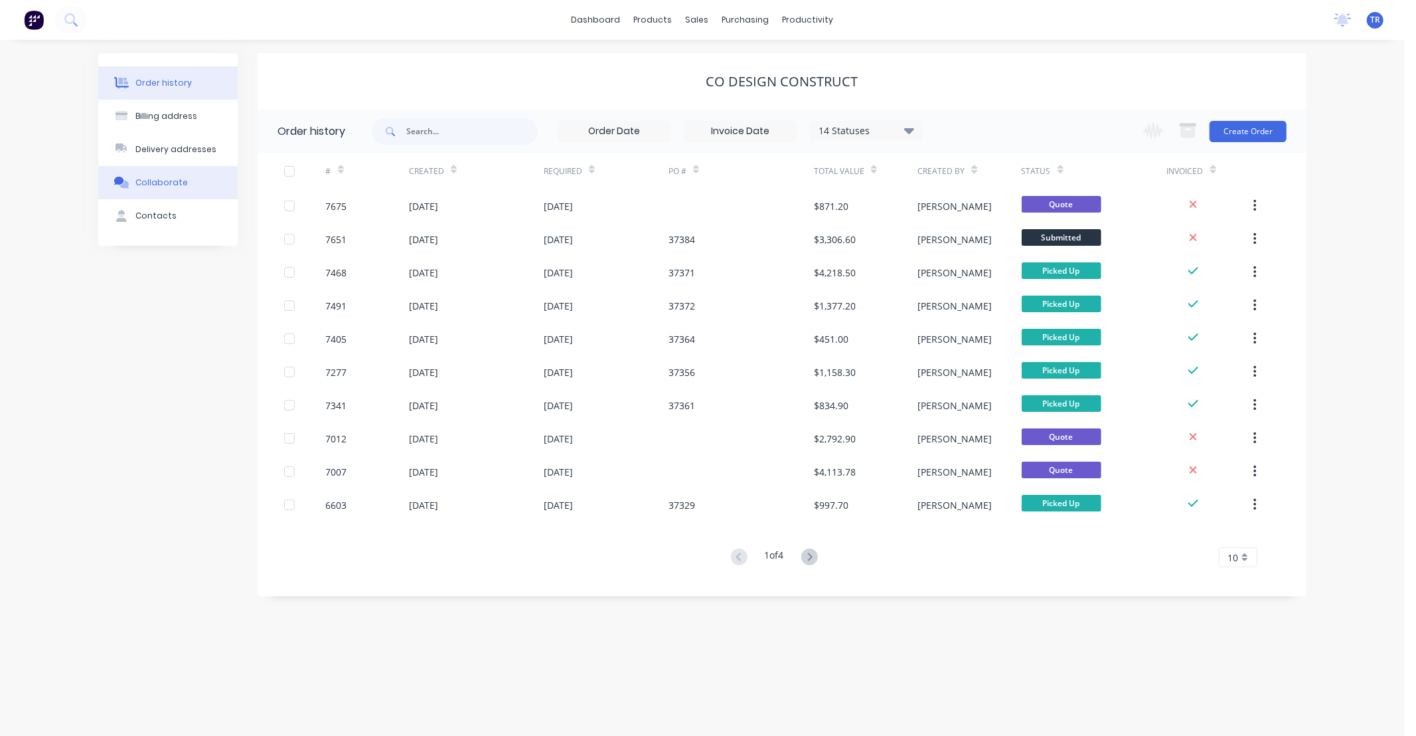
click at [190, 174] on button "Collaborate" at bounding box center [167, 182] width 139 height 33
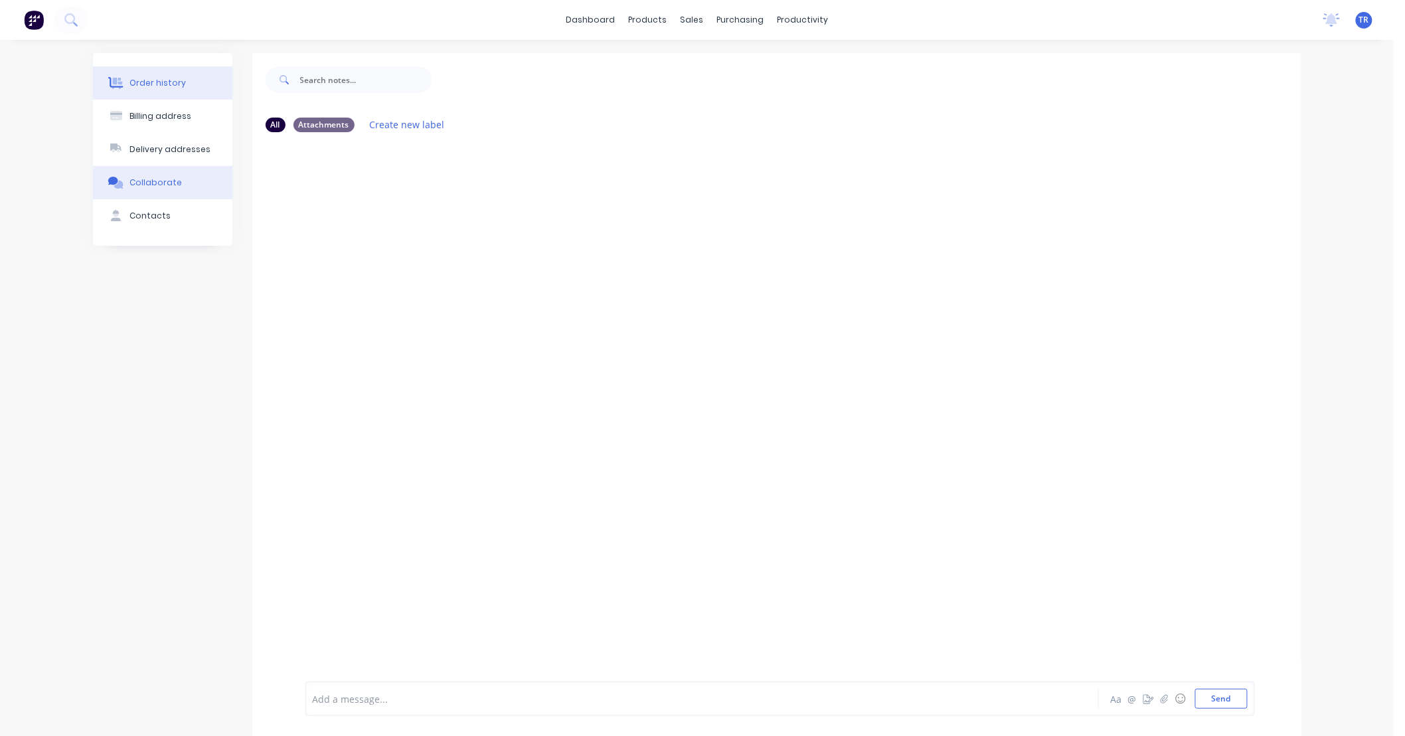
click at [185, 84] on button "Order history" at bounding box center [162, 82] width 139 height 33
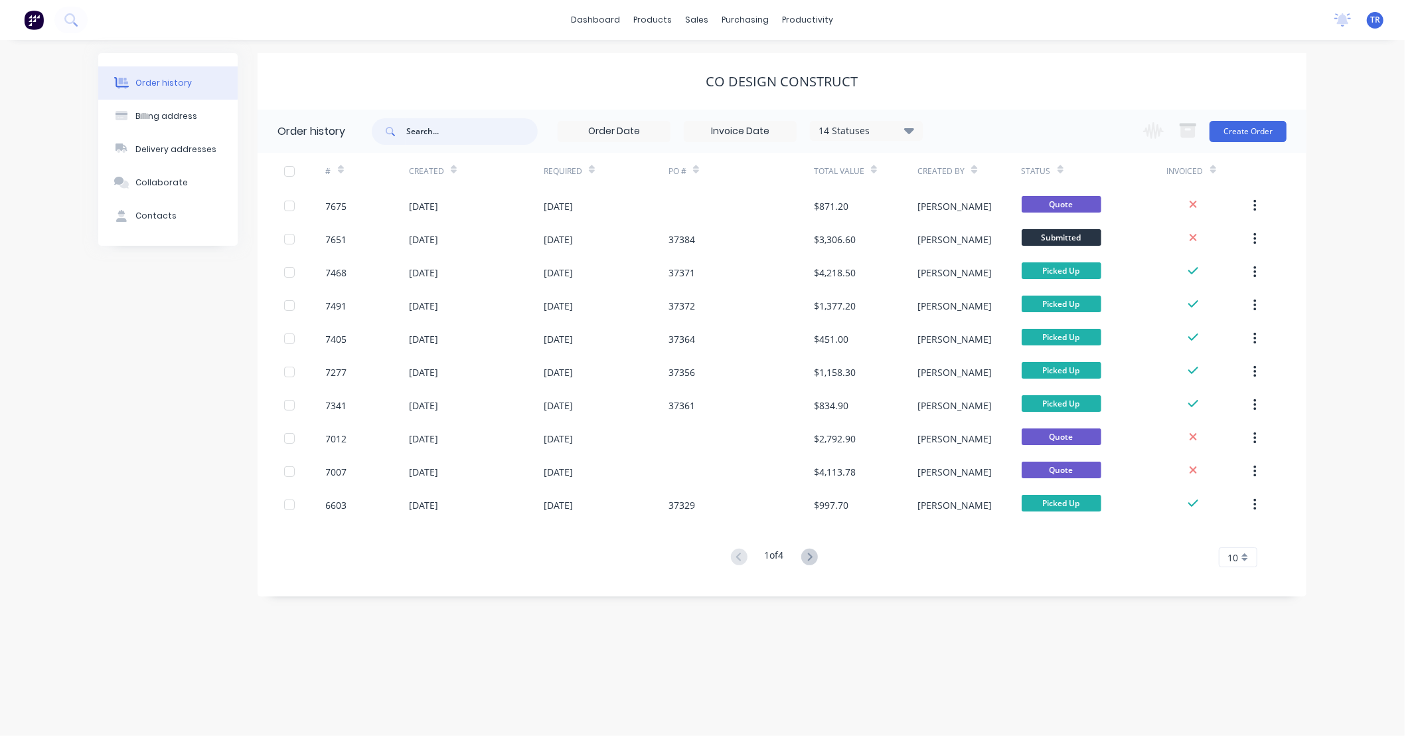
click at [445, 131] on input "text" at bounding box center [471, 131] width 131 height 27
type input "7277"
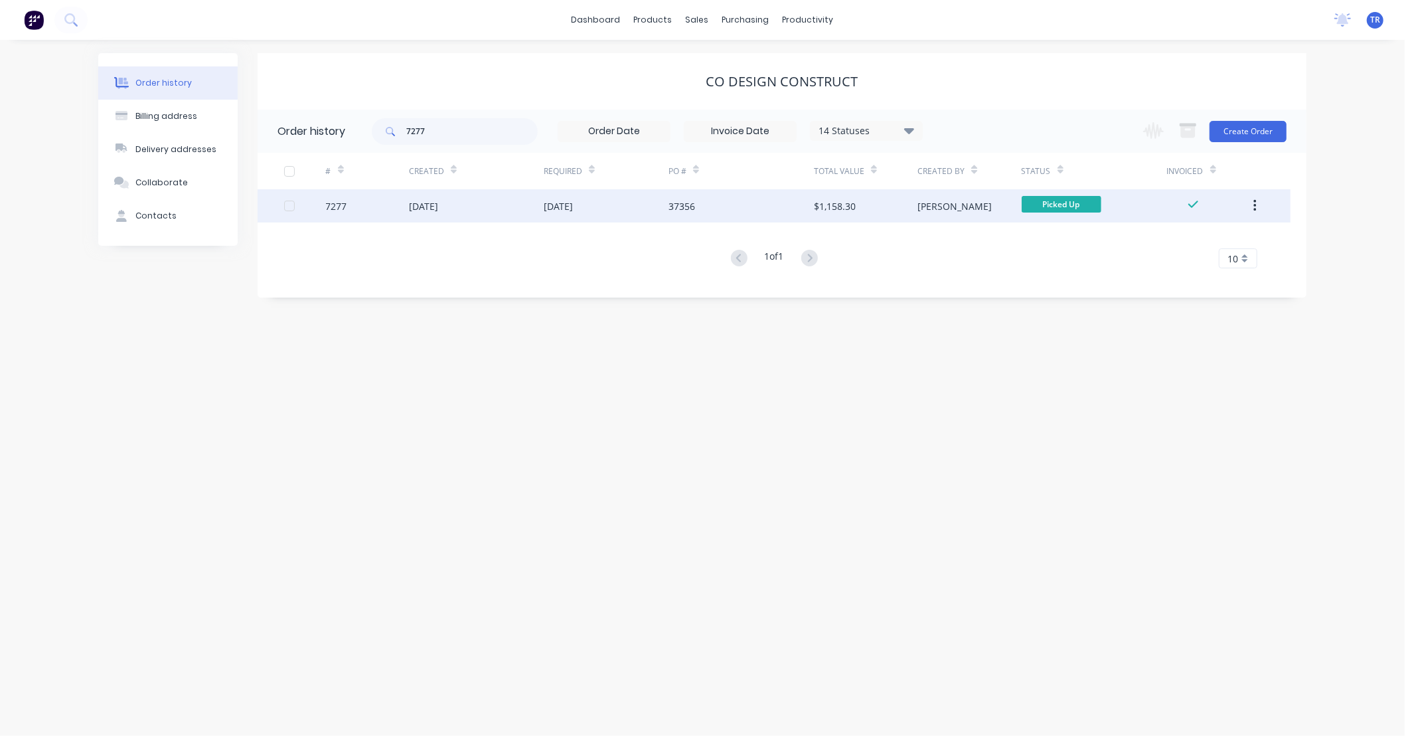
click at [478, 206] on div "[DATE]" at bounding box center [476, 205] width 135 height 33
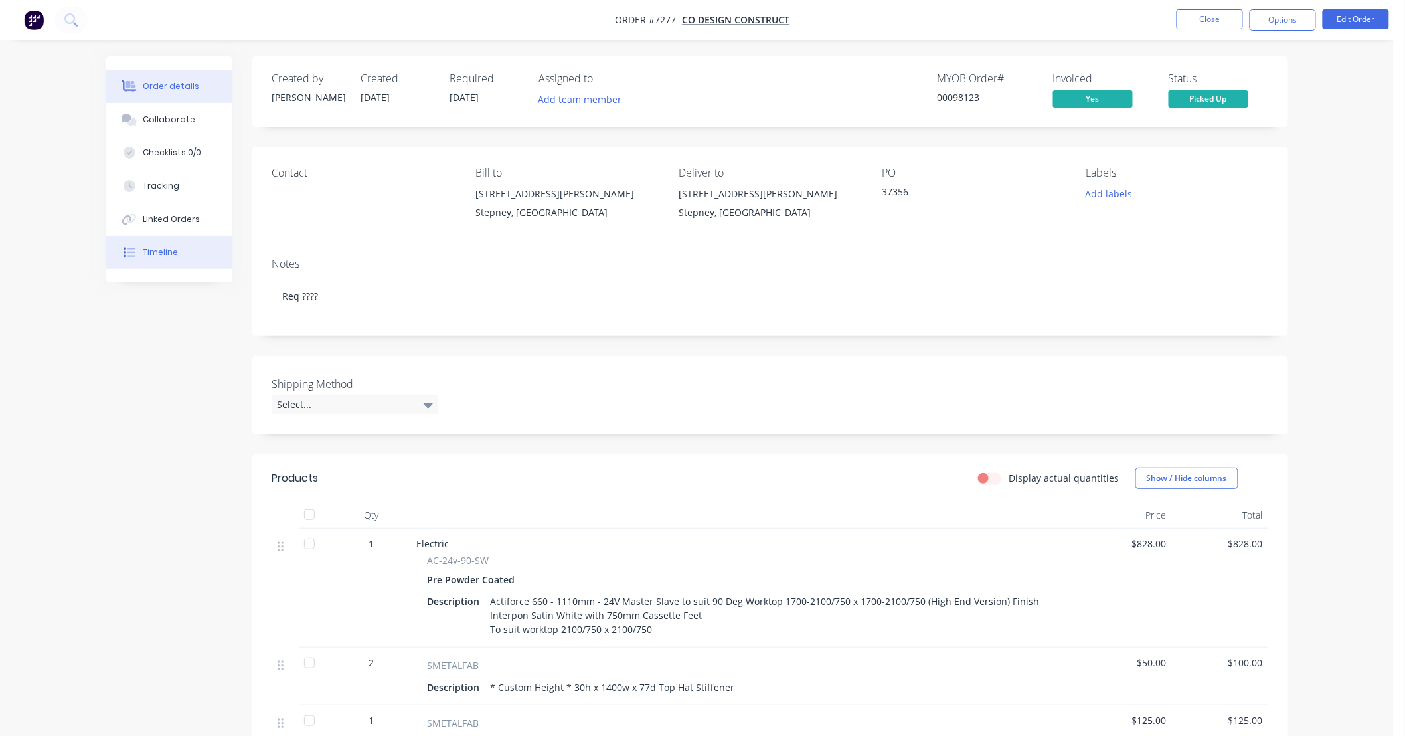
click at [170, 247] on div "Timeline" at bounding box center [160, 252] width 35 height 12
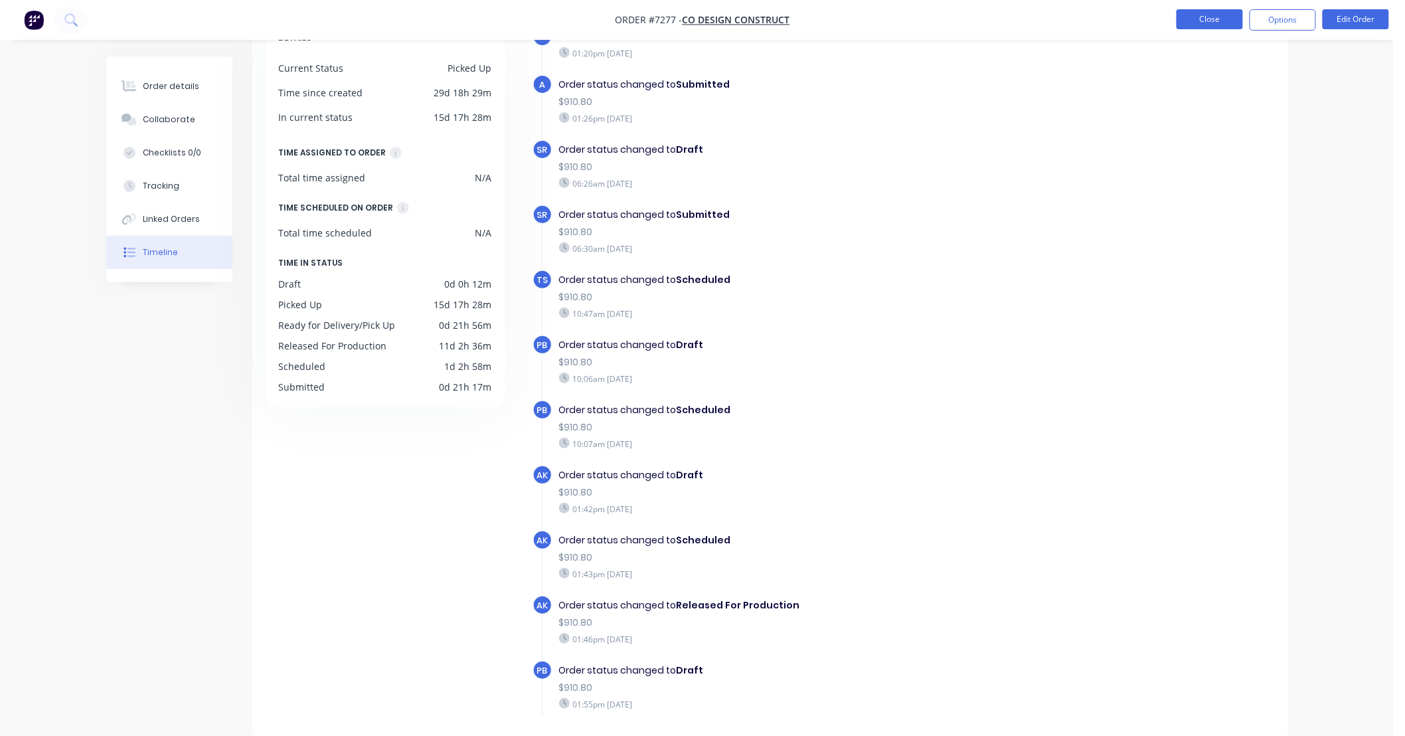
click at [1219, 18] on button "Close" at bounding box center [1209, 19] width 66 height 20
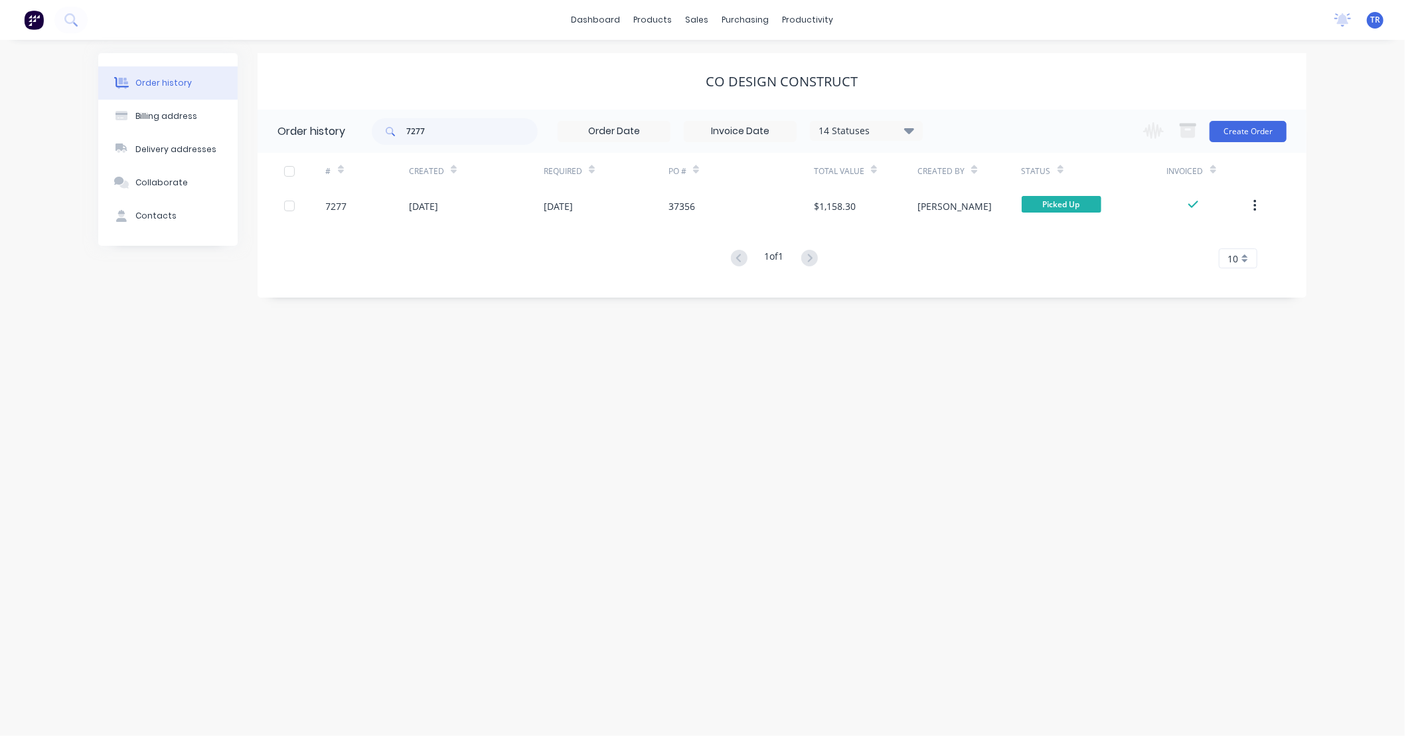
click at [1139, 427] on div "Order history Billing address Delivery addresses Collaborate Contacts Co Design…" at bounding box center [702, 388] width 1405 height 696
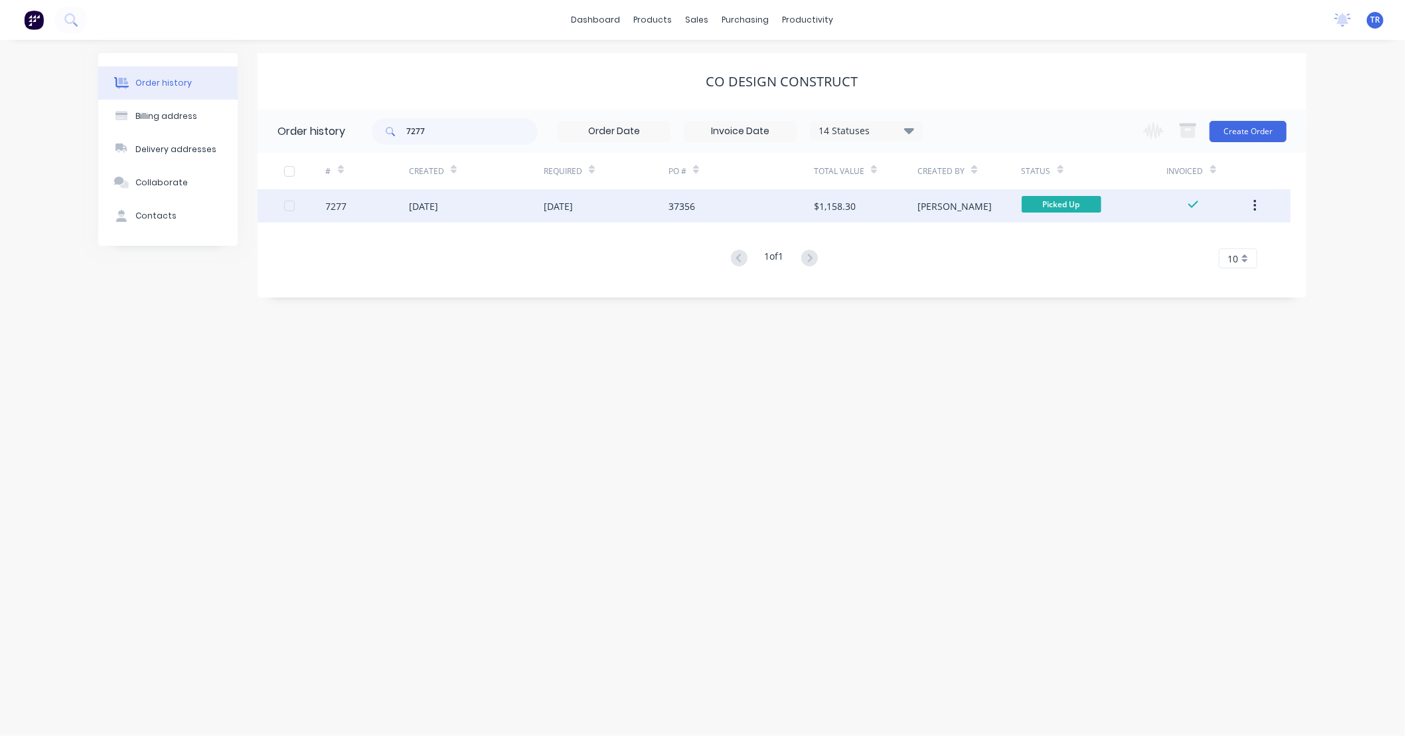
click at [605, 204] on div "[DATE]" at bounding box center [606, 205] width 125 height 33
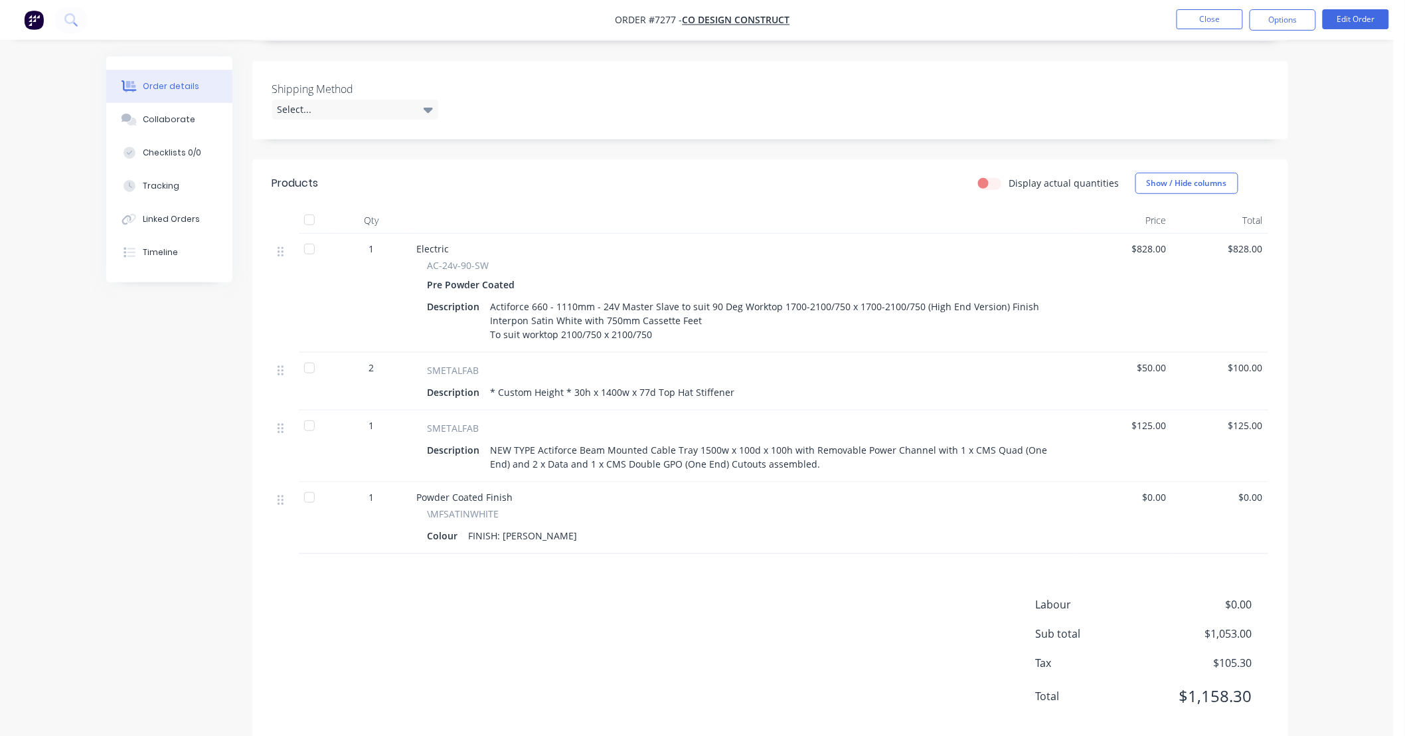
scroll to position [320, 0]
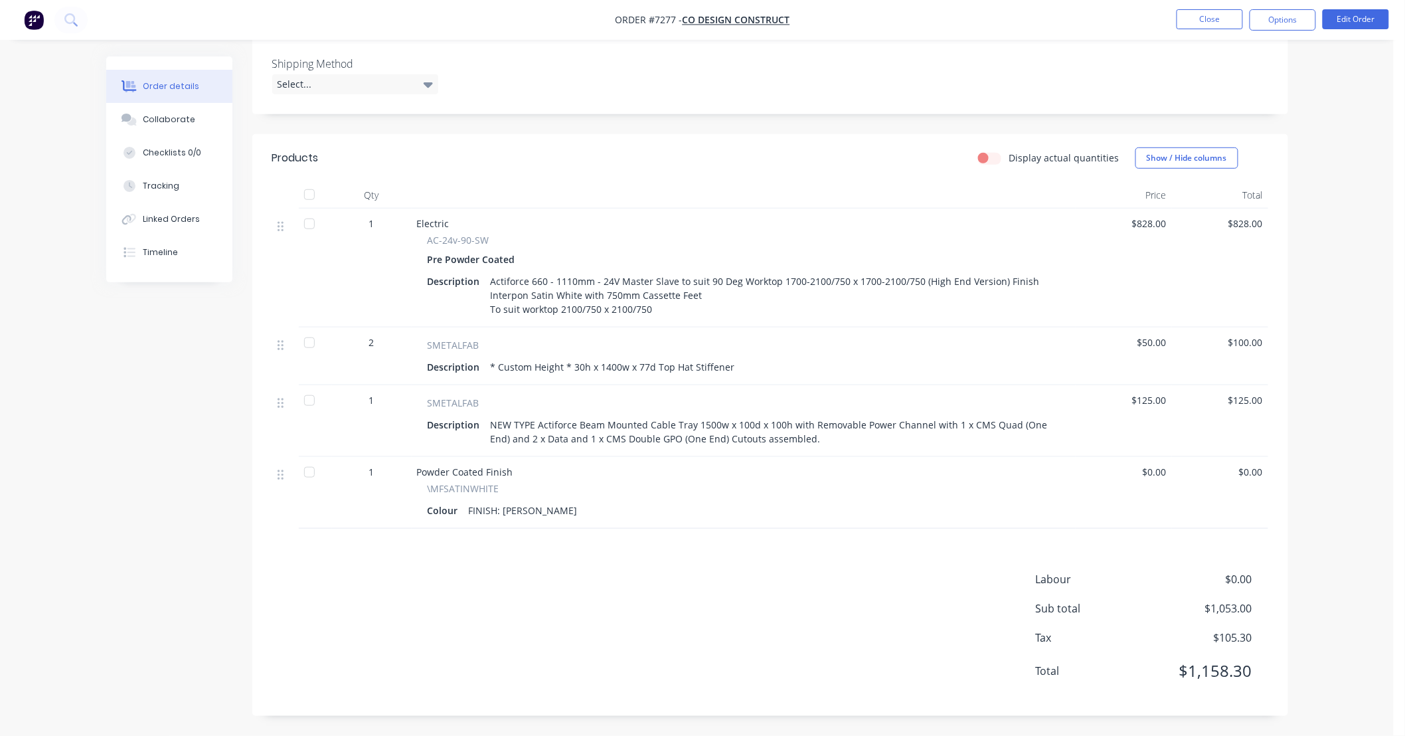
click at [788, 648] on div "Labour $0.00 Sub total $1,053.00 Tax $105.30 Total $1,158.30" at bounding box center [770, 633] width 996 height 125
click at [1220, 23] on button "Close" at bounding box center [1209, 19] width 66 height 20
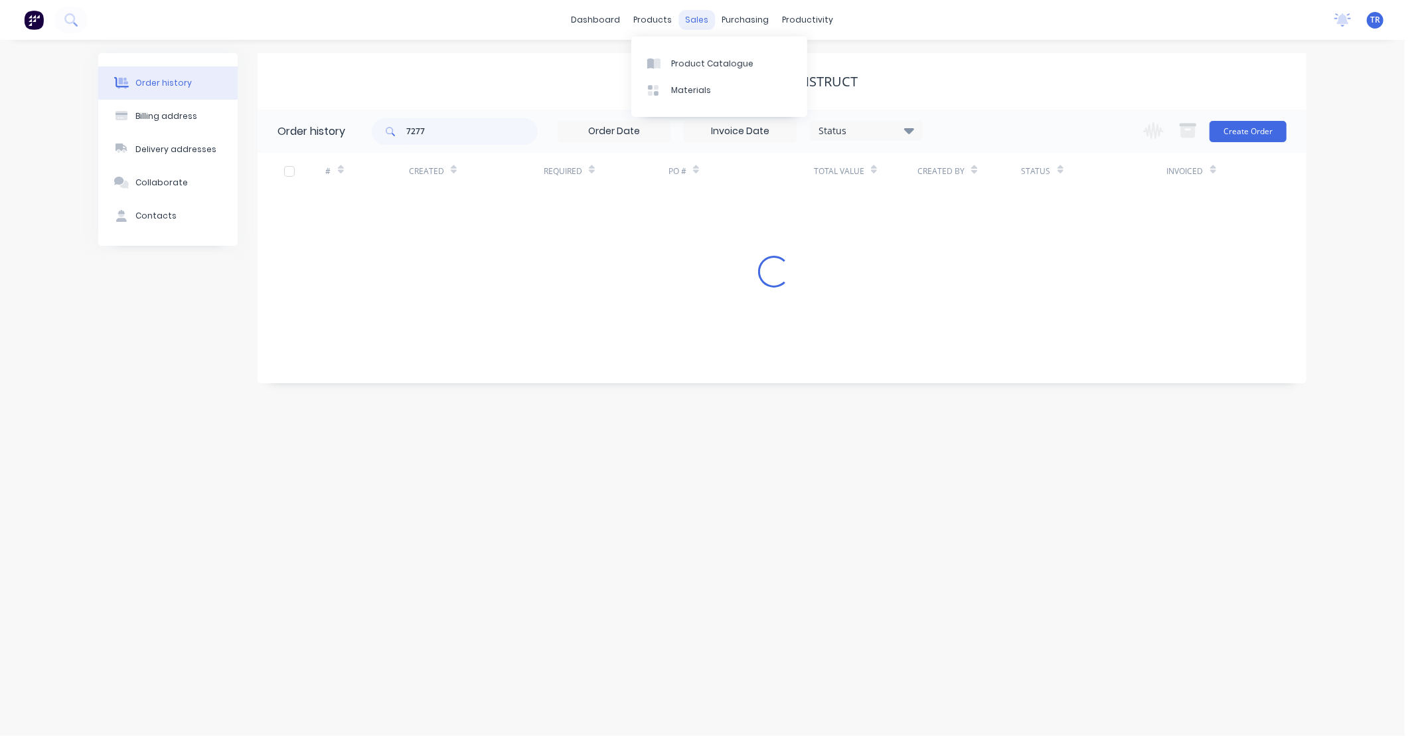
click at [692, 23] on div "sales" at bounding box center [697, 20] width 37 height 20
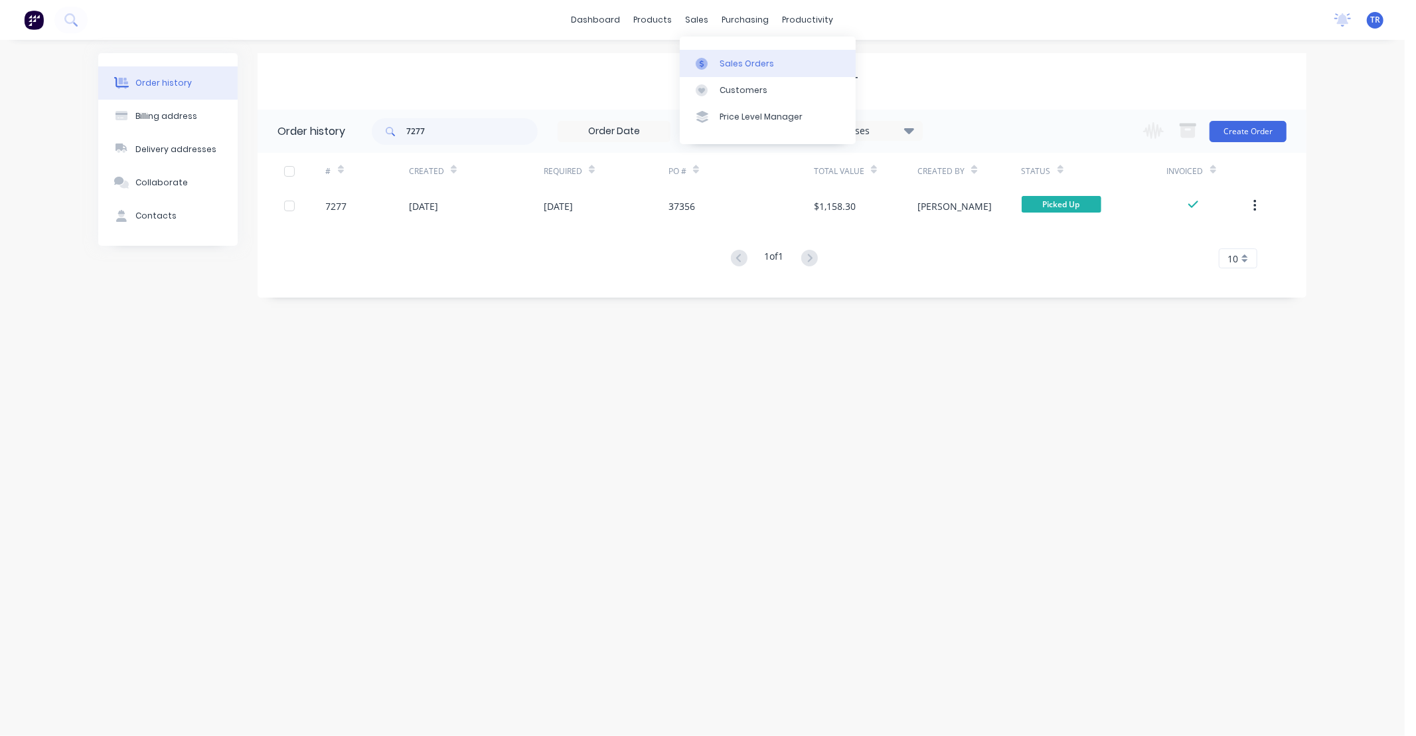
click at [732, 58] on div "Sales Orders" at bounding box center [747, 64] width 54 height 12
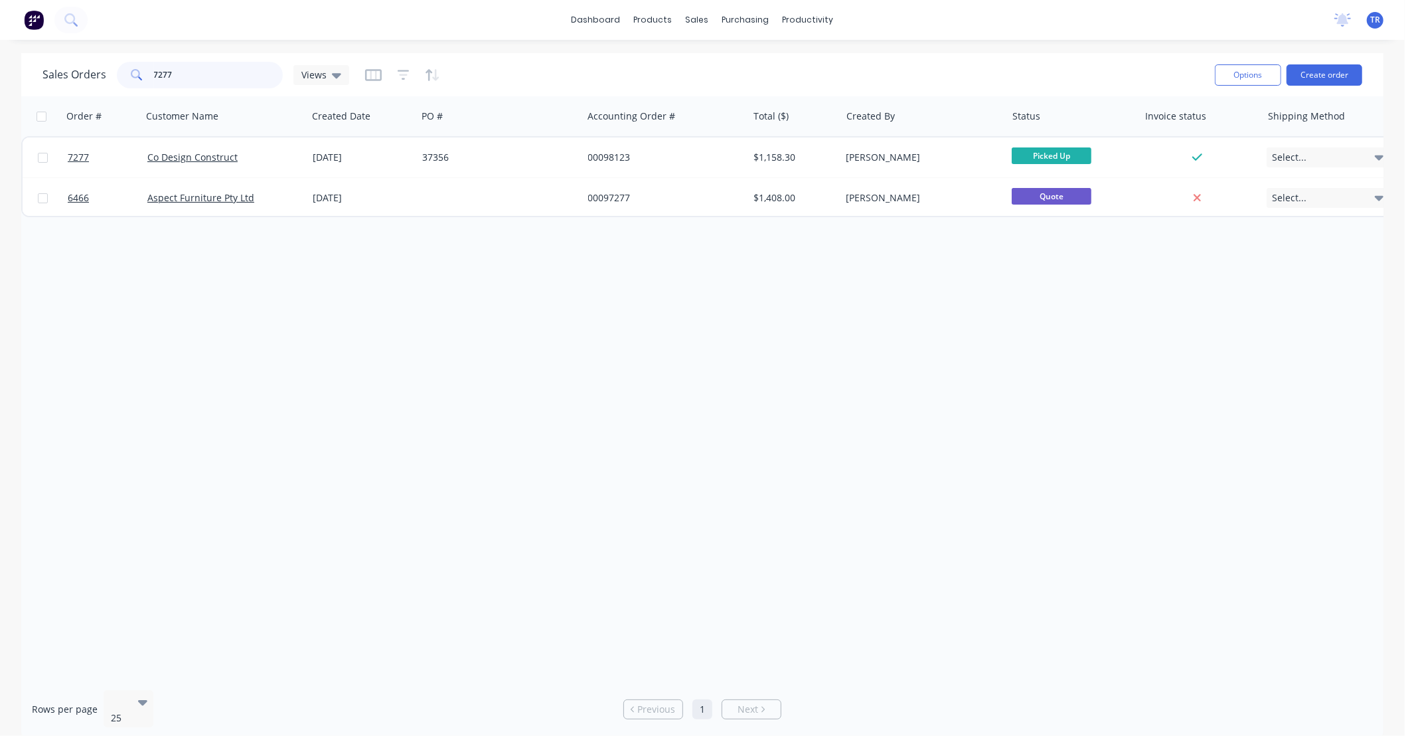
drag, startPoint x: 180, startPoint y: 72, endPoint x: 0, endPoint y: 72, distance: 179.9
click at [0, 72] on div "Sales Orders 7277 Views Options Create order Order # Customer Name Created Date…" at bounding box center [702, 396] width 1405 height 686
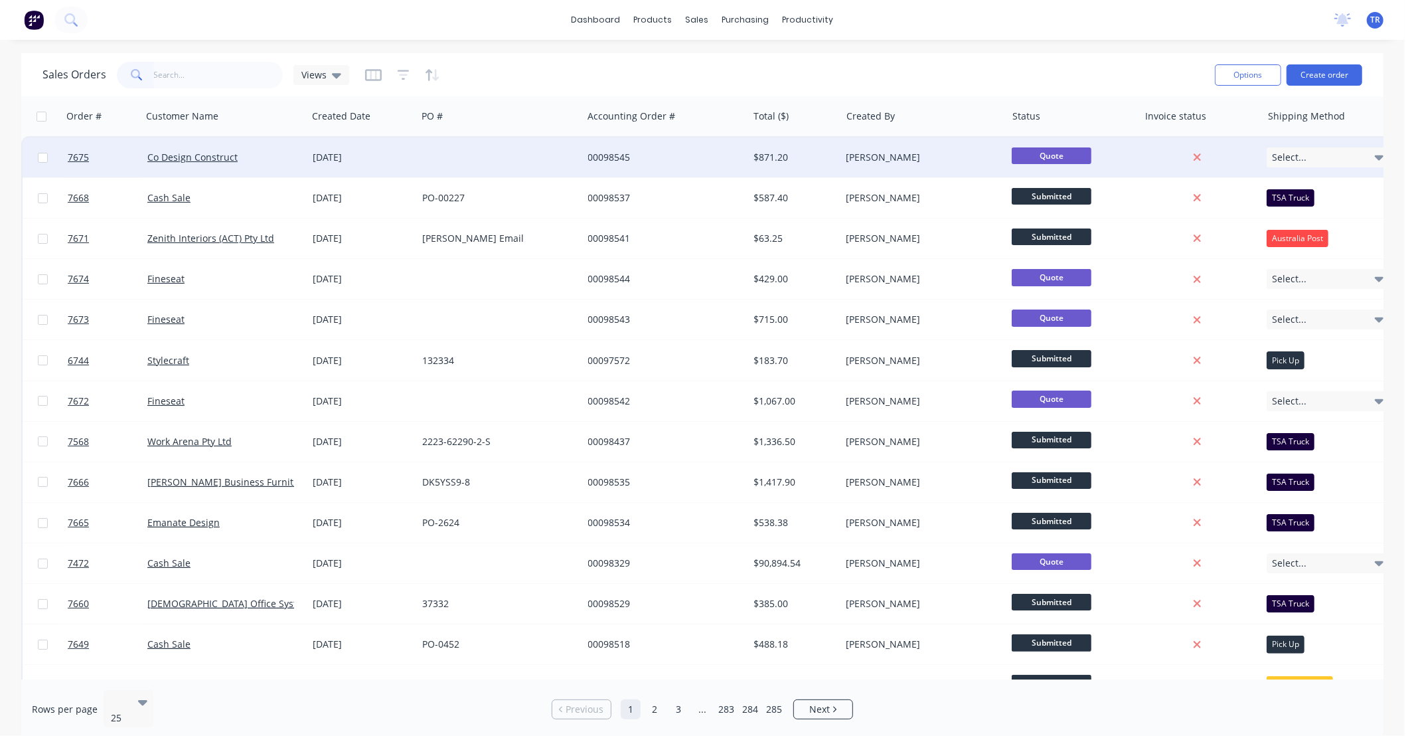
click at [493, 161] on div at bounding box center [499, 157] width 165 height 40
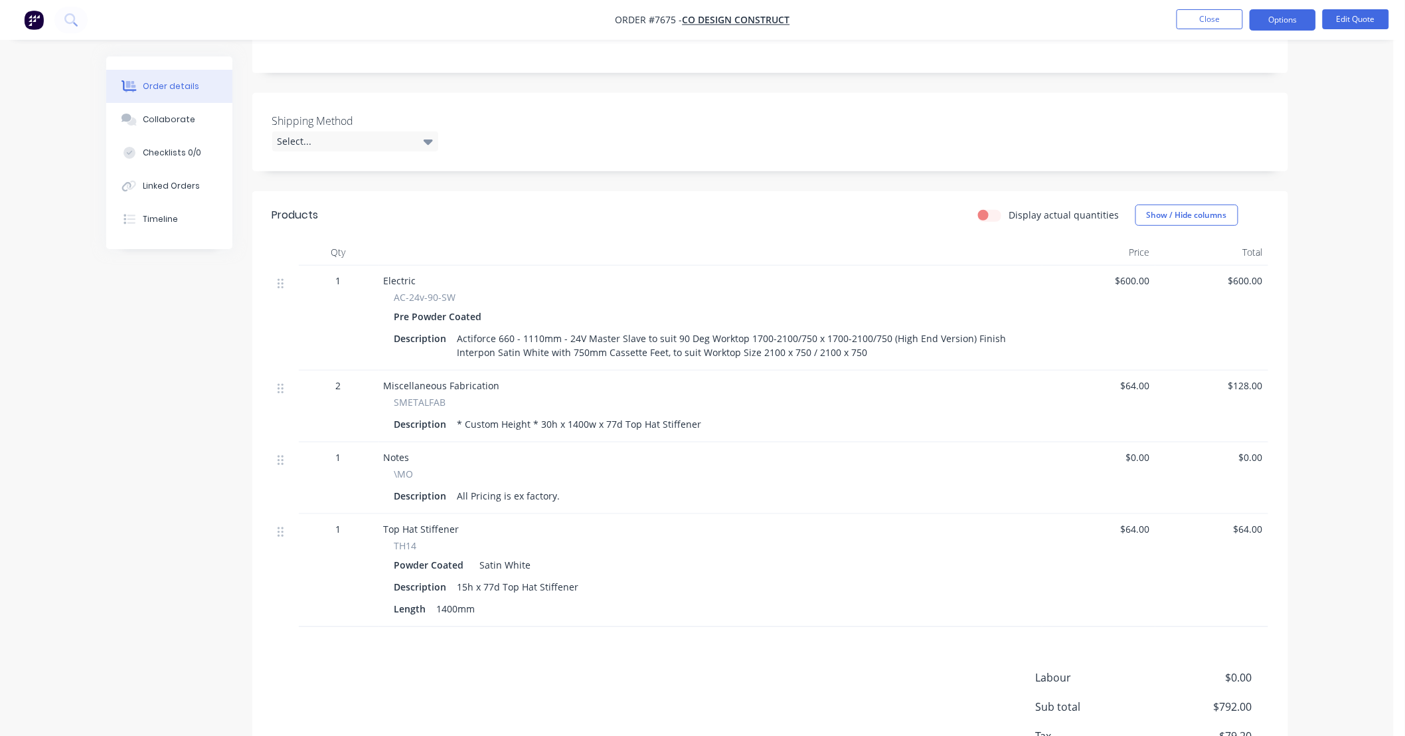
scroll to position [295, 0]
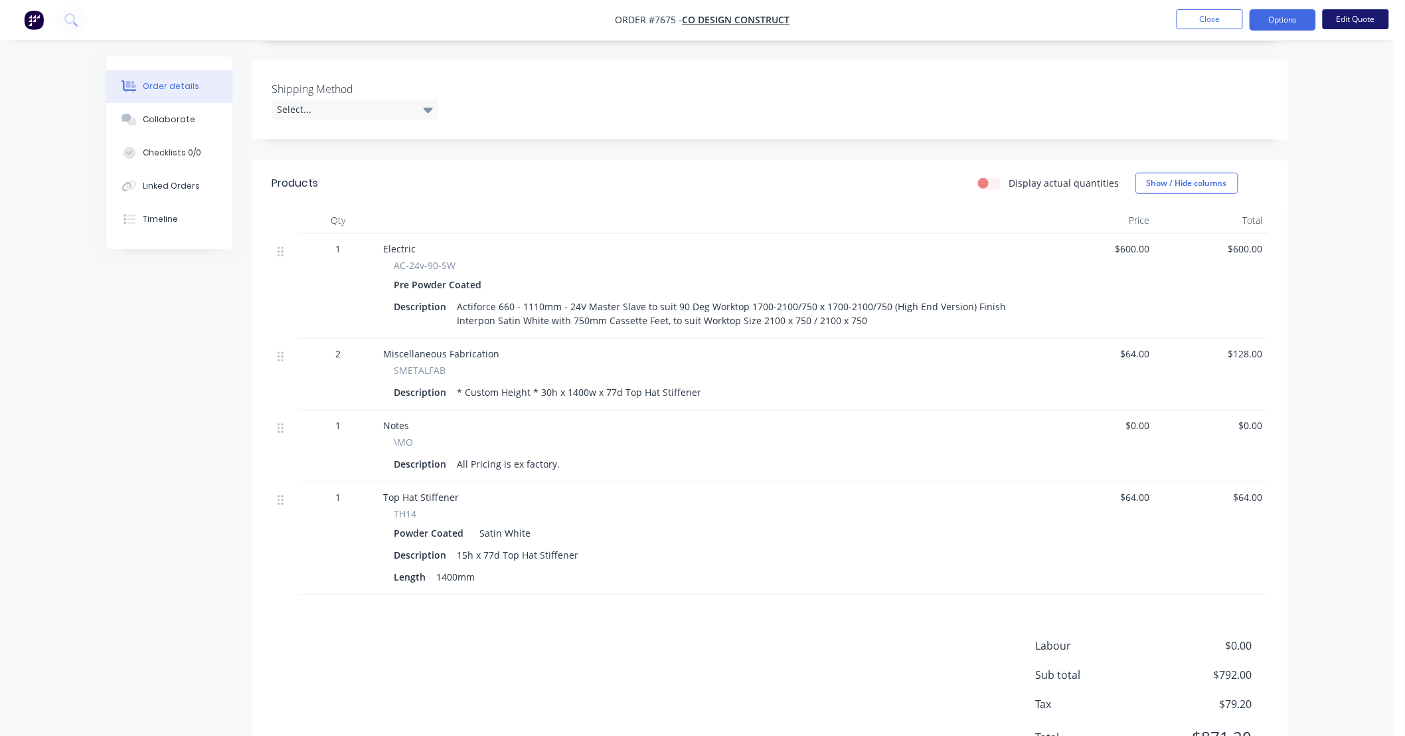
click at [1344, 17] on button "Edit Quote" at bounding box center [1356, 19] width 66 height 20
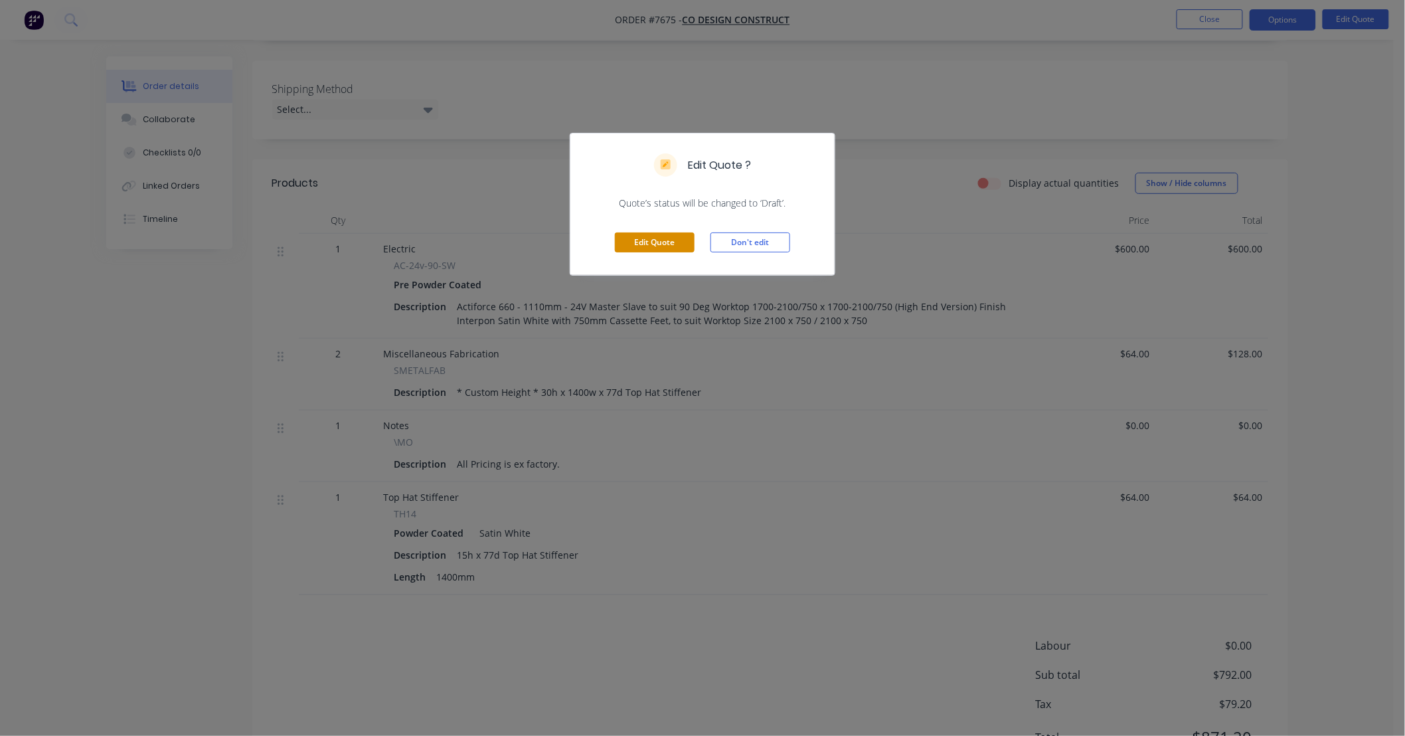
click at [669, 241] on button "Edit Quote" at bounding box center [655, 242] width 80 height 20
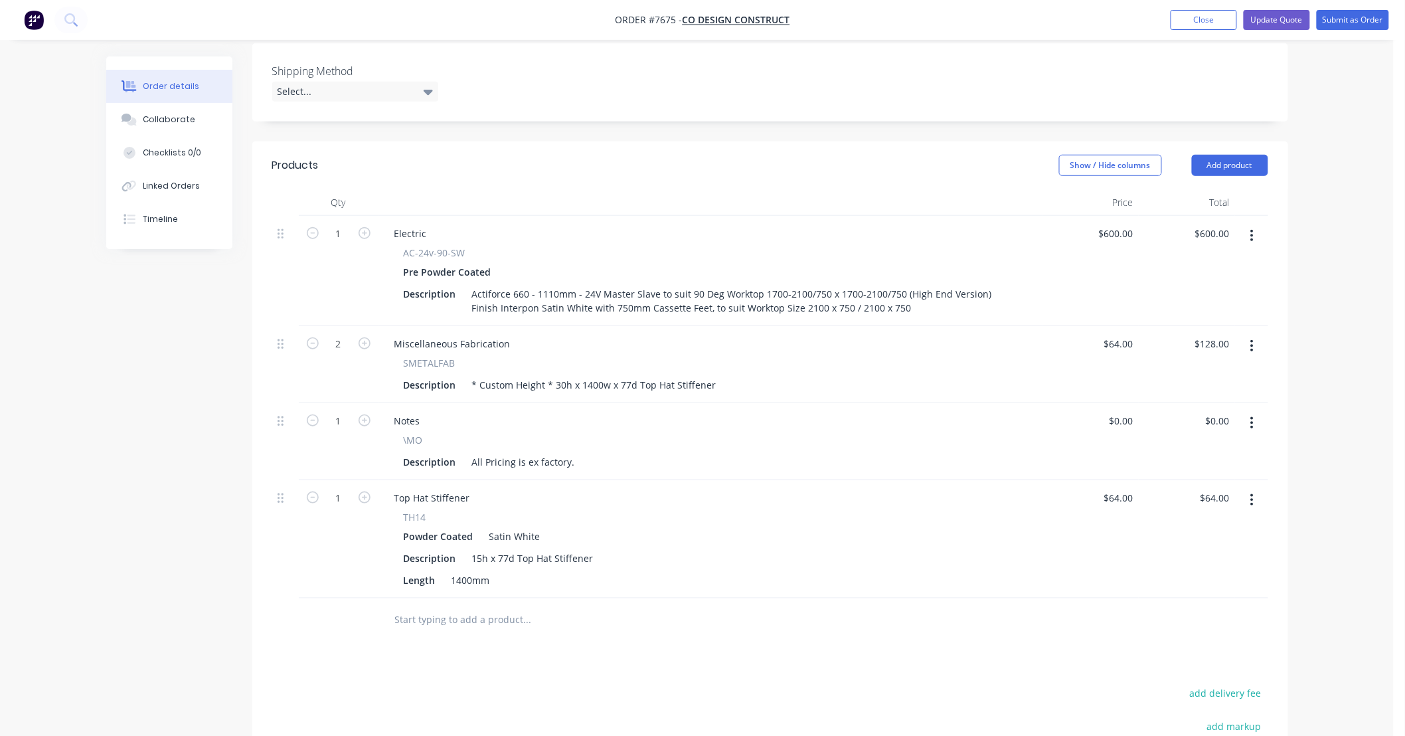
scroll to position [393, 0]
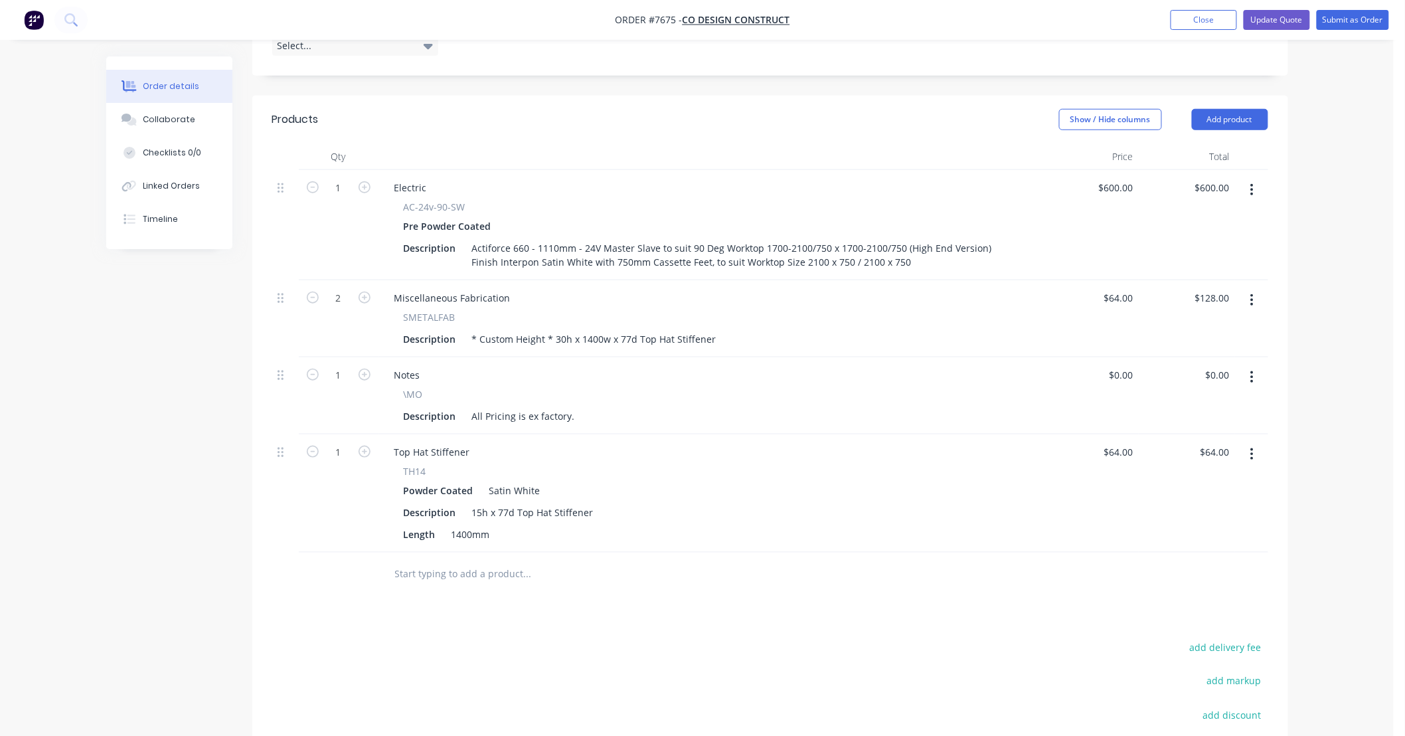
click at [1317, 442] on div "Order details Collaborate Checklists 0/0 Linked Orders Timeline Order details C…" at bounding box center [697, 256] width 1394 height 1298
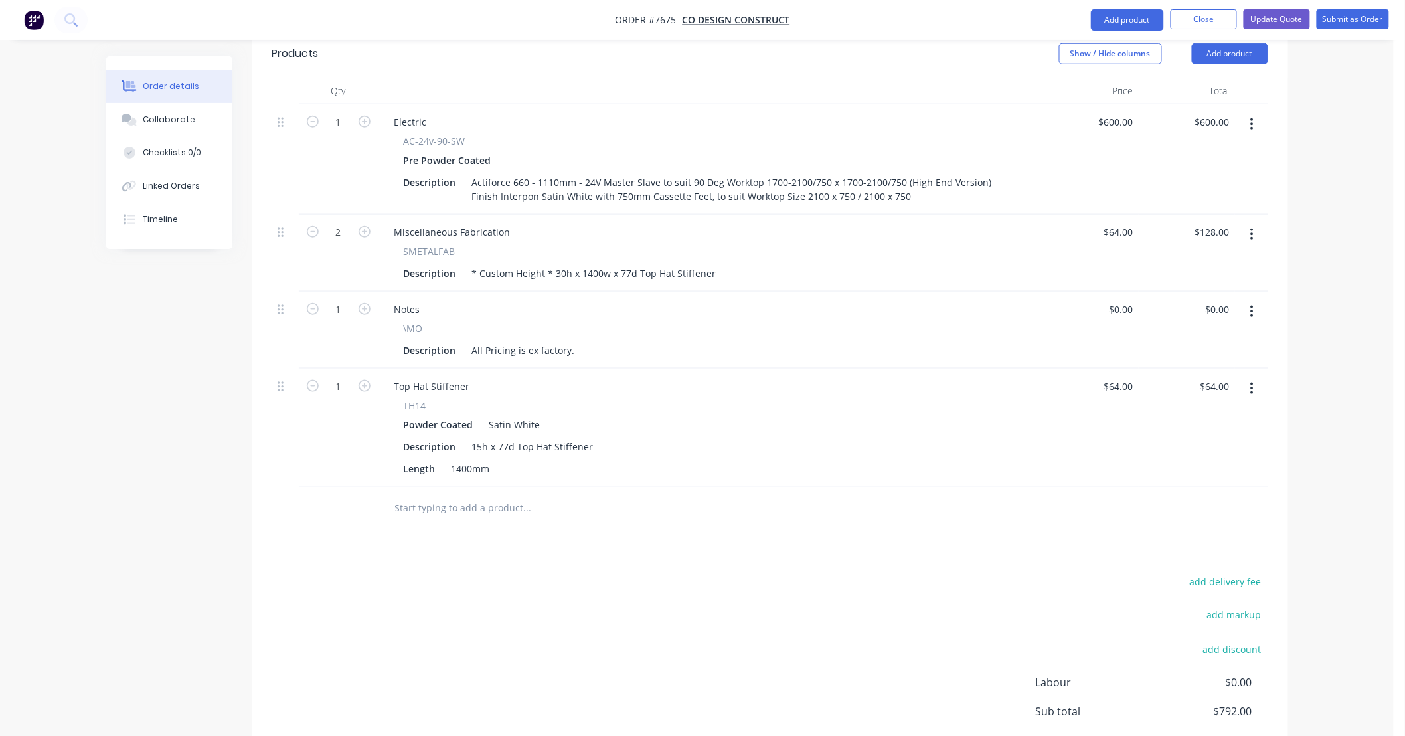
scroll to position [492, 0]
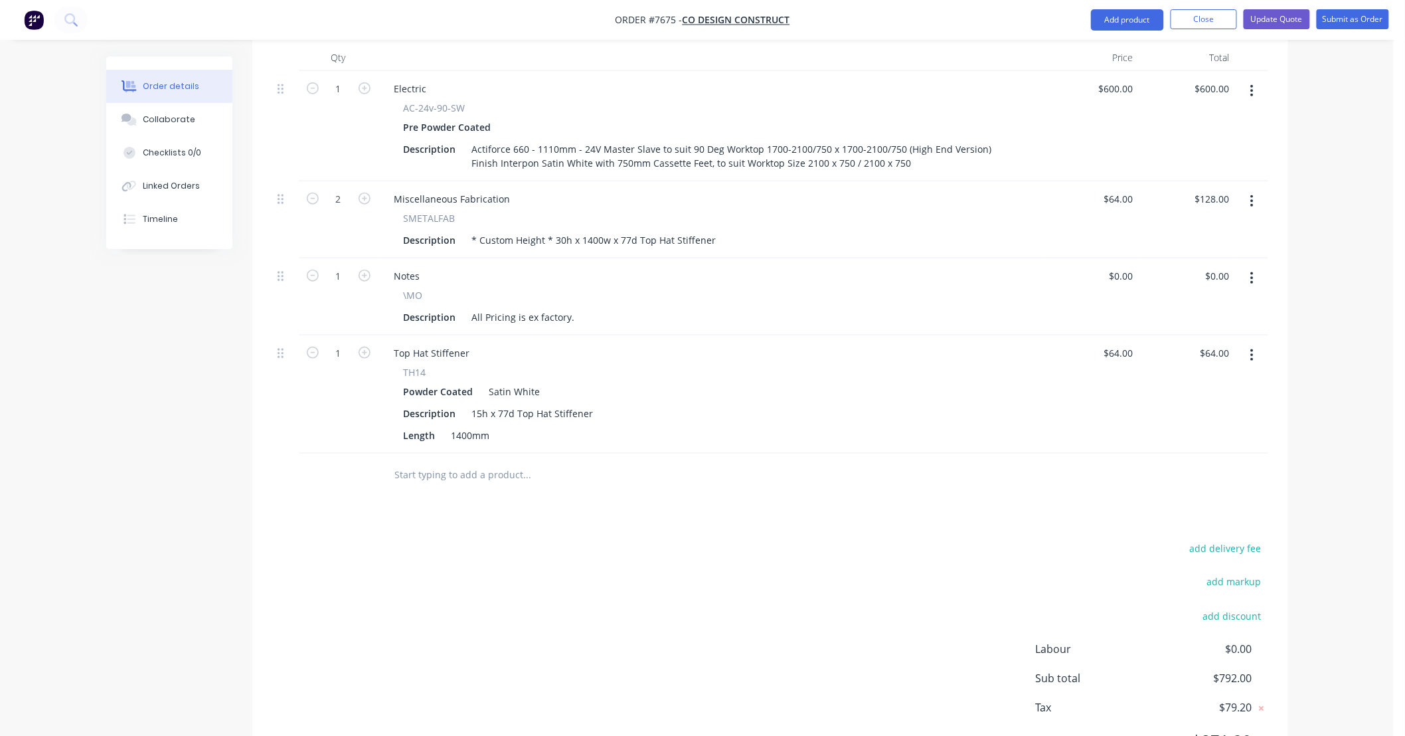
click at [1317, 442] on div "Order details Collaborate Checklists 0/0 Linked Orders Timeline Order details C…" at bounding box center [697, 157] width 1394 height 1298
click at [1253, 349] on icon "button" at bounding box center [1252, 355] width 3 height 12
click at [1205, 460] on div "Delete" at bounding box center [1205, 469] width 102 height 19
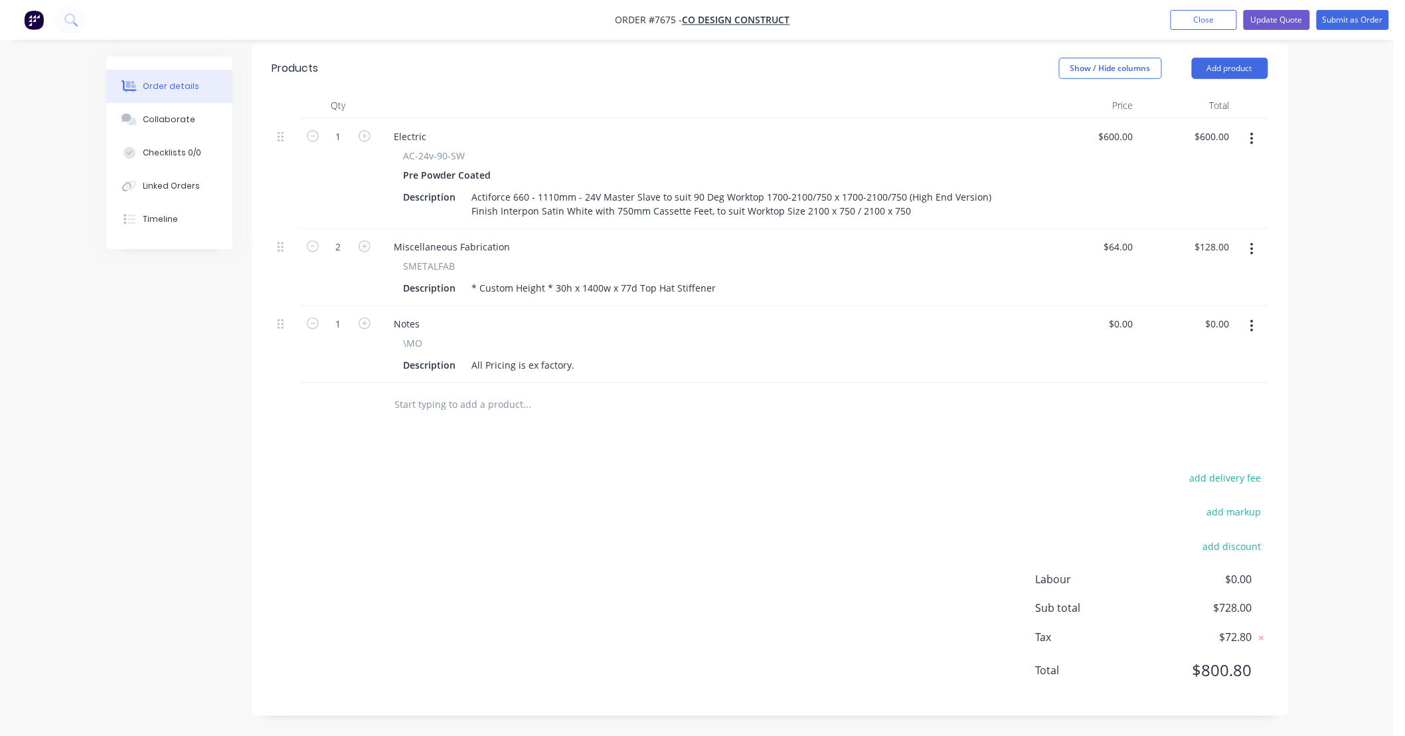
scroll to position [425, 0]
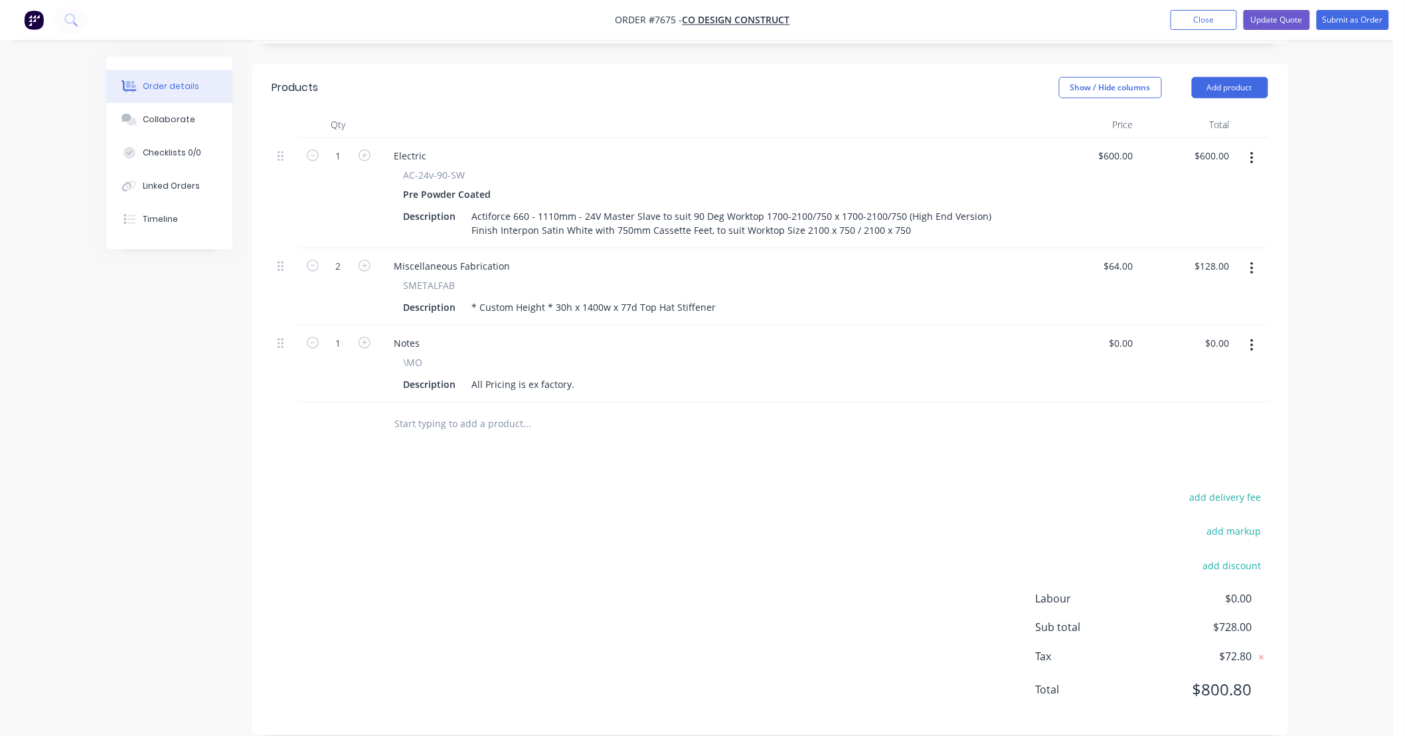
click at [1336, 300] on div "Order details Collaborate Checklists 0/0 Linked Orders Timeline Order details C…" at bounding box center [697, 165] width 1394 height 1180
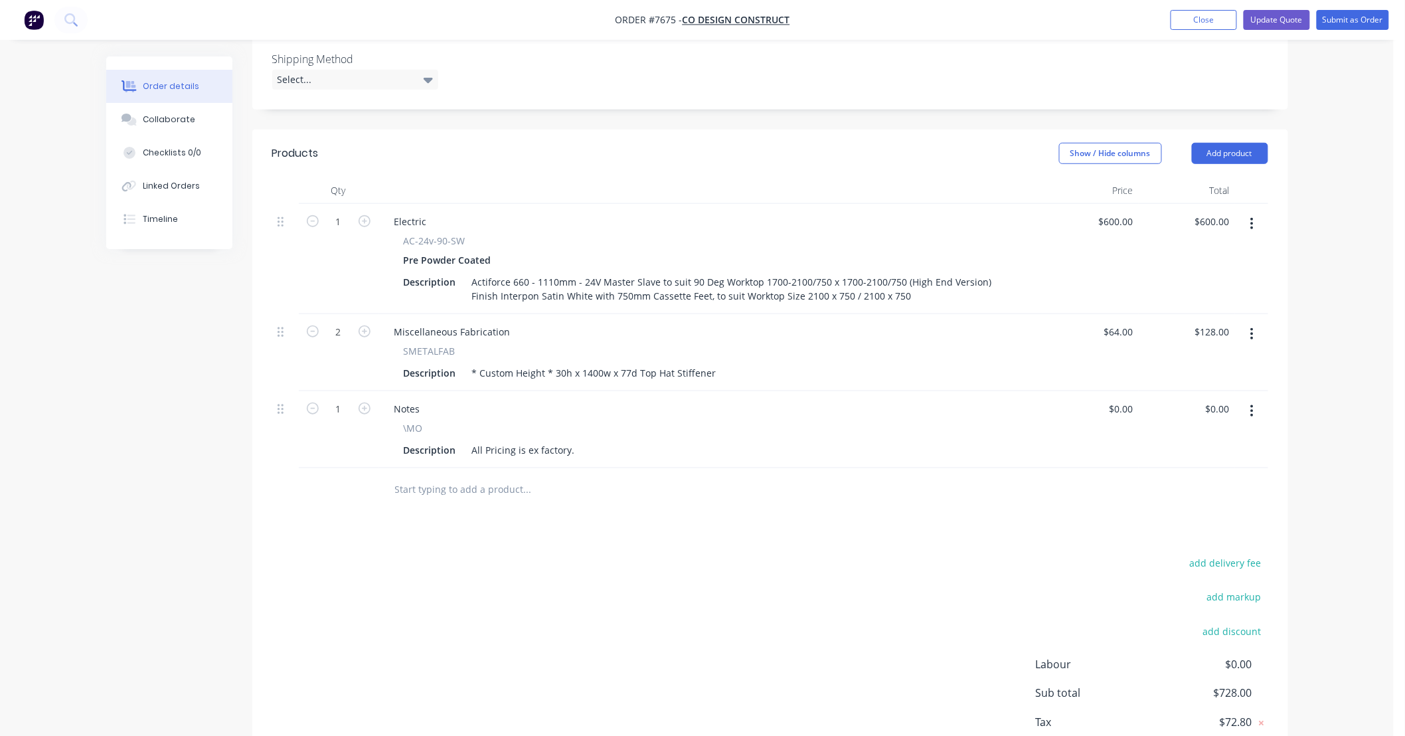
scroll to position [326, 0]
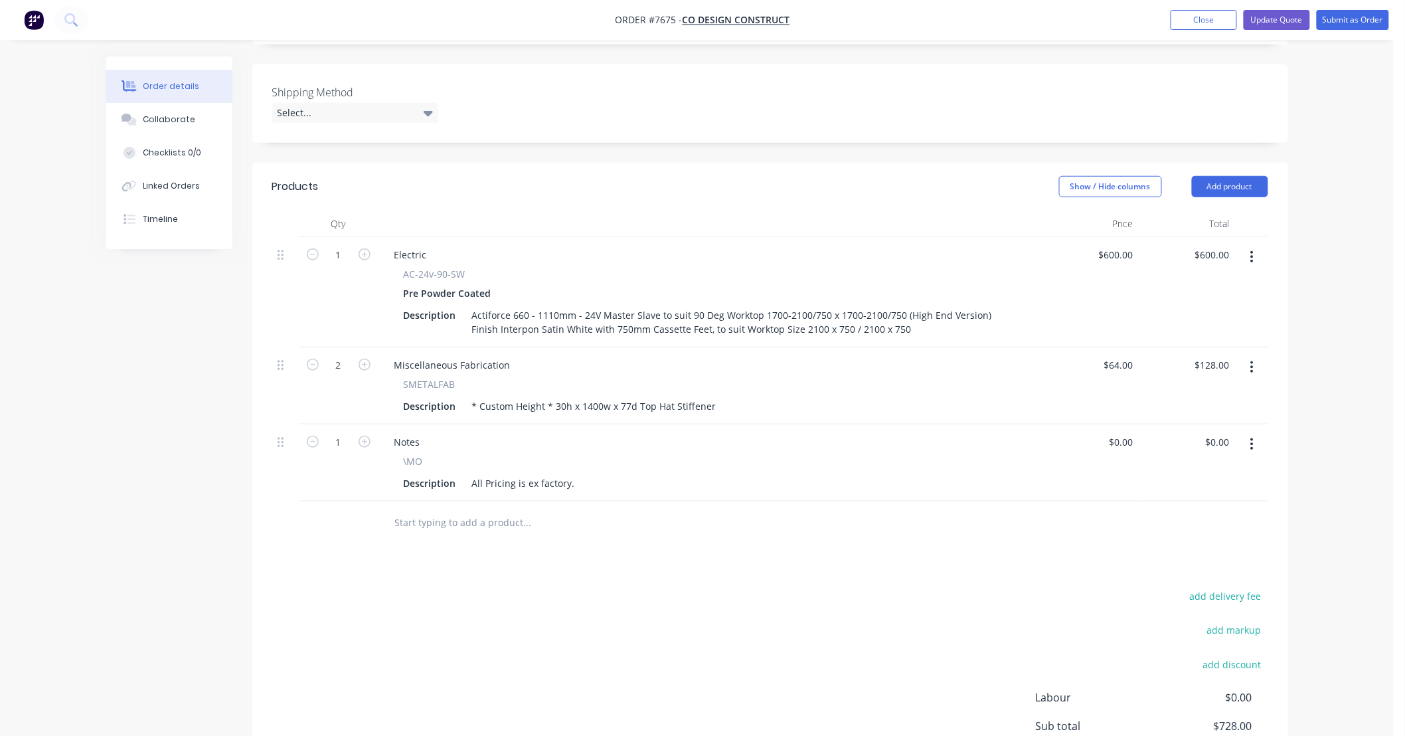
click at [1332, 300] on div "Order details Collaborate Checklists 0/0 Linked Orders Timeline Order details C…" at bounding box center [697, 264] width 1394 height 1180
click at [1319, 280] on div "Order details Collaborate Checklists 0/0 Linked Orders Timeline Order details C…" at bounding box center [697, 264] width 1394 height 1180
click at [1317, 421] on div "Order details Collaborate Checklists 0/0 Linked Orders Timeline Order details C…" at bounding box center [697, 264] width 1394 height 1180
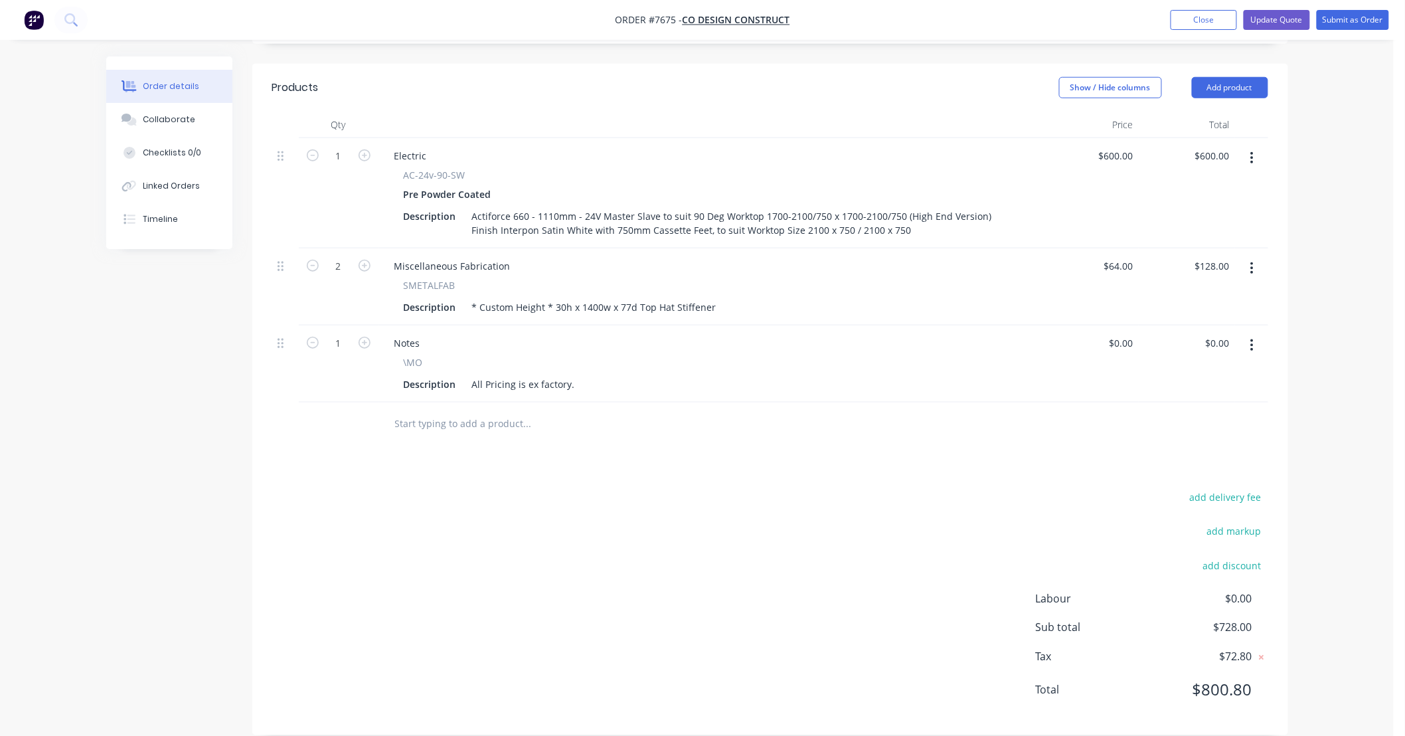
scroll to position [0, 0]
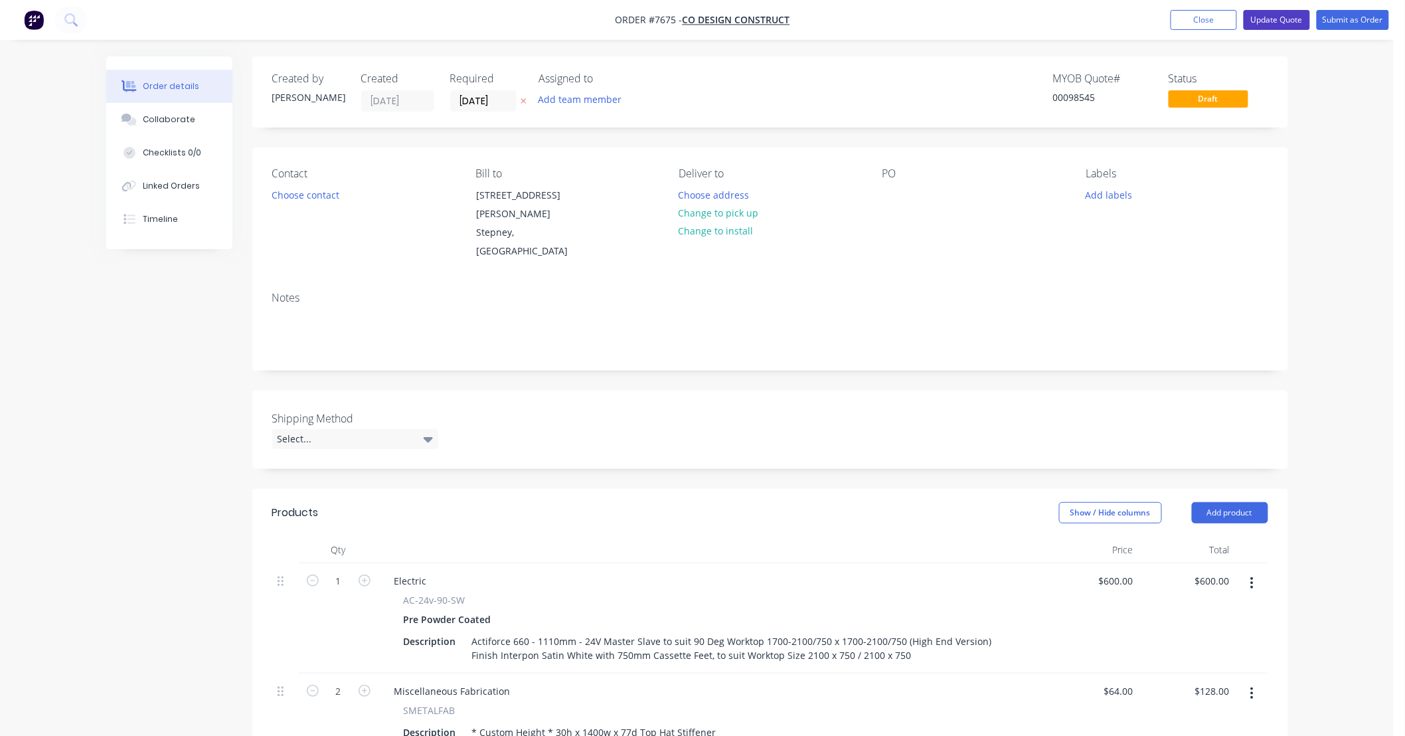
click at [1292, 17] on button "Update Quote" at bounding box center [1277, 20] width 66 height 20
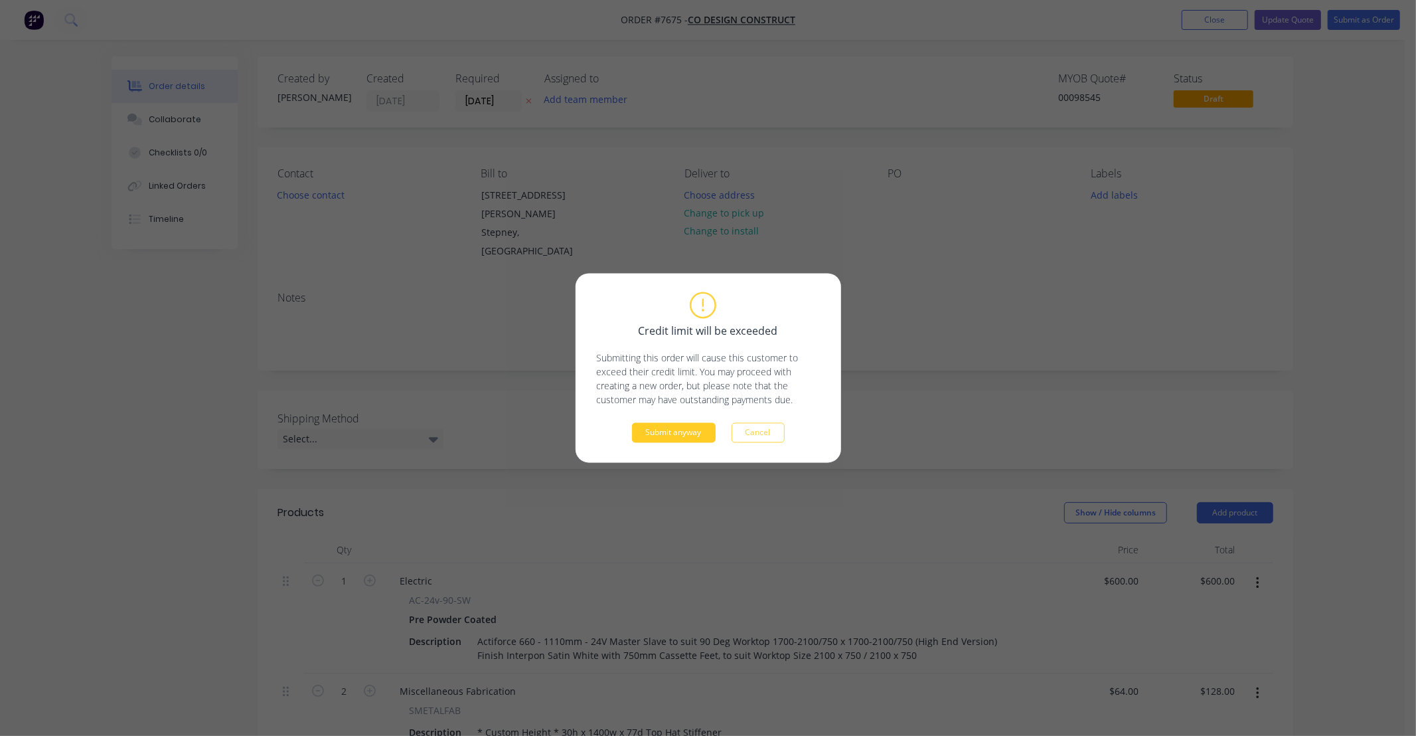
click at [661, 439] on button "Submit anyway" at bounding box center [674, 433] width 84 height 20
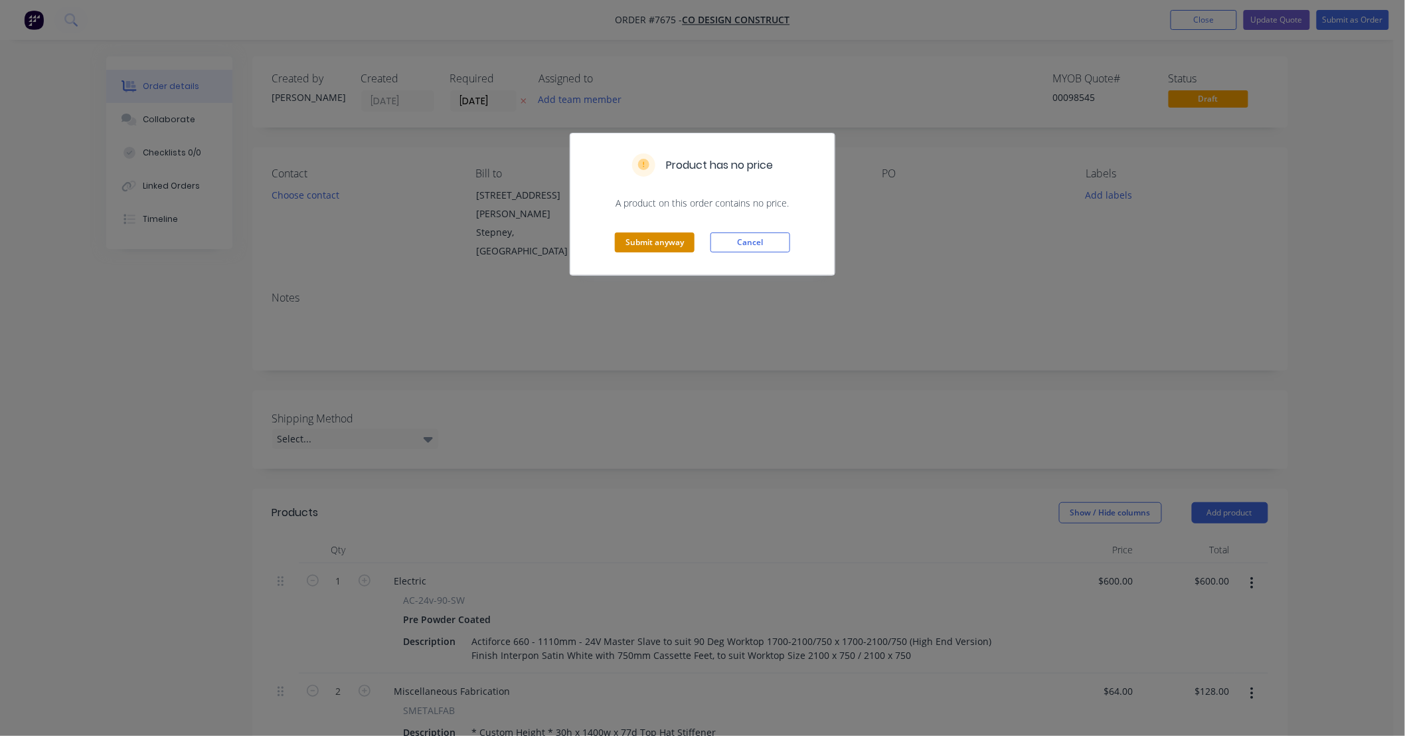
click at [665, 242] on button "Submit anyway" at bounding box center [655, 242] width 80 height 20
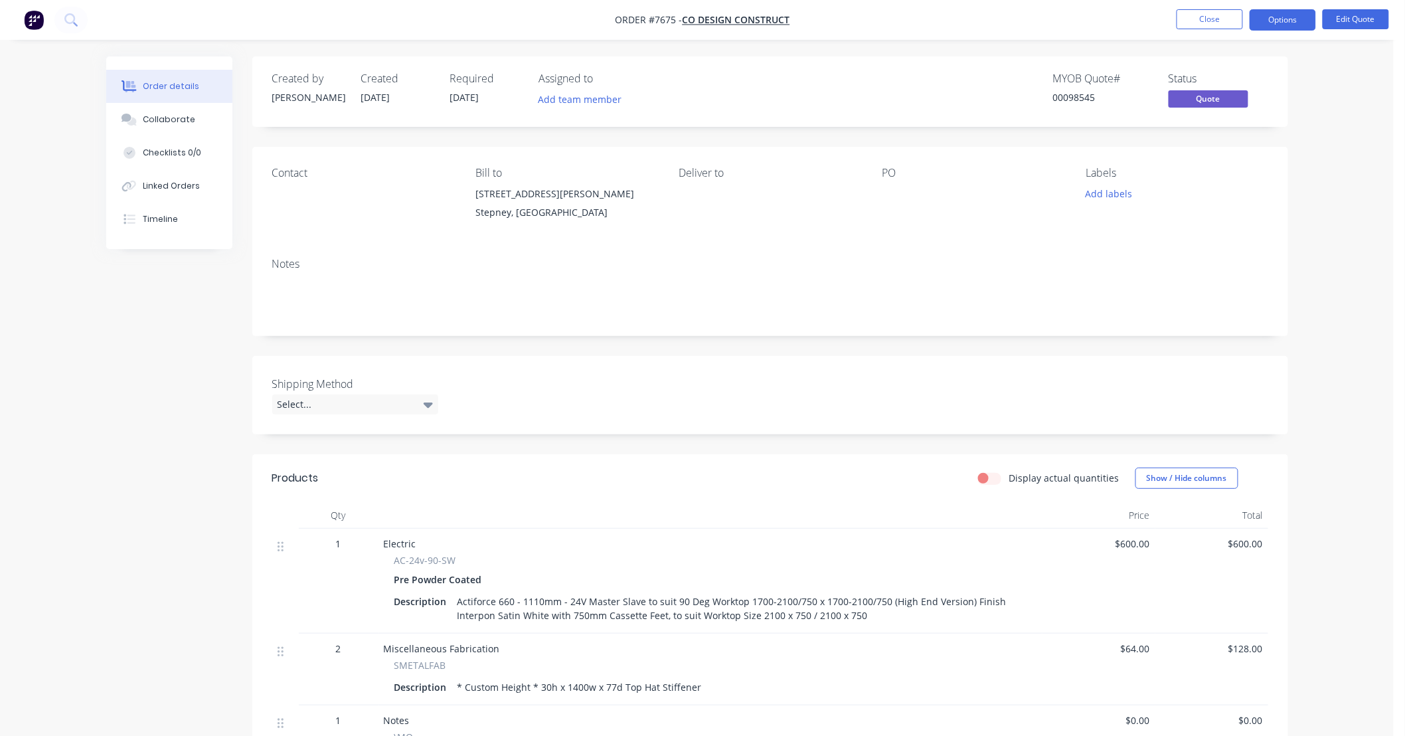
click at [1355, 295] on div "Order details Collaborate Checklists 0/0 Linked Orders Timeline Order details C…" at bounding box center [697, 492] width 1394 height 984
click at [1343, 288] on div "Order details Collaborate Checklists 0/0 Linked Orders Timeline Order details C…" at bounding box center [697, 492] width 1394 height 984
click at [1332, 352] on div "Order details Collaborate Checklists 0/0 Linked Orders Timeline Order details C…" at bounding box center [697, 492] width 1394 height 984
click at [1199, 22] on button "Close" at bounding box center [1209, 19] width 66 height 20
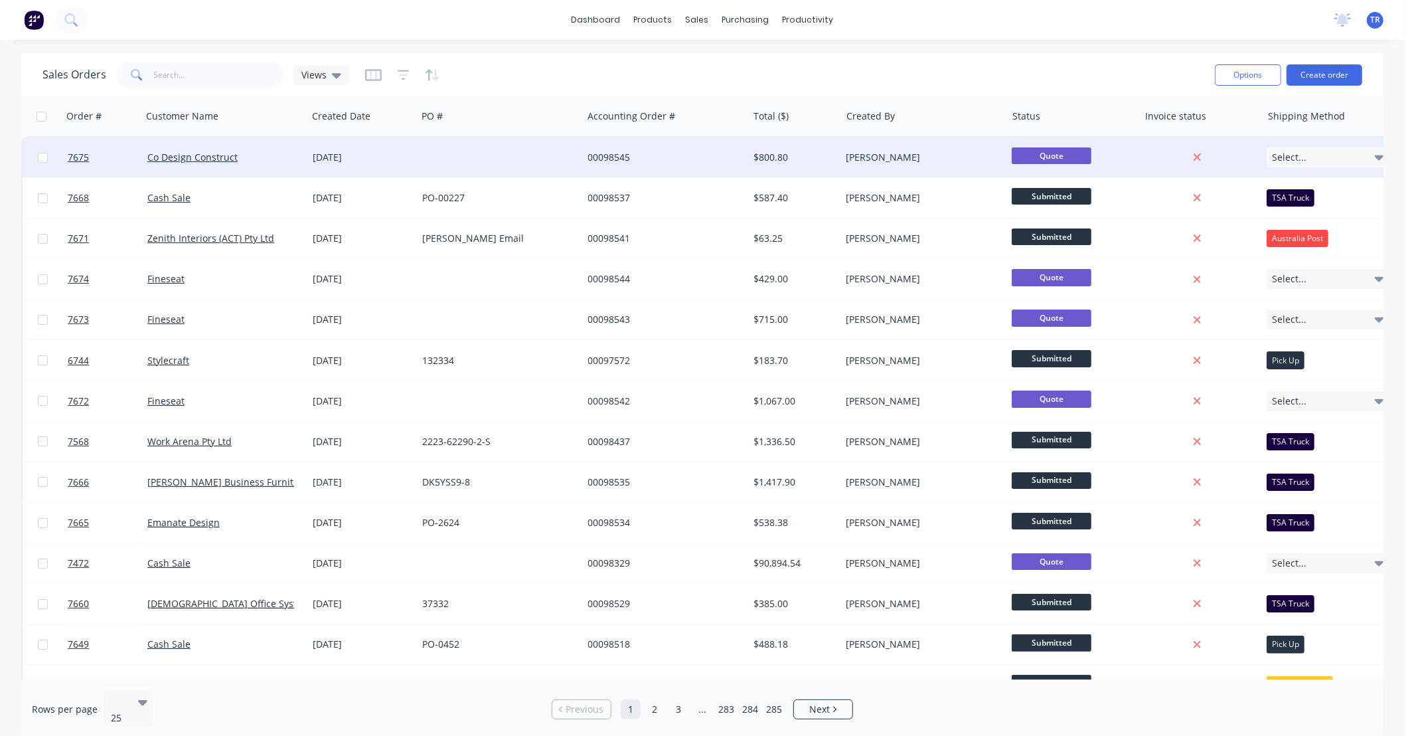
click at [442, 153] on div at bounding box center [499, 157] width 165 height 40
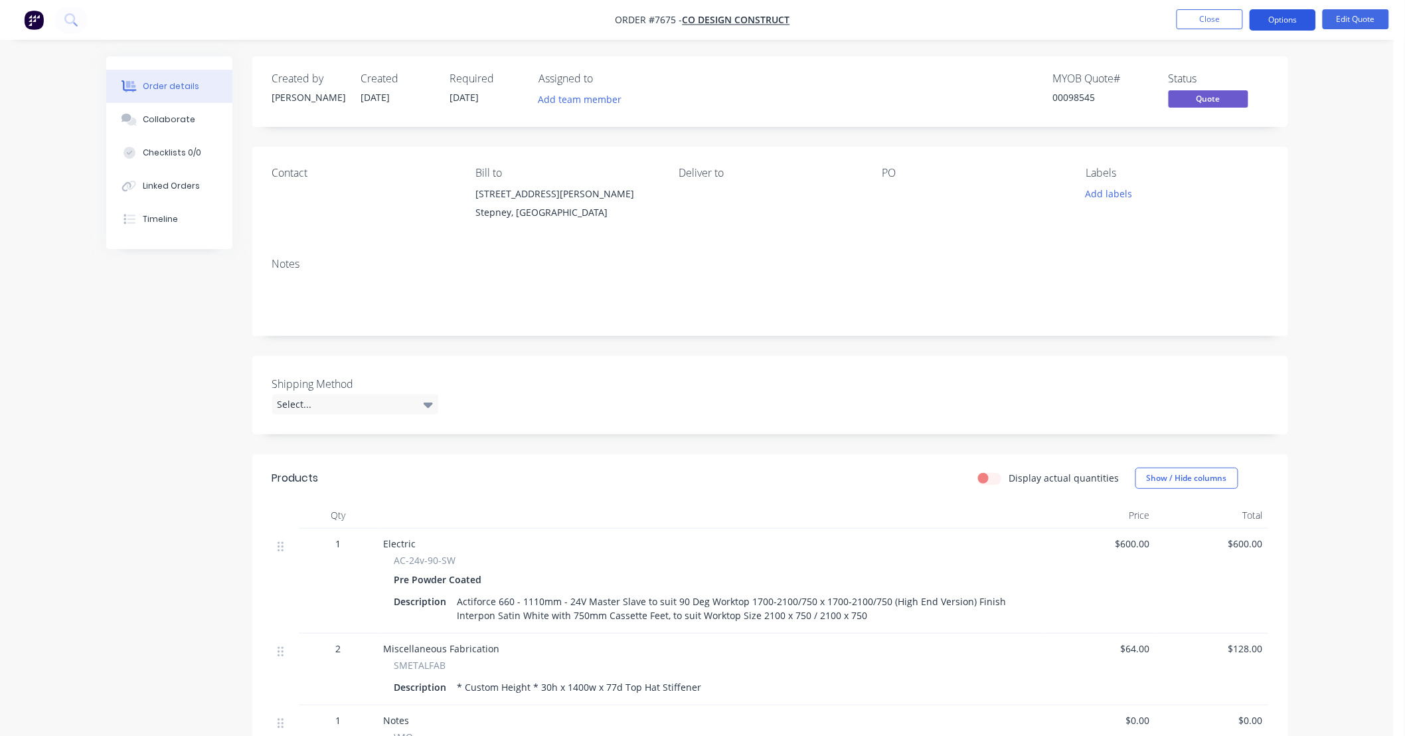
click at [1300, 20] on button "Options" at bounding box center [1282, 19] width 66 height 21
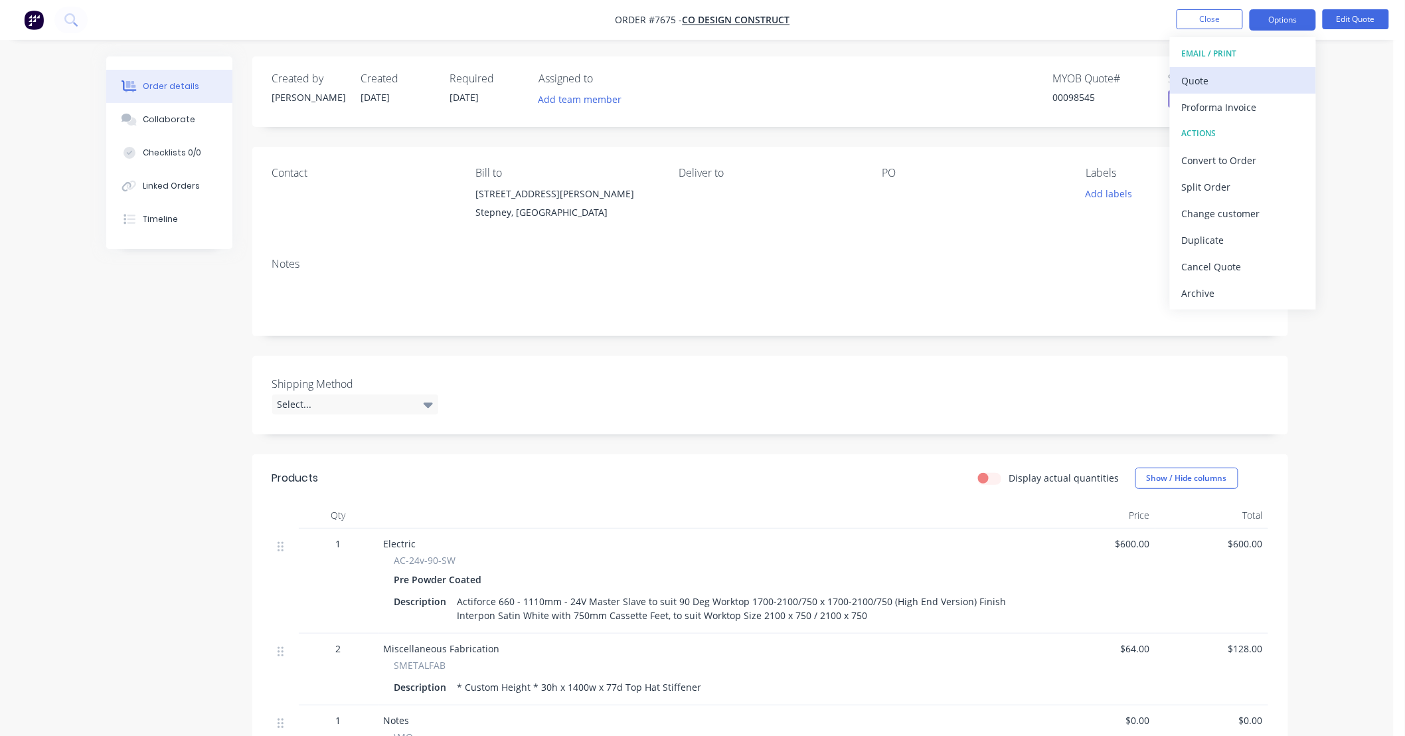
click at [1261, 77] on div "Quote" at bounding box center [1243, 80] width 122 height 19
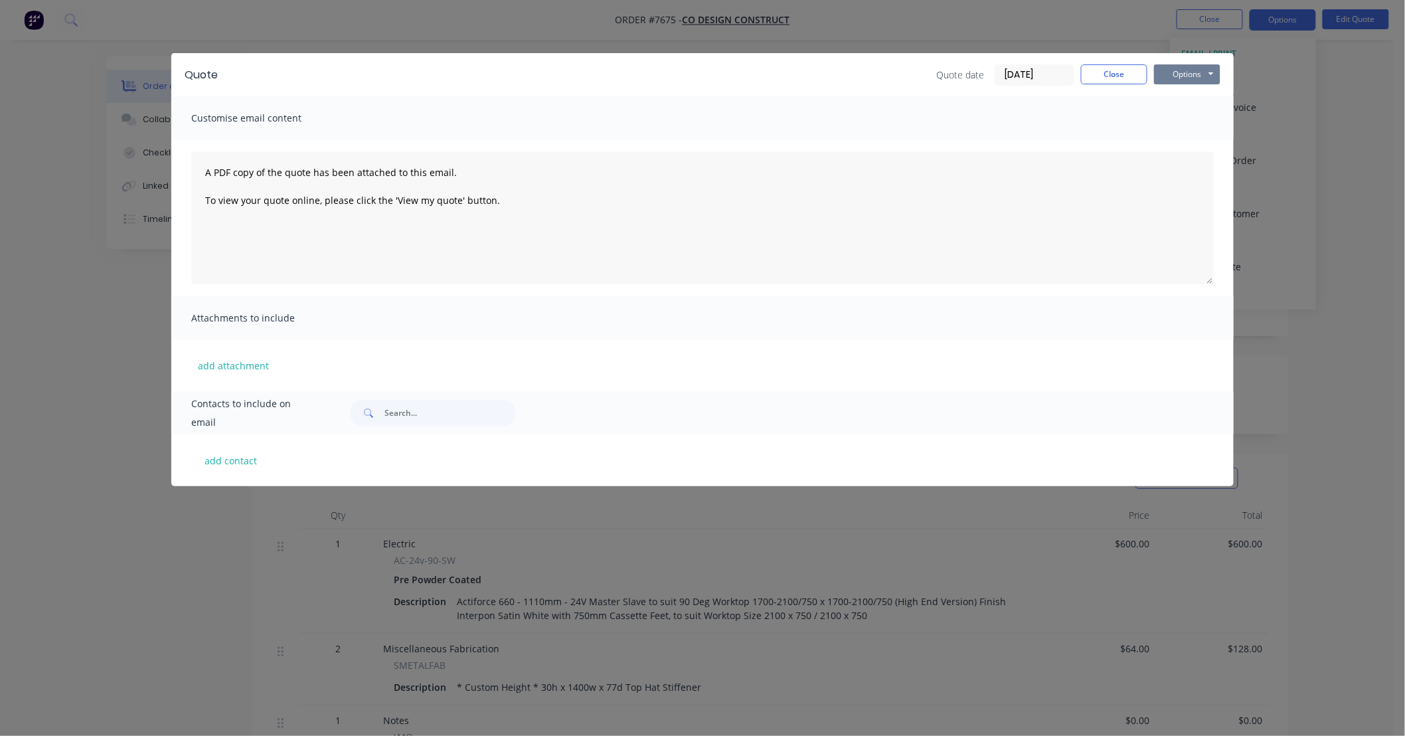
click at [1212, 67] on button "Options" at bounding box center [1187, 74] width 66 height 20
click at [1210, 92] on button "Preview" at bounding box center [1196, 98] width 85 height 22
click at [1110, 81] on button "Close" at bounding box center [1114, 74] width 66 height 20
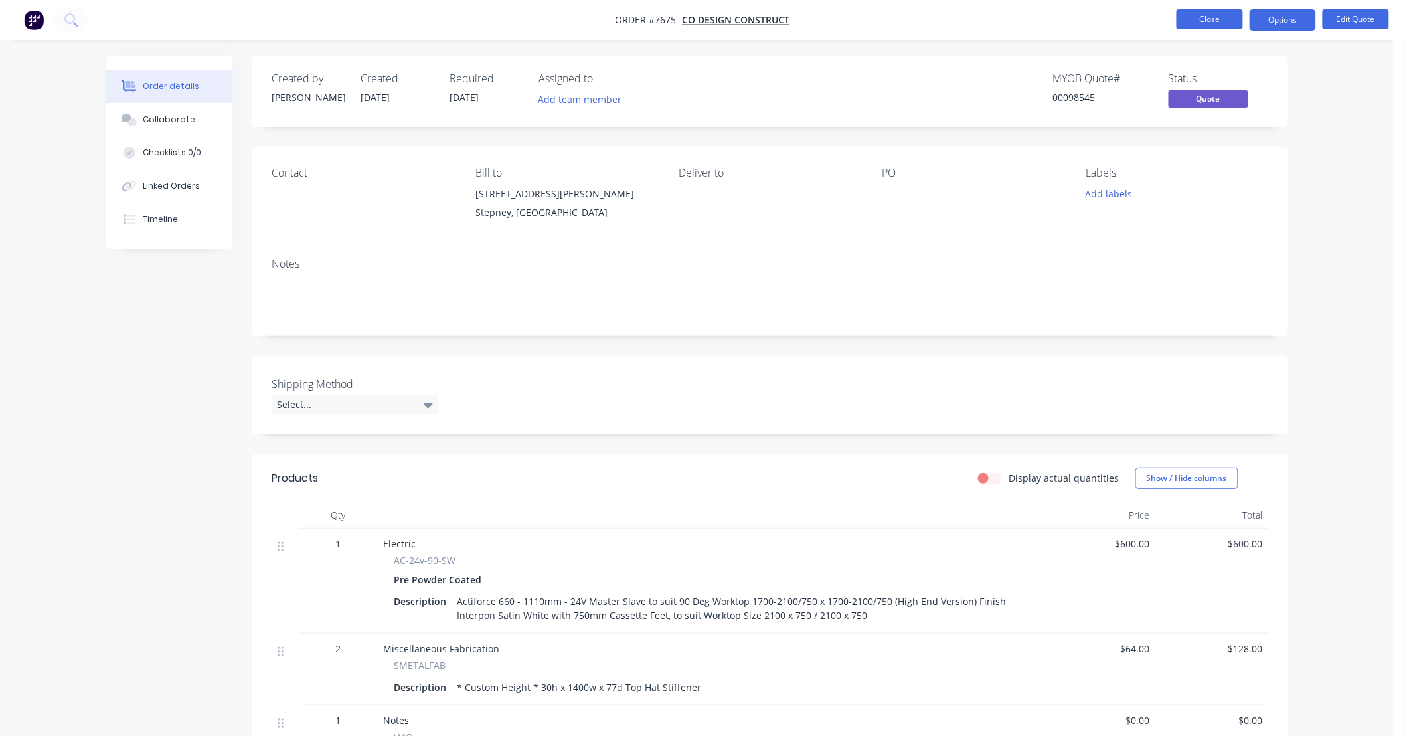
click at [1217, 21] on button "Close" at bounding box center [1209, 19] width 66 height 20
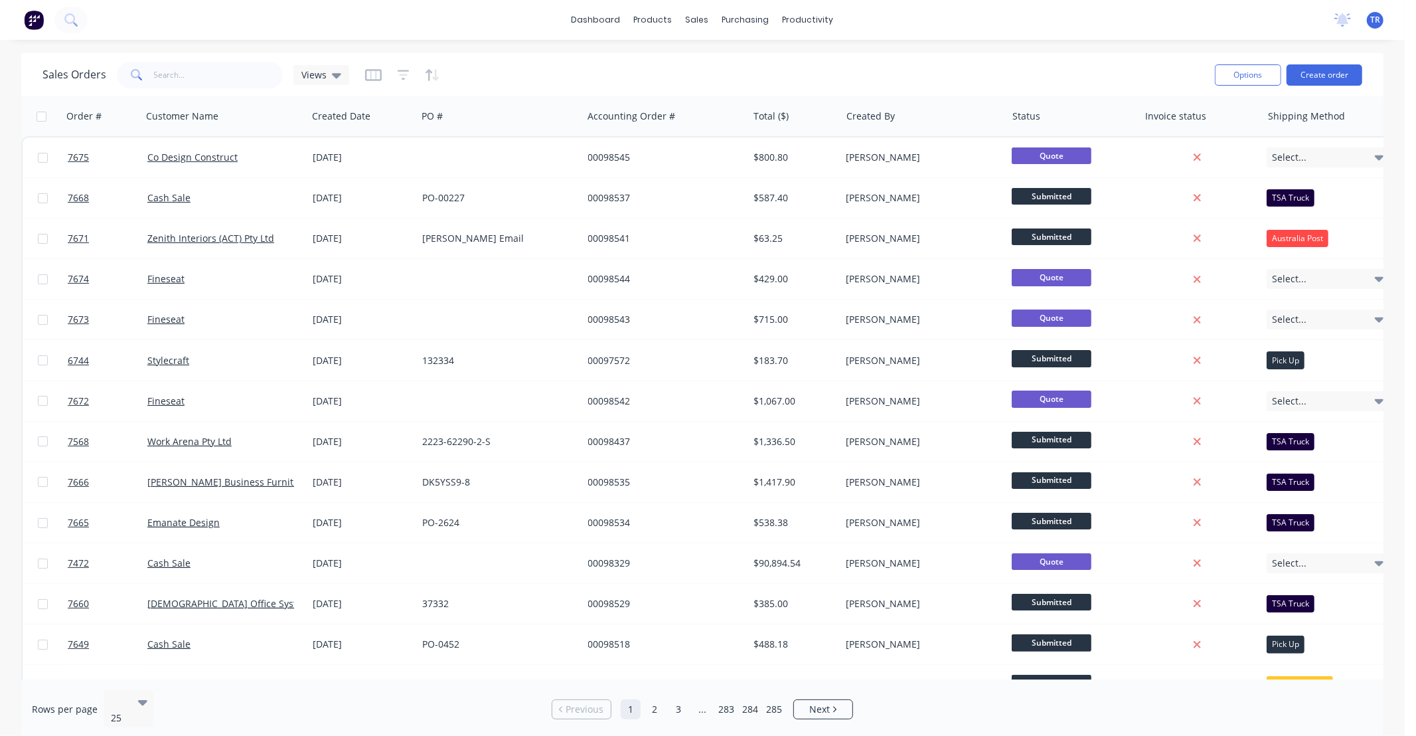
click at [1145, 74] on div "Sales Orders Views" at bounding box center [623, 74] width 1162 height 33
